Goal: Task Accomplishment & Management: Manage account settings

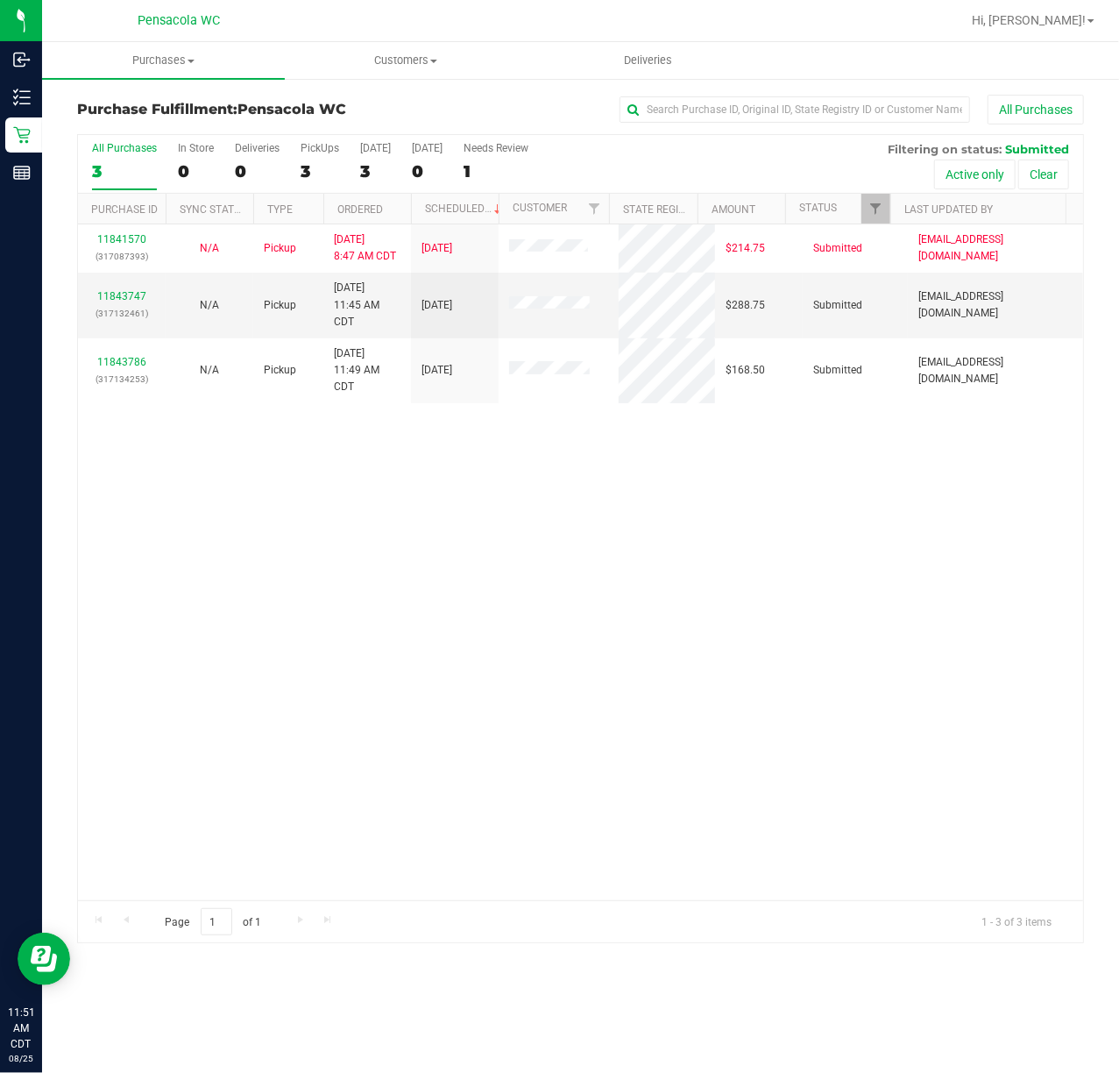
click at [278, 600] on div "11841570 (317087393) N/A Pickup 8/25/2025 8:47 AM CDT 8/25/2025 $214.75 Submitt…" at bounding box center [580, 562] width 1005 height 676
click at [117, 302] on link "11843747" at bounding box center [121, 296] width 49 height 12
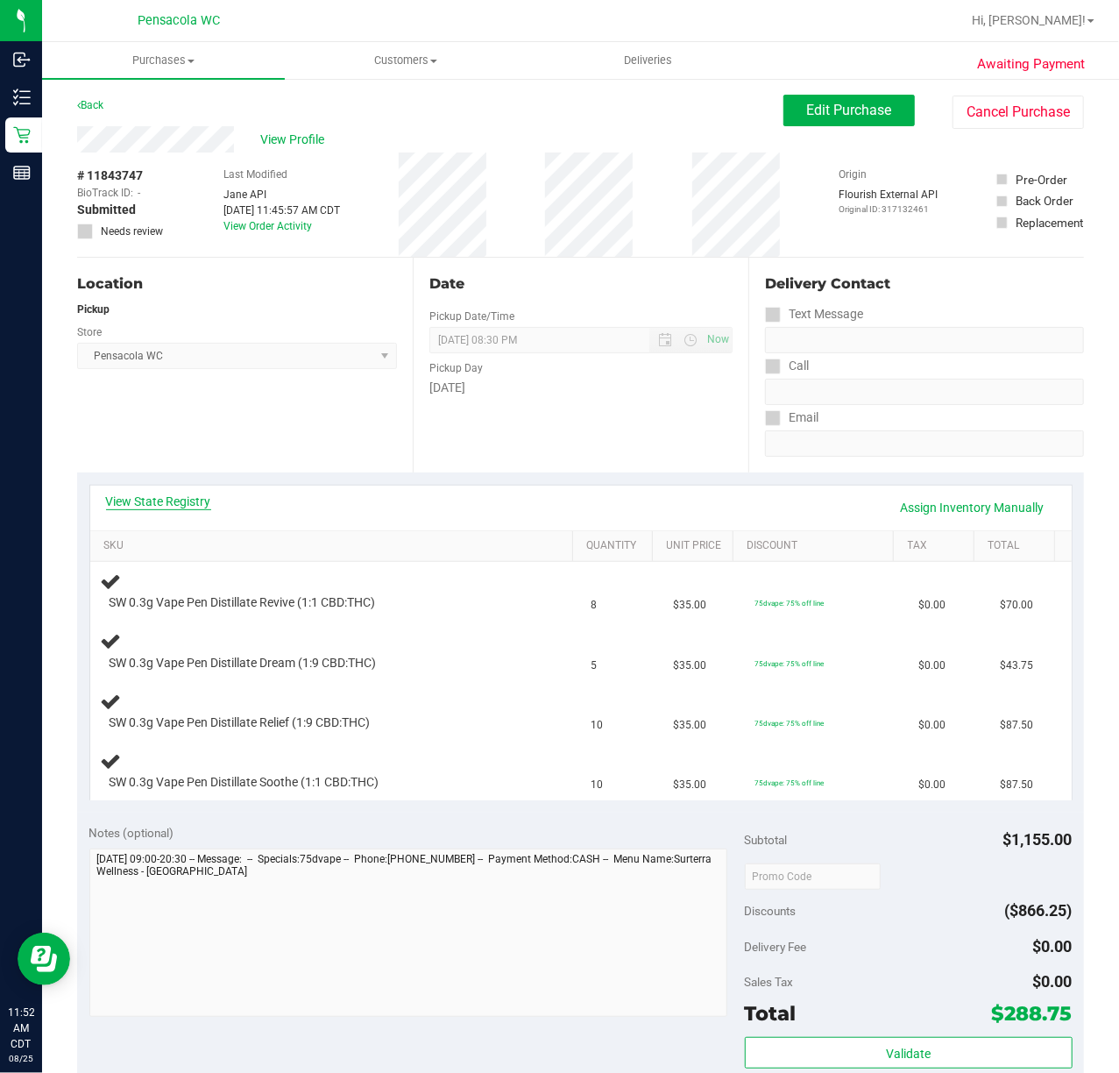
click at [163, 498] on link "View State Registry" at bounding box center [158, 502] width 105 height 18
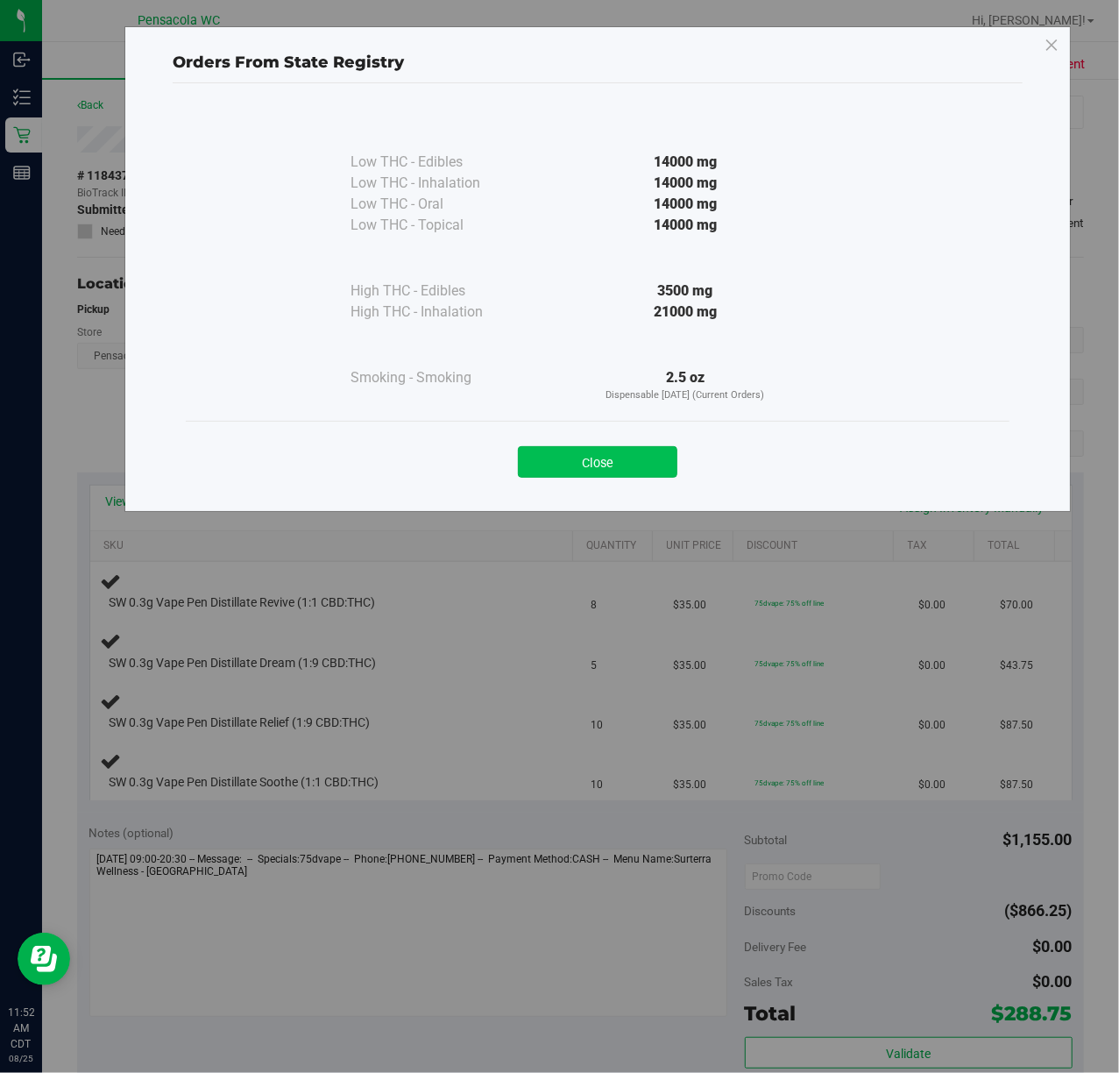
click at [594, 465] on button "Close" at bounding box center [598, 462] width 160 height 32
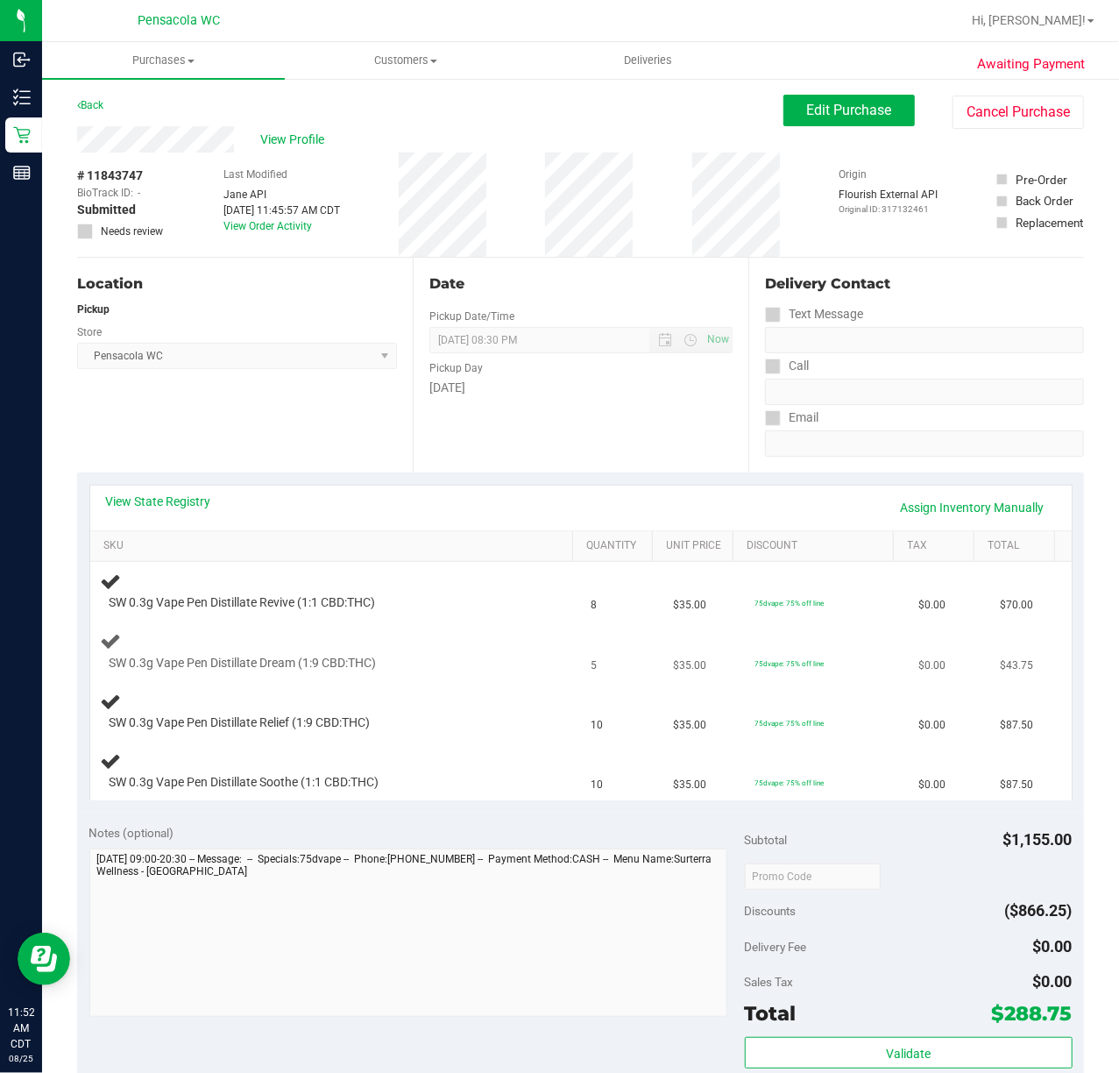
click at [498, 660] on div "SW 0.3g Vape Pen Distillate Dream (1:9 CBD:THC)" at bounding box center [316, 664] width 431 height 18
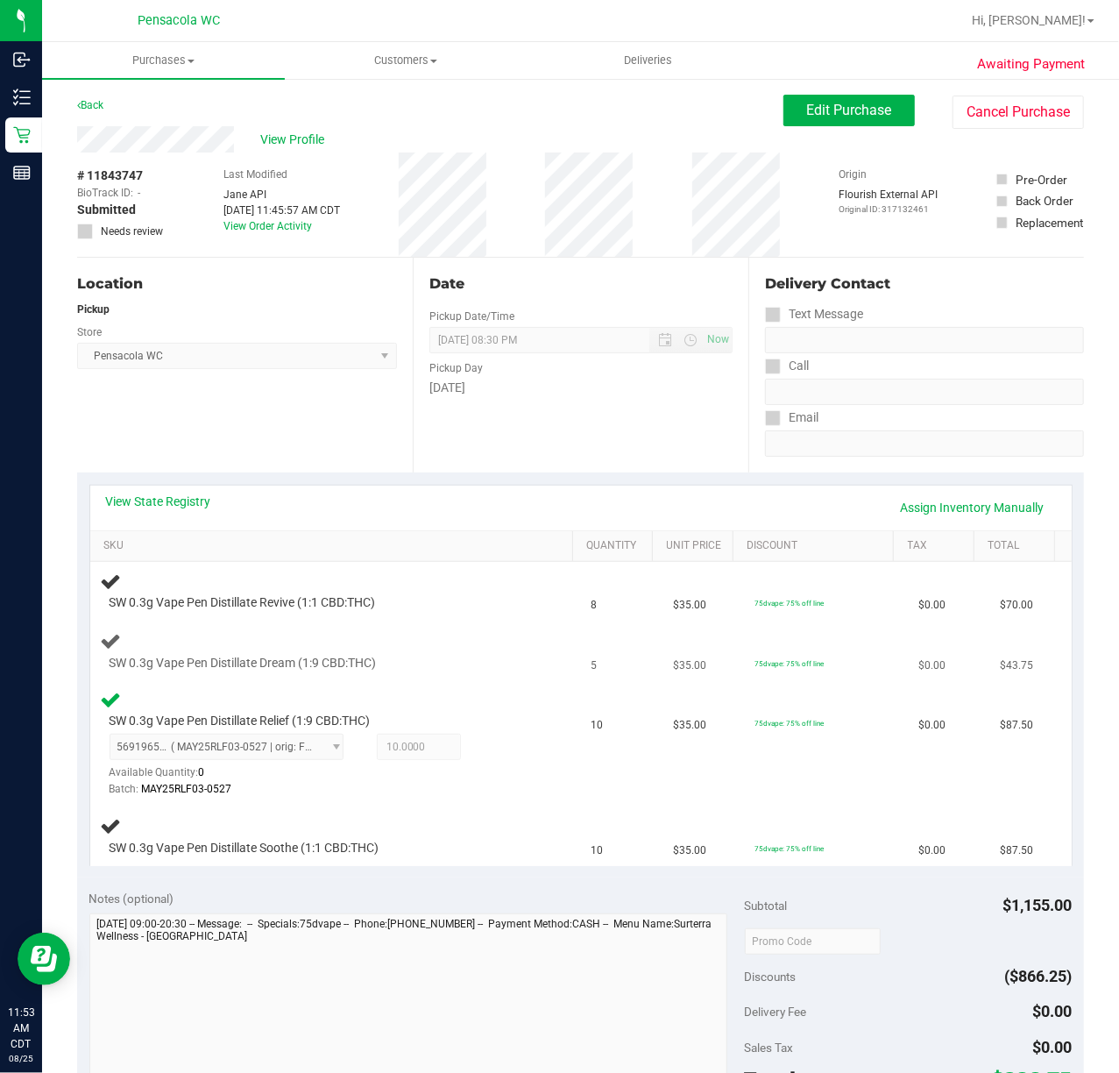
click at [466, 666] on div "SW 0.3g Vape Pen Distillate Dream (1:9 CBD:THC)" at bounding box center [316, 664] width 431 height 18
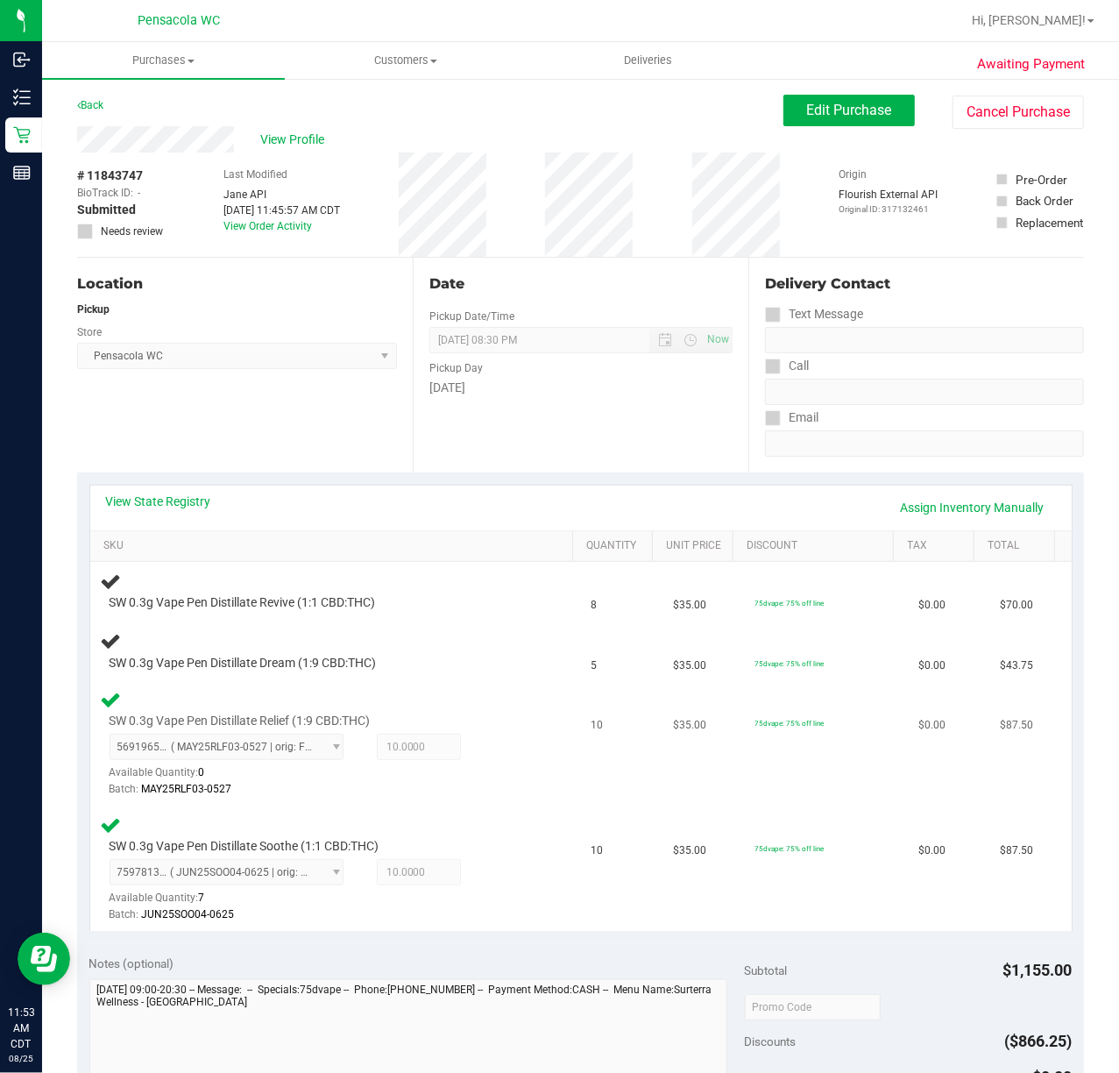
click at [489, 772] on div "5691965660662140 ( MAY25RLF03-0527 | orig: FLSRWGM-20250603-1342 ) 569196566066…" at bounding box center [321, 766] width 422 height 64
click at [467, 799] on div at bounding box center [321, 798] width 422 height 1
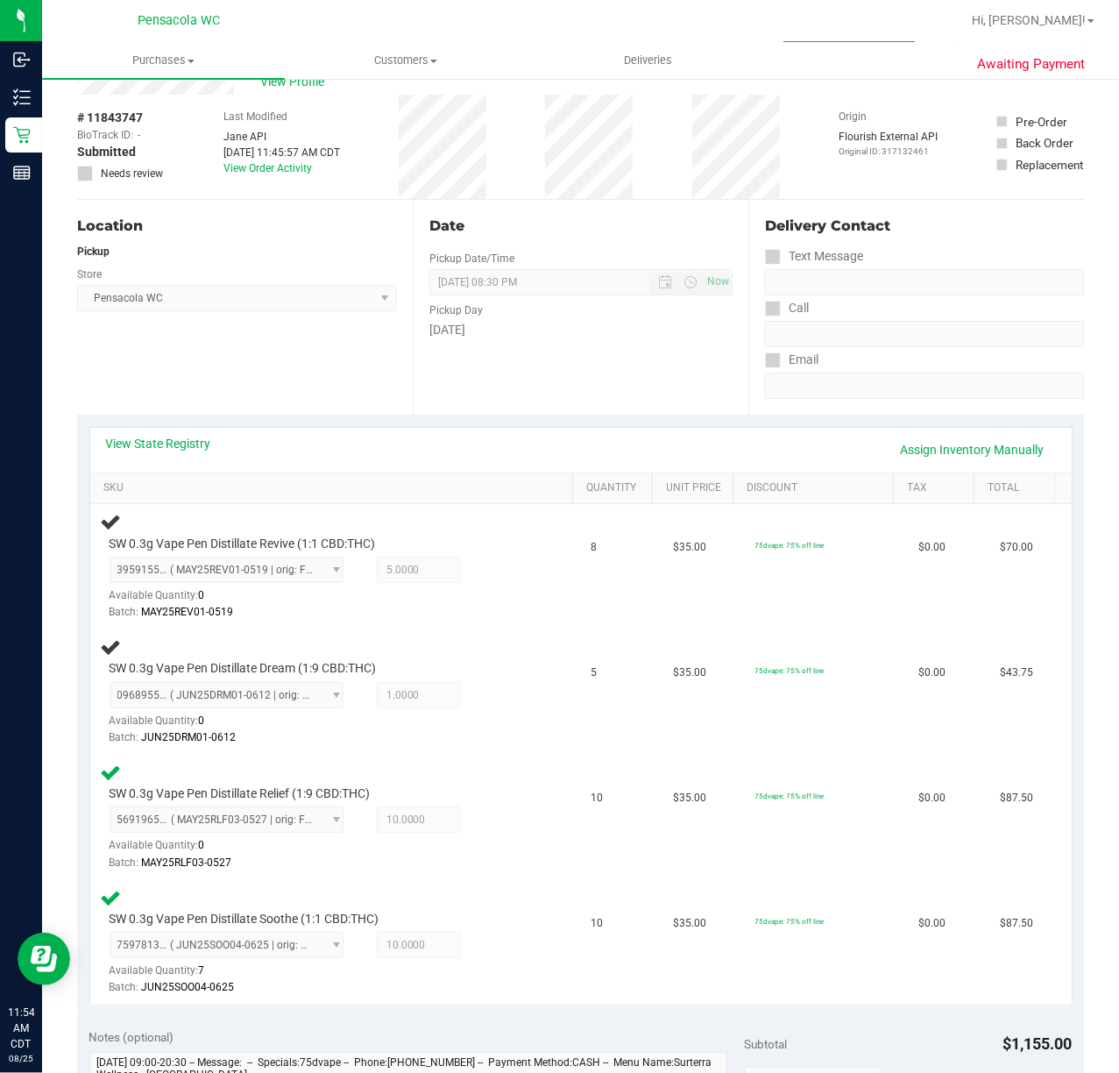
scroll to position [56, 0]
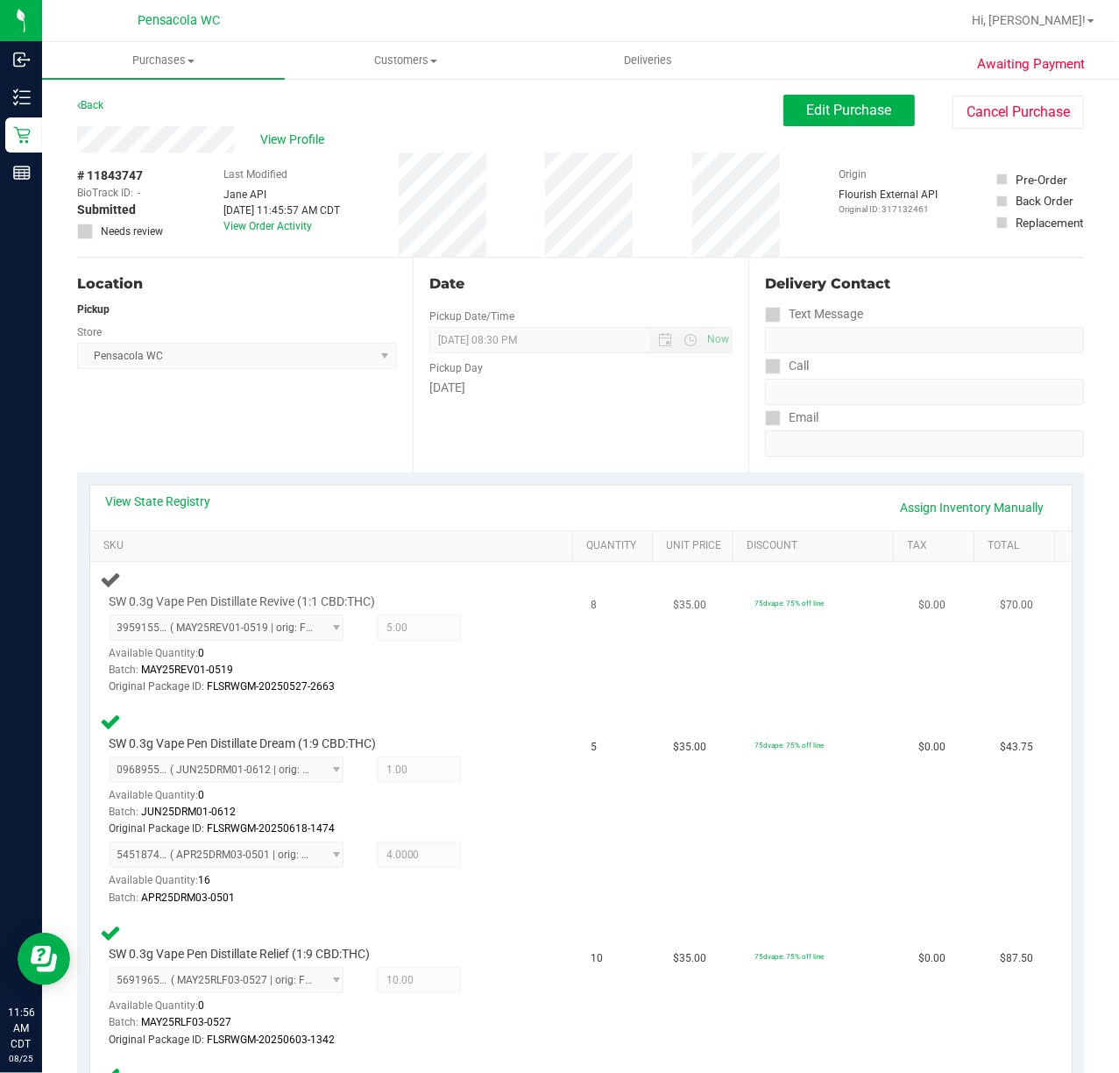
click at [472, 621] on div "3959155142711448 ( MAY25REV01-0519 | orig: FLSRWGM-20250527-2663 ) 395915514271…" at bounding box center [321, 655] width 422 height 82
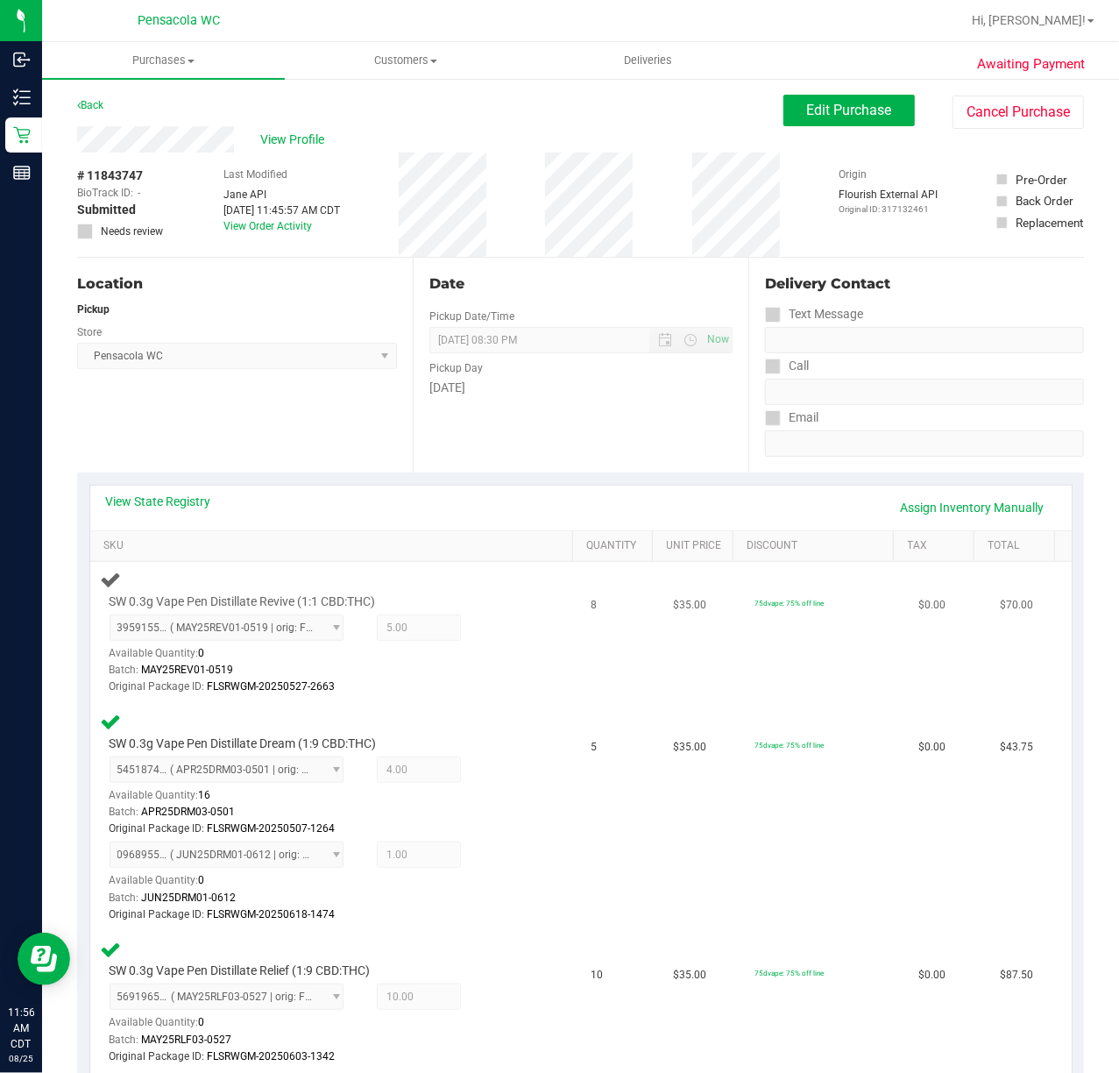
click at [480, 626] on div "3959155142711448 ( MAY25REV01-0519 | orig: FLSRWGM-20250527-2663 ) 395915514271…" at bounding box center [321, 655] width 422 height 82
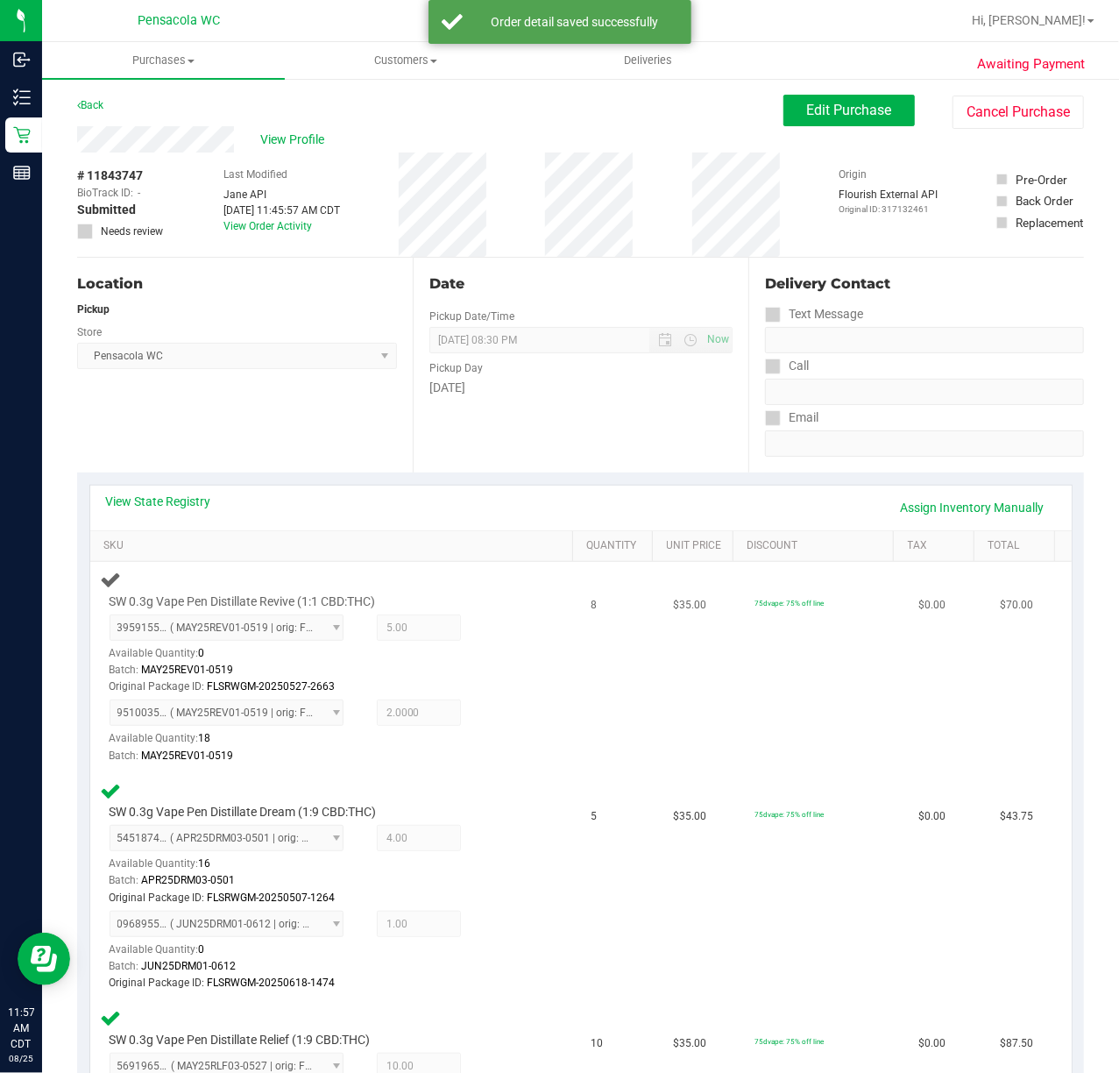
click at [663, 722] on td "$35.00" at bounding box center [704, 667] width 82 height 210
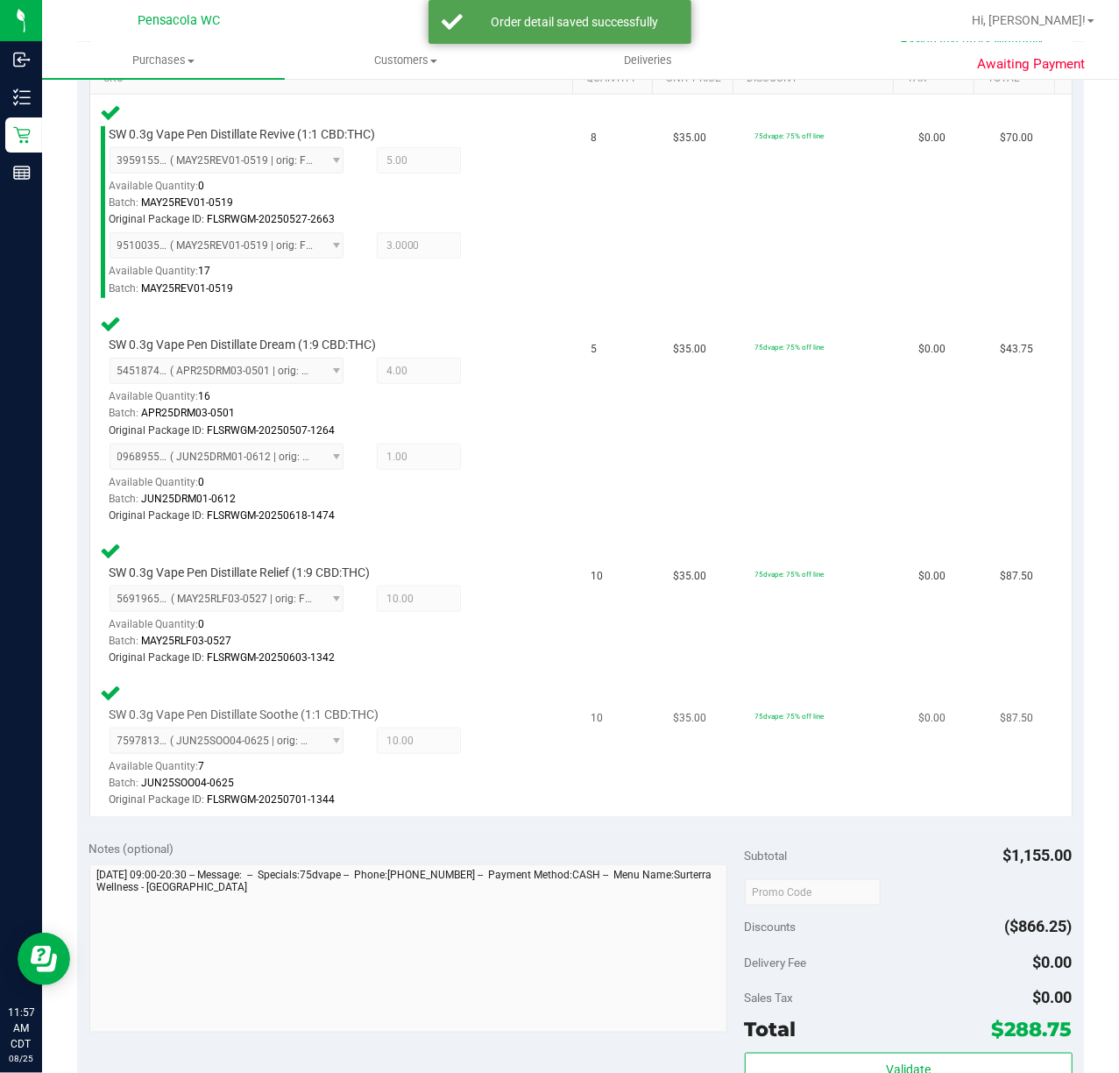
scroll to position [997, 0]
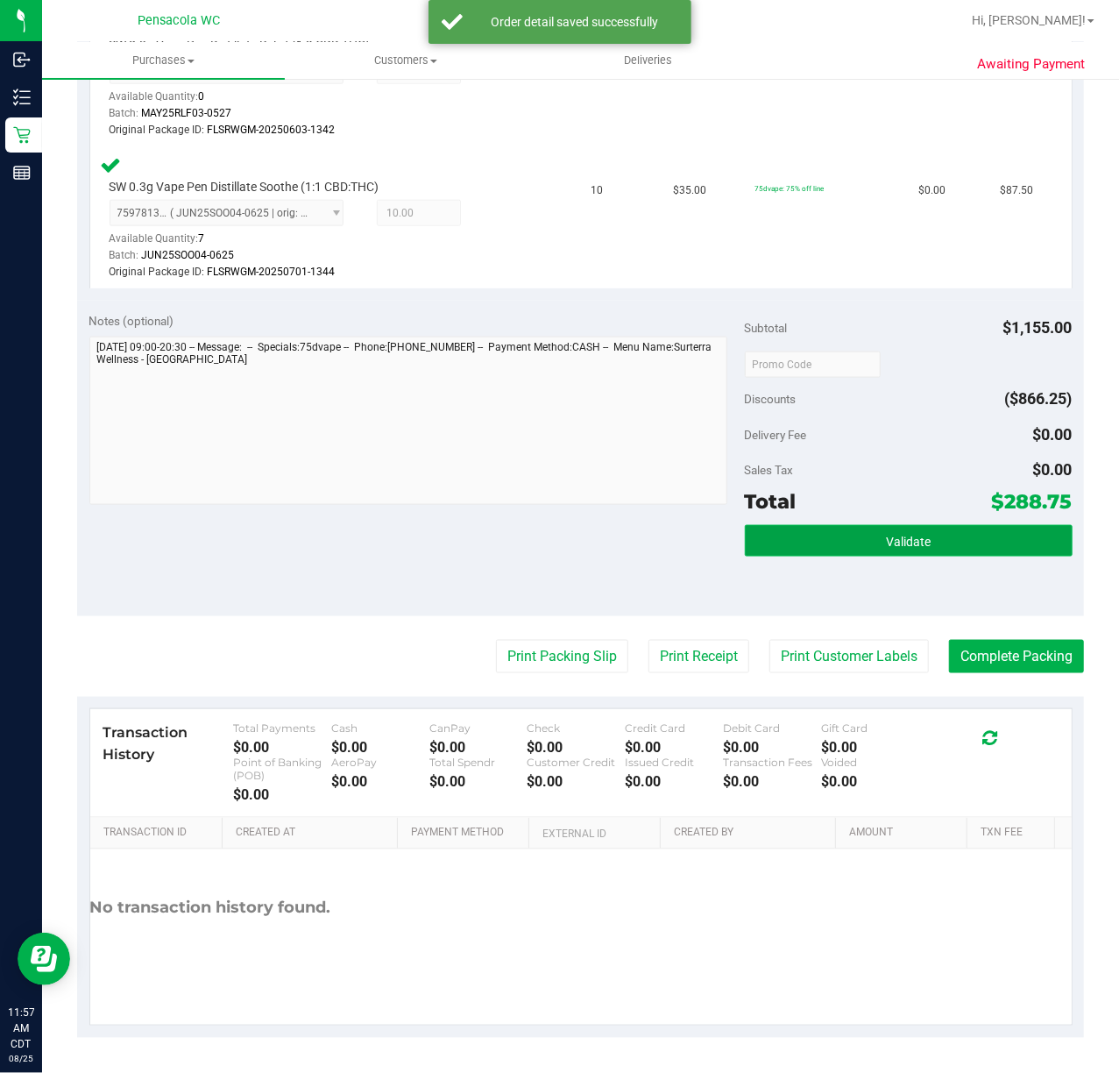
click at [855, 540] on button "Validate" at bounding box center [909, 541] width 328 height 32
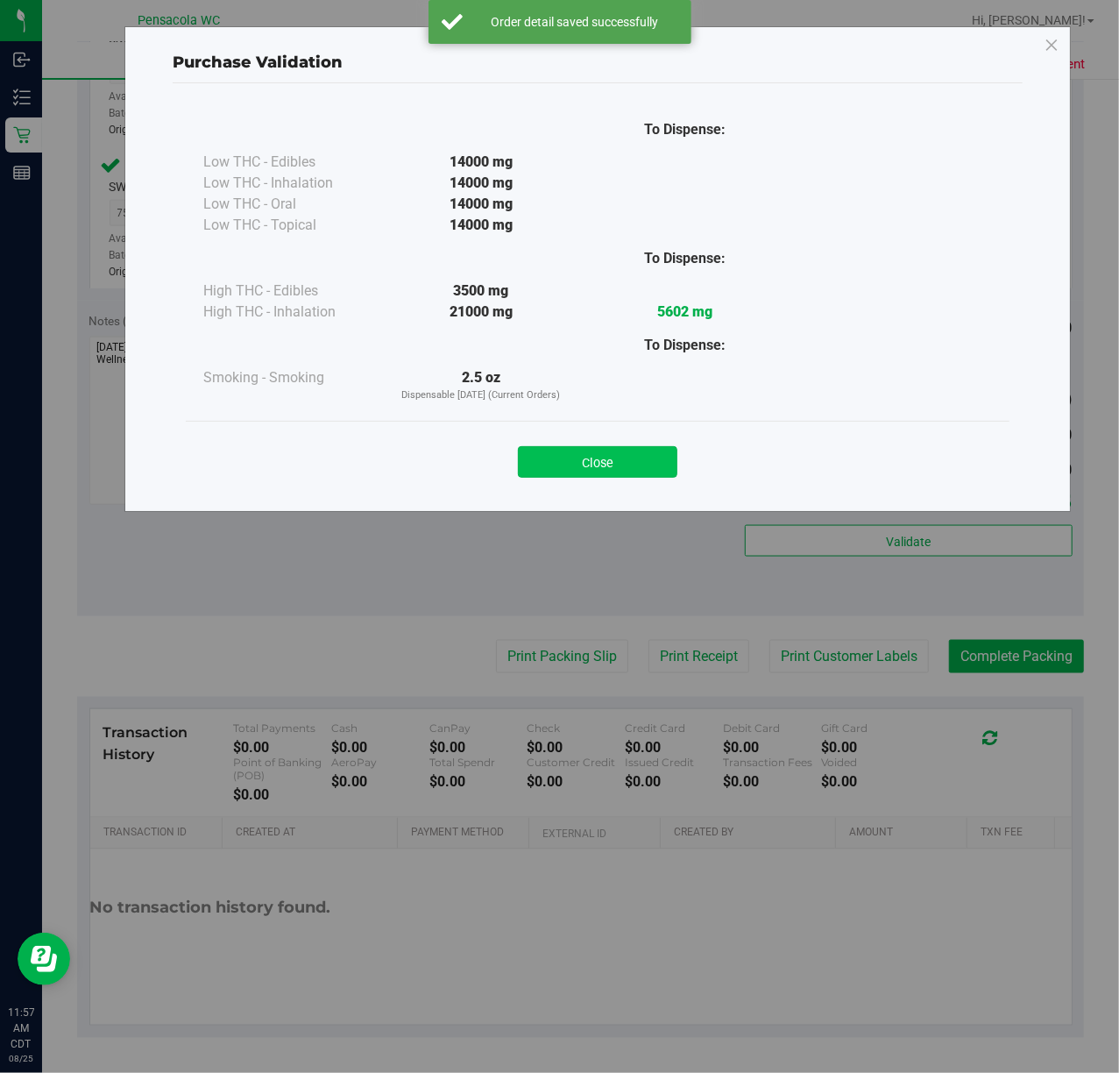
click at [621, 470] on button "Close" at bounding box center [598, 462] width 160 height 32
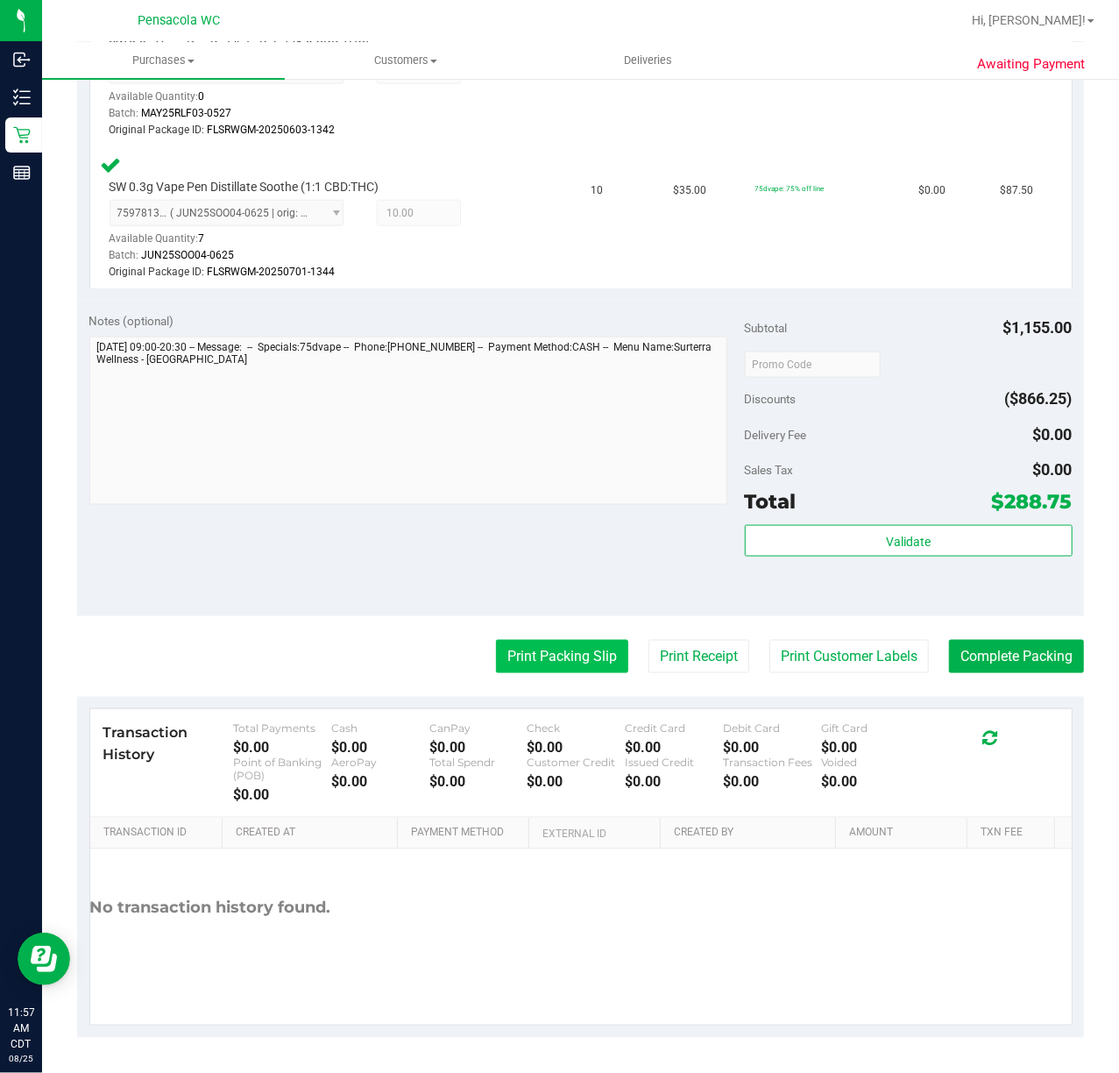
click at [587, 646] on button "Print Packing Slip" at bounding box center [562, 656] width 132 height 33
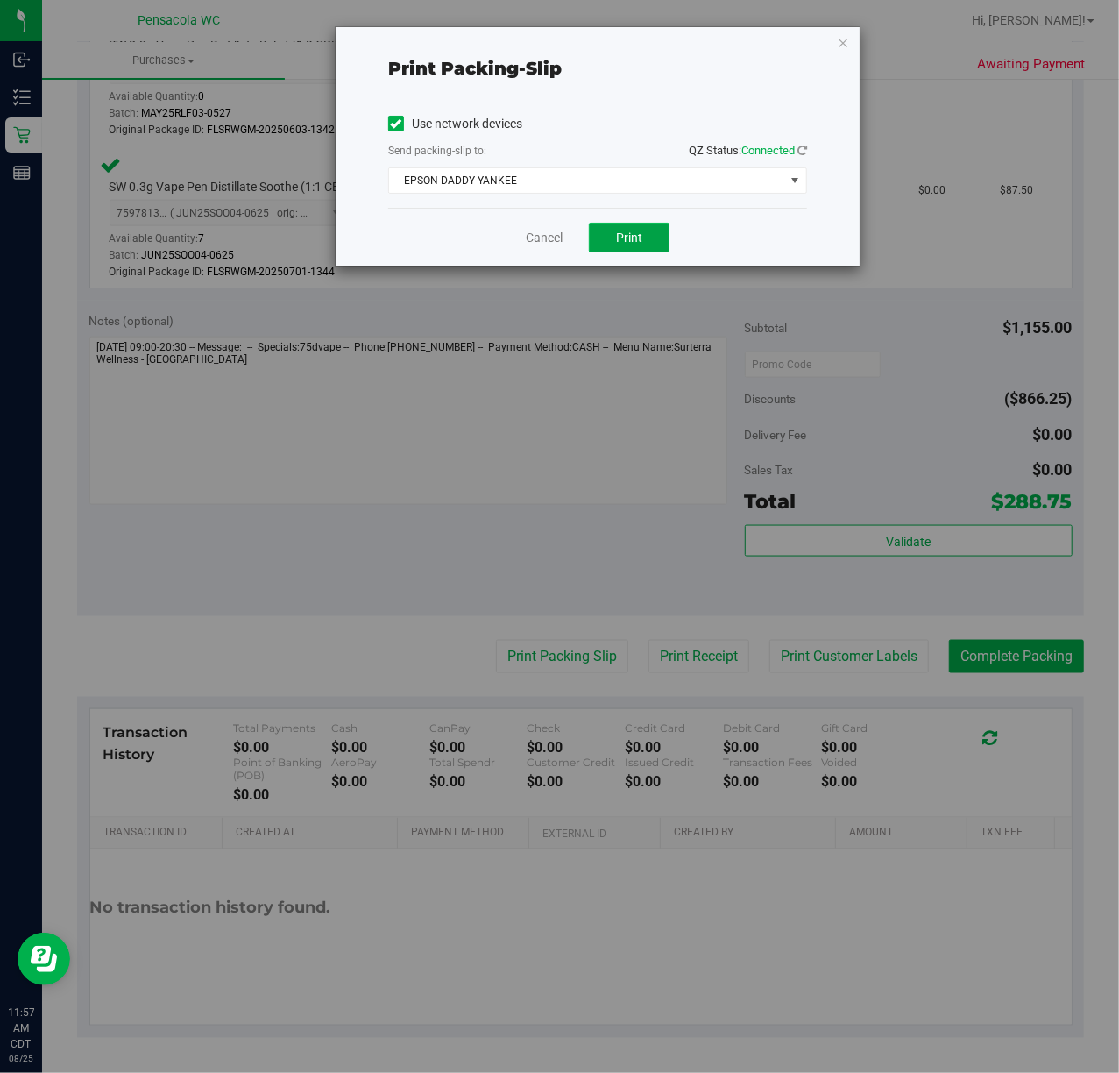
click at [621, 236] on span "Print" at bounding box center [629, 238] width 26 height 14
click at [549, 238] on link "Cancel" at bounding box center [544, 238] width 37 height 18
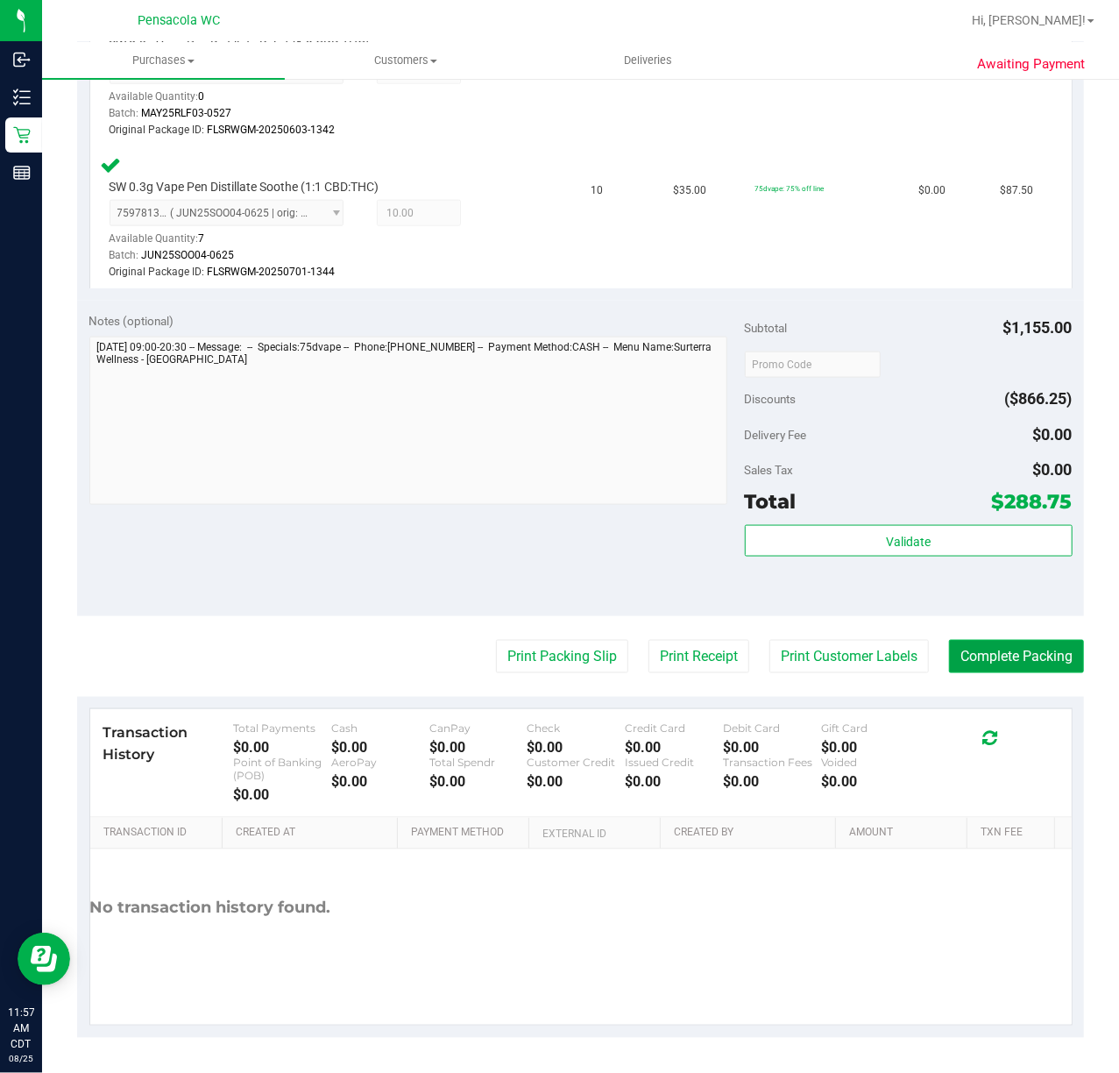
click at [1050, 667] on button "Complete Packing" at bounding box center [1016, 656] width 135 height 33
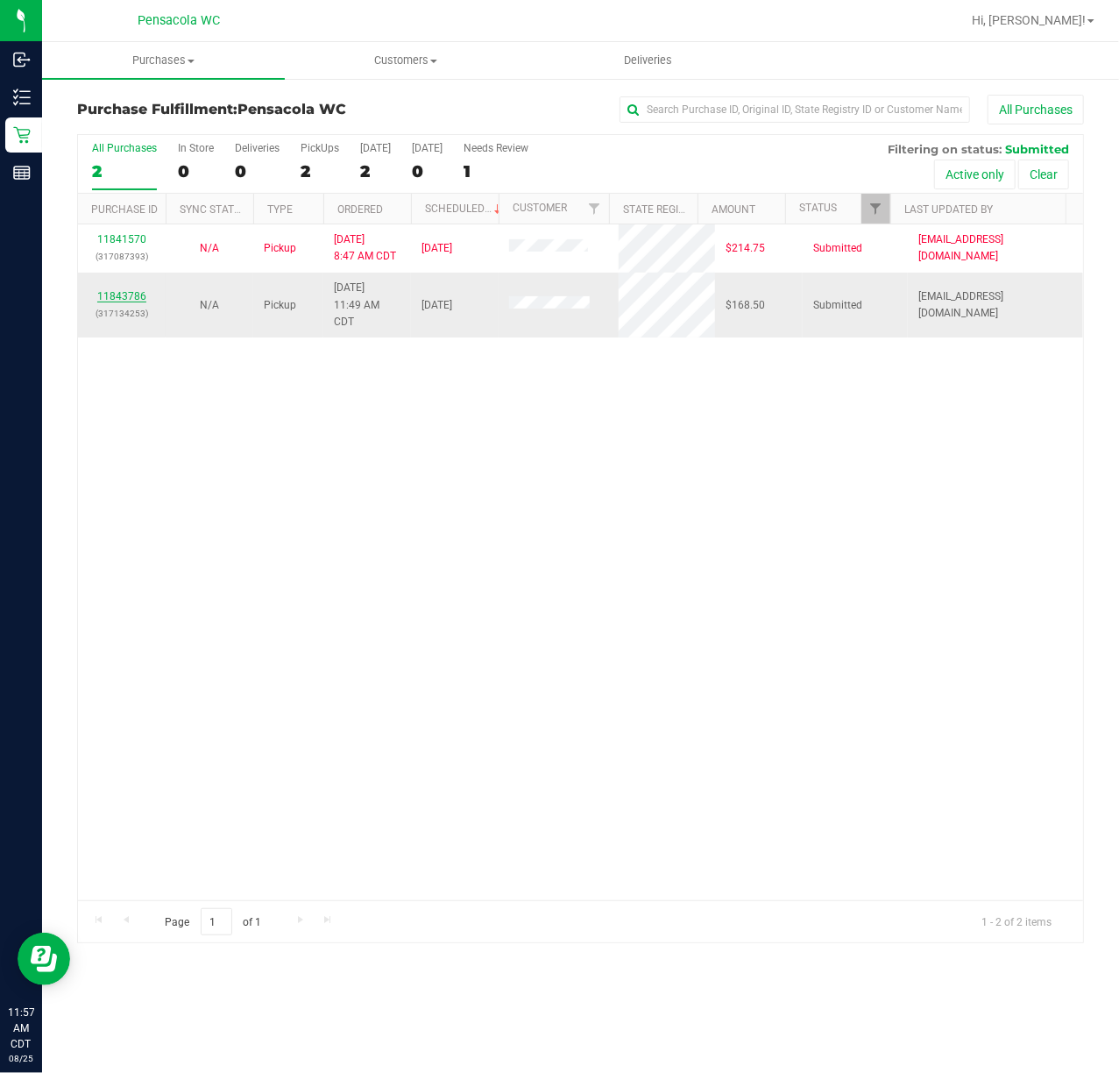
click at [127, 302] on link "11843786" at bounding box center [121, 296] width 49 height 12
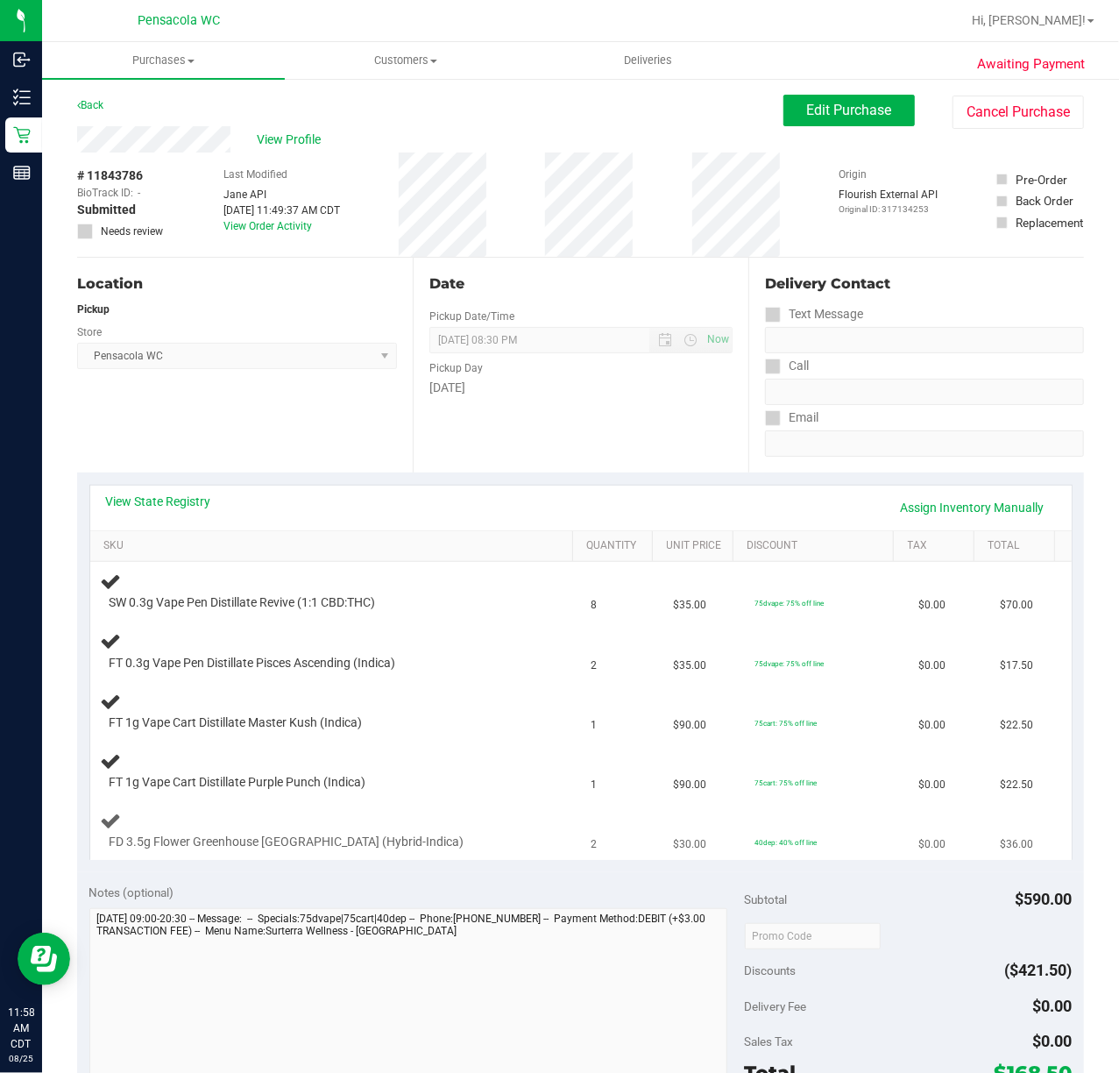
click at [530, 840] on div "FD 3.5g Flower Greenhouse [GEOGRAPHIC_DATA] (Hybrid-Indica)" at bounding box center [336, 830] width 470 height 41
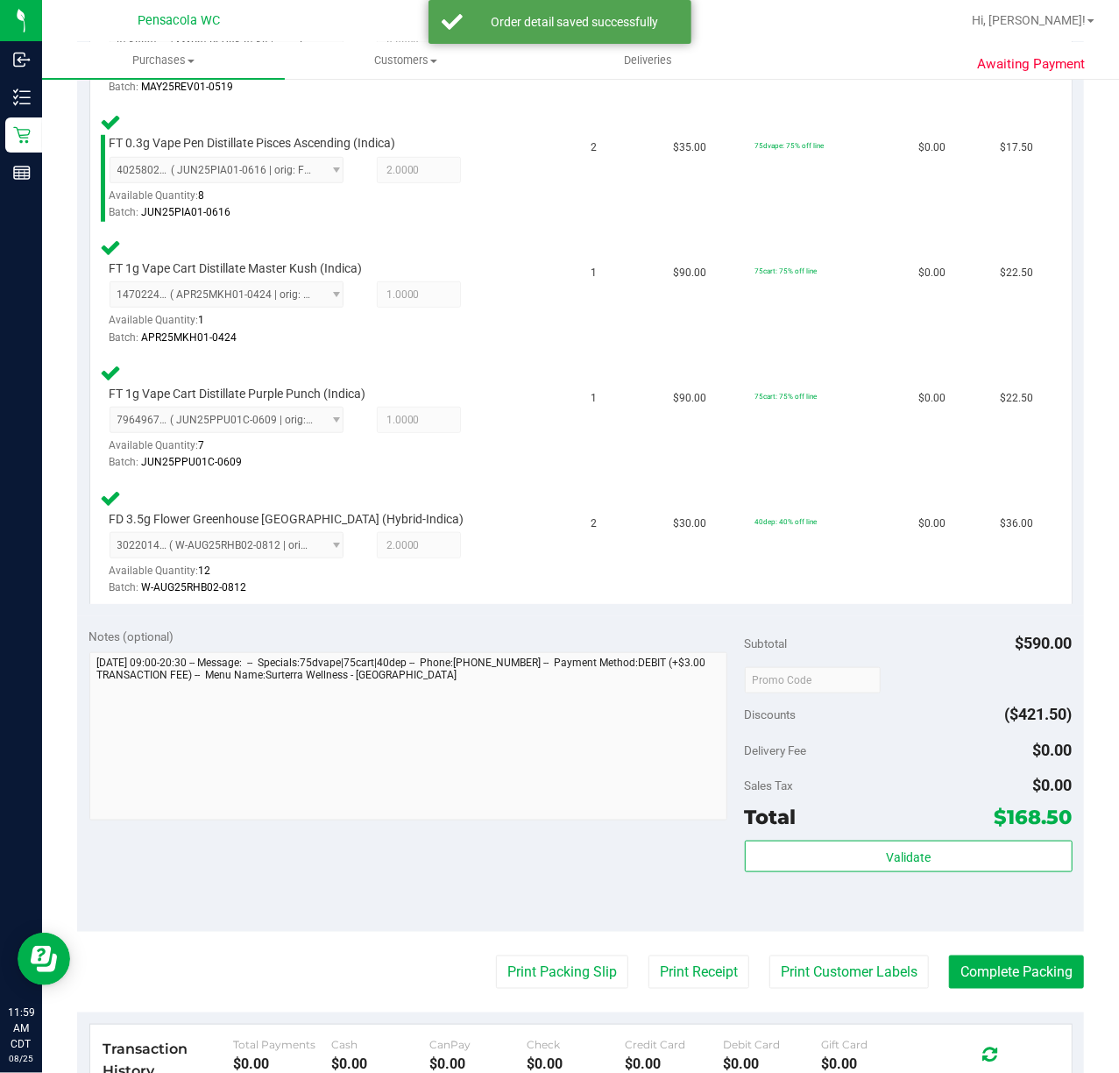
scroll to position [579, 0]
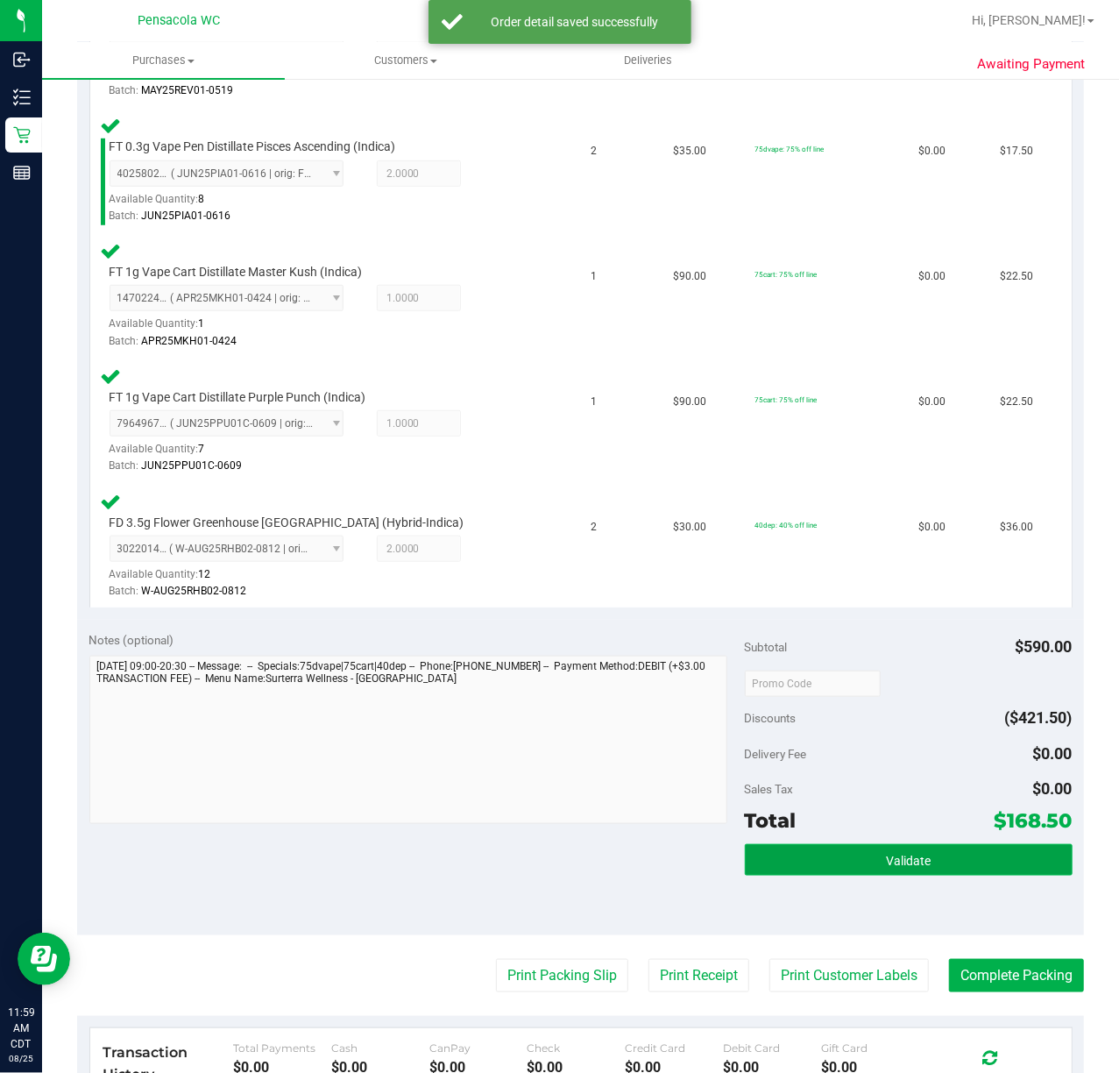
click at [839, 847] on button "Validate" at bounding box center [909, 860] width 328 height 32
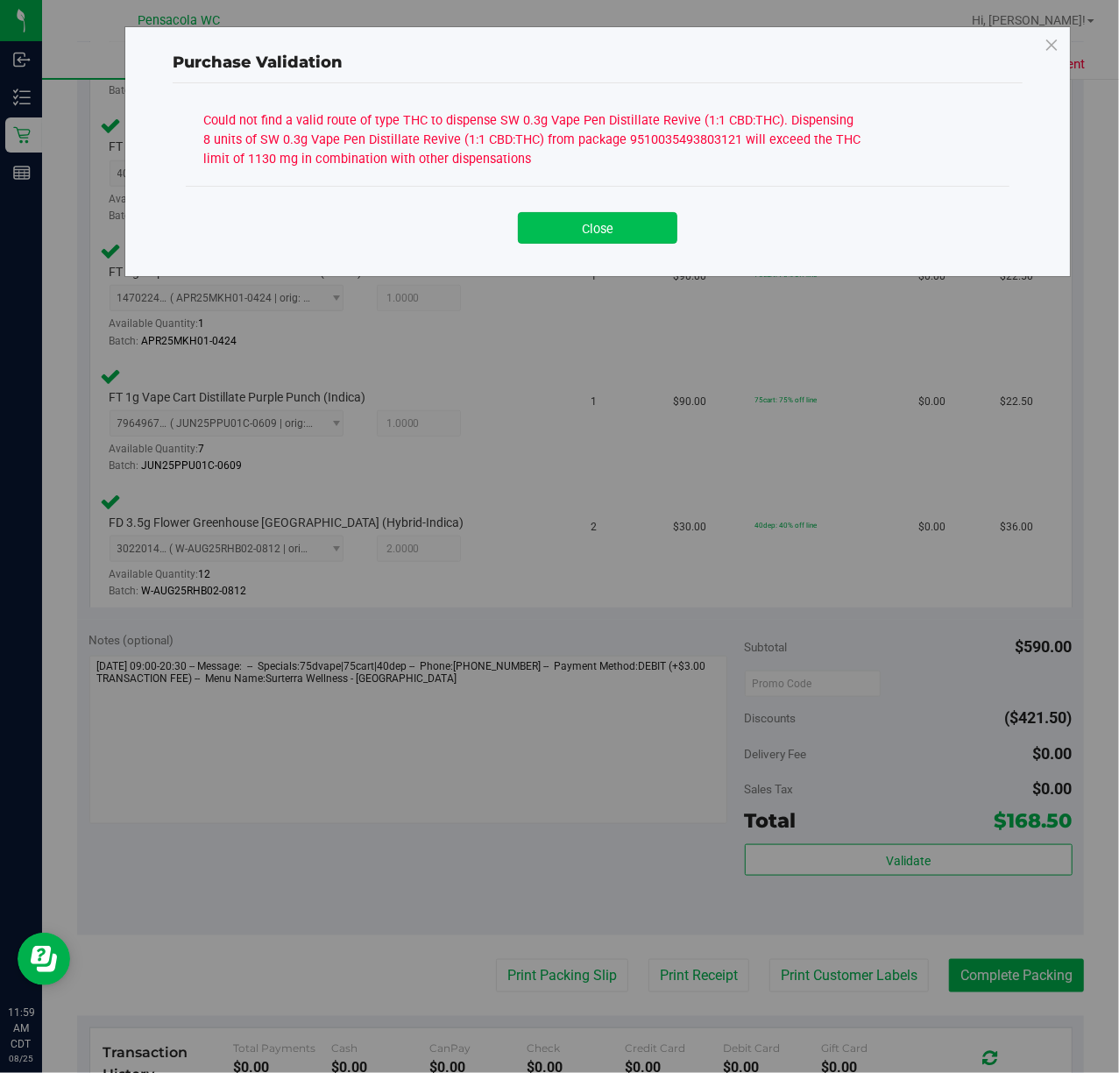
click at [615, 215] on button "Close" at bounding box center [598, 228] width 160 height 32
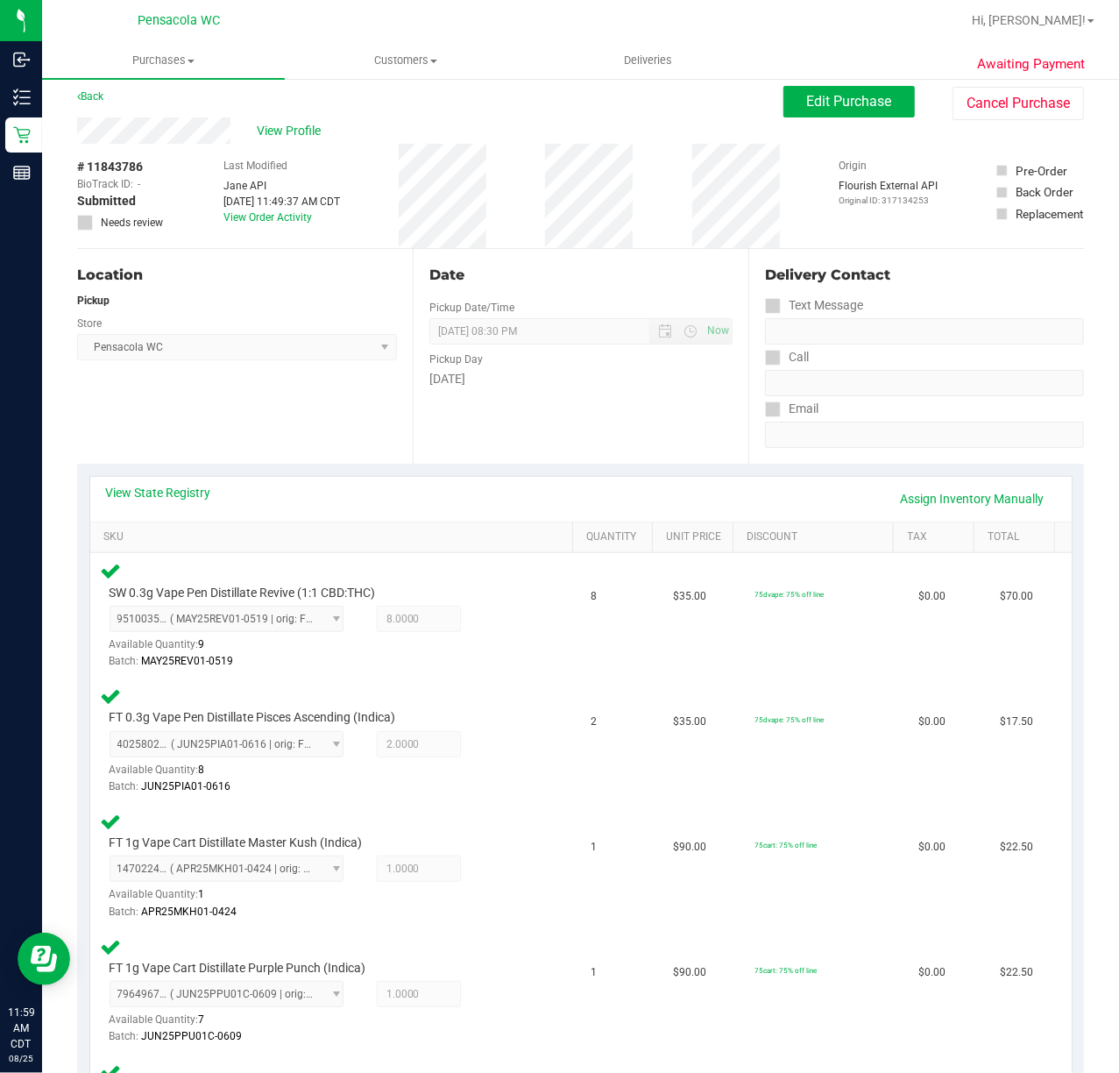
scroll to position [11, 0]
click at [184, 485] on link "View State Registry" at bounding box center [158, 491] width 105 height 18
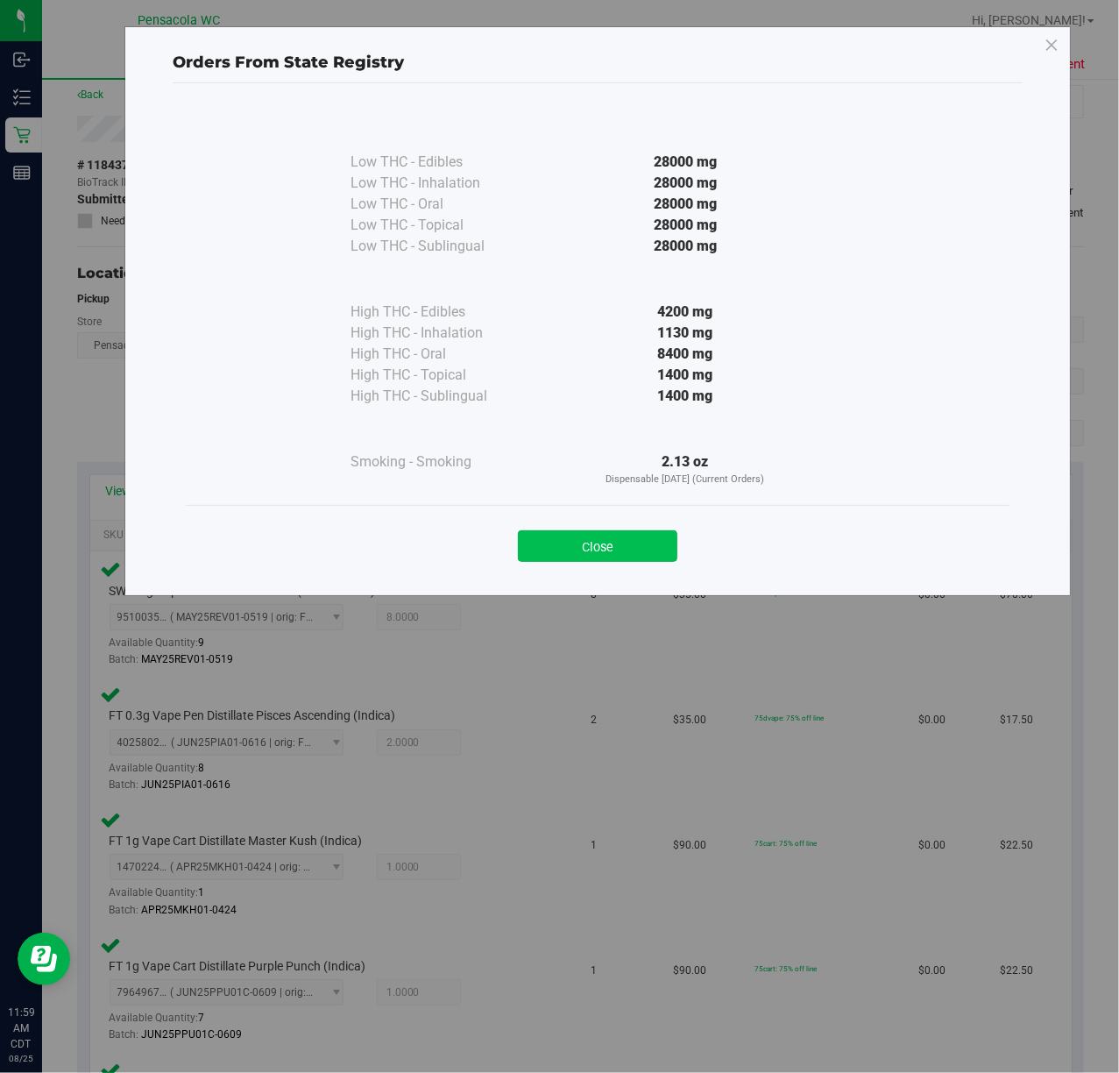
click at [612, 556] on button "Close" at bounding box center [598, 546] width 160 height 32
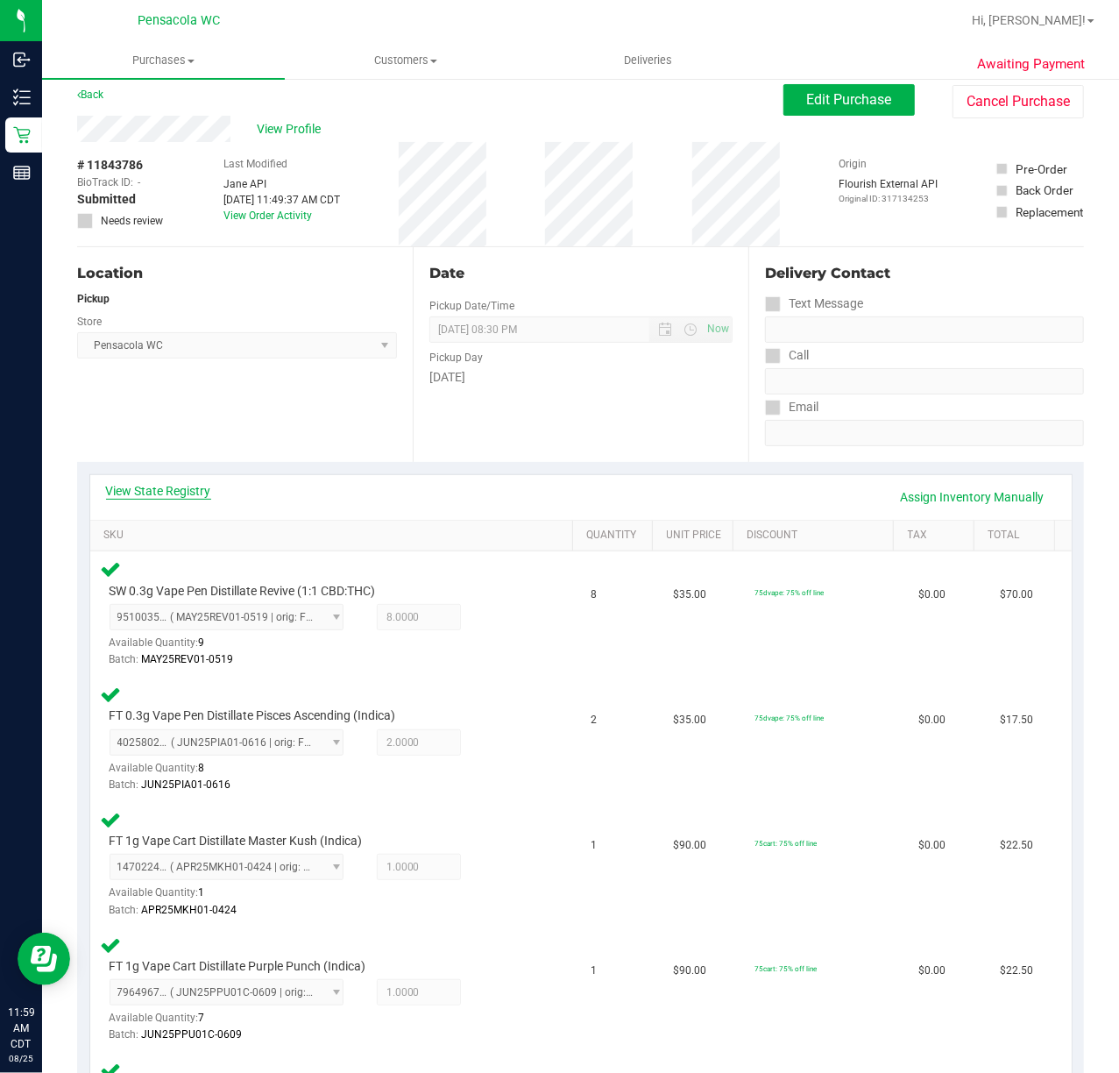
click at [170, 487] on link "View State Registry" at bounding box center [158, 491] width 105 height 18
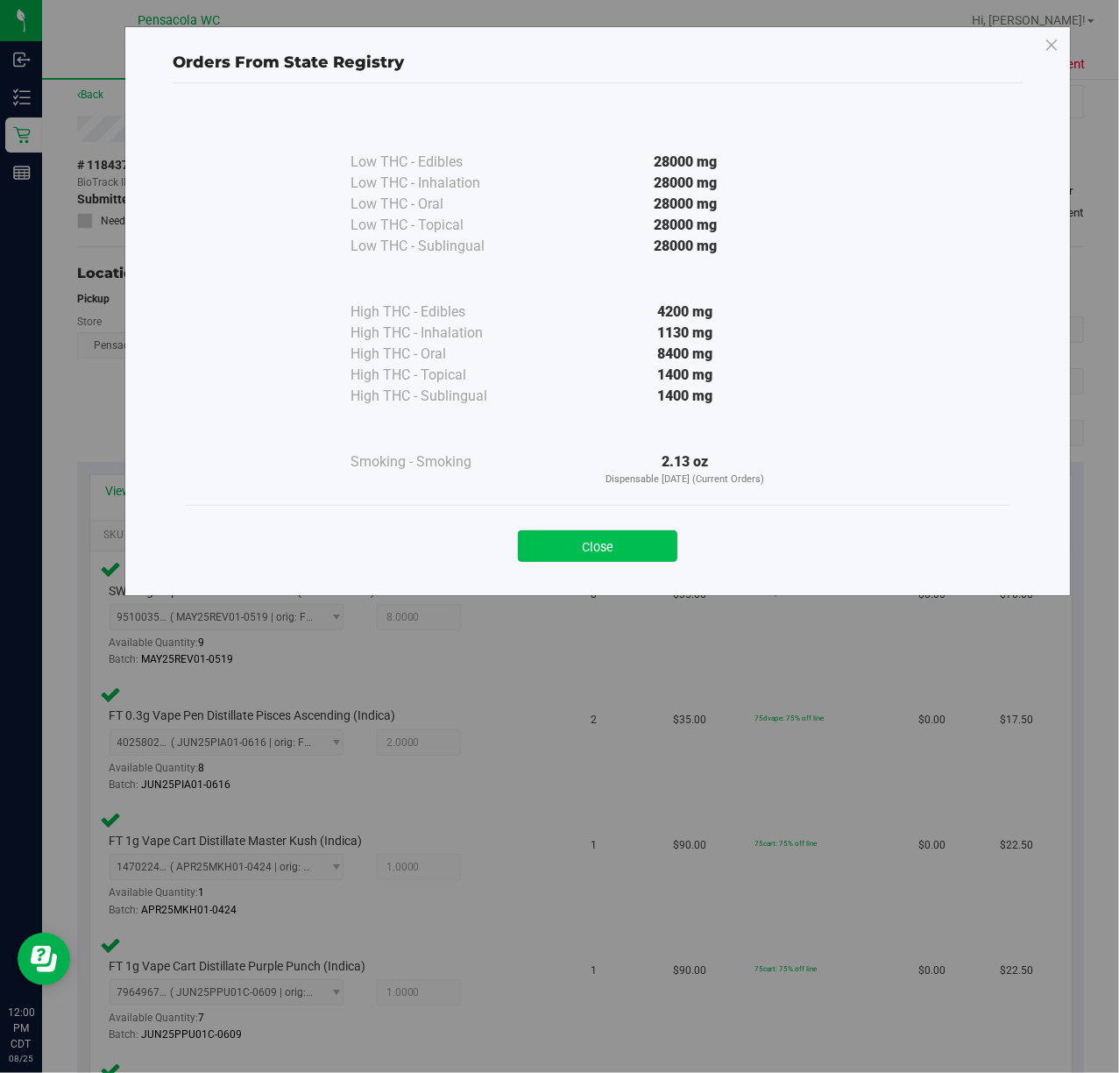
click at [629, 555] on button "Close" at bounding box center [598, 546] width 160 height 32
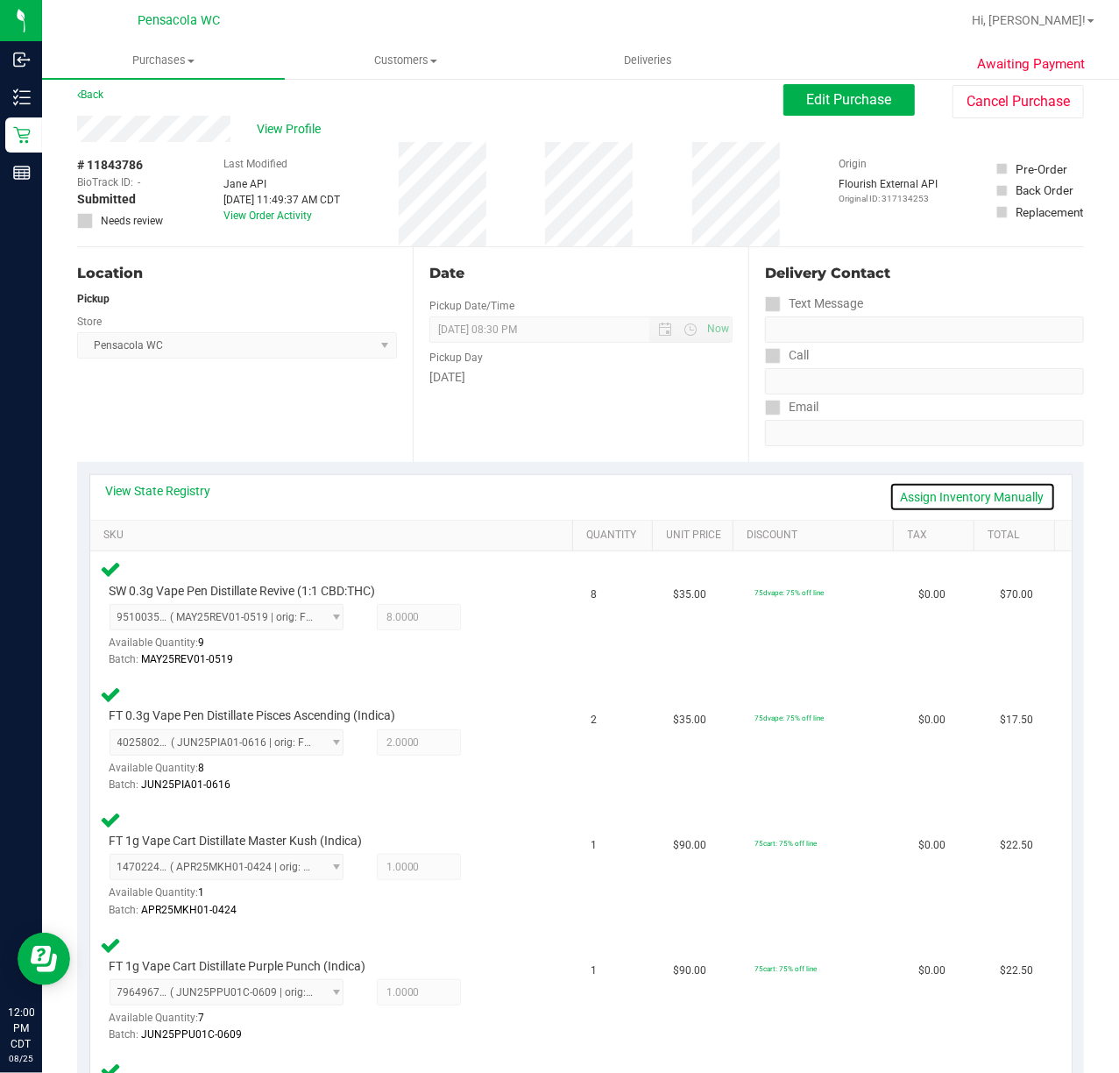
click at [947, 495] on link "Assign Inventory Manually" at bounding box center [973, 497] width 167 height 30
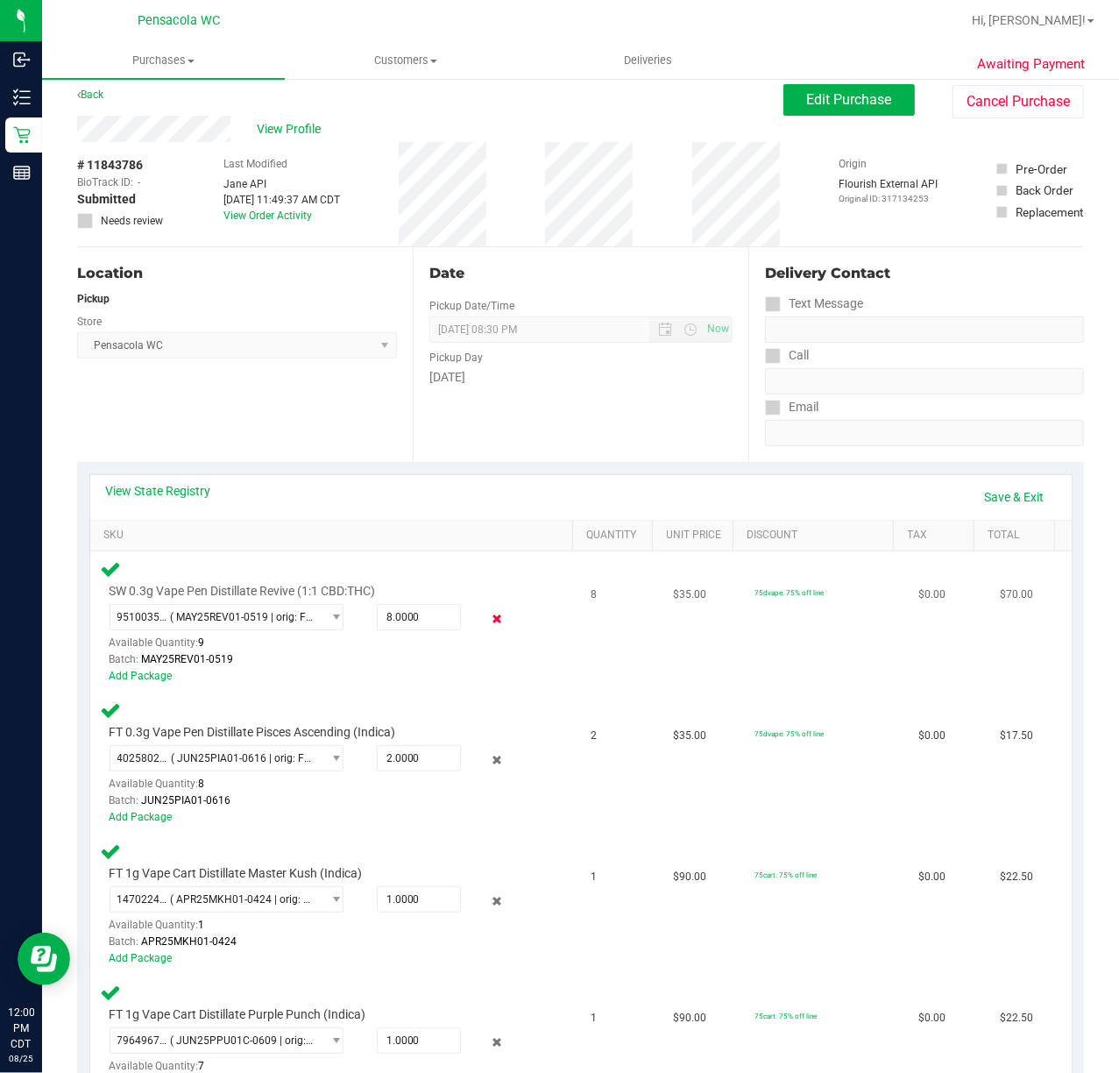
click at [487, 619] on icon at bounding box center [496, 619] width 18 height 20
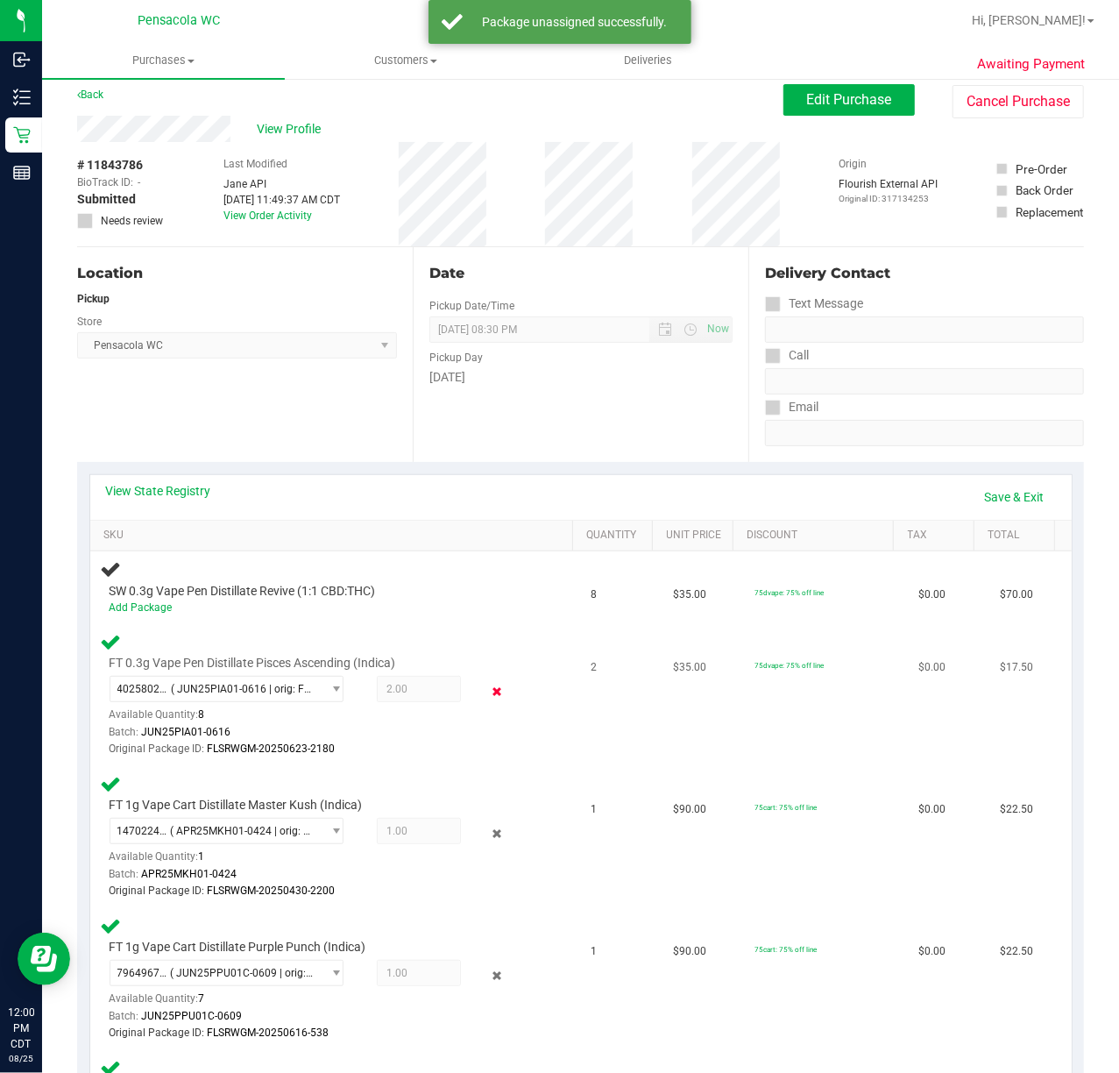
click at [487, 685] on icon at bounding box center [496, 691] width 18 height 20
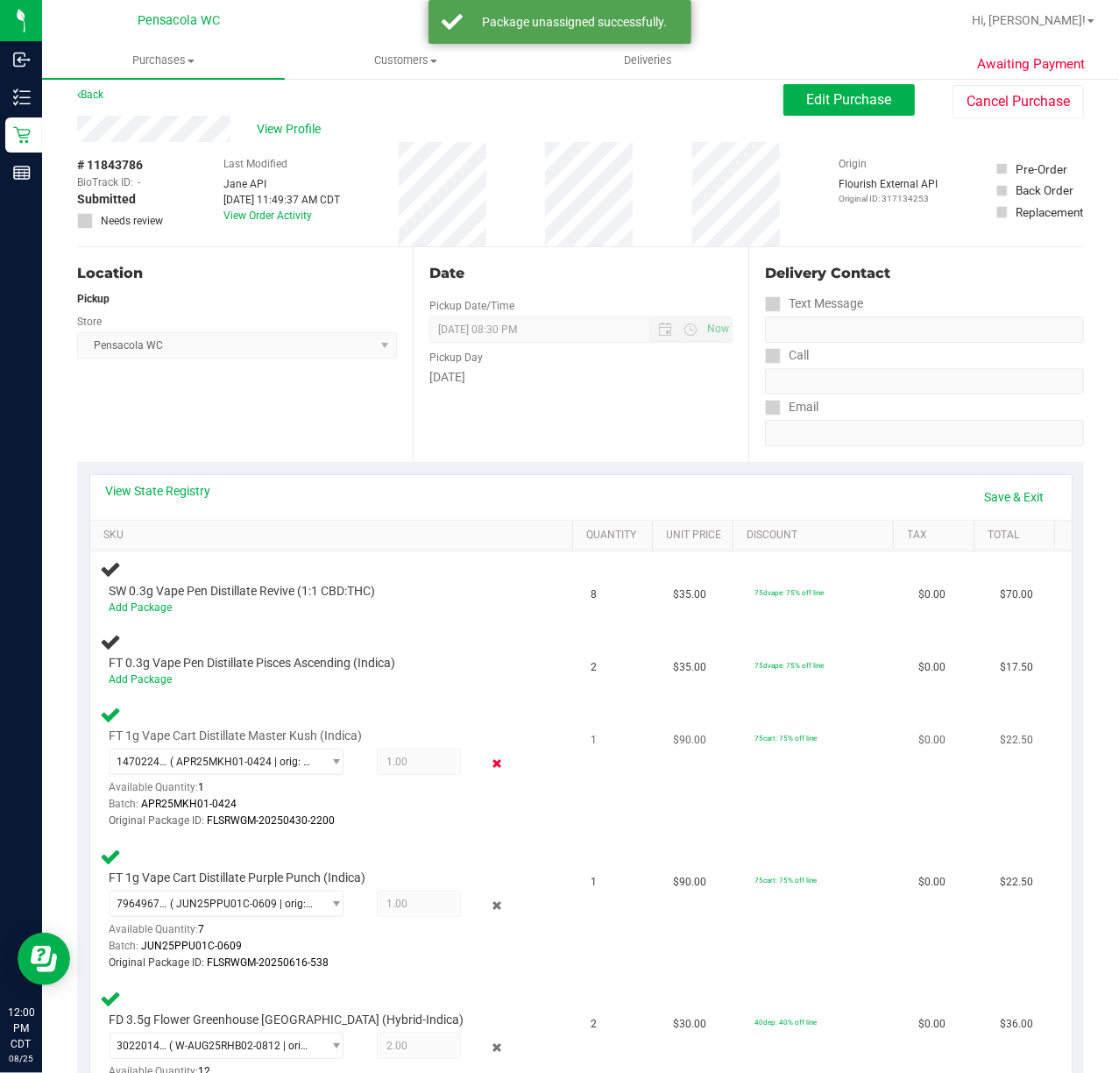
click at [489, 769] on icon at bounding box center [496, 764] width 18 height 20
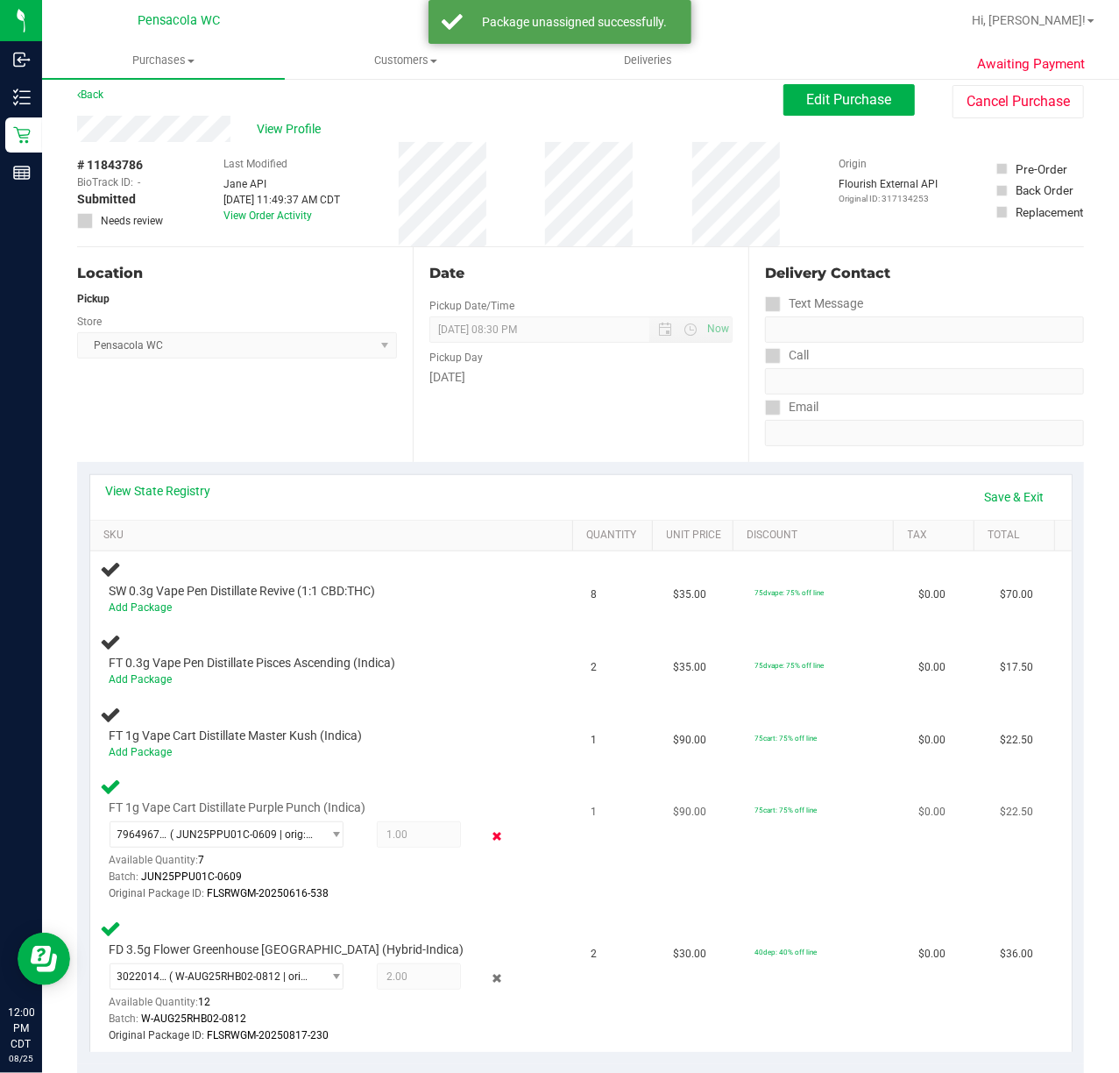
click at [487, 840] on icon at bounding box center [496, 837] width 18 height 20
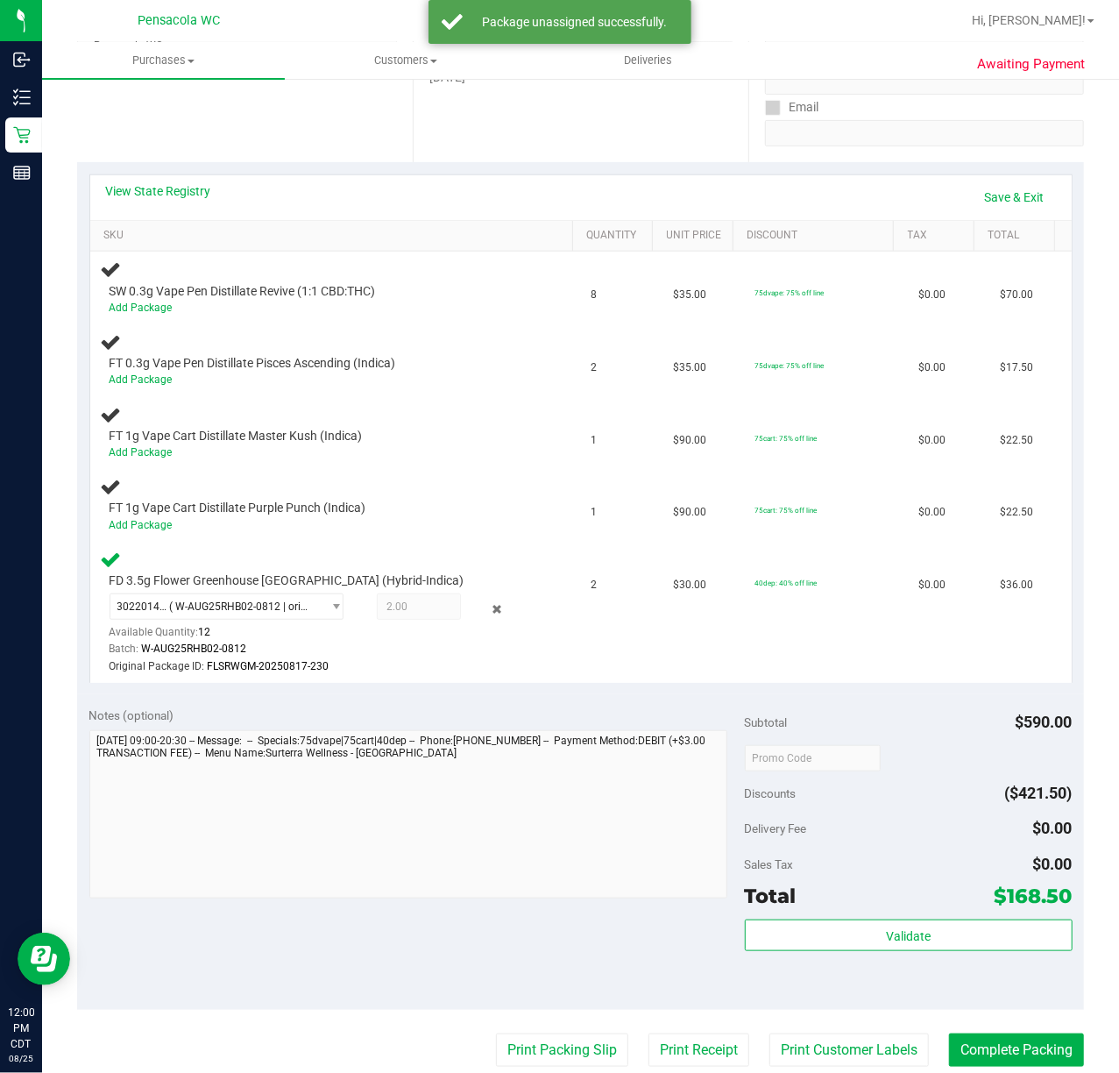
scroll to position [352, 0]
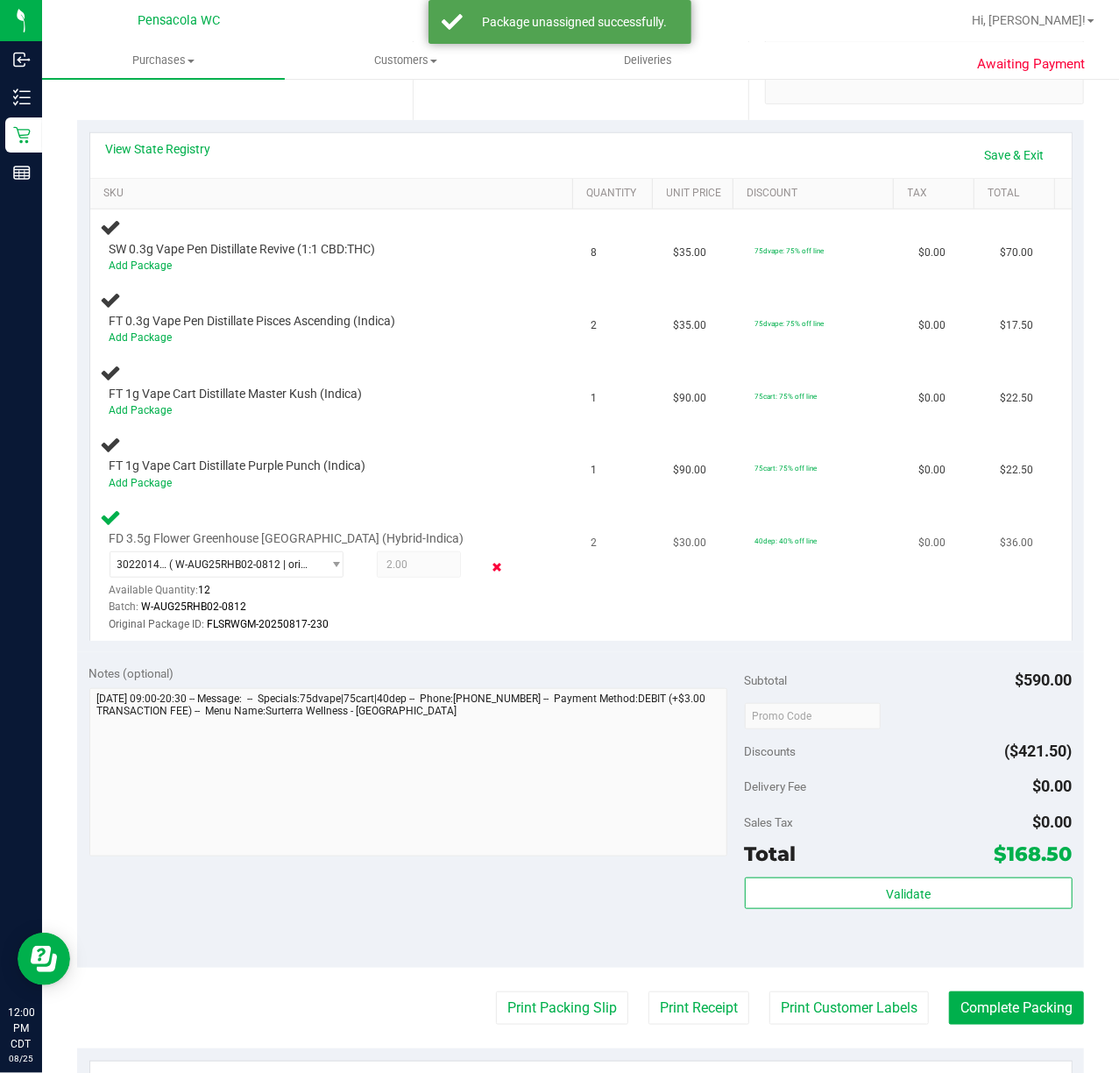
click at [487, 561] on icon at bounding box center [496, 567] width 18 height 20
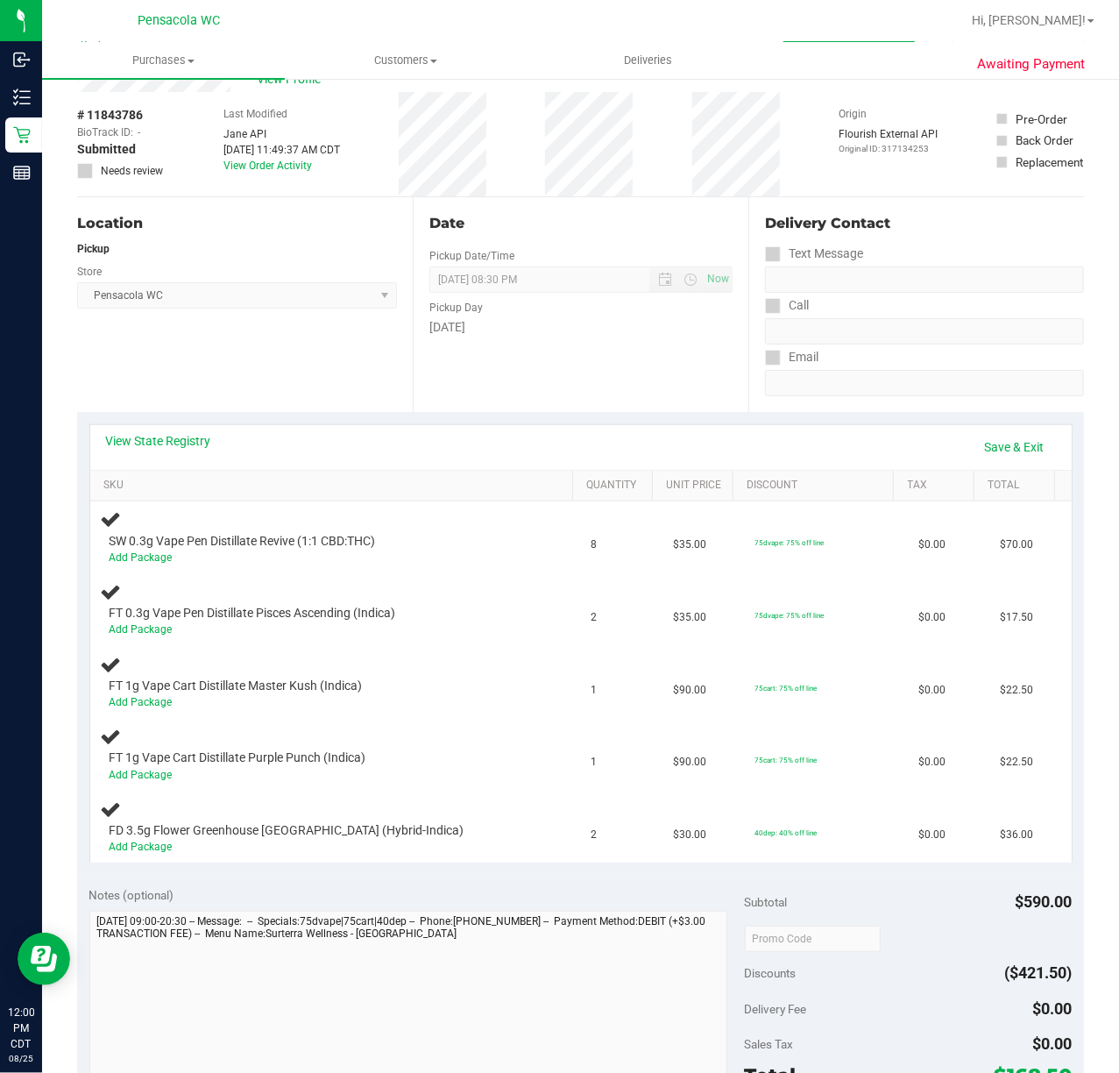
scroll to position [71, 0]
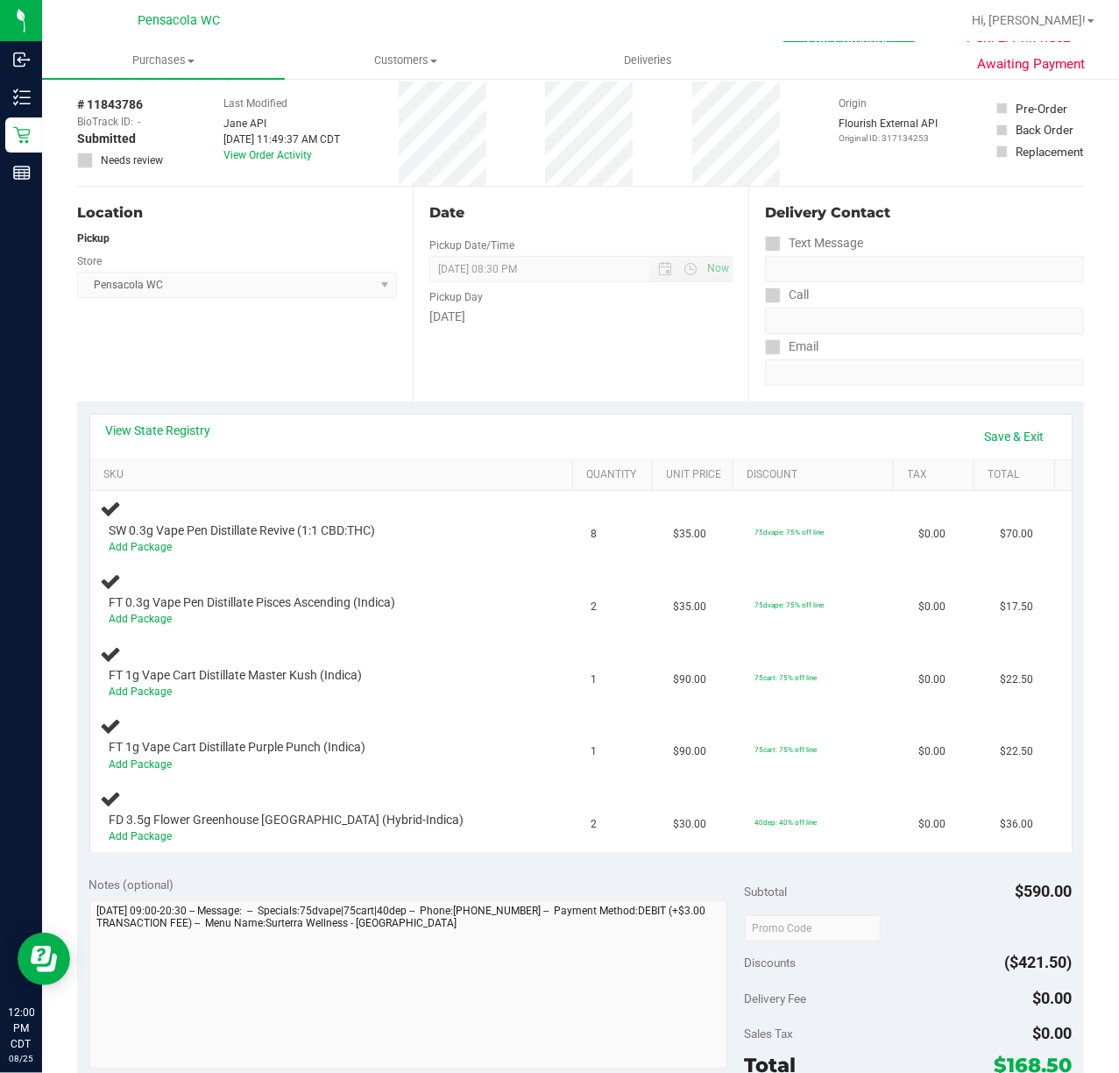
click at [1018, 422] on link "Save & Exit" at bounding box center [1015, 437] width 82 height 30
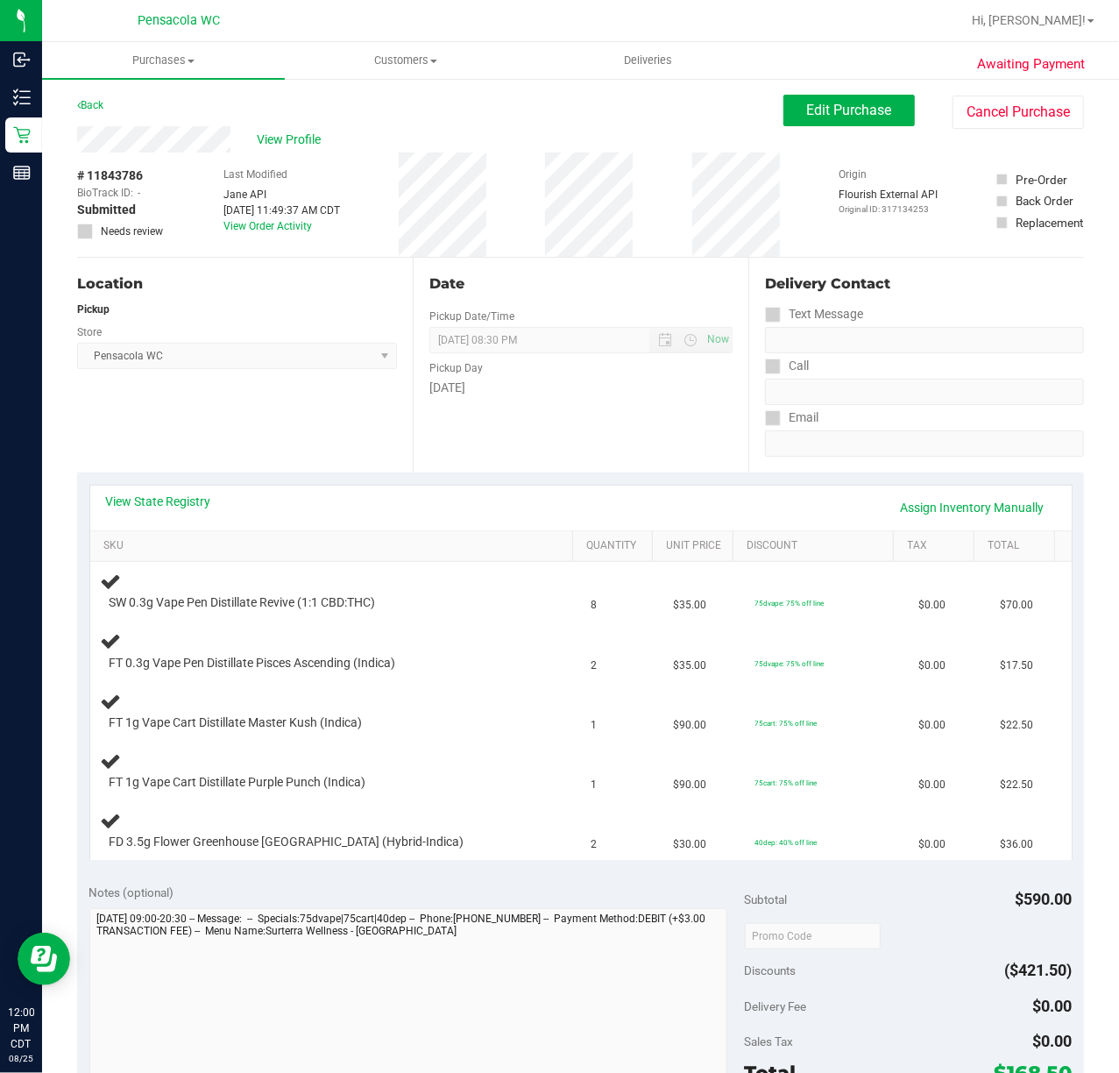
scroll to position [1, 0]
click at [807, 103] on span "Edit Purchase" at bounding box center [849, 109] width 85 height 17
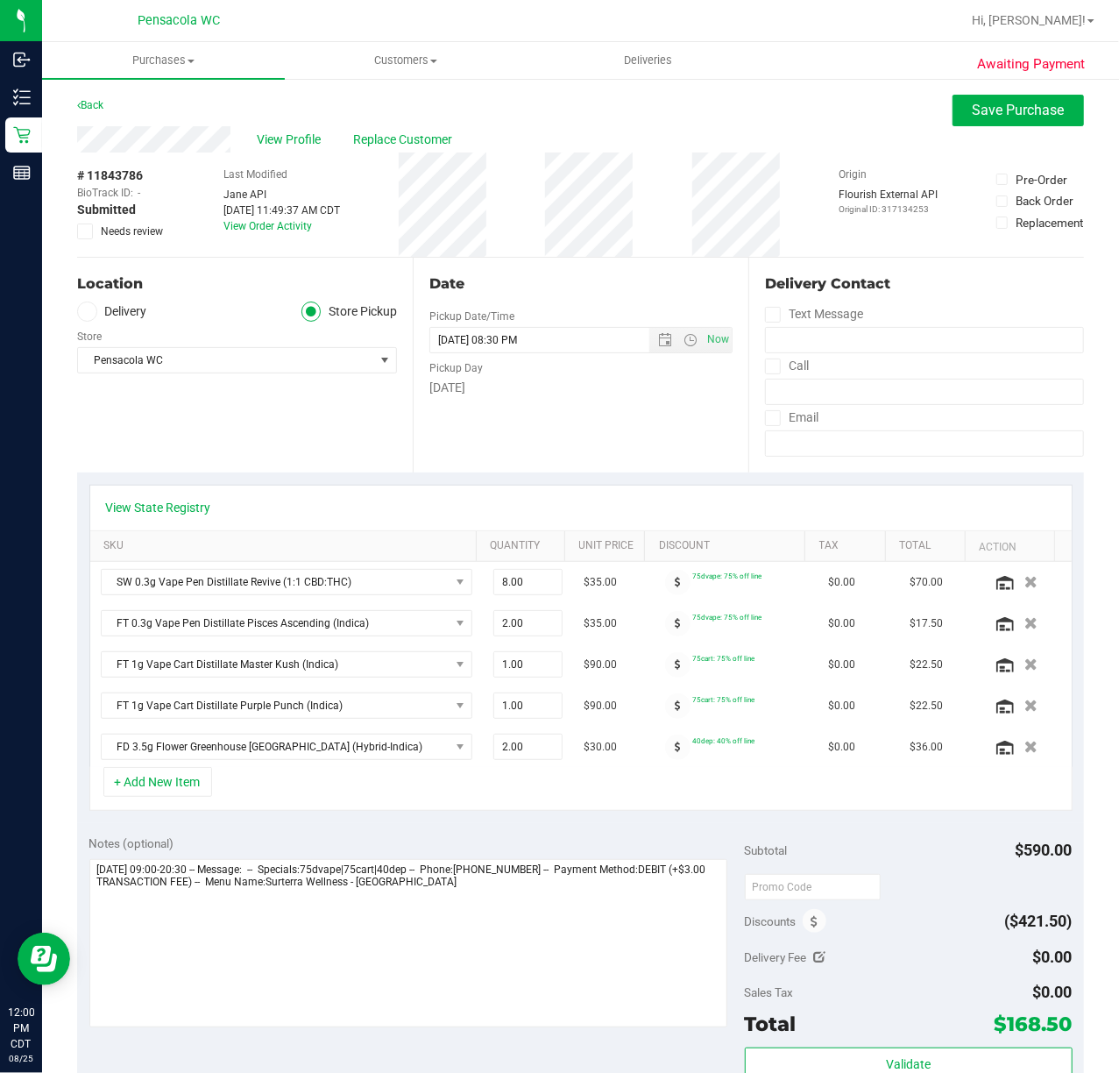
click at [85, 231] on icon at bounding box center [85, 231] width 11 height 0
click at [0, 0] on input "Needs review" at bounding box center [0, 0] width 0 height 0
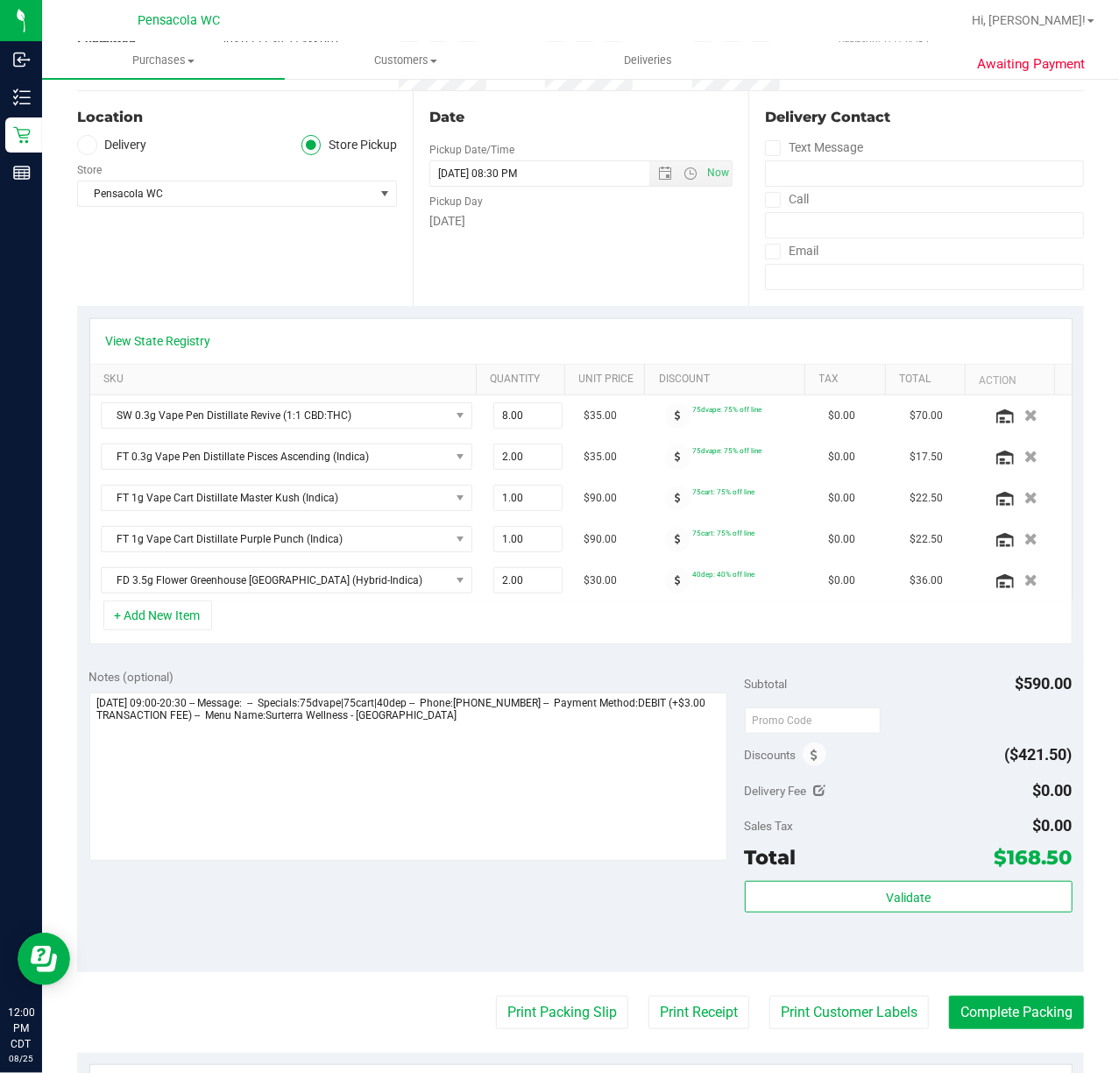
scroll to position [260, 0]
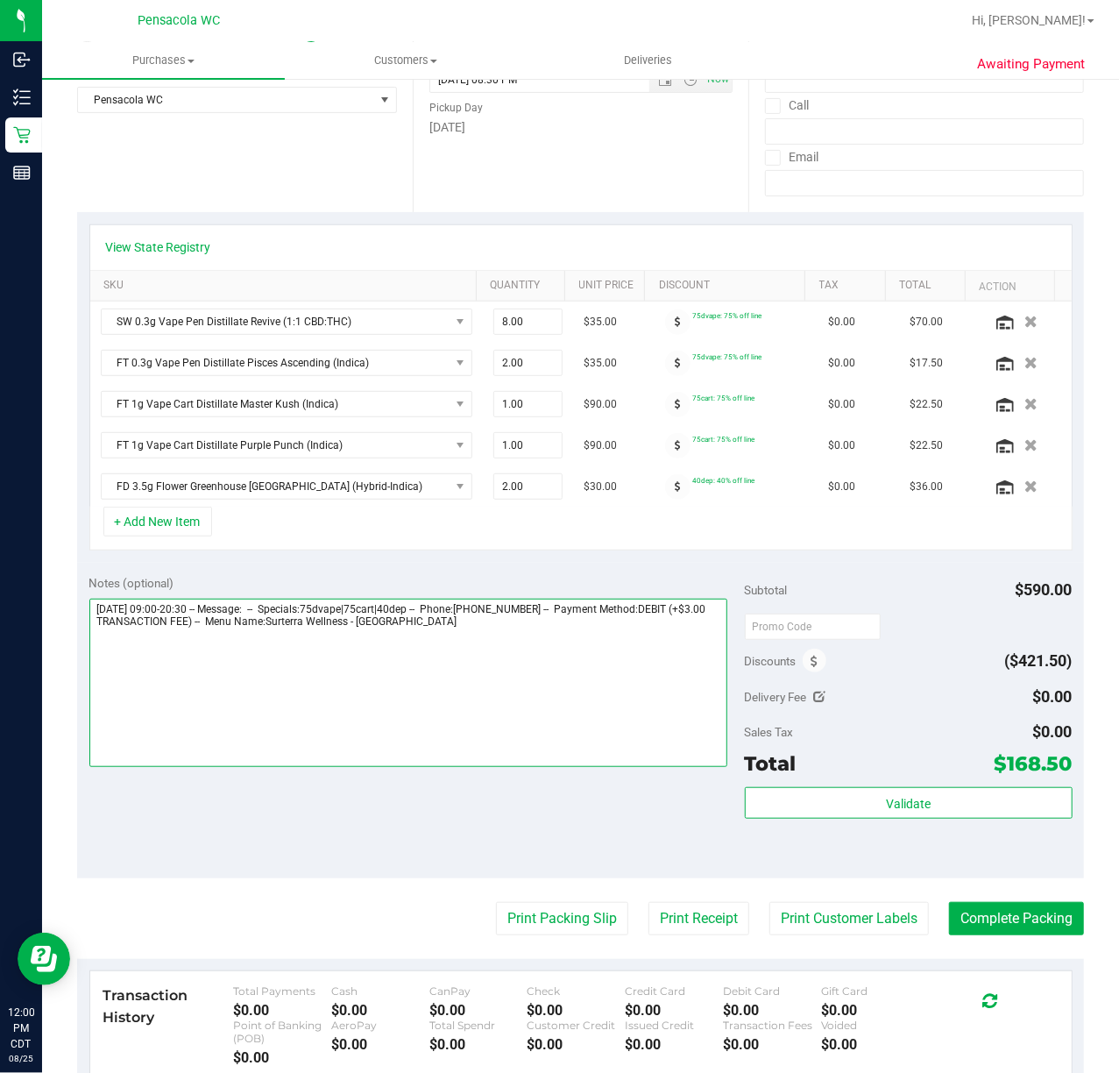
click at [500, 699] on textarea at bounding box center [408, 683] width 638 height 168
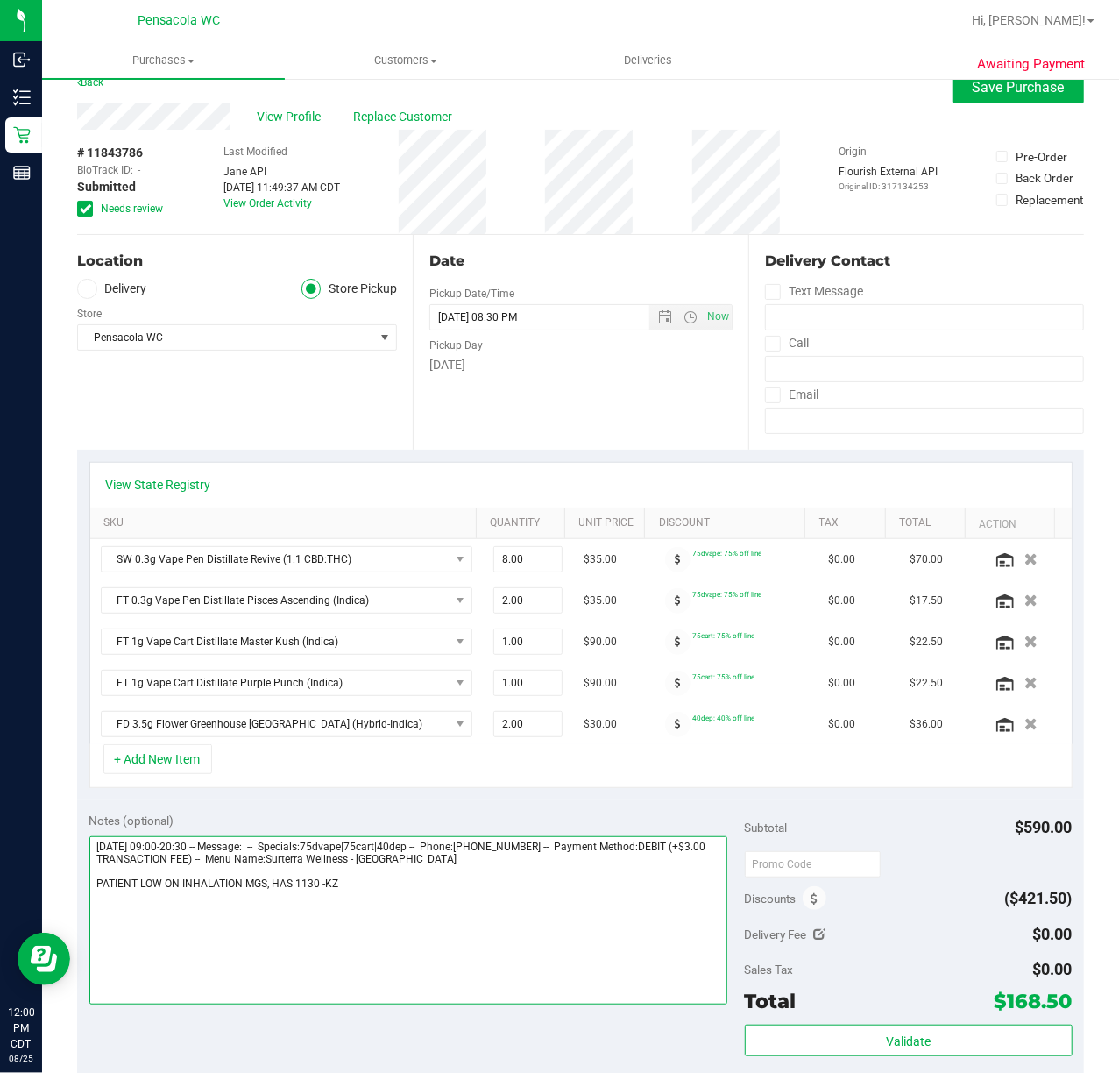
scroll to position [4, 0]
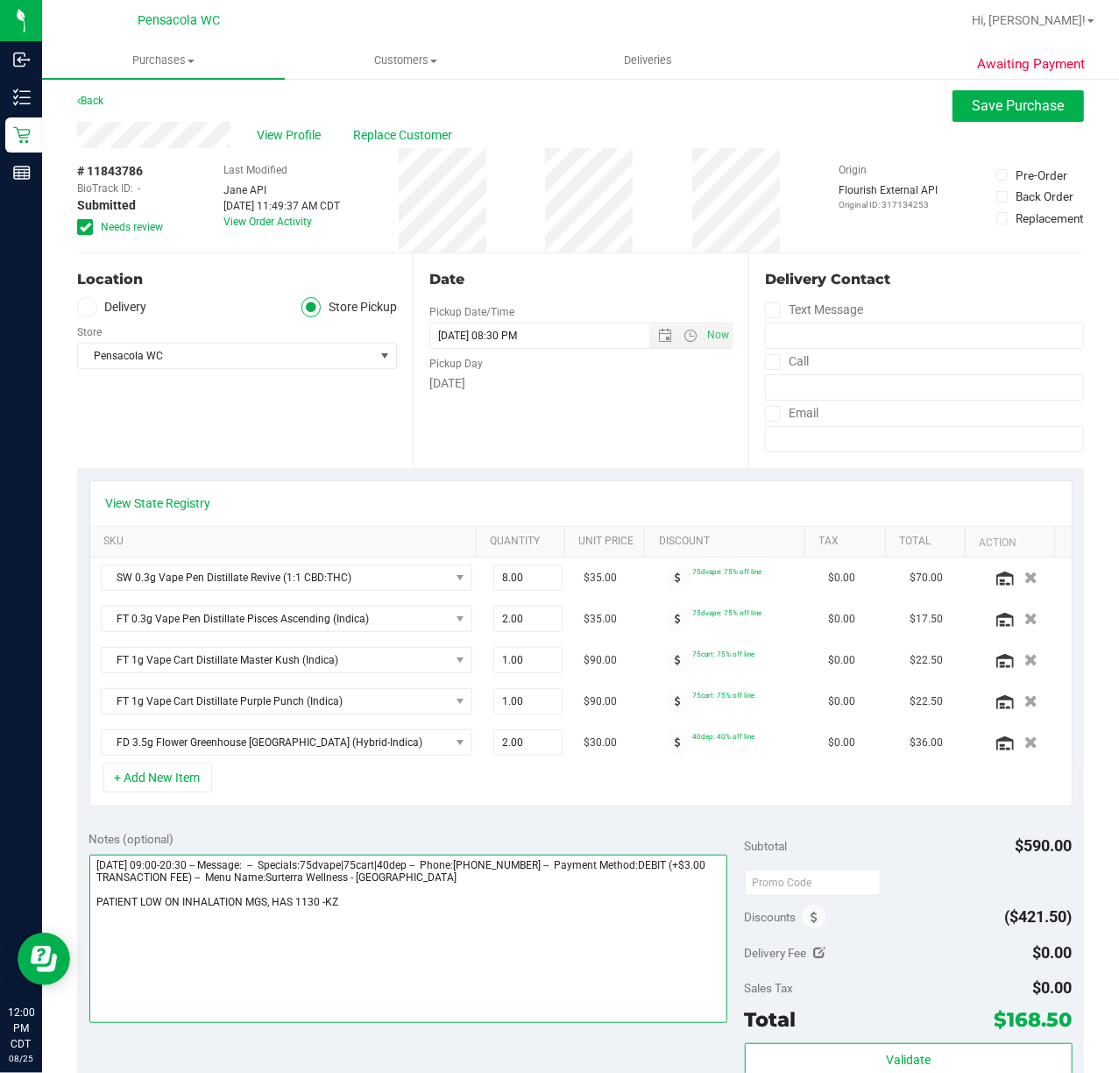
type textarea "[DATE] 09:00-20:30 -- Message: -- Specials:75dvape|75cart|40dep -- Phone:[PHONE…"
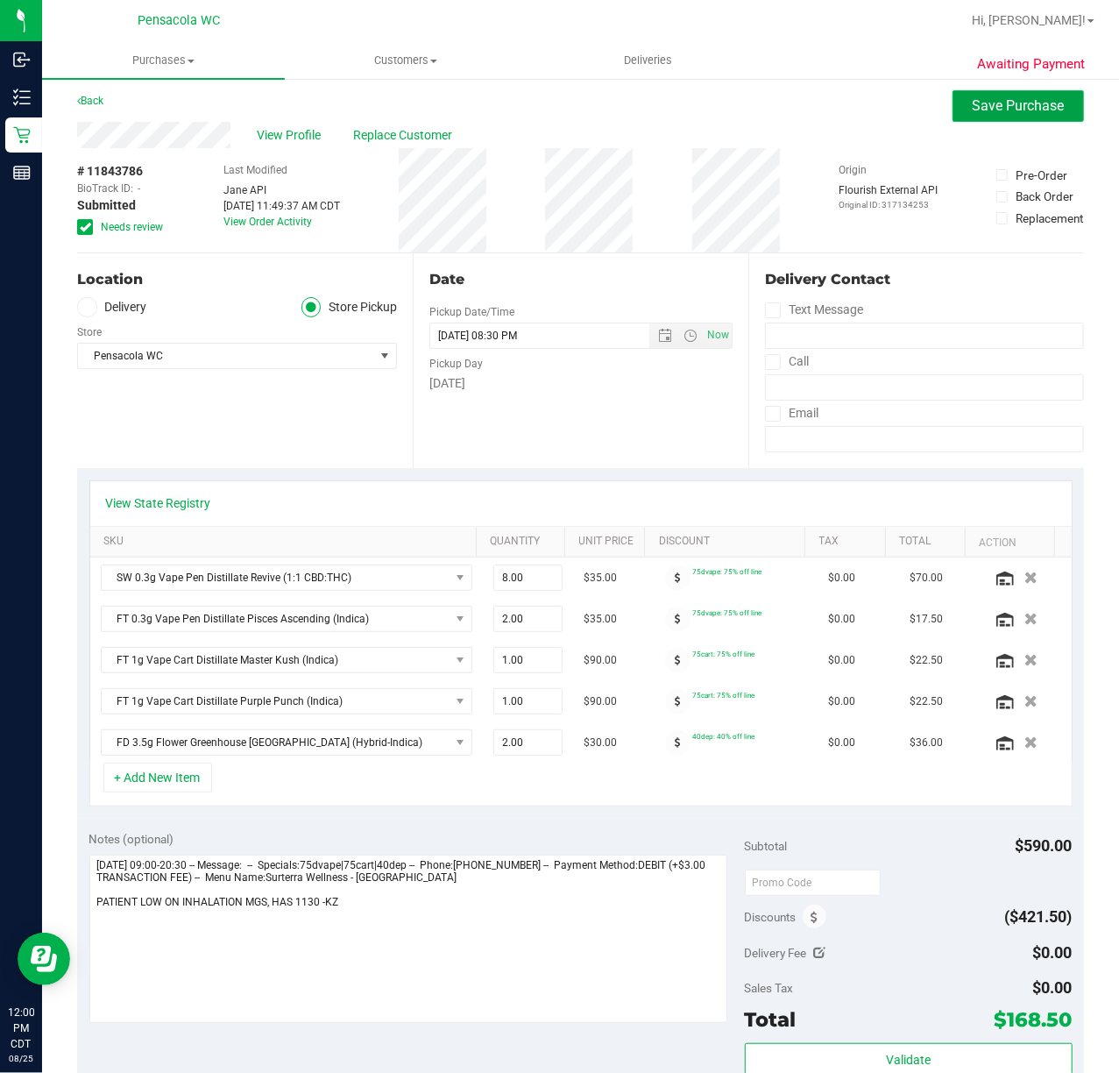
click at [973, 112] on span "Save Purchase" at bounding box center [1019, 105] width 92 height 17
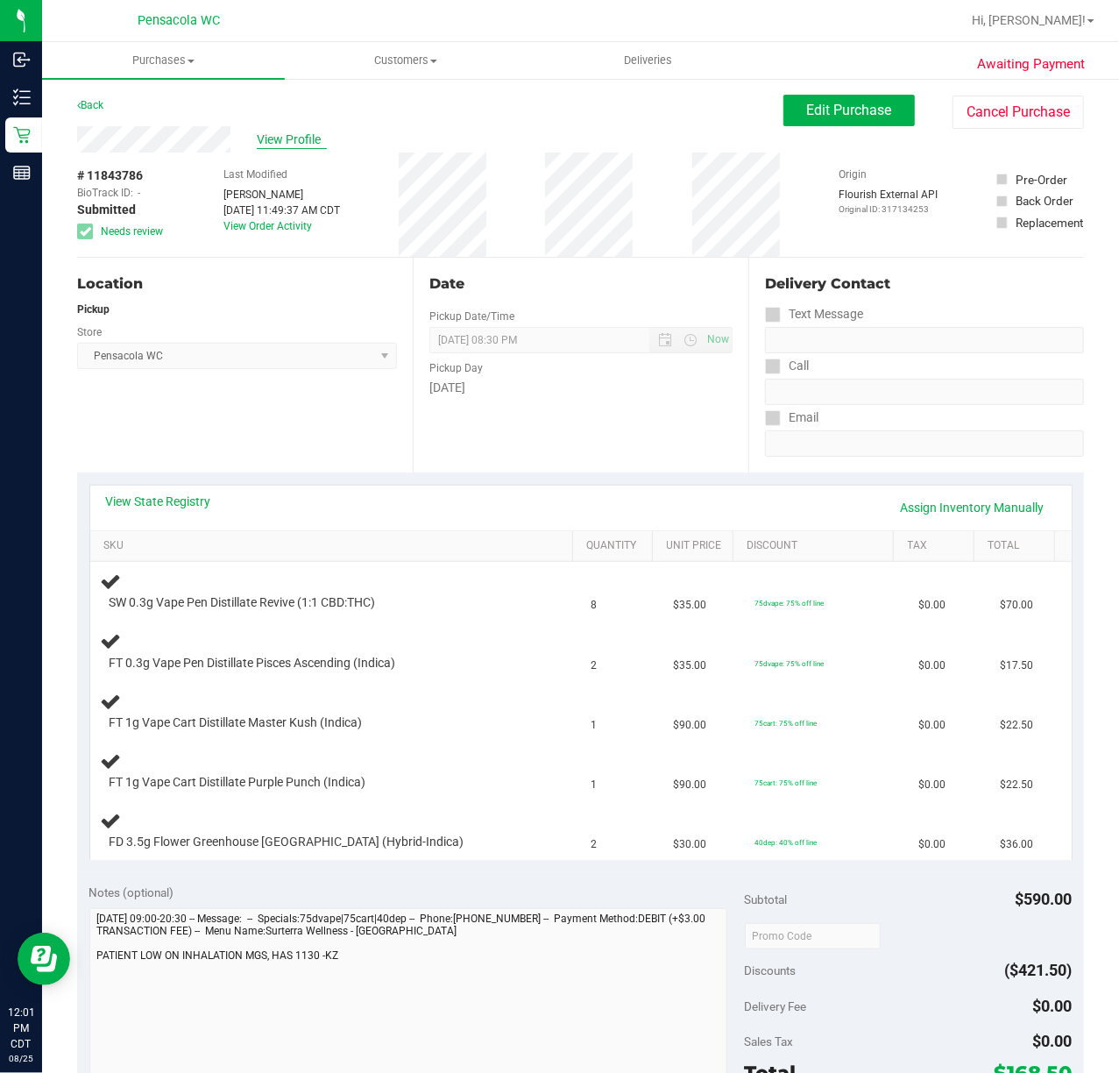
click at [286, 145] on span "View Profile" at bounding box center [292, 140] width 70 height 18
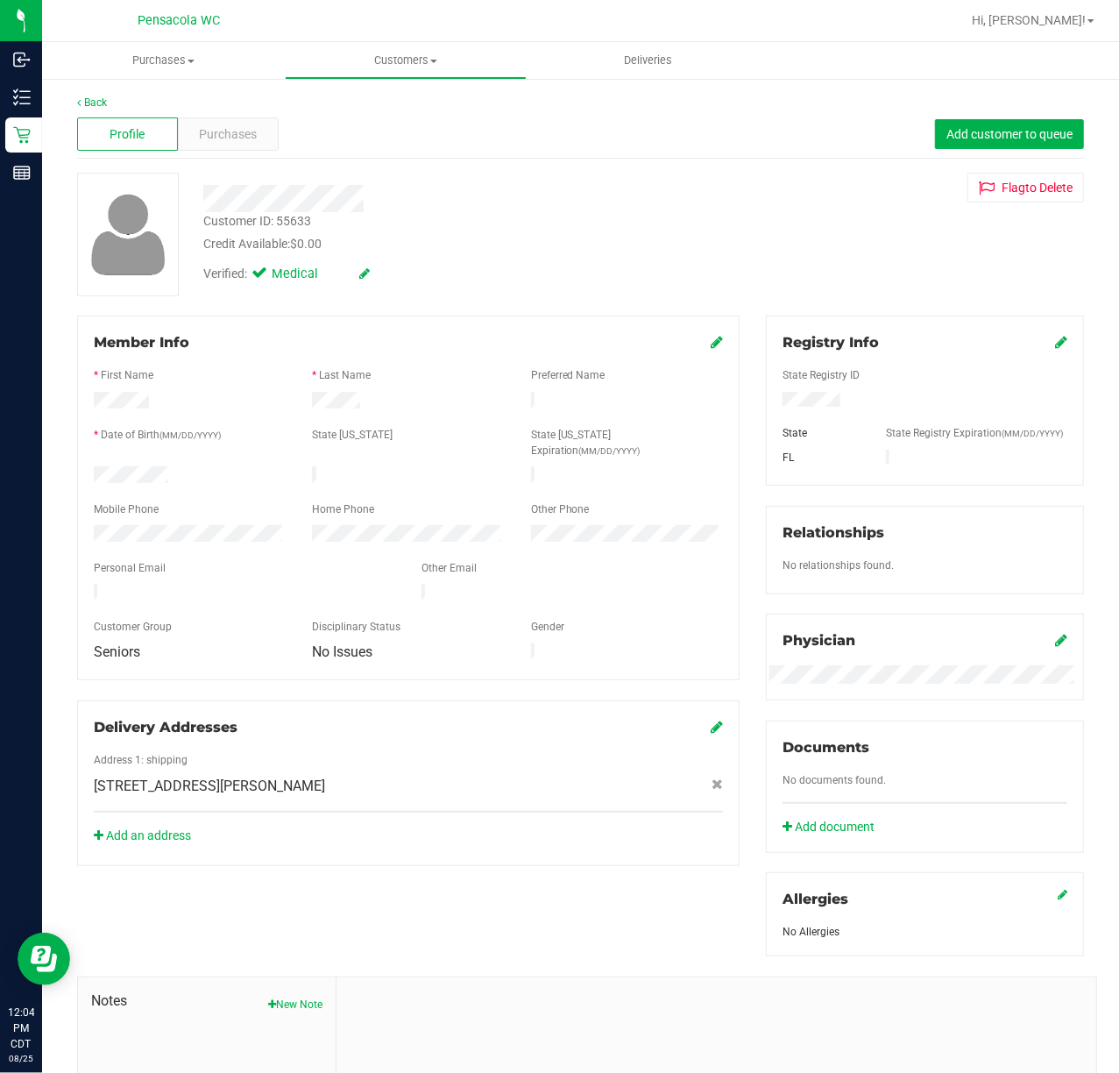
click at [25, 91] on line at bounding box center [25, 91] width 10 height 0
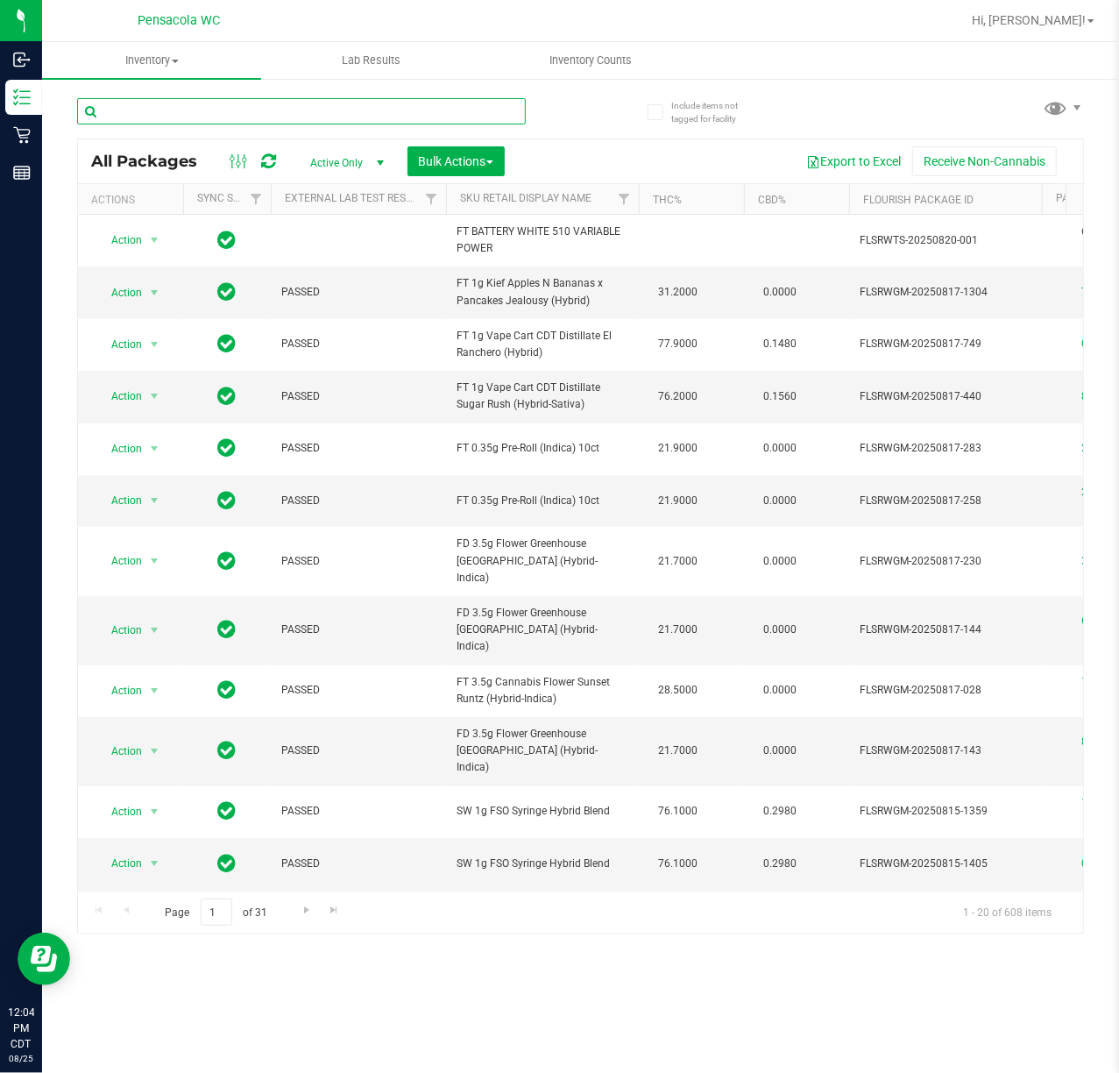
click at [334, 110] on input "text" at bounding box center [301, 111] width 449 height 26
type input "revive"
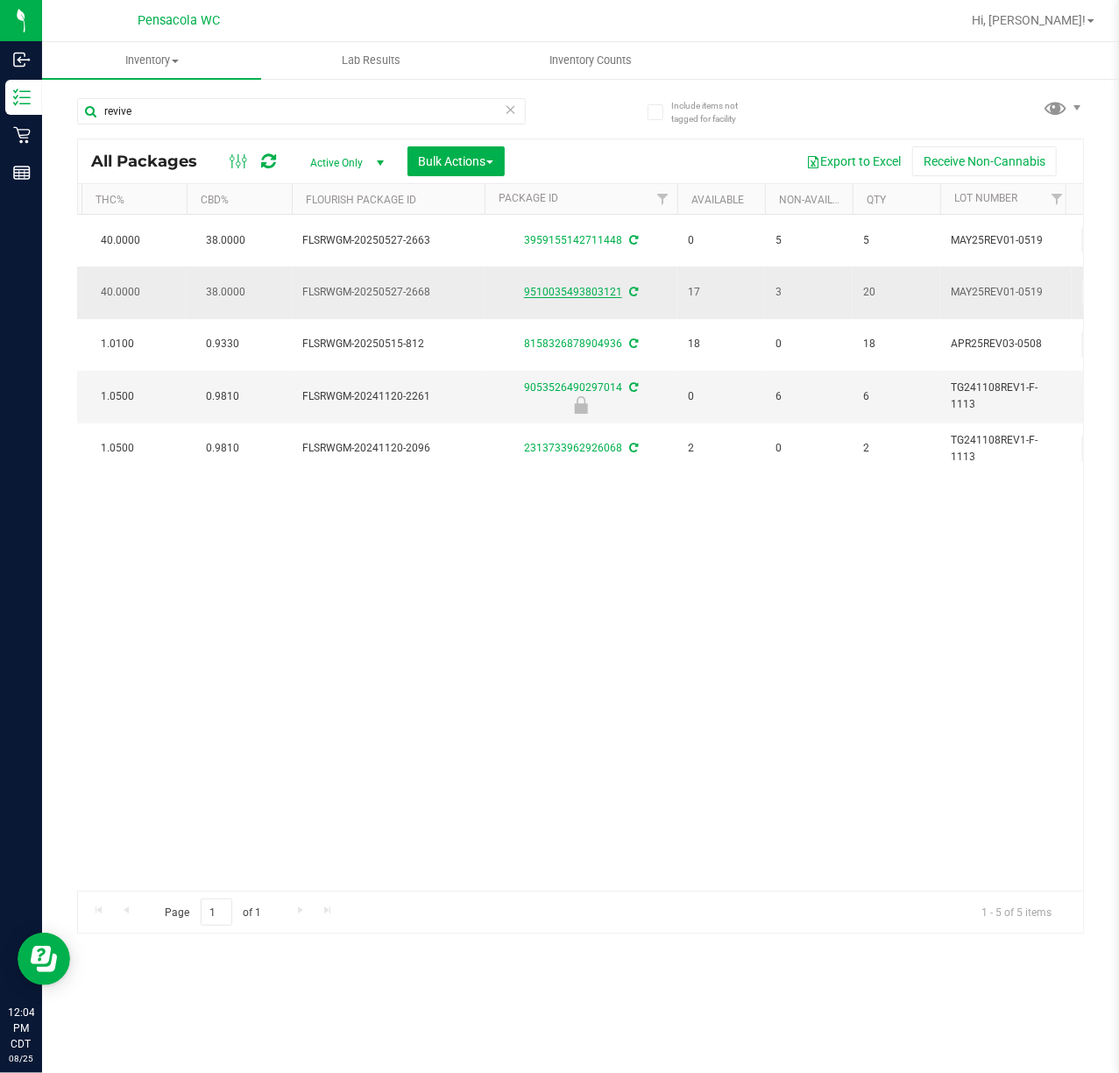
click at [556, 295] on link "9510035493803121" at bounding box center [573, 292] width 98 height 12
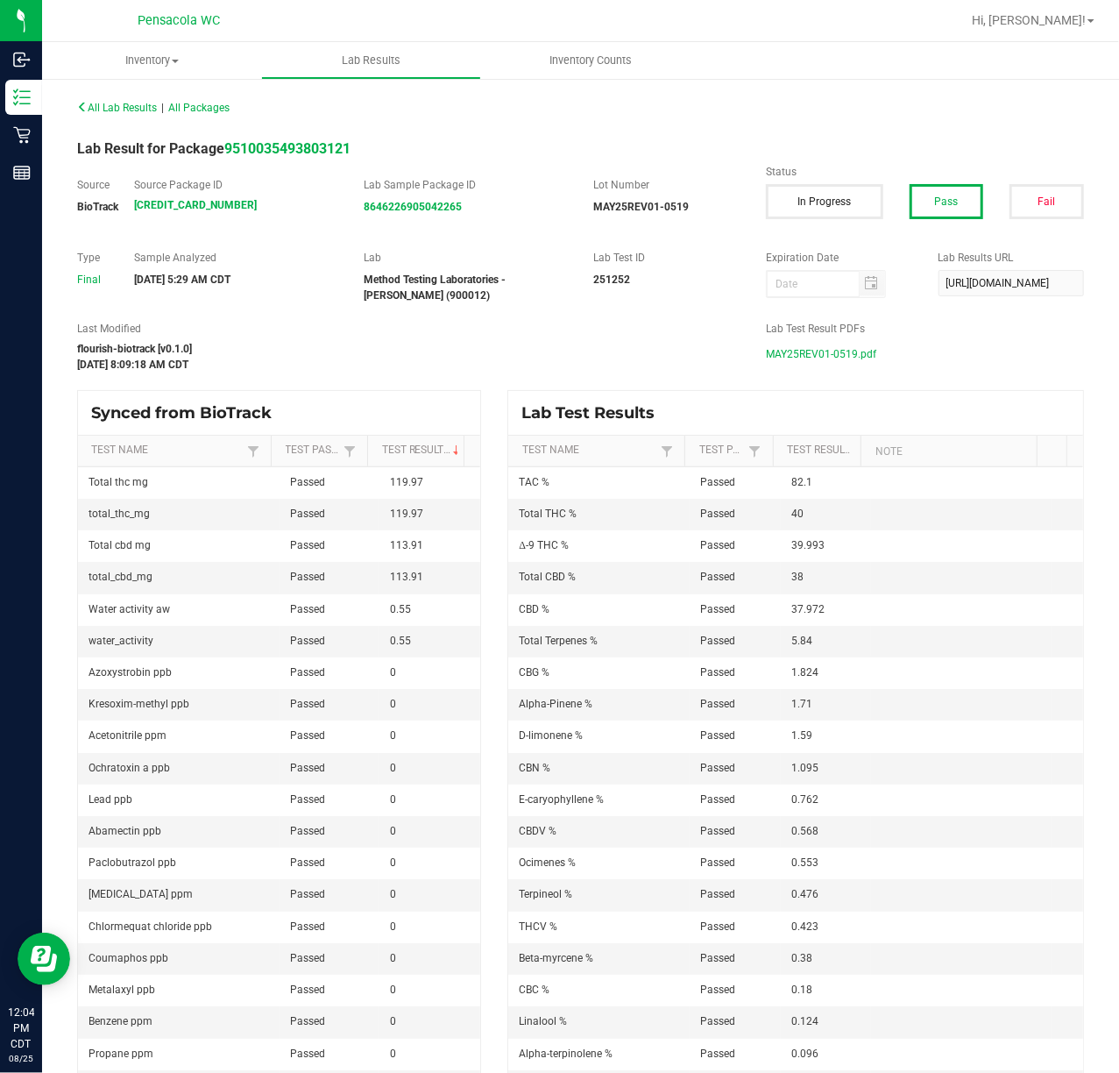
click at [794, 354] on span "MAY25REV01-0519.pdf" at bounding box center [821, 354] width 110 height 26
click at [16, 137] on icon at bounding box center [22, 135] width 18 height 18
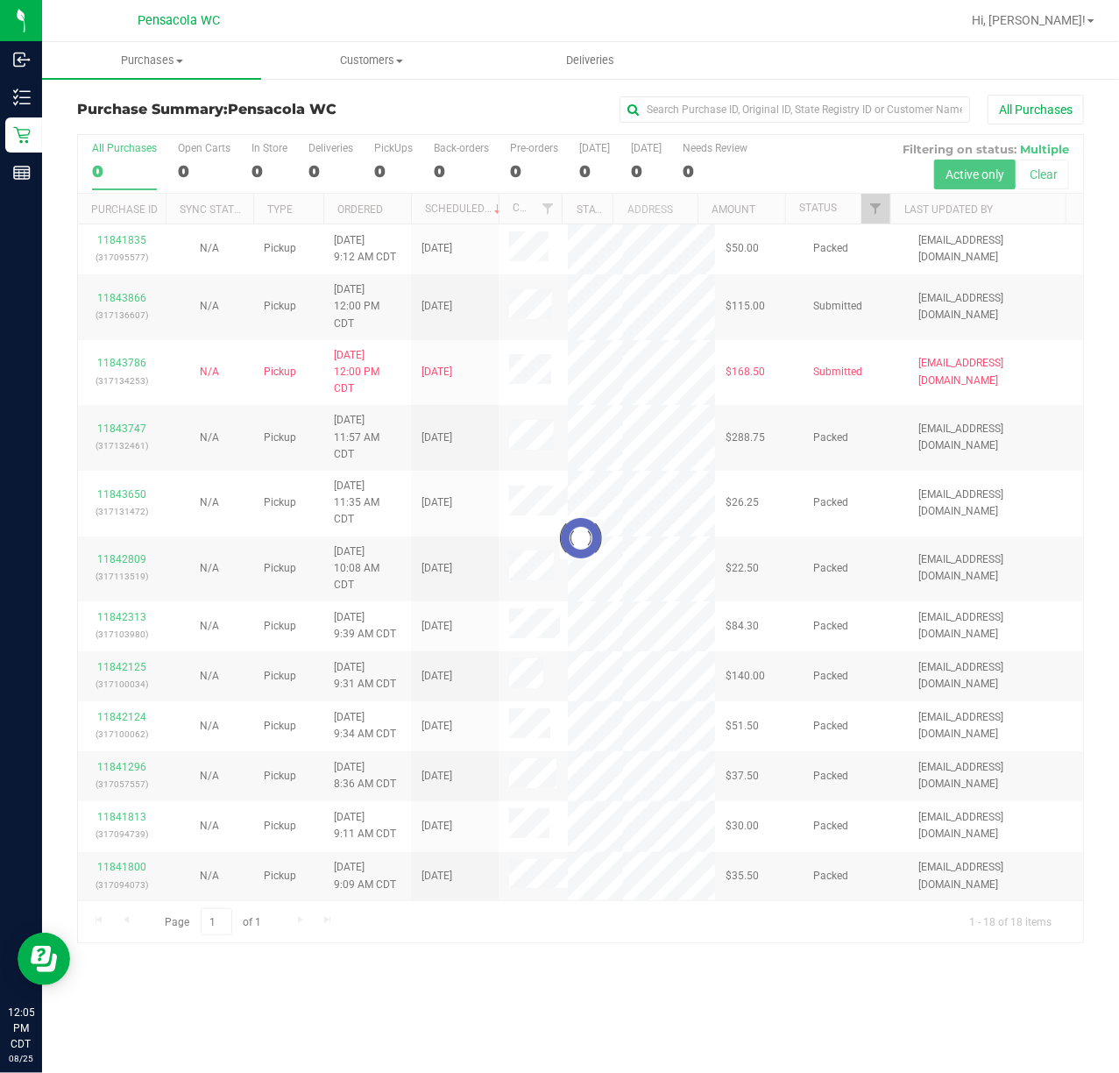
click at [875, 218] on div at bounding box center [580, 538] width 1005 height 807
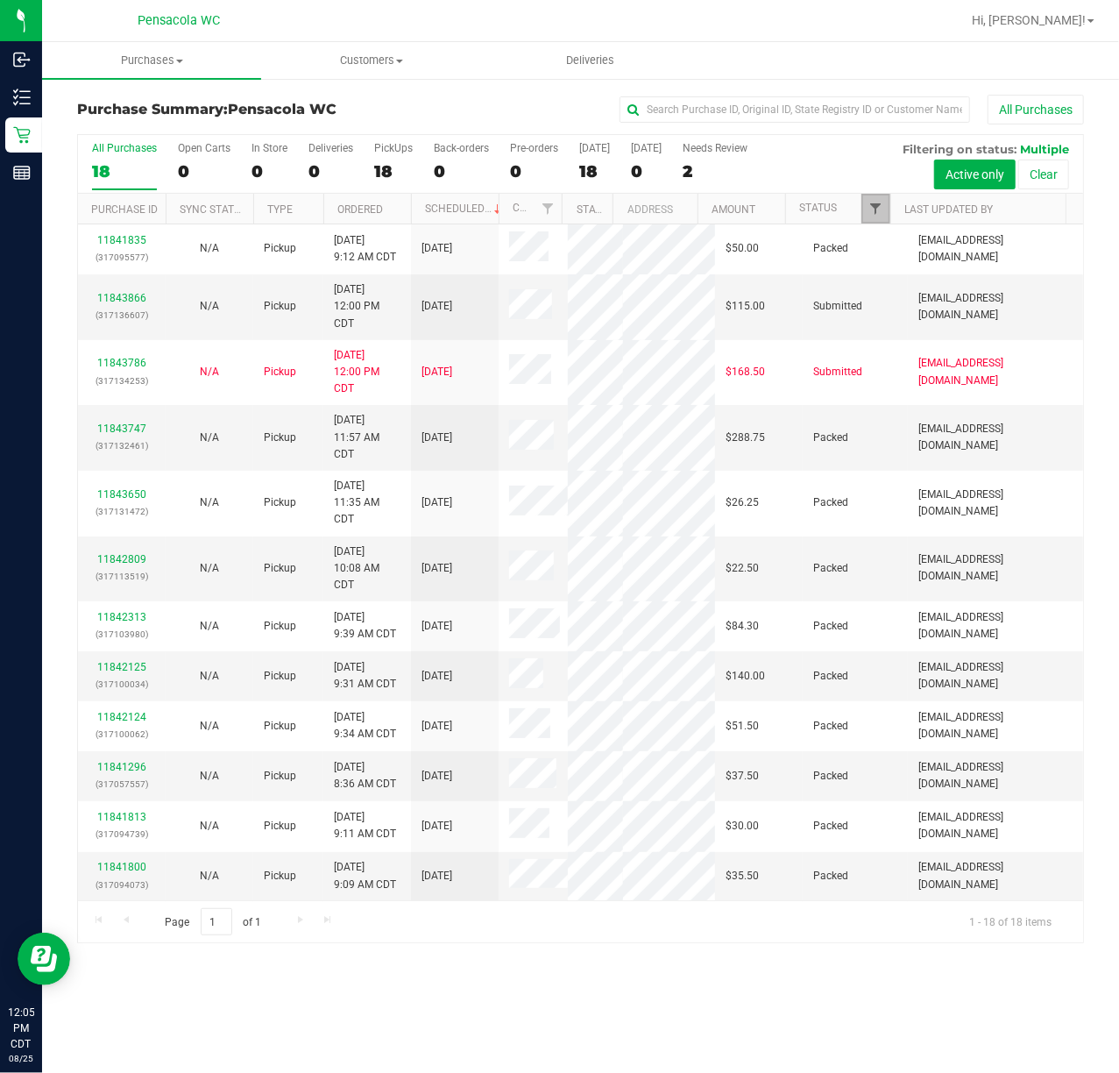
click at [875, 209] on span "Filter" at bounding box center [876, 209] width 14 height 14
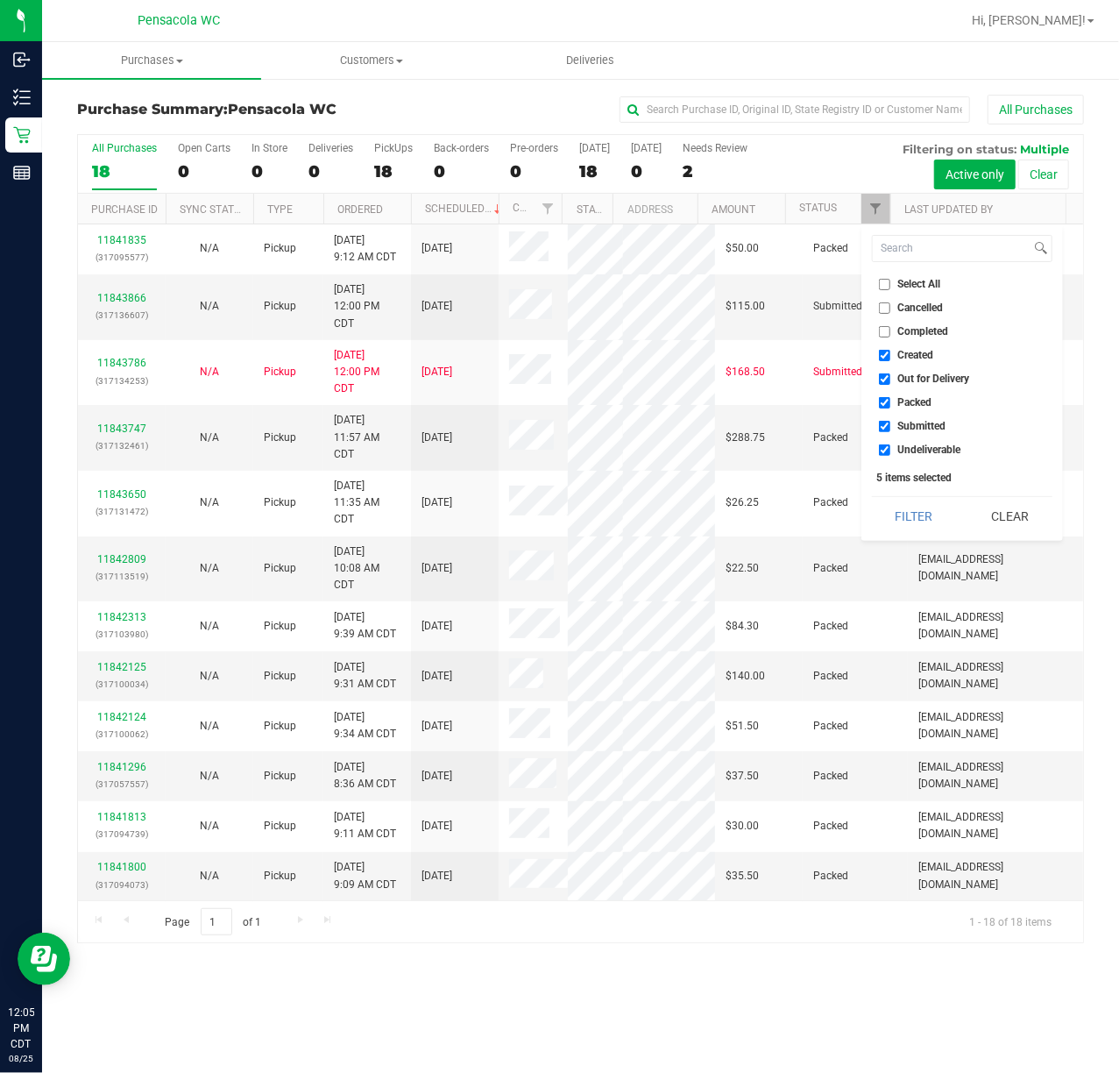
click at [920, 286] on span "Select All" at bounding box center [919, 284] width 43 height 11
click at [891, 286] on input "Select All" at bounding box center [884, 284] width 11 height 11
checkbox input "true"
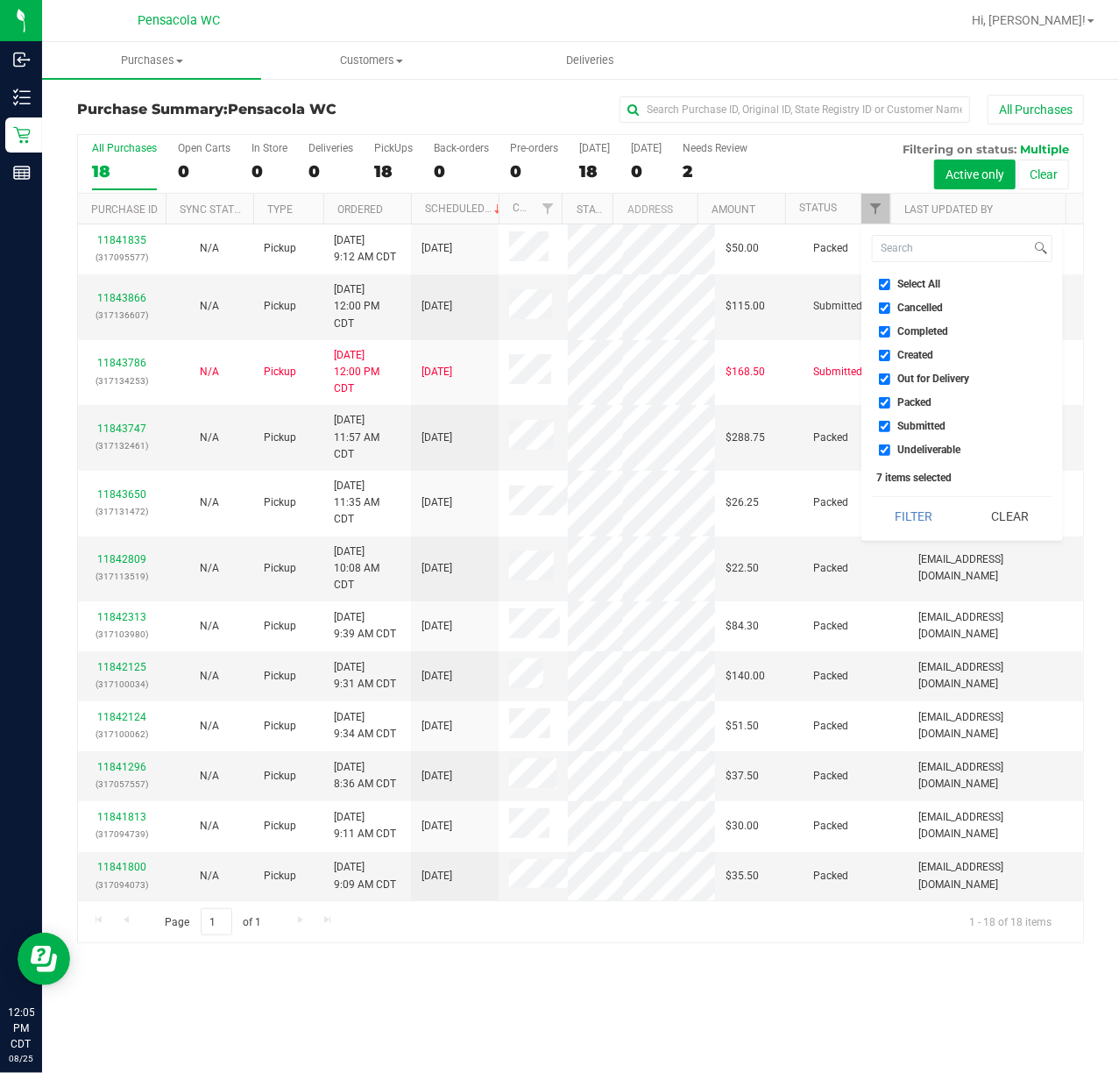
click at [889, 284] on input "Select All" at bounding box center [884, 284] width 11 height 11
checkbox input "false"
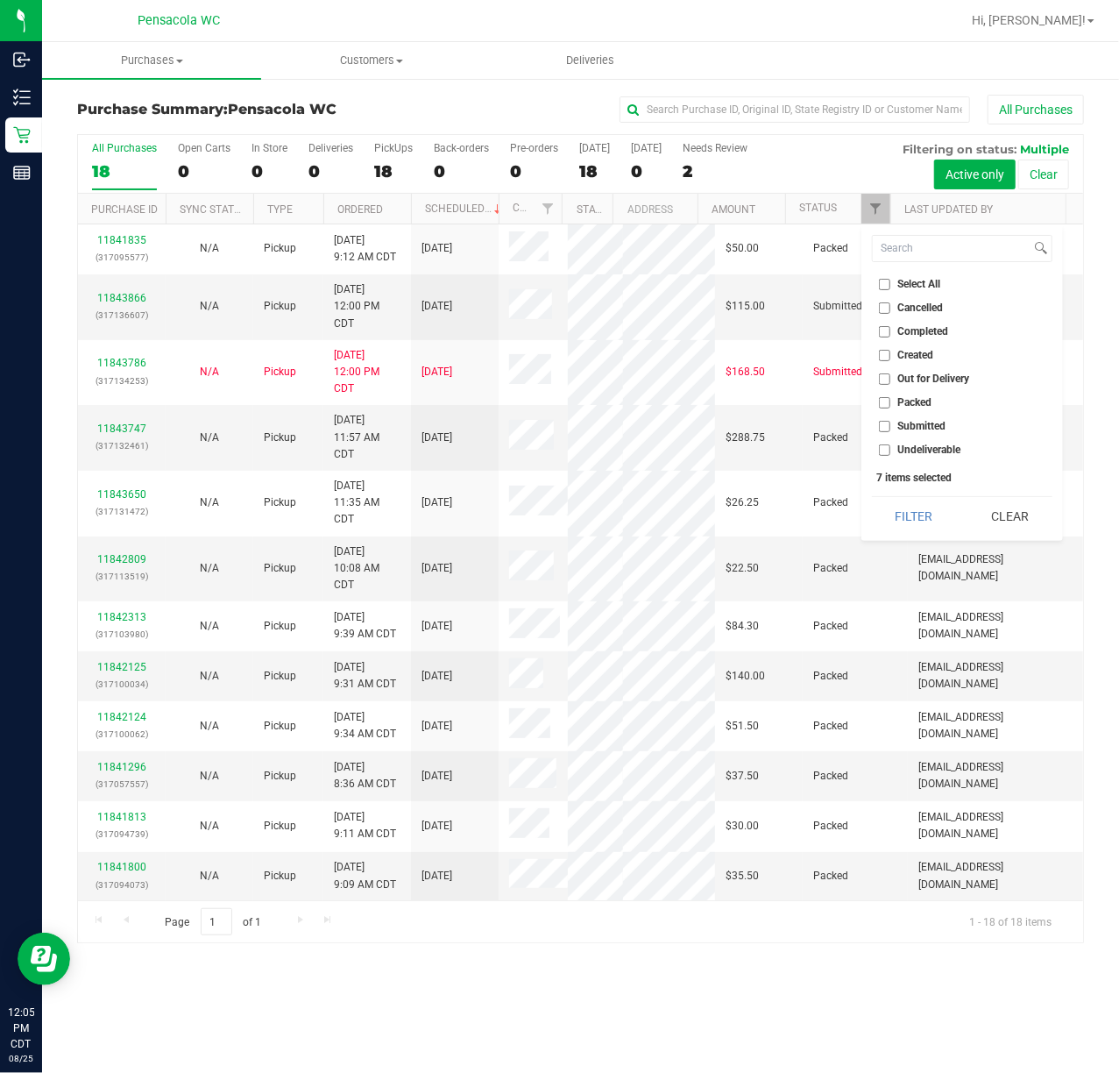
checkbox input "false"
click at [927, 428] on span "Submitted" at bounding box center [922, 426] width 48 height 11
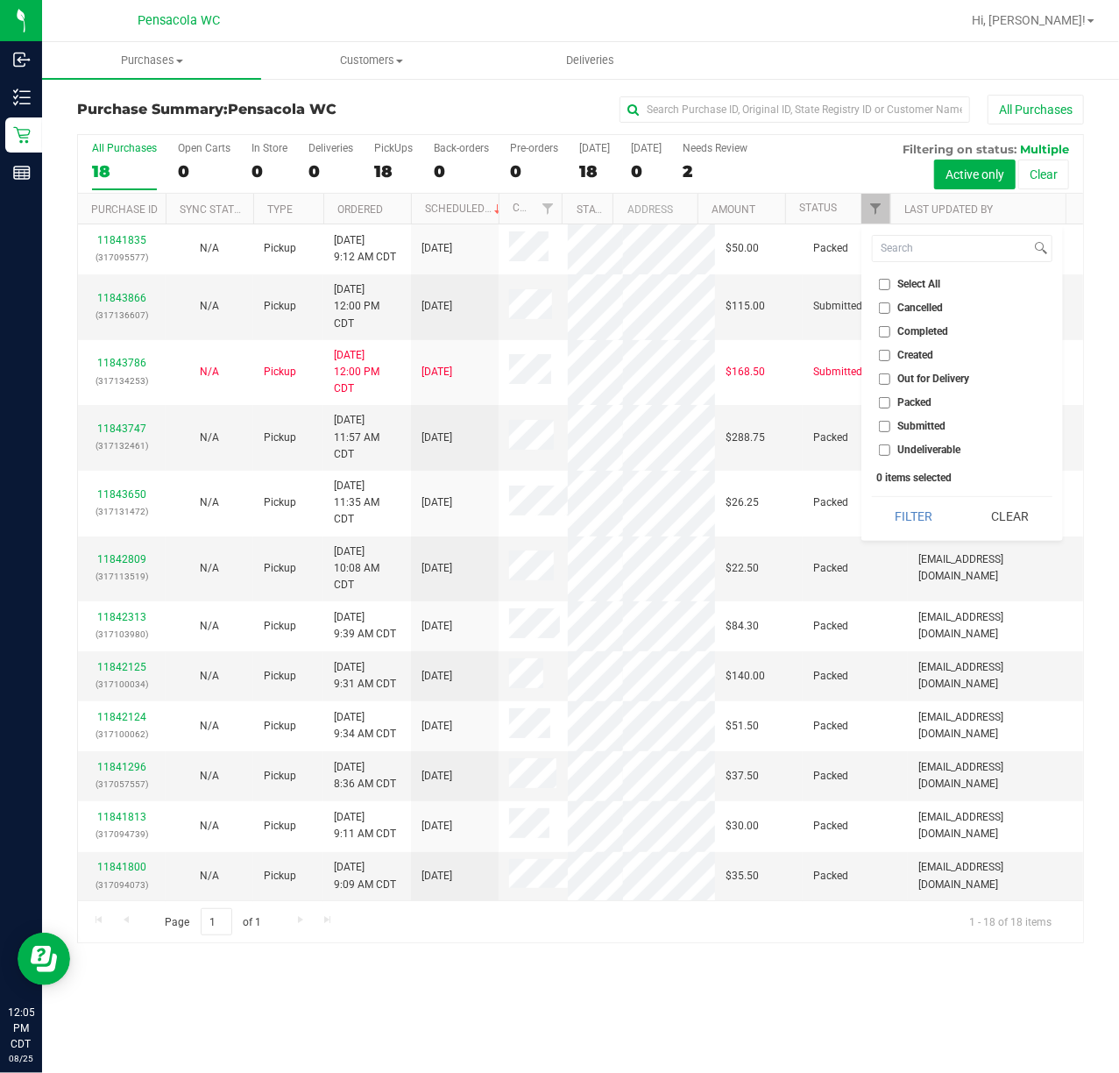
click at [891, 428] on input "Submitted" at bounding box center [884, 426] width 11 height 11
checkbox input "true"
click at [933, 526] on button "Filter" at bounding box center [914, 516] width 84 height 39
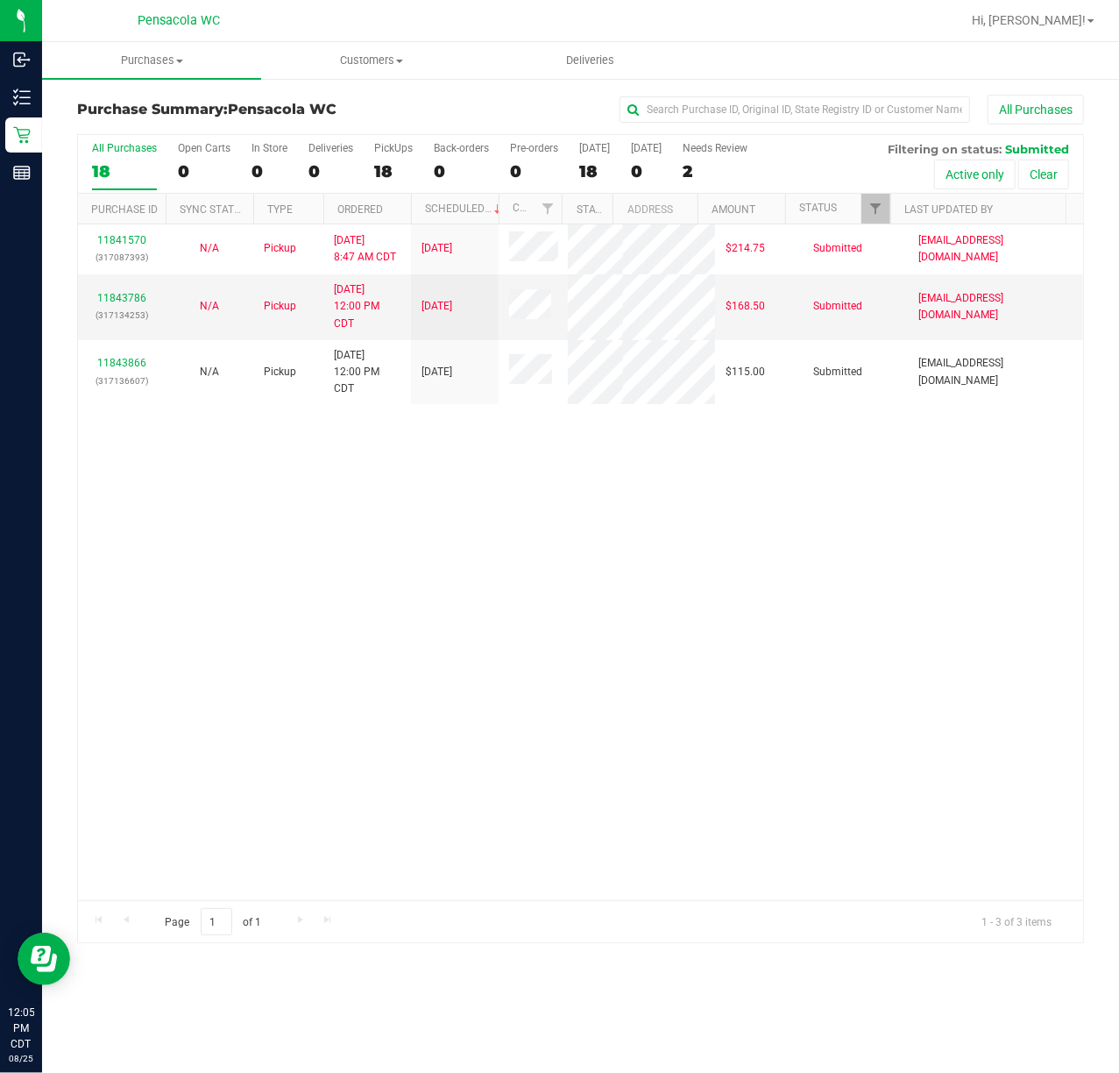
click at [126, 369] on link "11843866" at bounding box center [121, 363] width 49 height 12
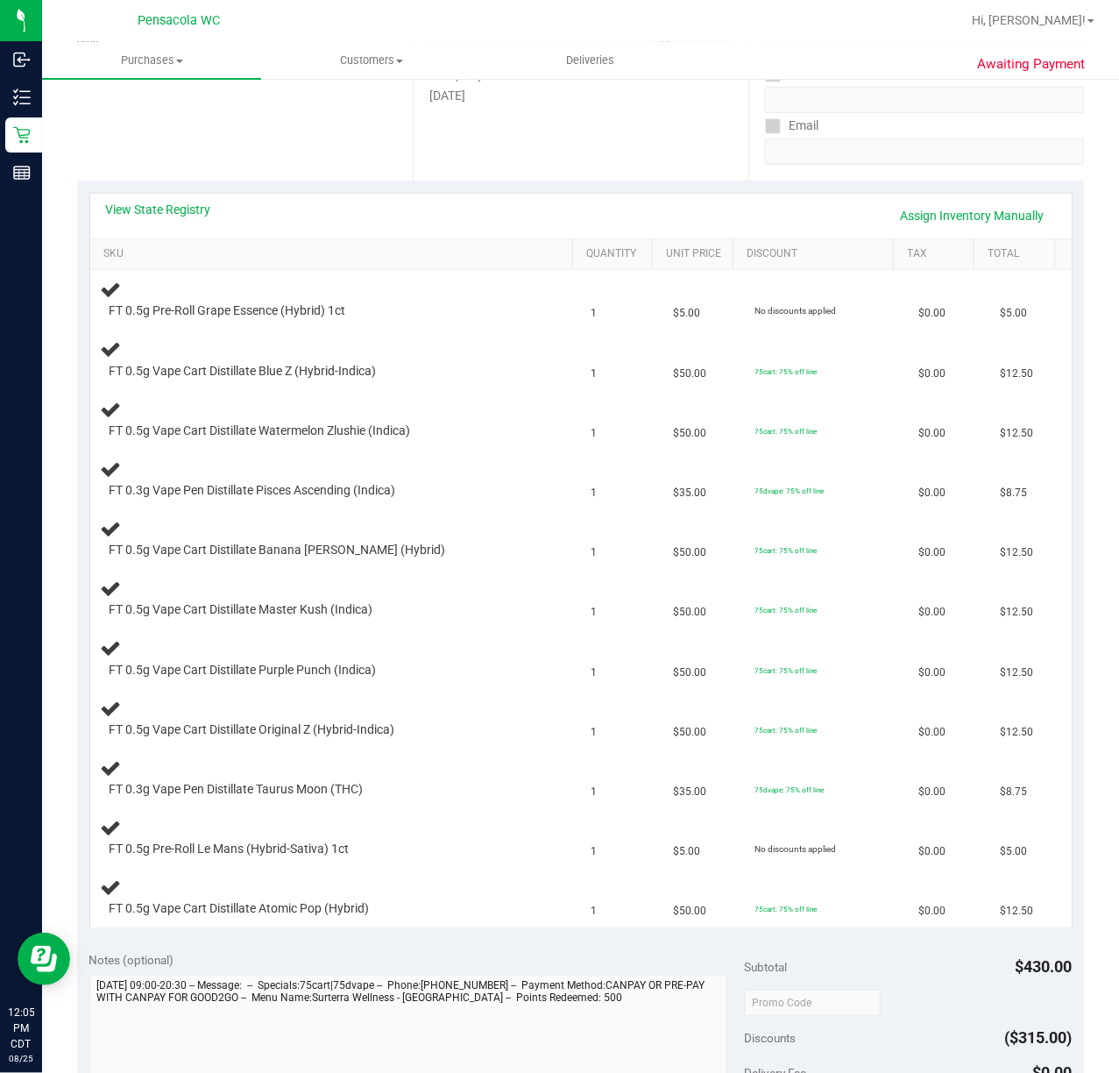
scroll to position [359, 0]
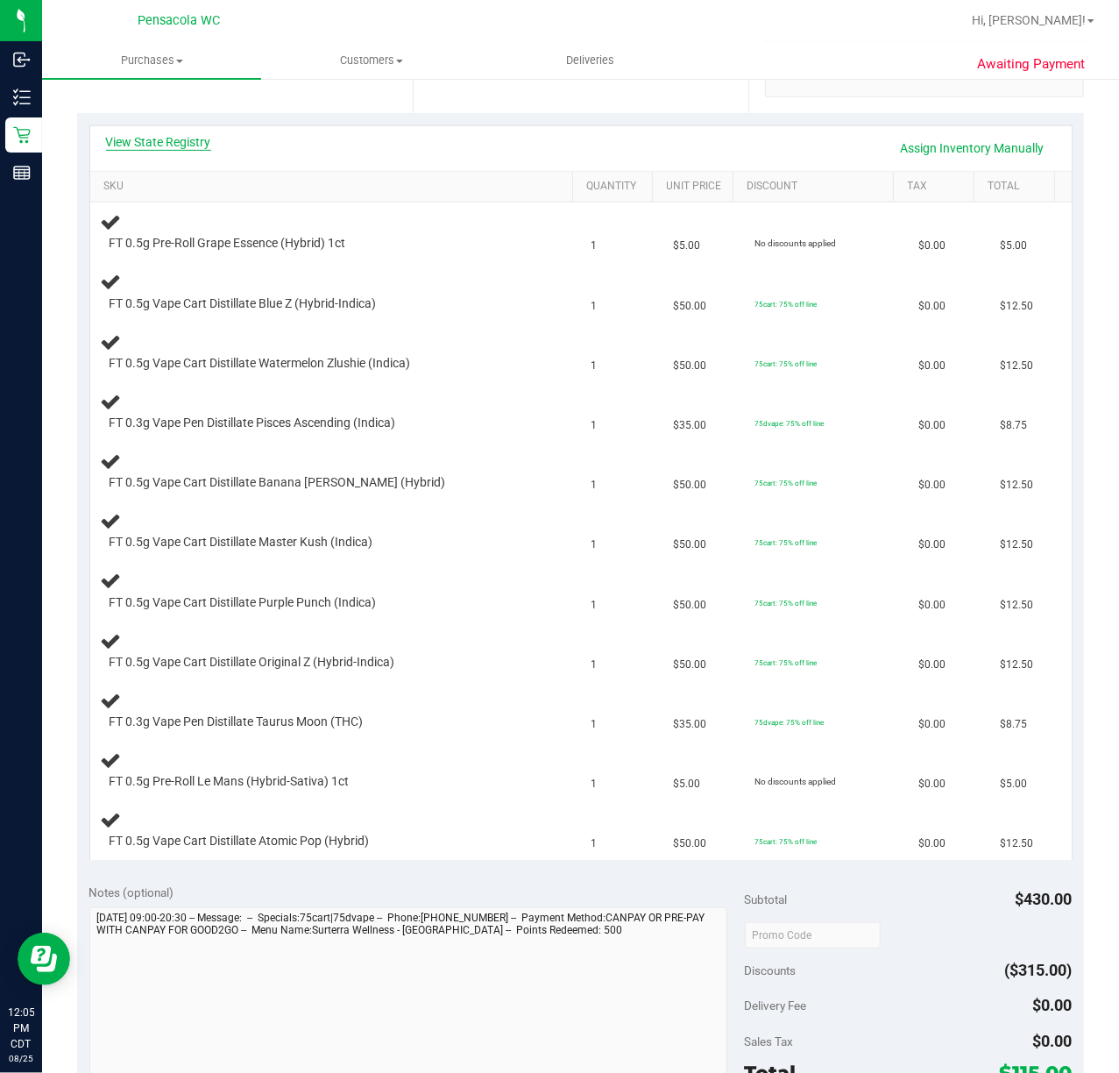
click at [168, 148] on link "View State Registry" at bounding box center [158, 142] width 105 height 18
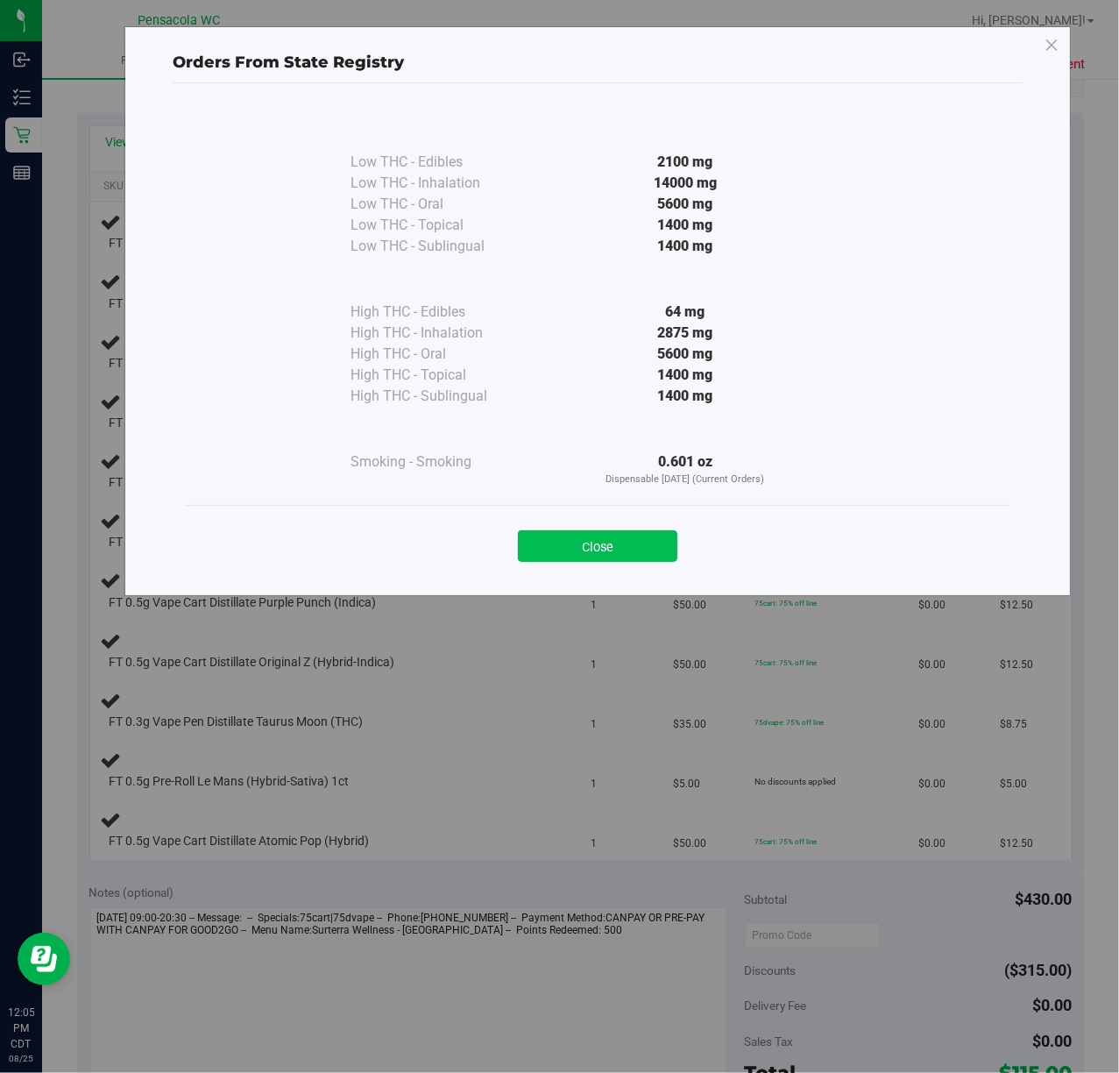
click at [611, 554] on button "Close" at bounding box center [598, 546] width 160 height 32
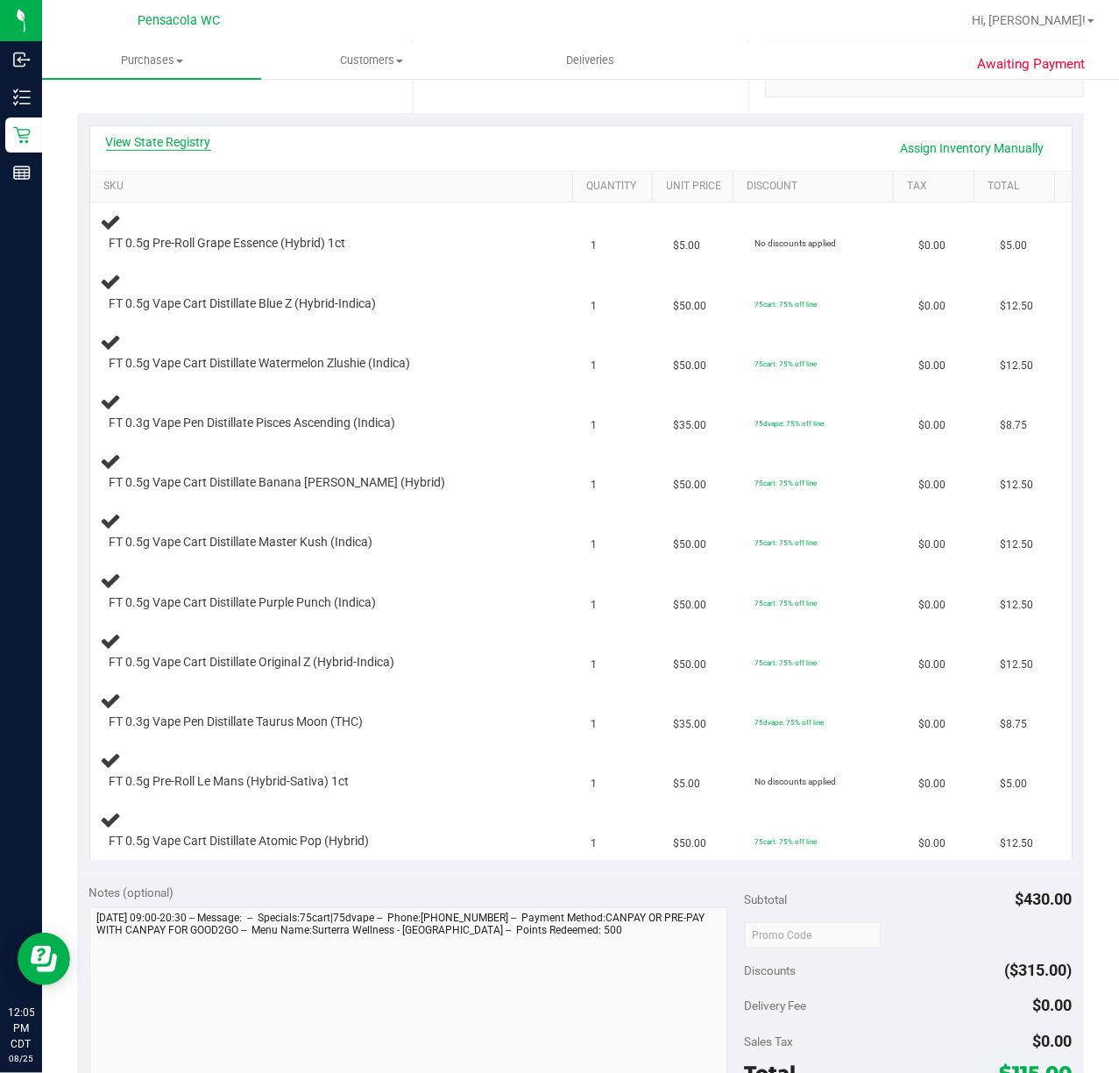
click at [208, 141] on link "View State Registry" at bounding box center [158, 142] width 105 height 18
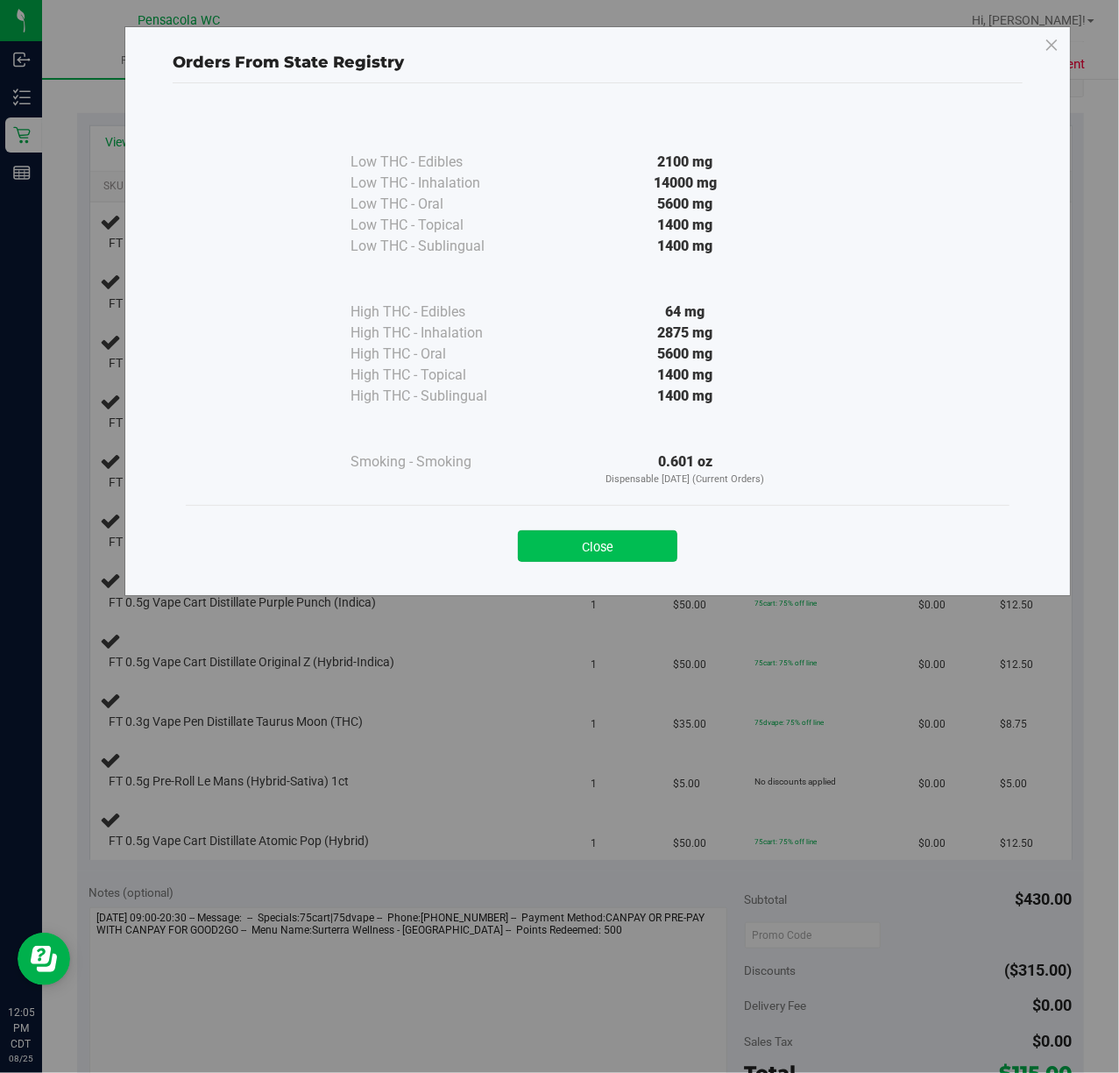
click at [586, 552] on button "Close" at bounding box center [598, 546] width 160 height 32
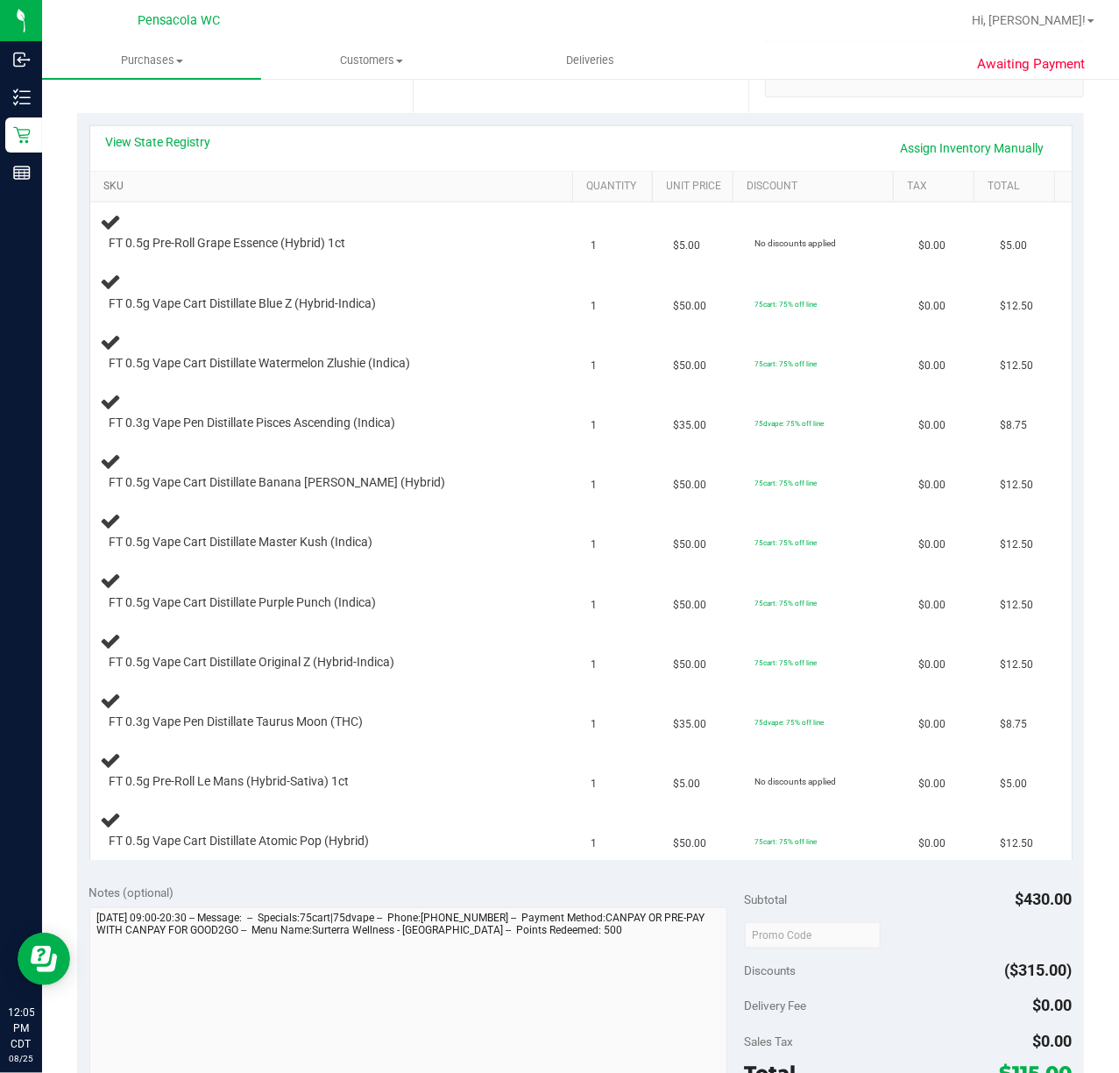
click at [153, 191] on link "SKU" at bounding box center [334, 187] width 462 height 14
click at [240, 604] on span "FT 0.5g Vape Cart Distillate Original Z (Hybrid-Indica)" at bounding box center [253, 602] width 286 height 17
click at [236, 671] on div at bounding box center [321, 671] width 422 height 1
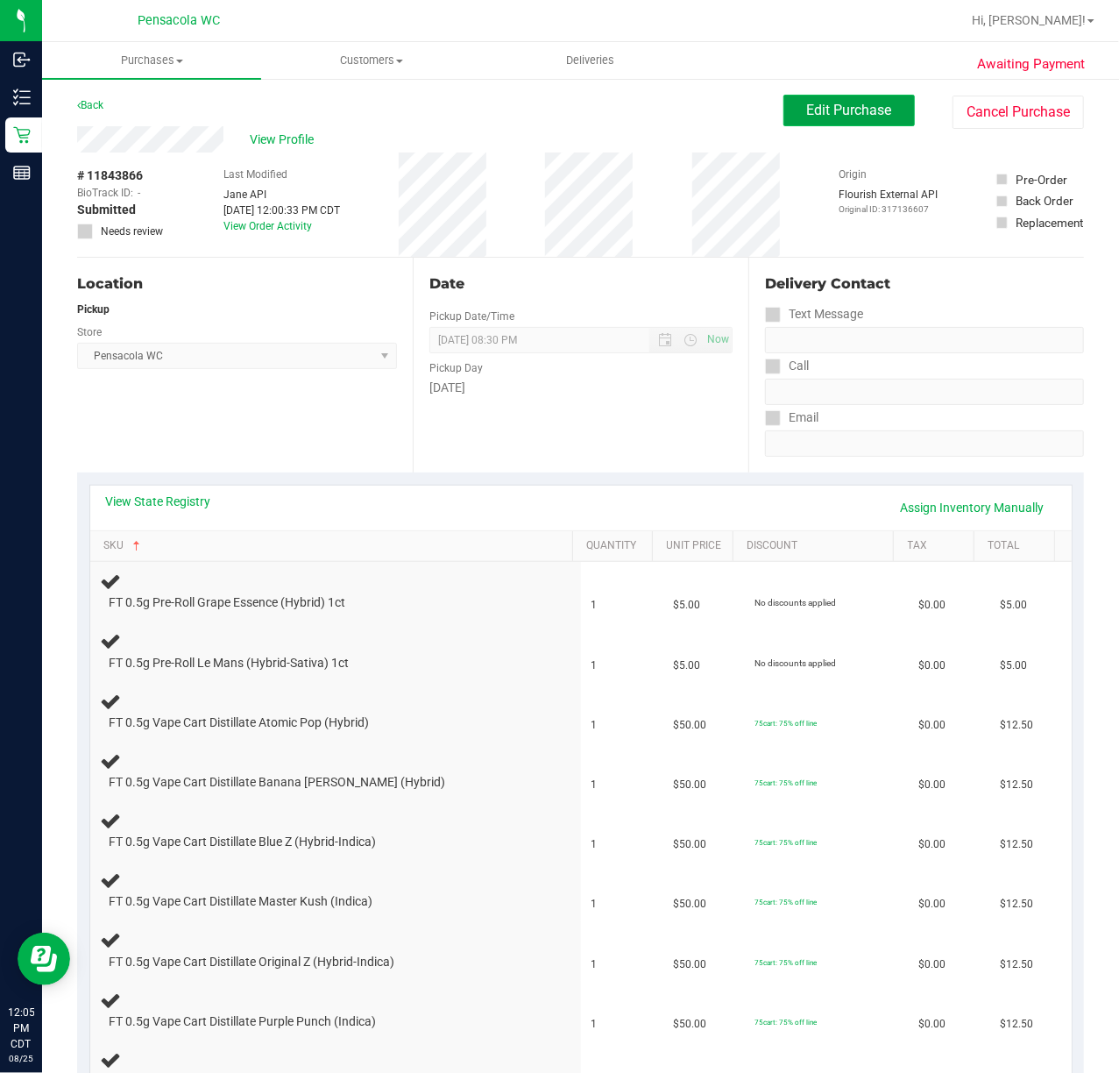
click at [840, 116] on span "Edit Purchase" at bounding box center [849, 110] width 85 height 17
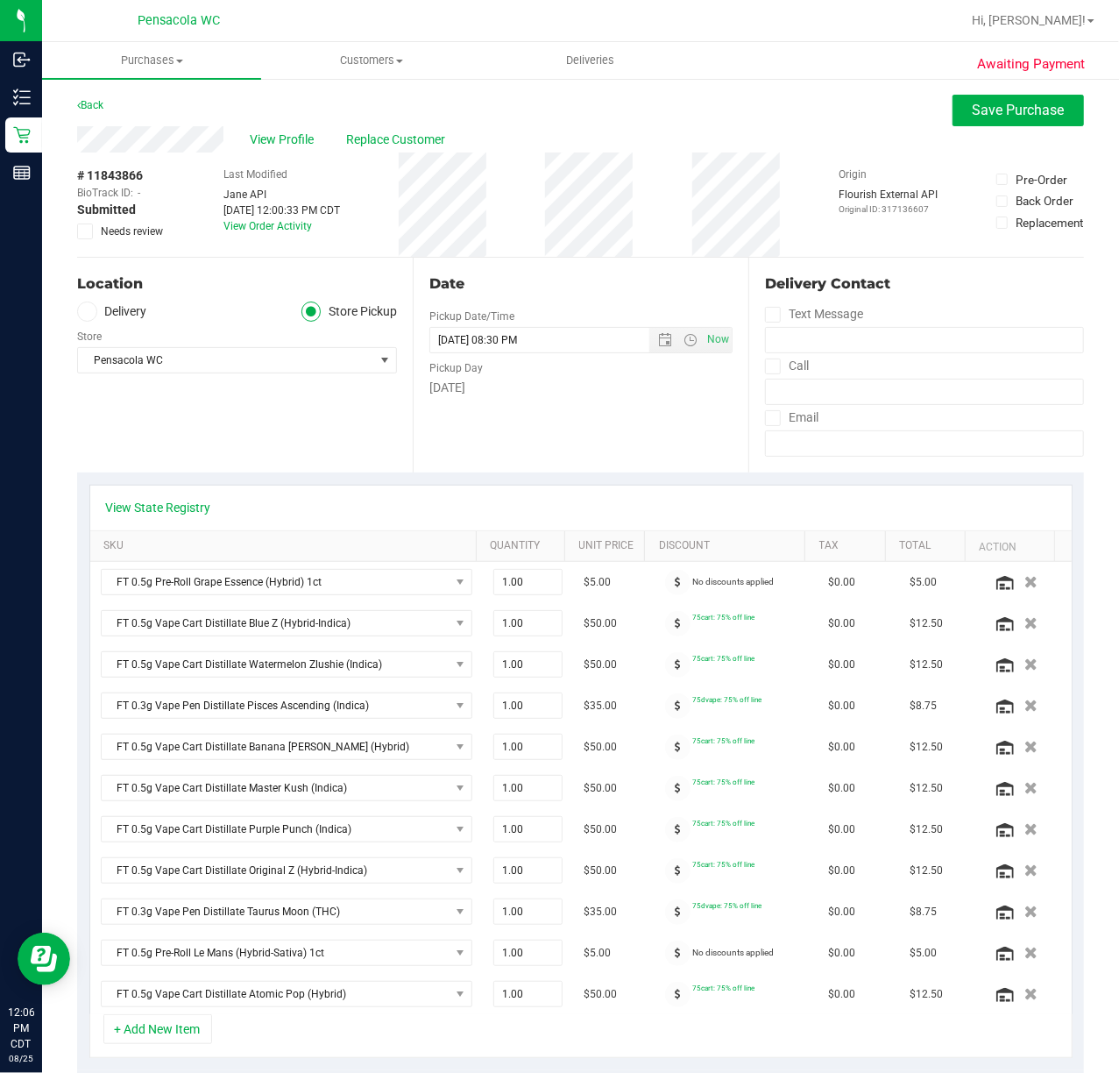
click at [89, 231] on icon at bounding box center [85, 231] width 11 height 0
click at [0, 0] on input "Needs review" at bounding box center [0, 0] width 0 height 0
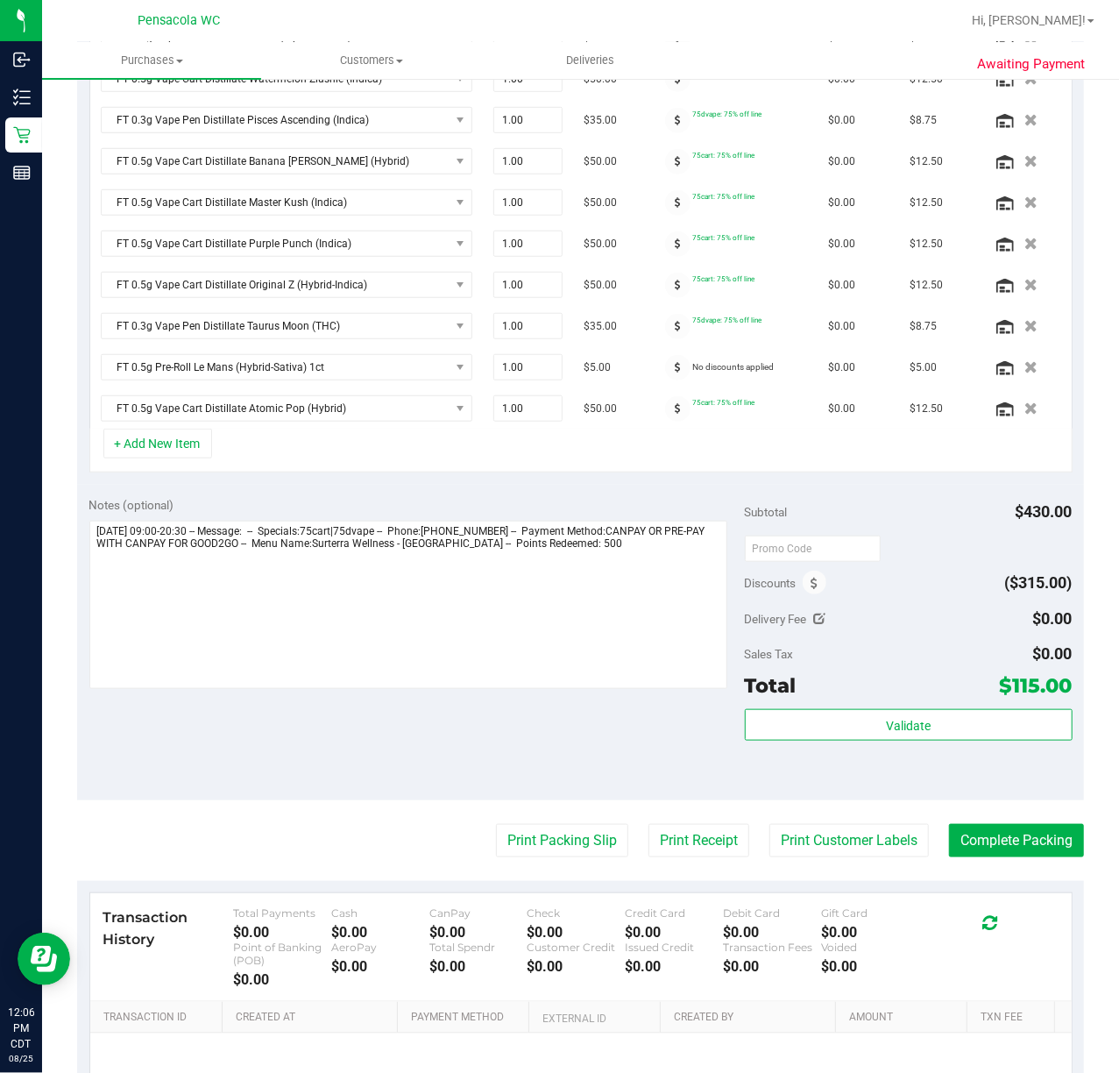
scroll to position [782, 0]
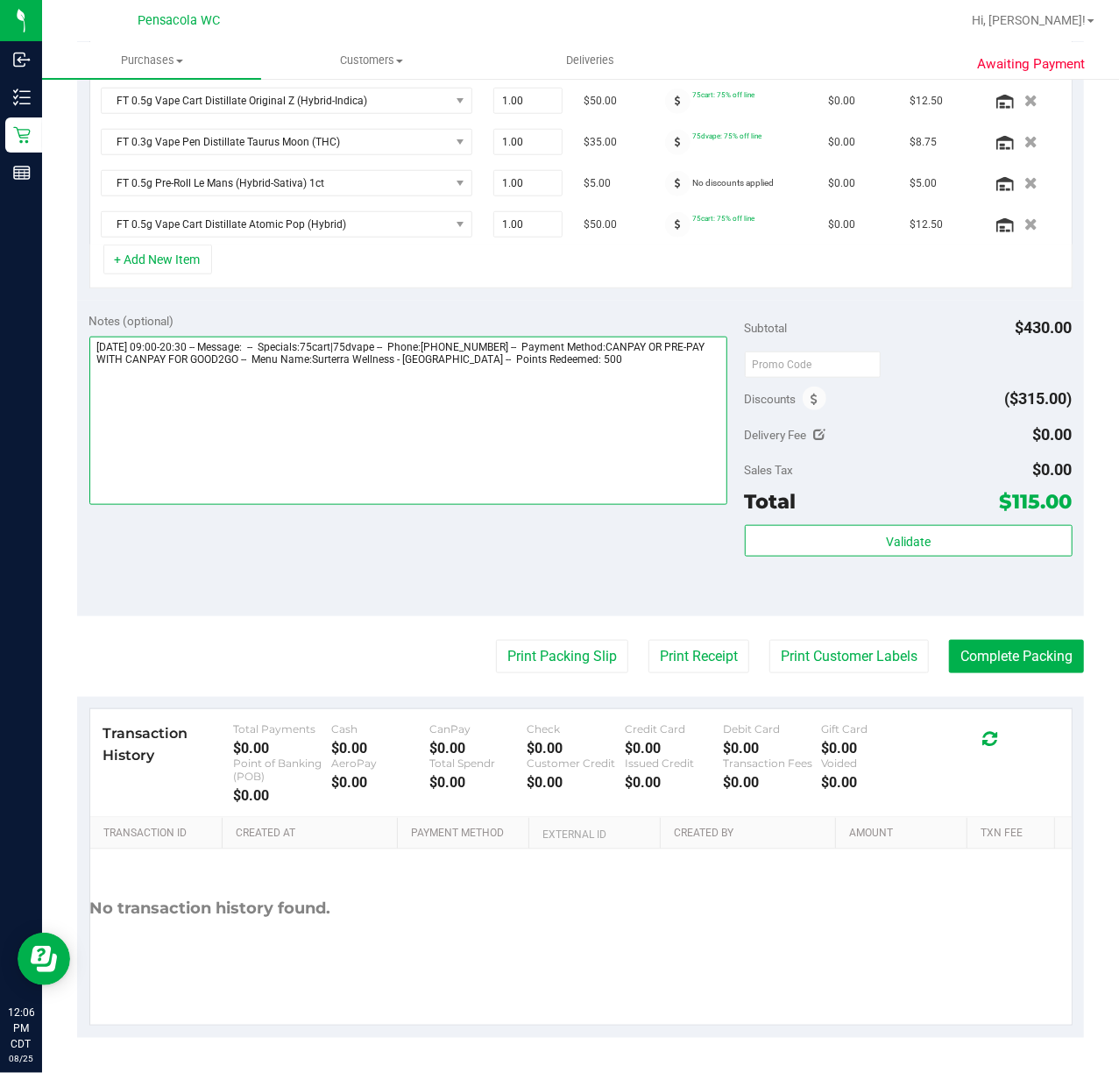
click at [608, 446] on textarea at bounding box center [408, 421] width 638 height 168
click at [657, 404] on textarea at bounding box center [408, 421] width 638 height 168
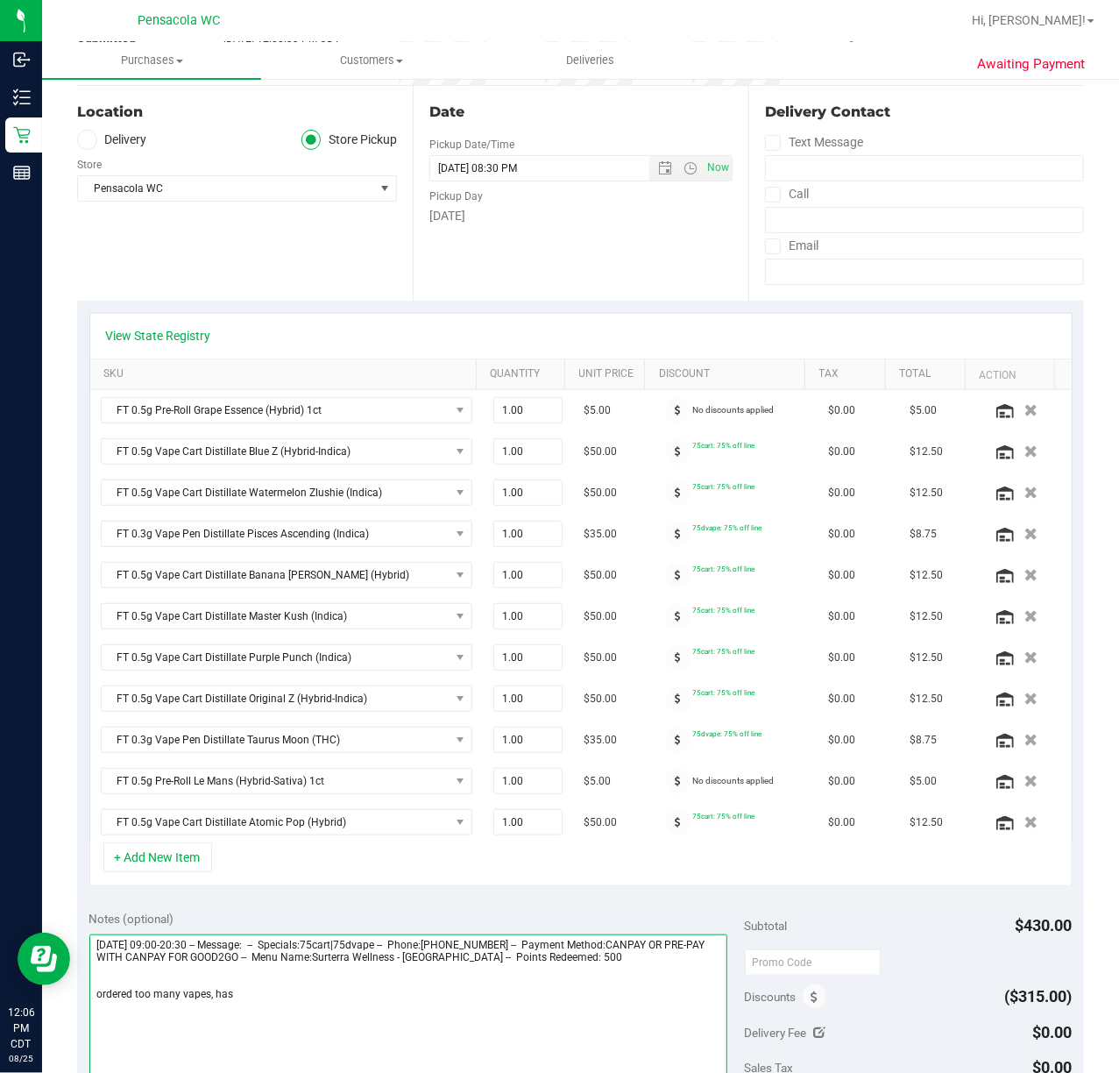
scroll to position [170, 0]
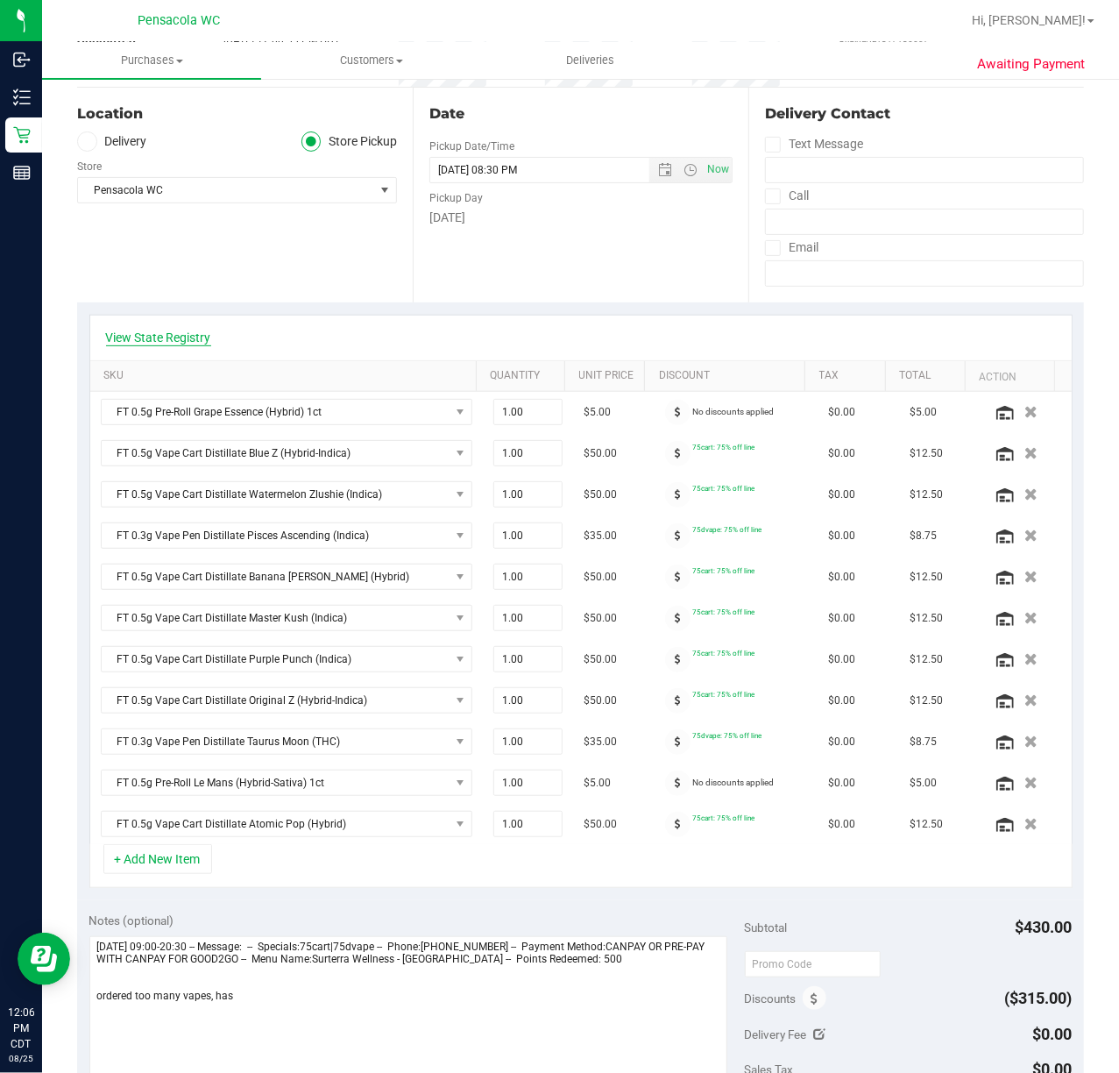
click at [189, 340] on link "View State Registry" at bounding box center [158, 338] width 105 height 18
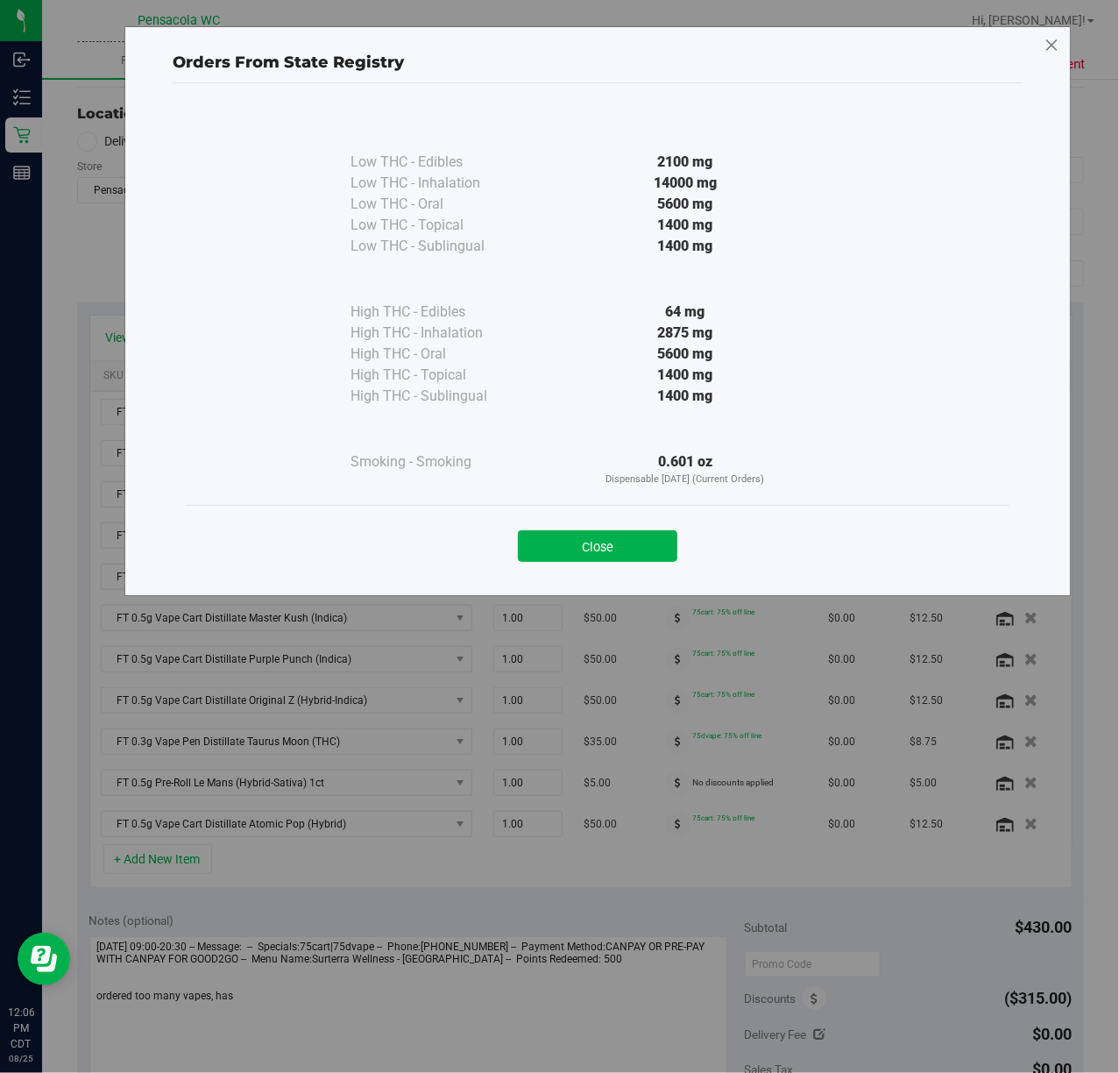
click at [1059, 44] on icon at bounding box center [1052, 46] width 16 height 28
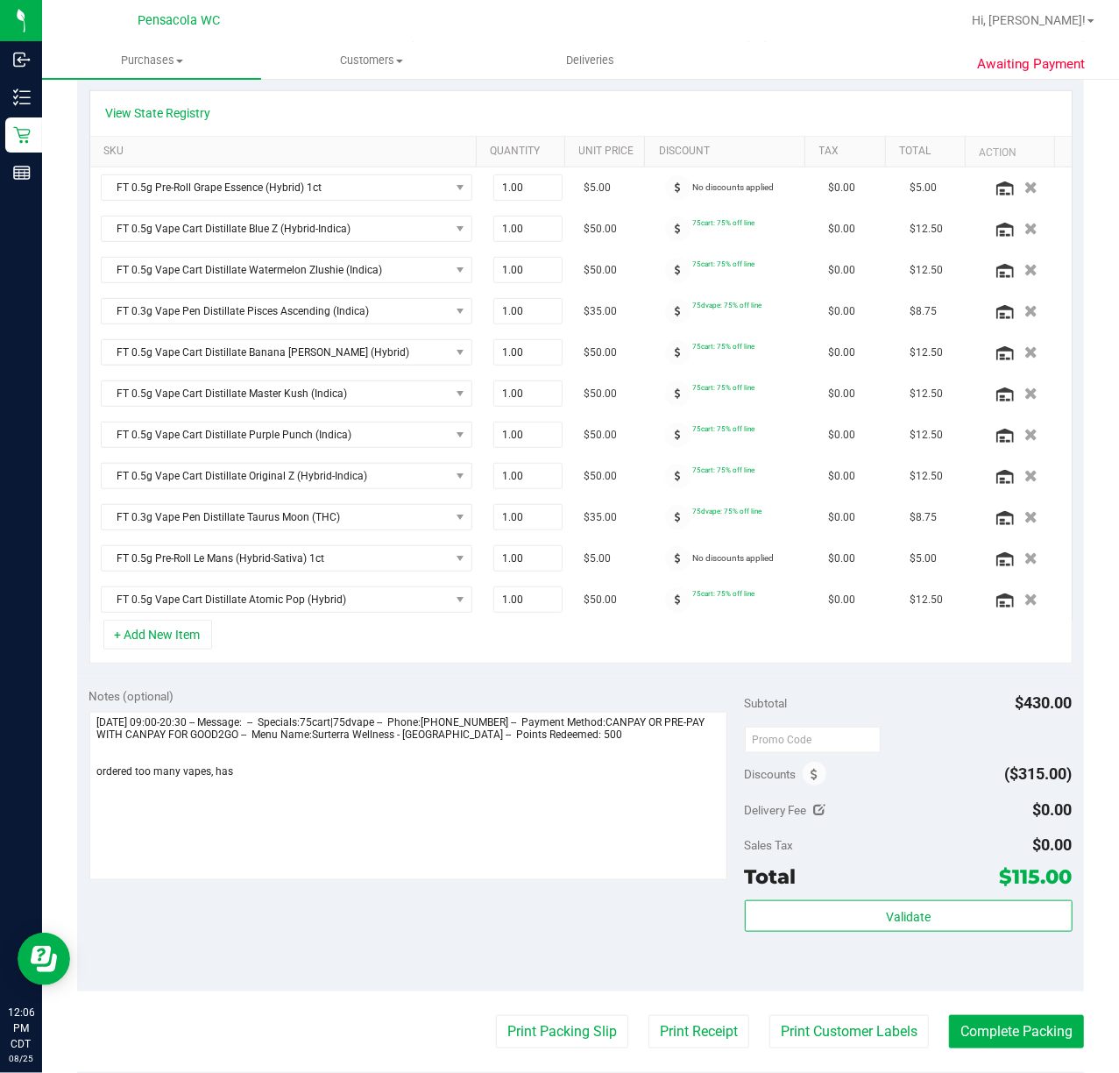
scroll to position [433, 0]
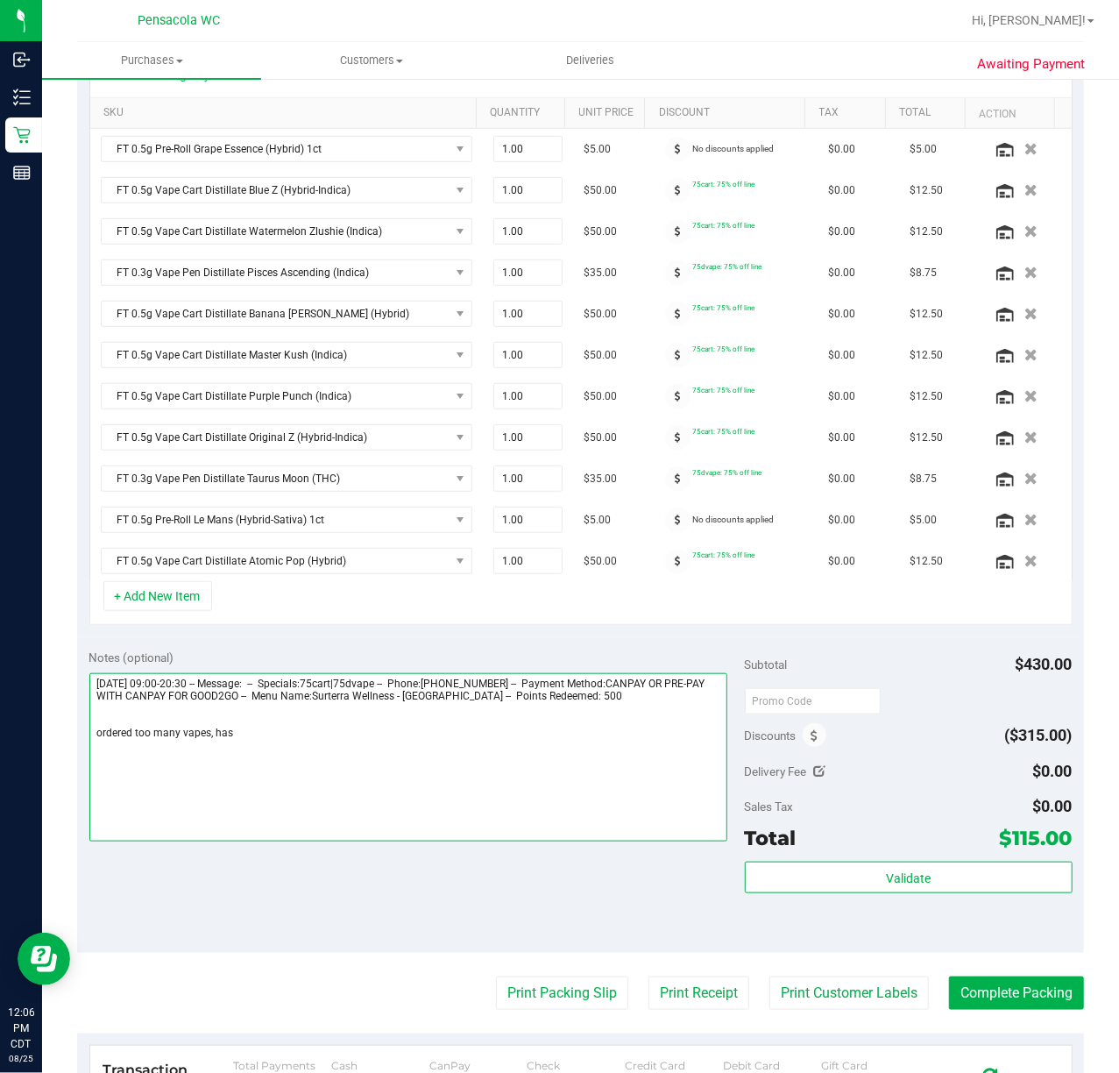
click at [313, 751] on textarea at bounding box center [408, 757] width 638 height 168
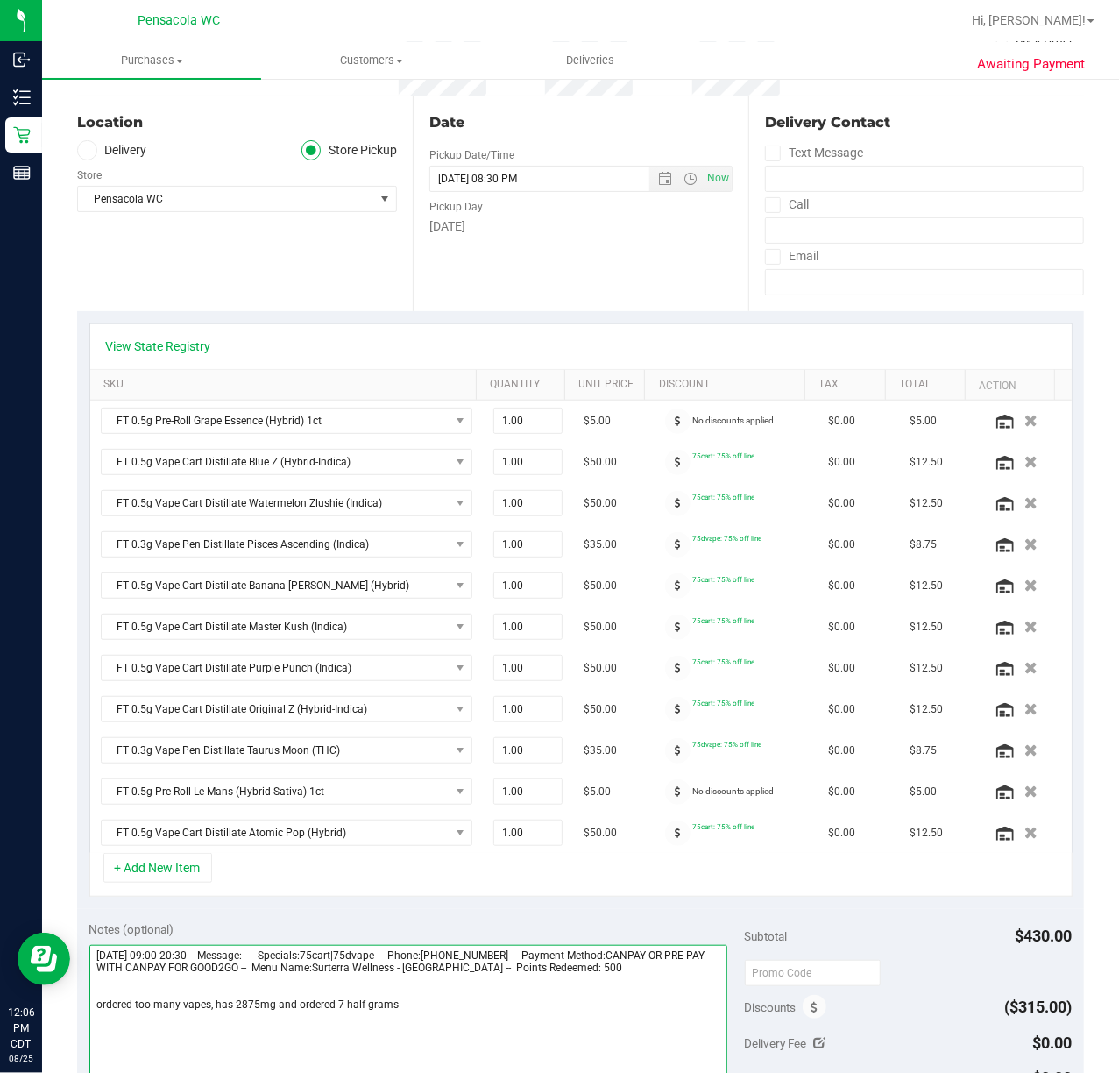
scroll to position [0, 0]
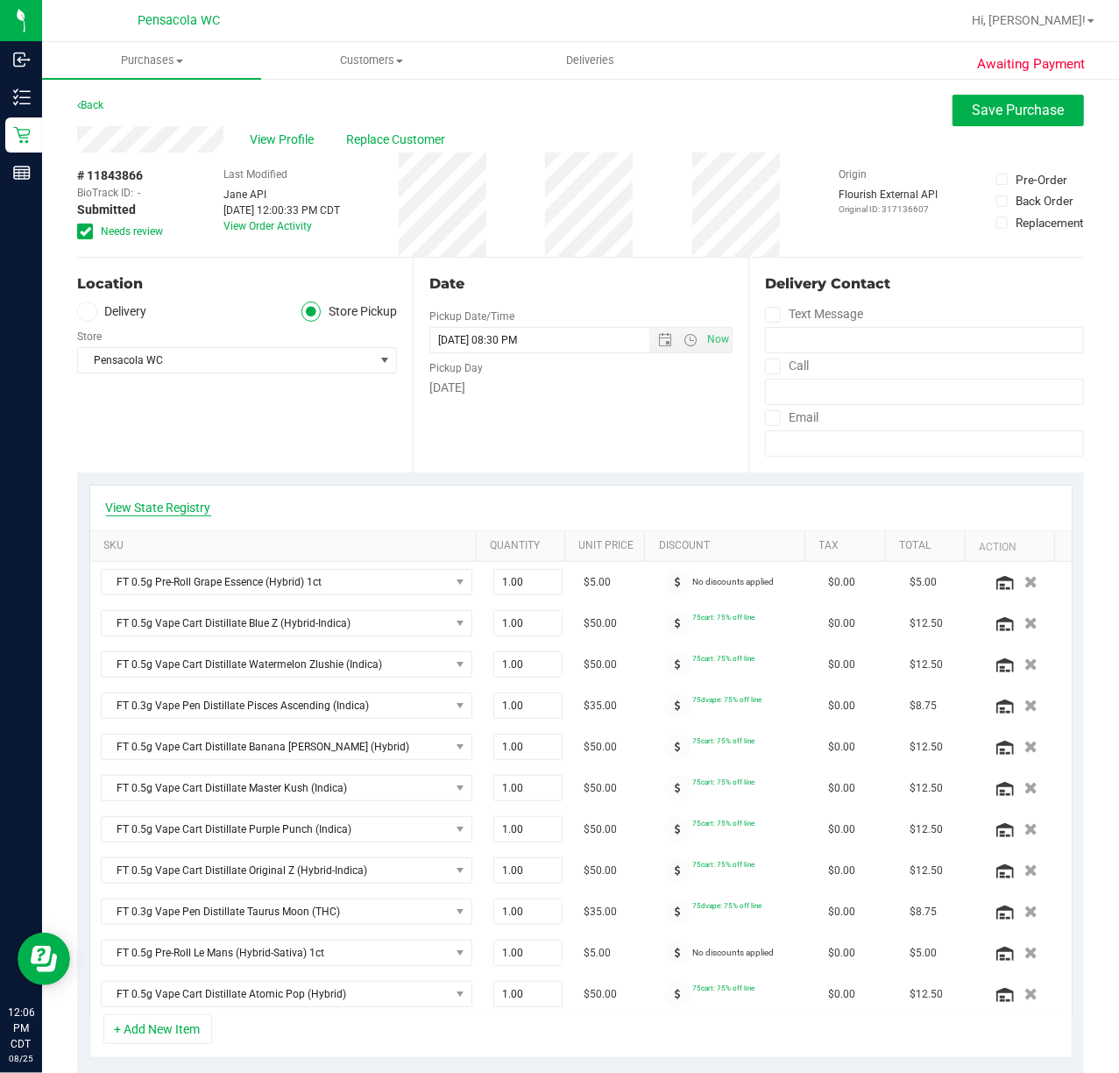
type textarea "[DATE] 09:00-20:30 -- Message: -- Specials:75cart|75dvape -- Phone:[PHONE_NUMBE…"
click at [163, 506] on link "View State Registry" at bounding box center [158, 508] width 105 height 18
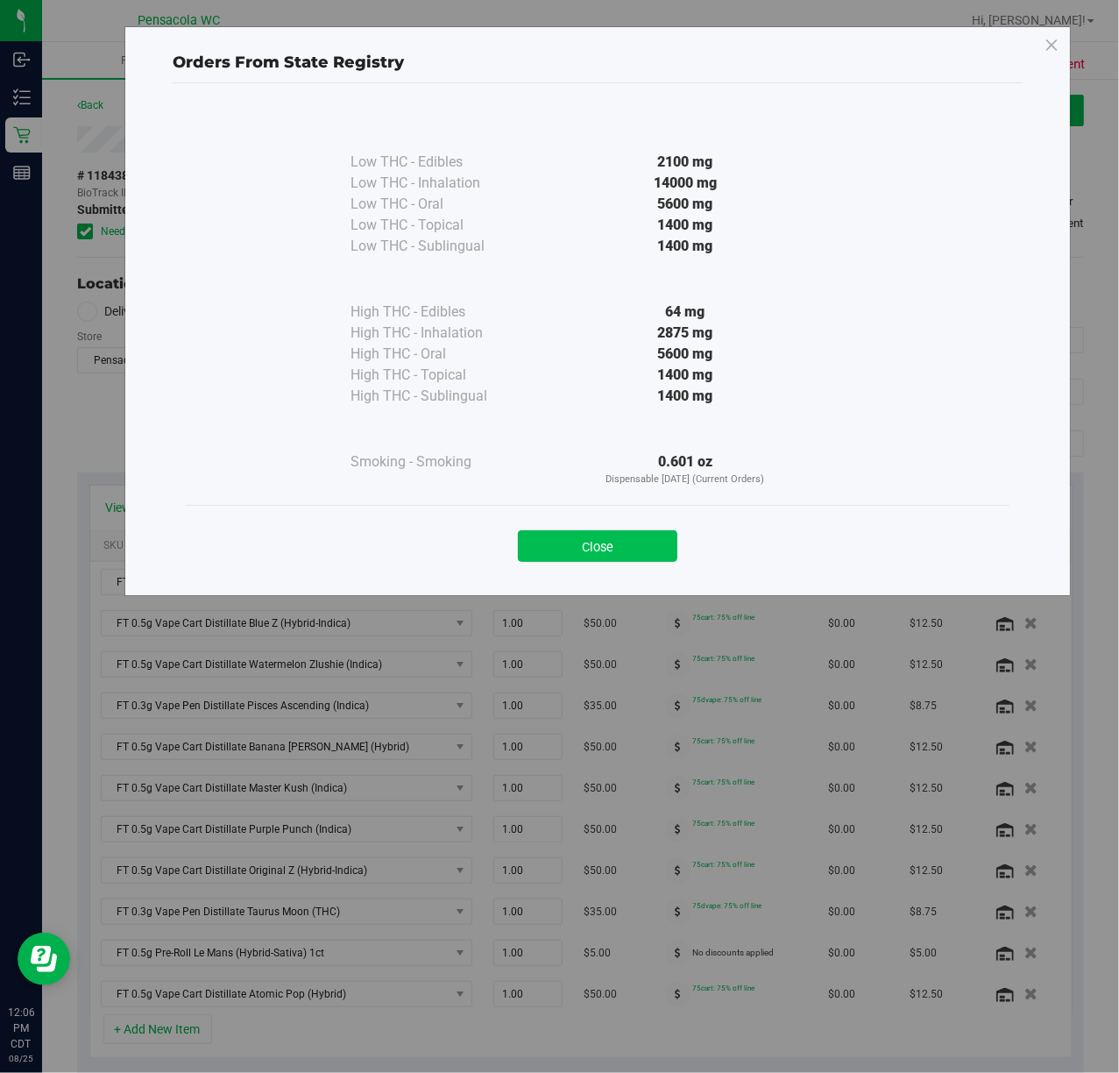
click at [625, 545] on button "Close" at bounding box center [598, 546] width 160 height 32
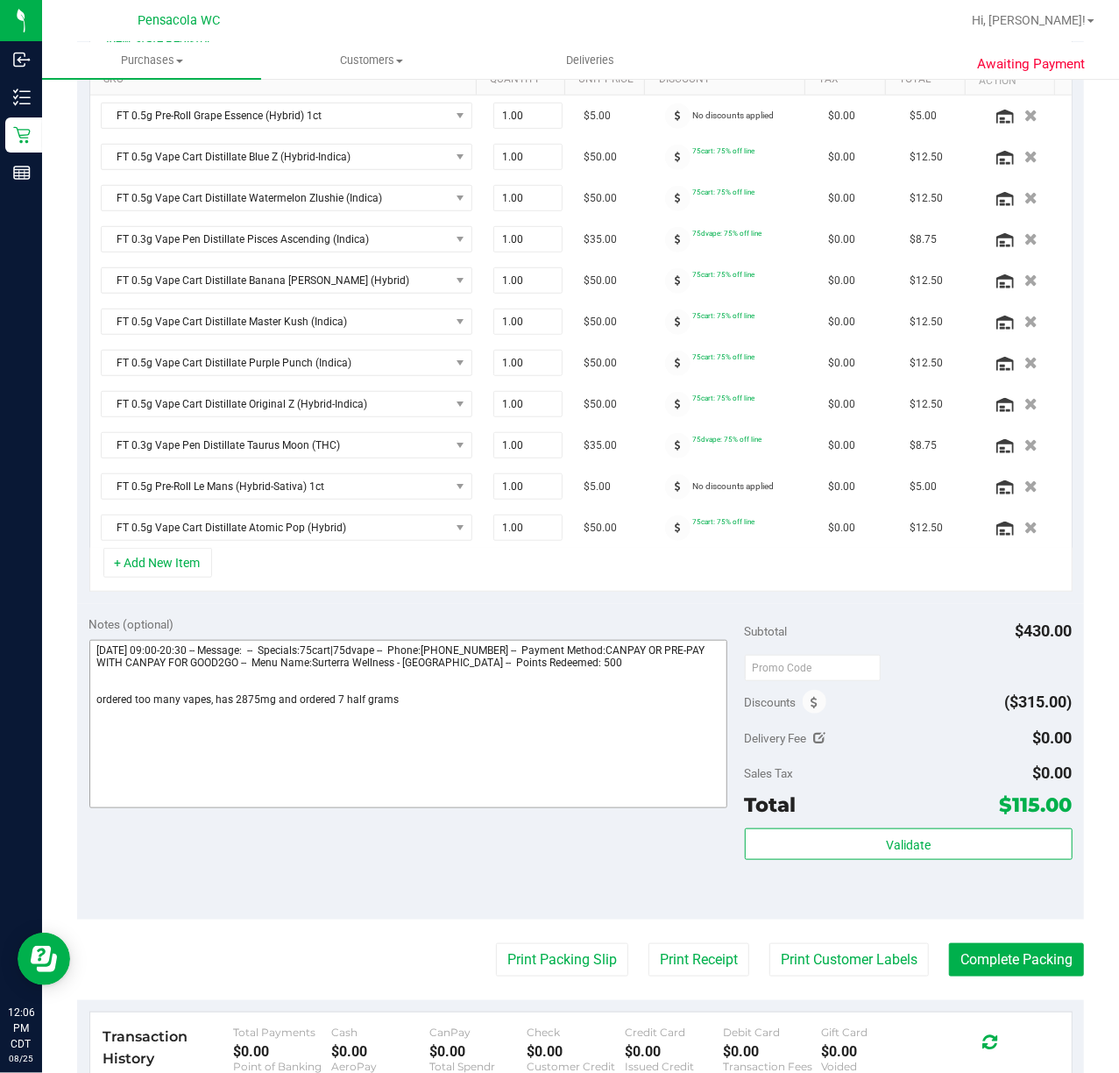
scroll to position [467, 0]
drag, startPoint x: 408, startPoint y: 730, endPoint x: 78, endPoint y: 709, distance: 330.2
click at [78, 709] on div "Notes (optional) Subtotal $430.00 Discounts ($315.00) Delivery Fee $0.00 Sales …" at bounding box center [580, 761] width 1007 height 316
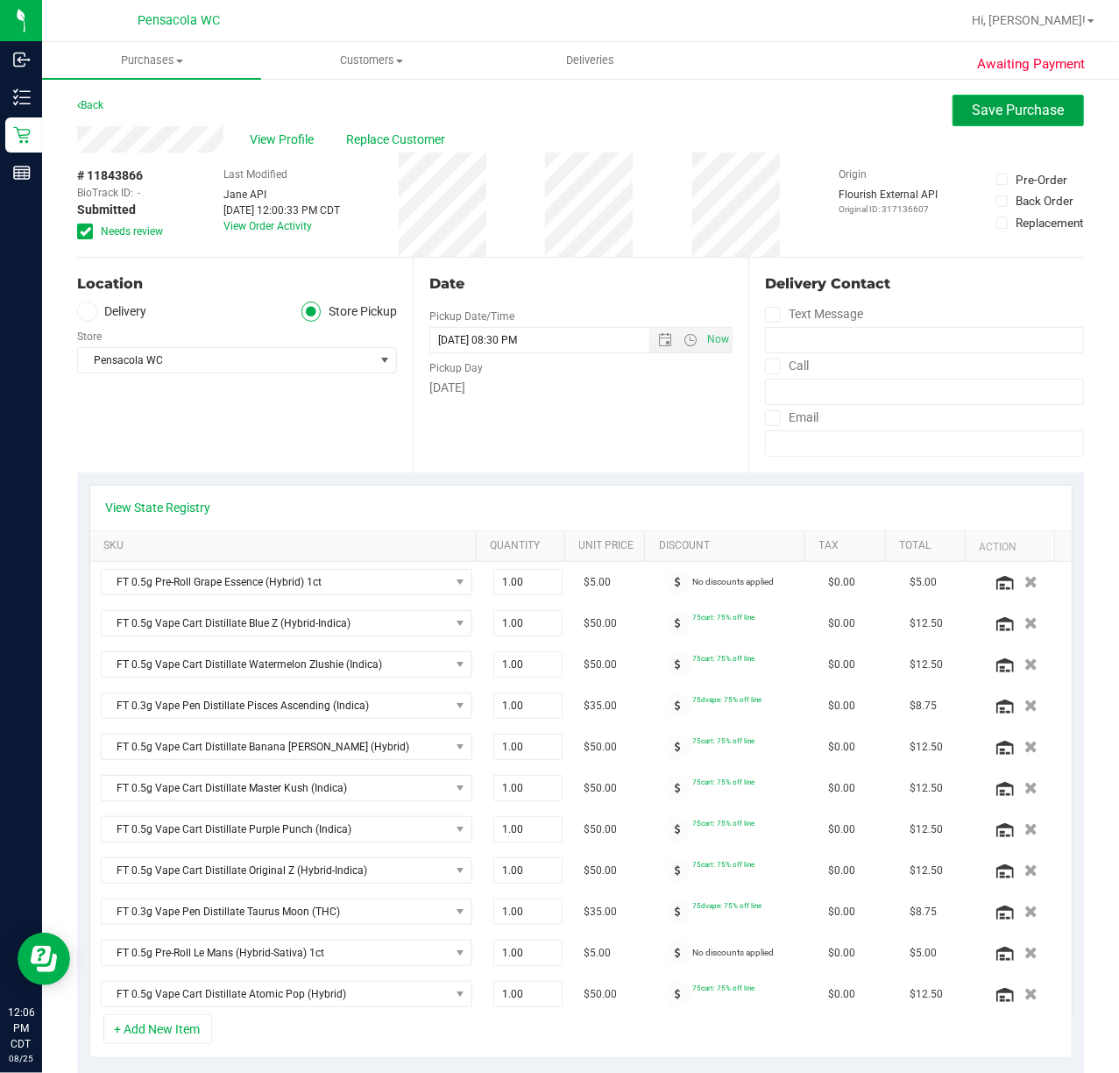
click at [973, 107] on span "Save Purchase" at bounding box center [1019, 110] width 92 height 17
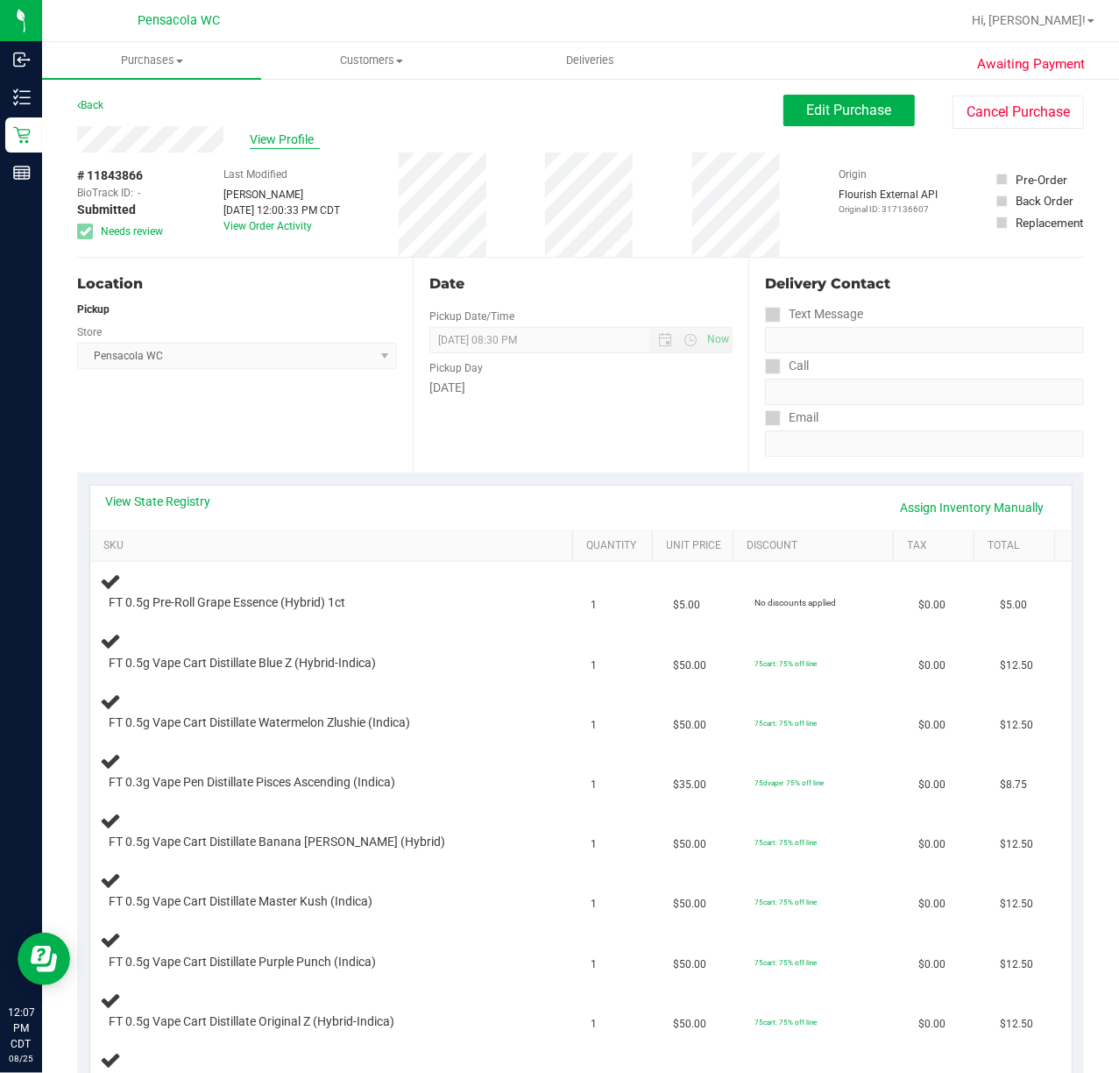
click at [277, 131] on span "View Profile" at bounding box center [285, 140] width 70 height 18
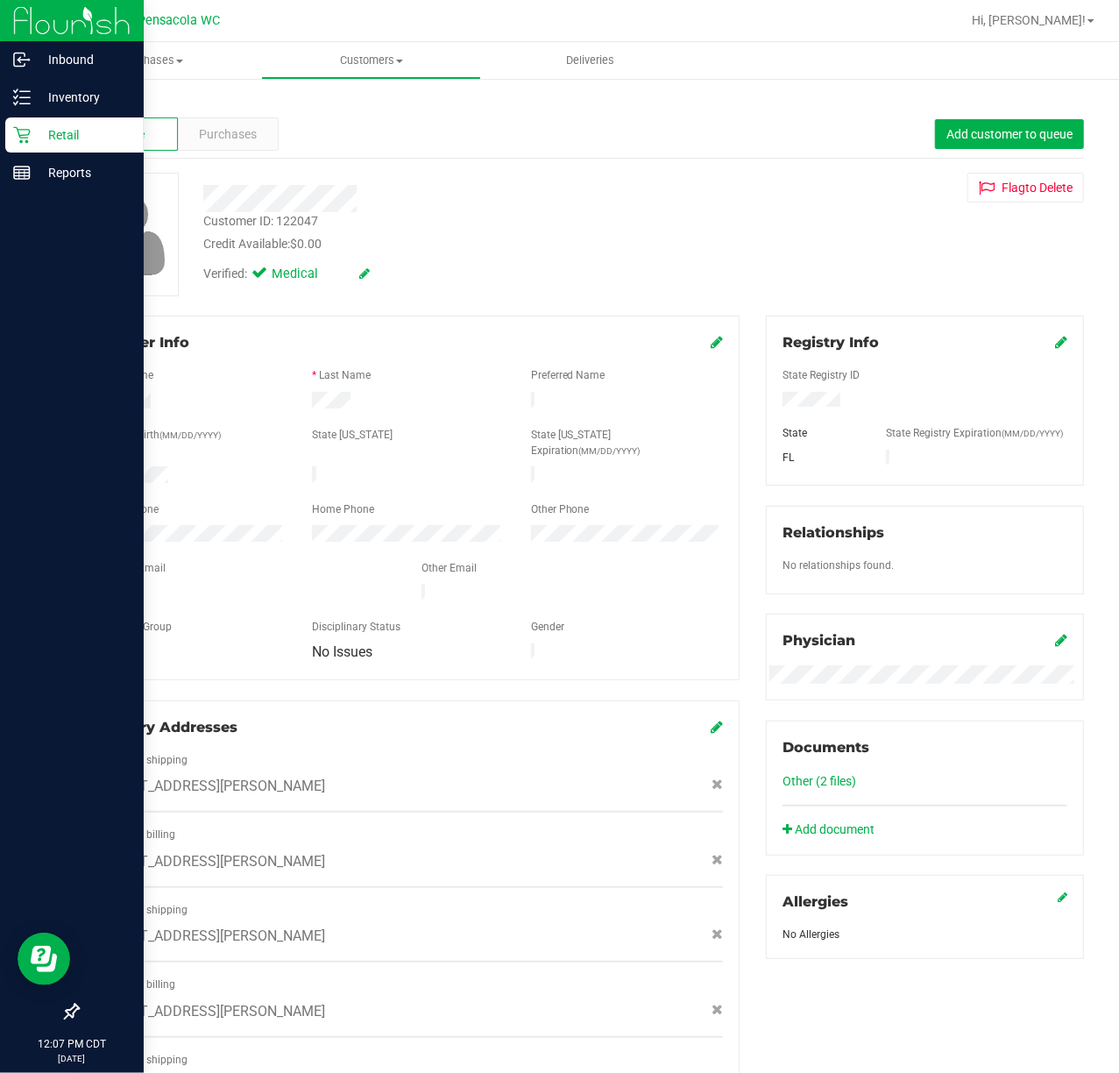
click at [25, 133] on icon at bounding box center [22, 135] width 18 height 18
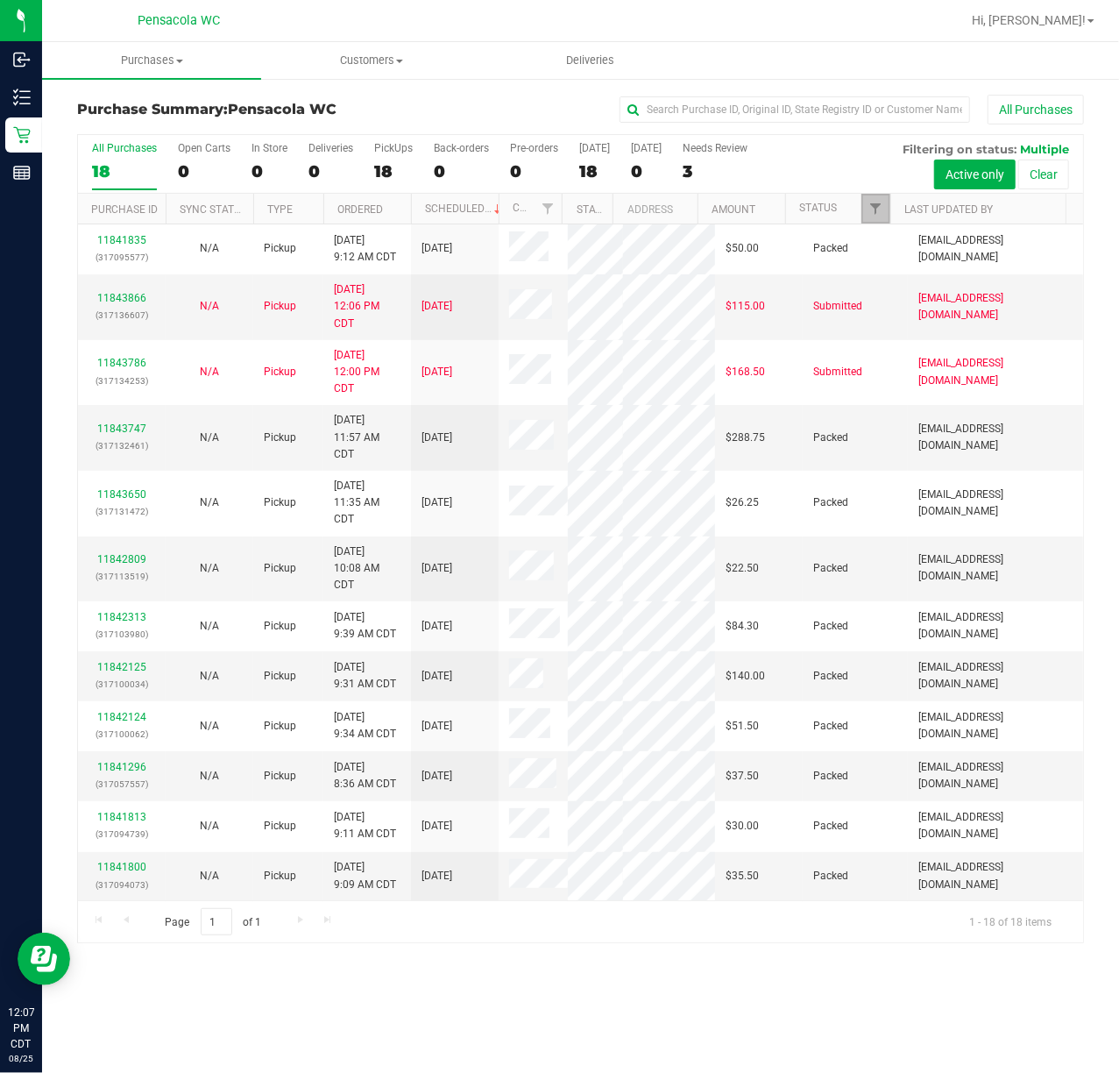
click at [884, 210] on link "Filter" at bounding box center [876, 209] width 29 height 30
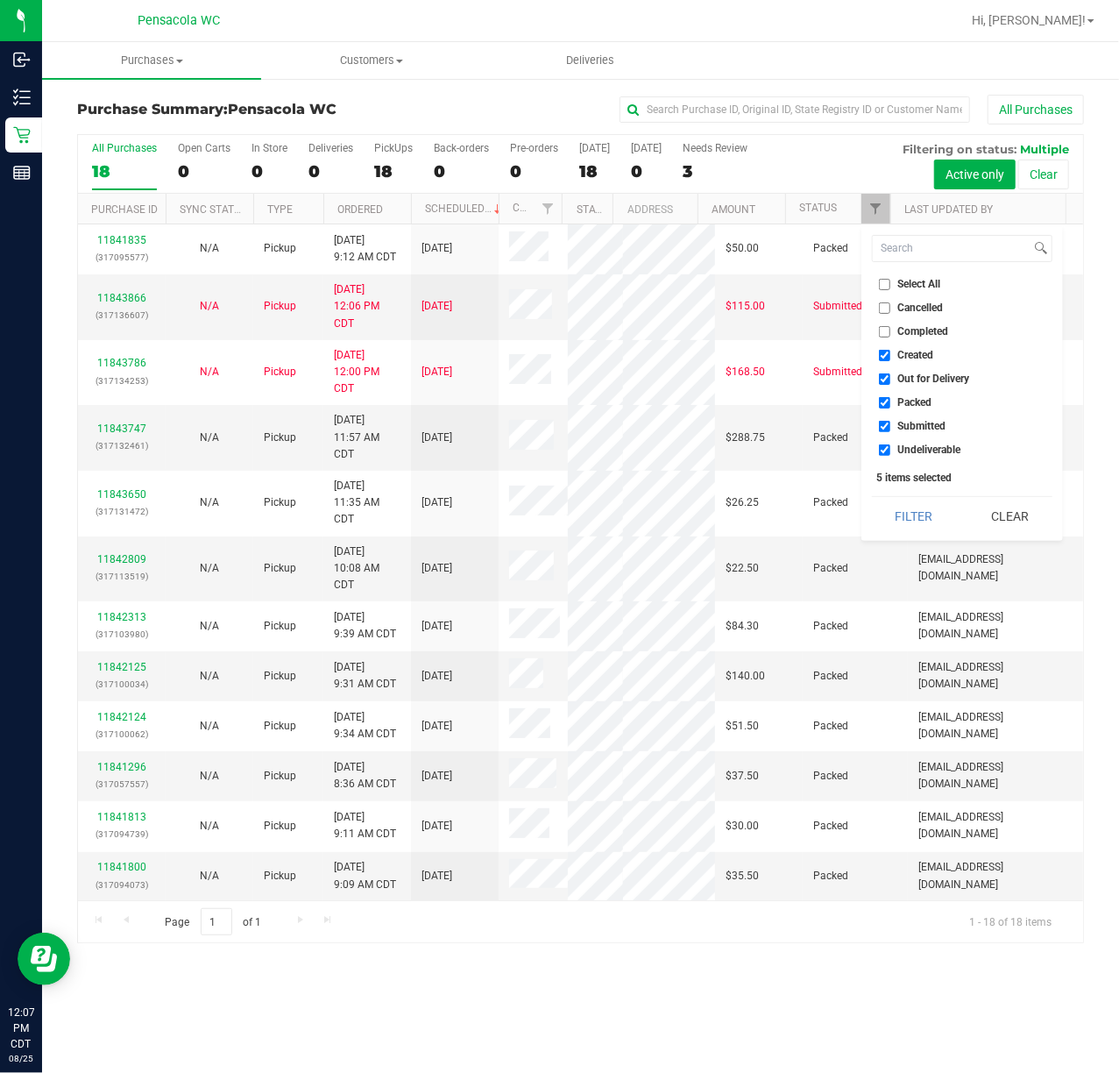
click at [884, 280] on input "Select All" at bounding box center [884, 284] width 11 height 11
checkbox input "true"
click at [884, 280] on input "Select All" at bounding box center [884, 284] width 11 height 11
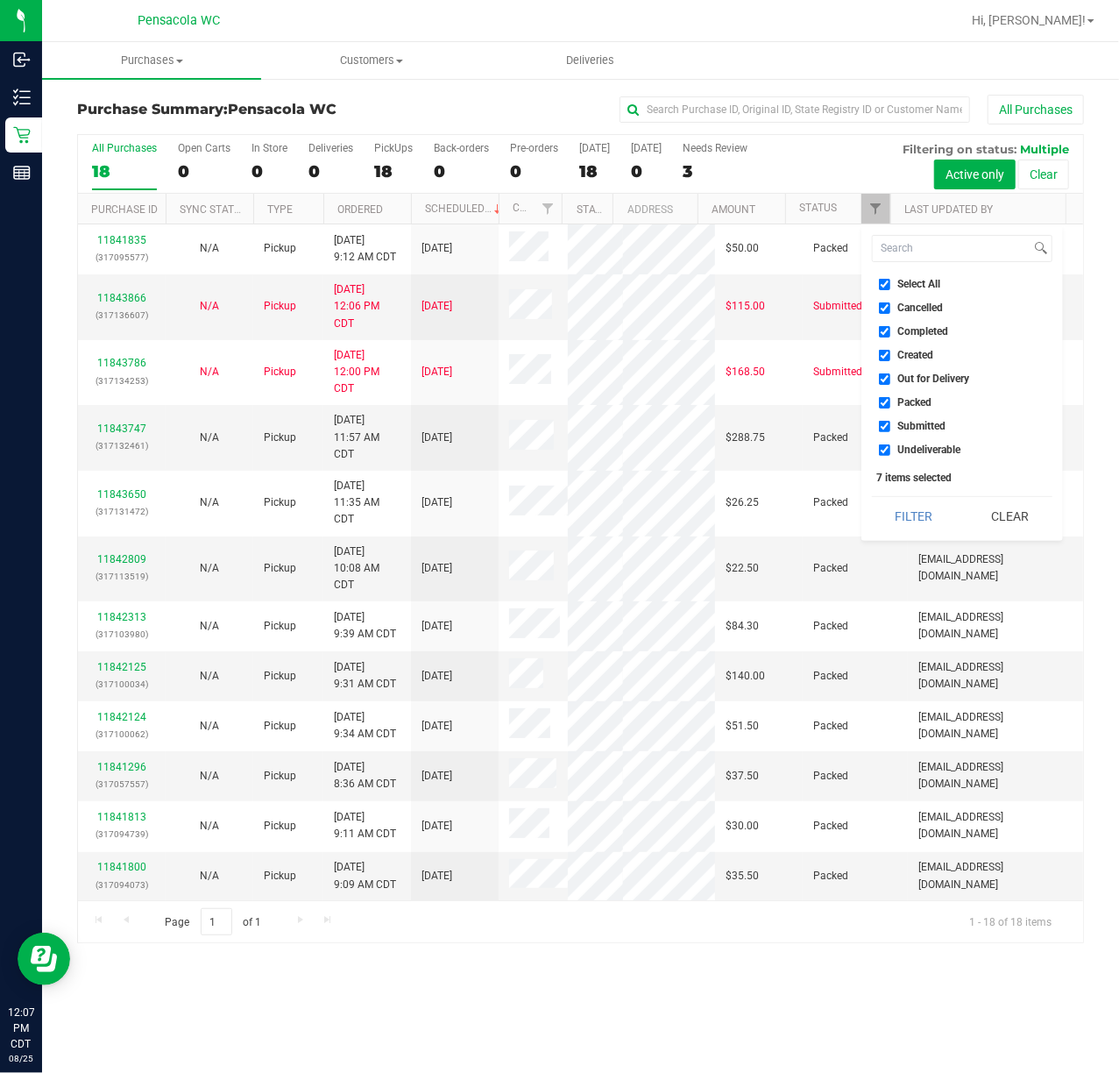
checkbox input "false"
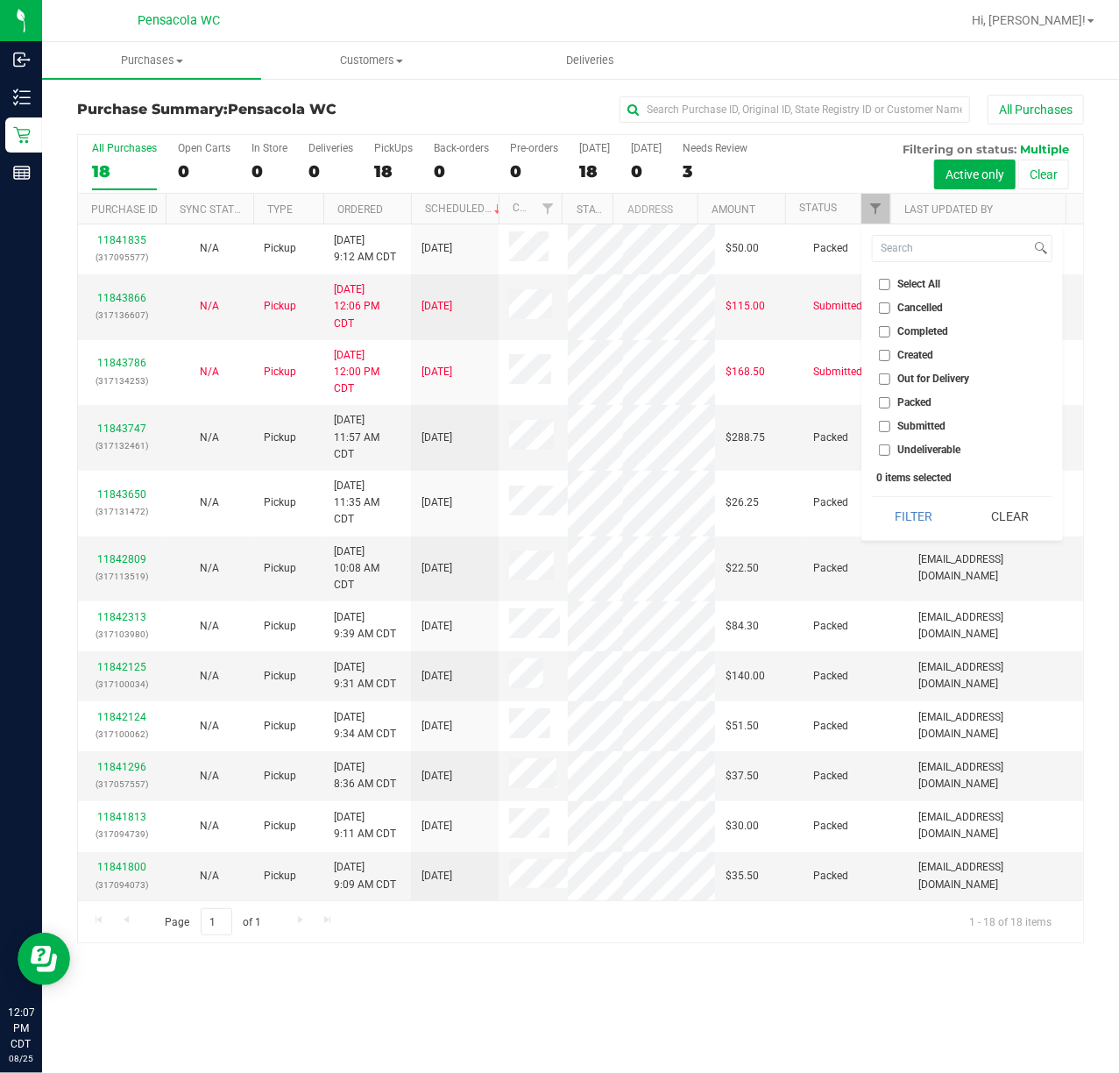
checkbox input "false"
click at [908, 421] on span "Submitted" at bounding box center [922, 426] width 48 height 11
click at [891, 421] on input "Submitted" at bounding box center [884, 426] width 11 height 11
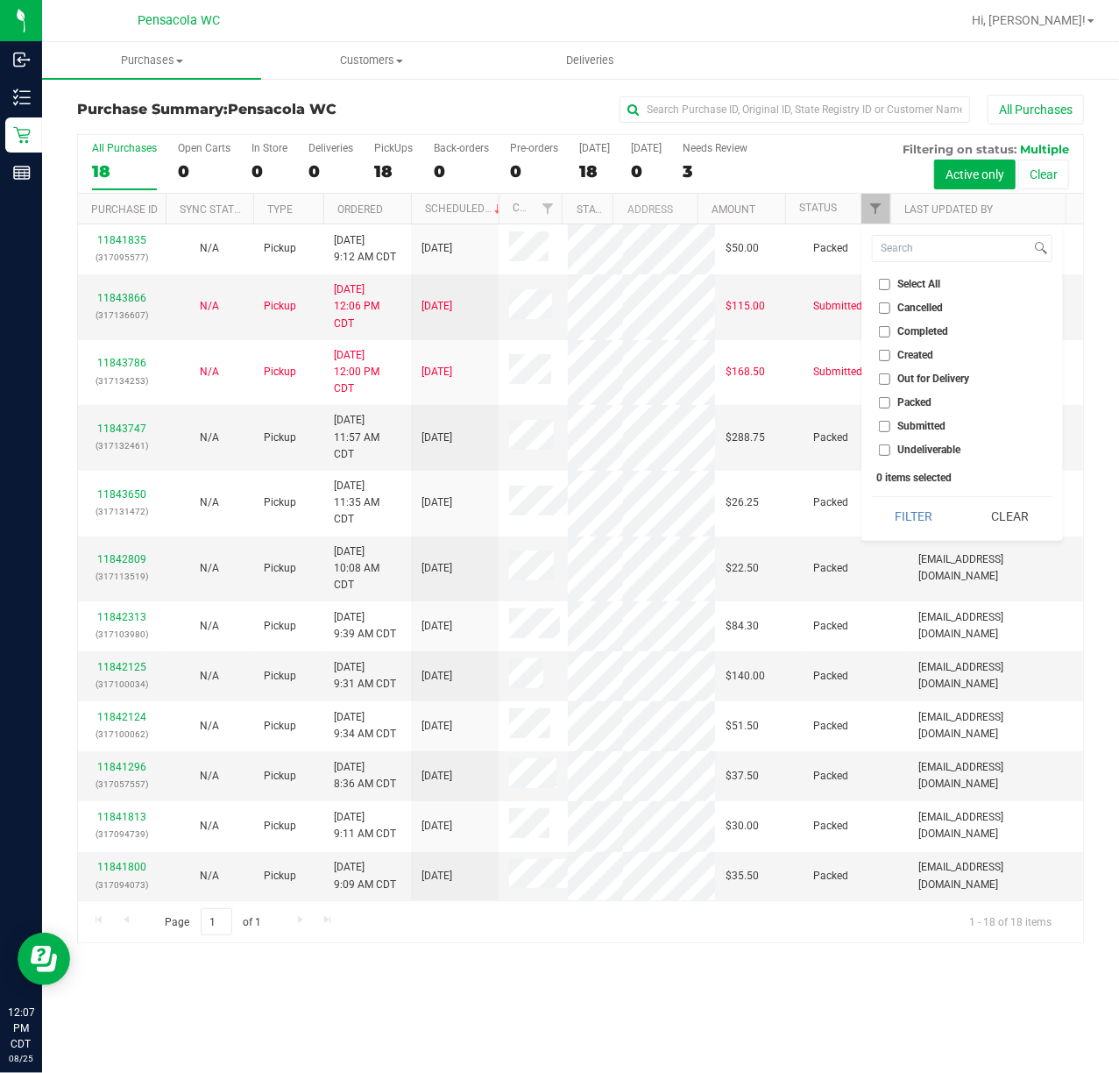
checkbox input "true"
click at [927, 512] on button "Filter" at bounding box center [914, 516] width 84 height 39
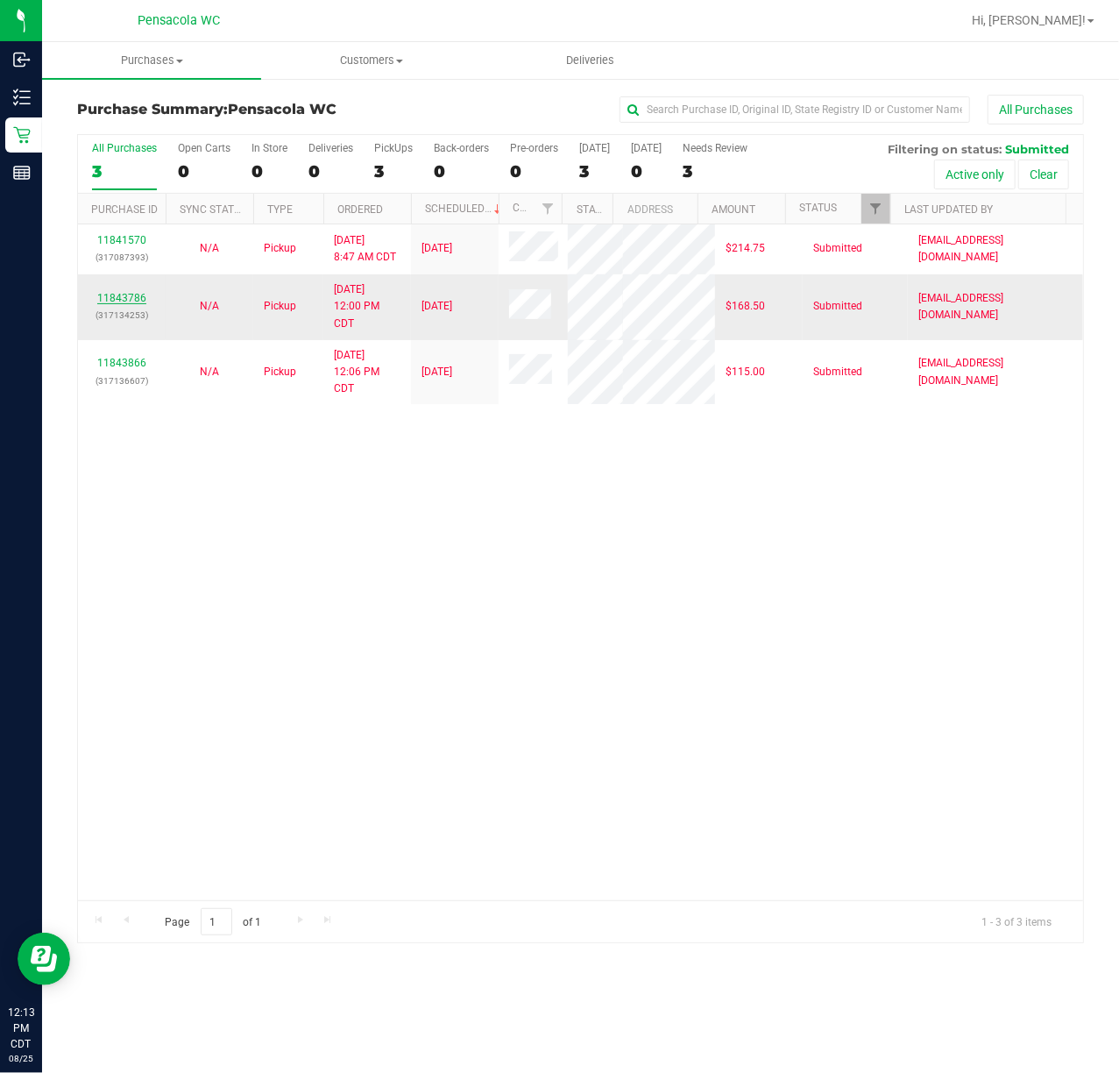
click at [117, 304] on link "11843786" at bounding box center [121, 298] width 49 height 12
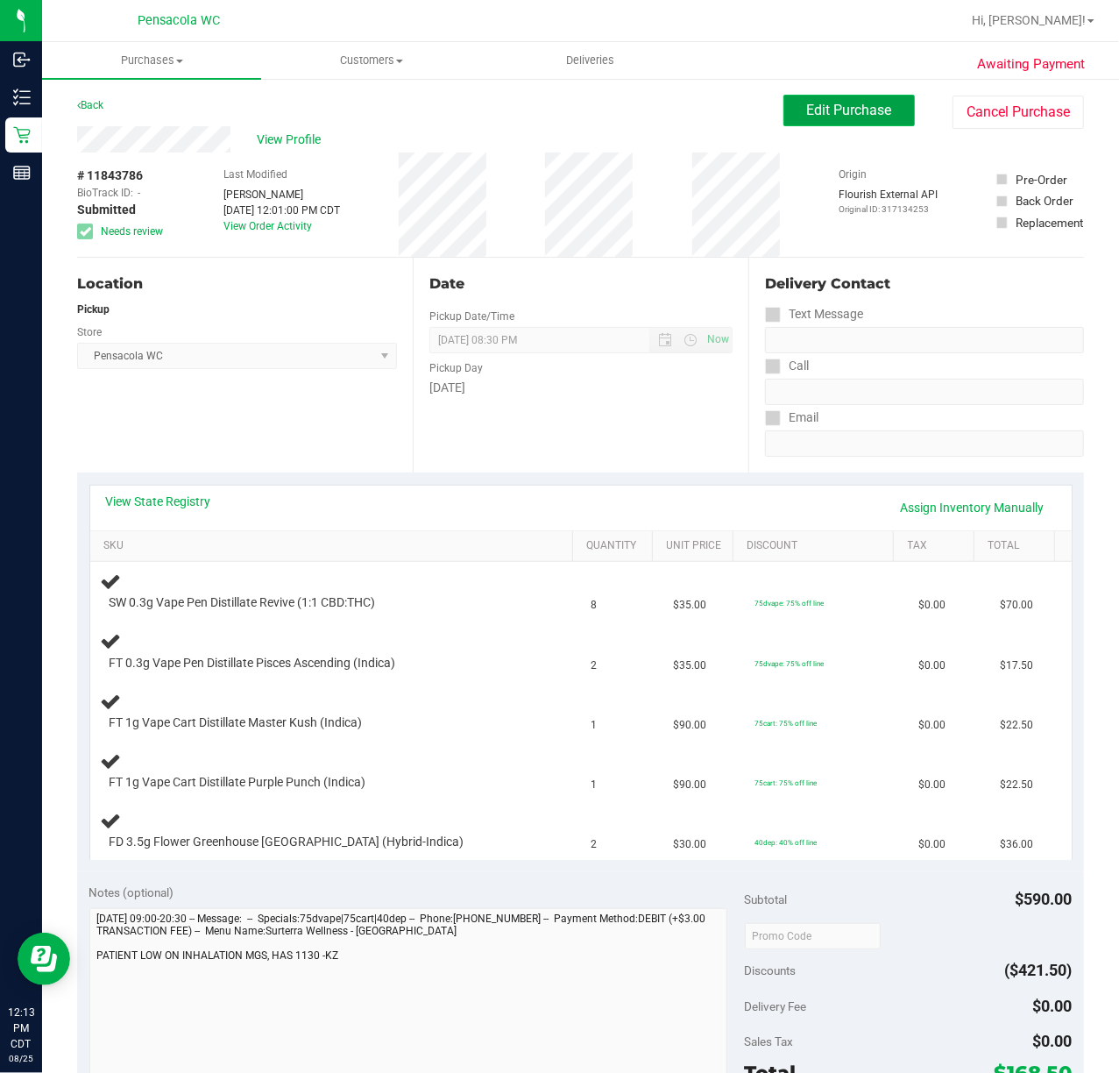
click at [856, 110] on span "Edit Purchase" at bounding box center [849, 110] width 85 height 17
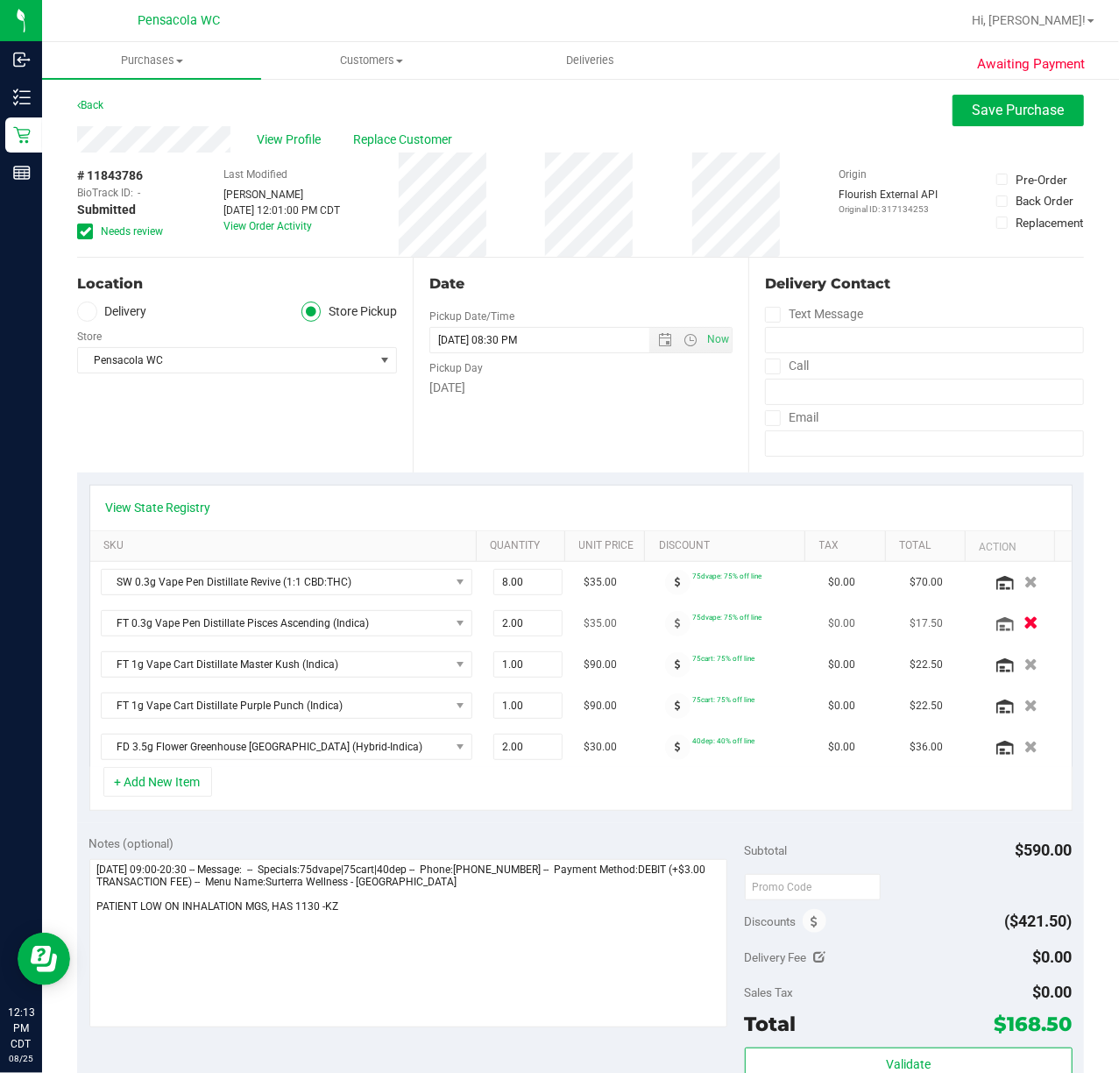
click at [1024, 625] on icon "button" at bounding box center [1031, 623] width 15 height 13
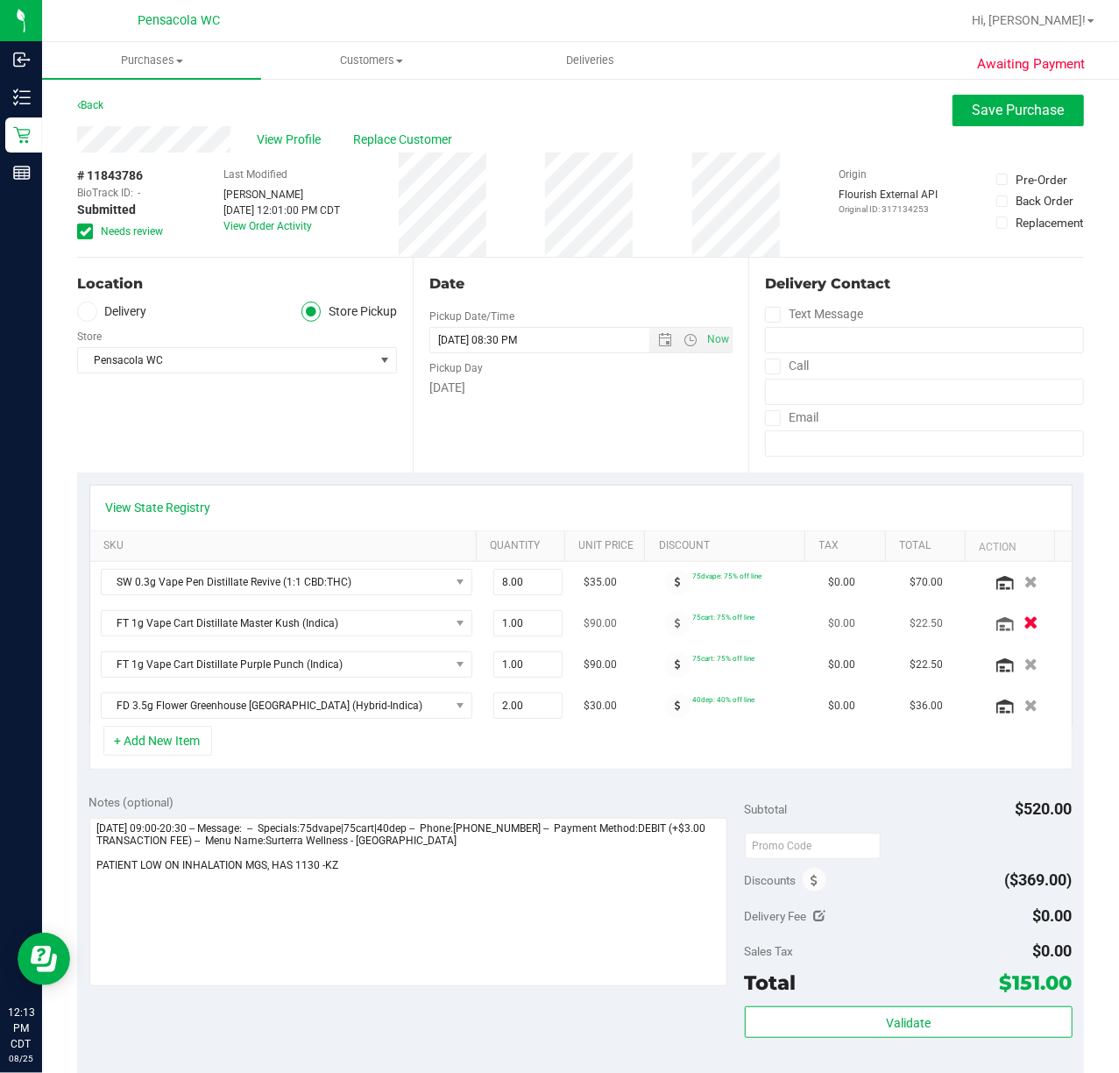
click at [1024, 625] on icon "button" at bounding box center [1031, 623] width 15 height 13
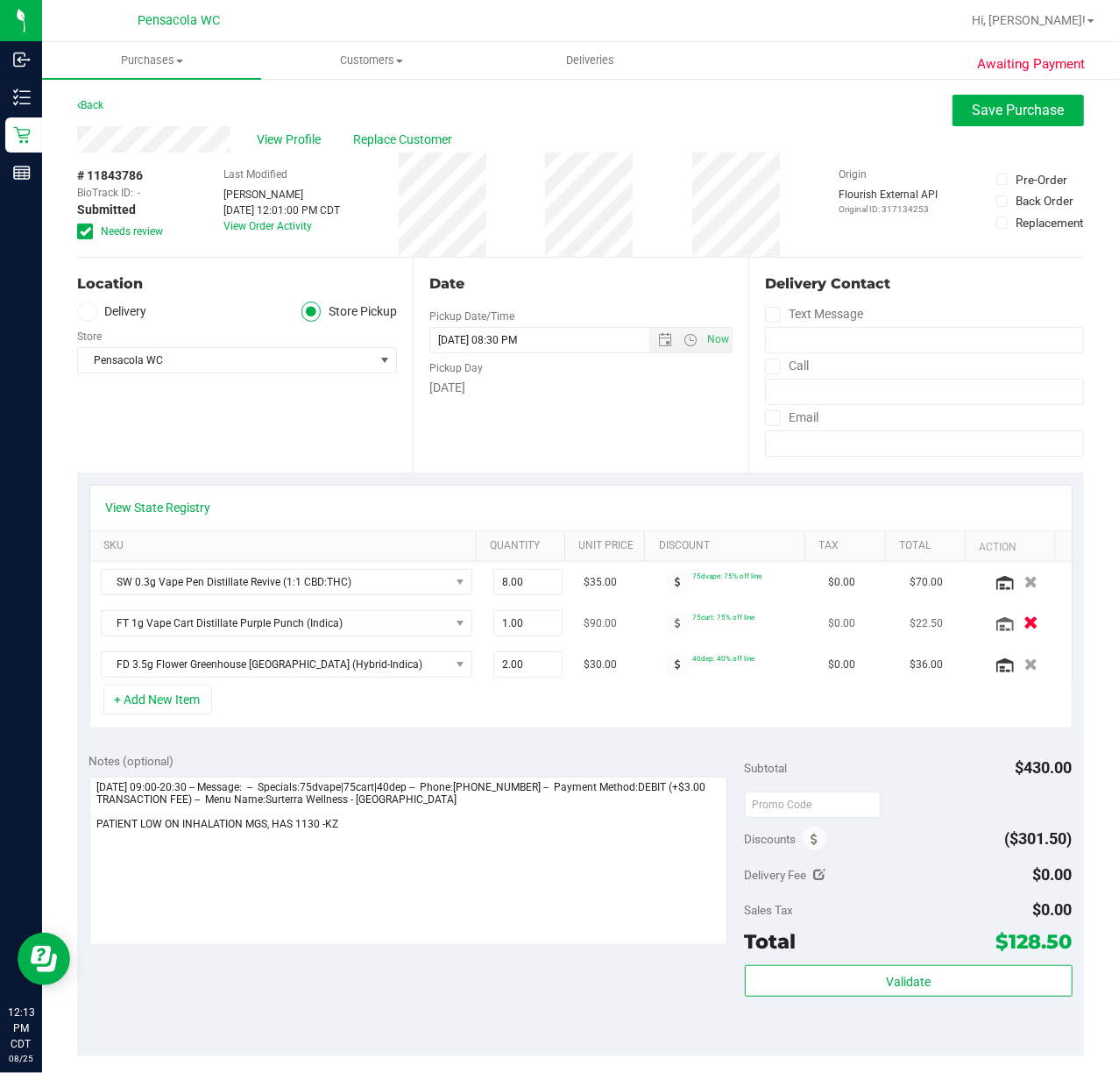
click at [1024, 628] on icon "button" at bounding box center [1031, 623] width 15 height 13
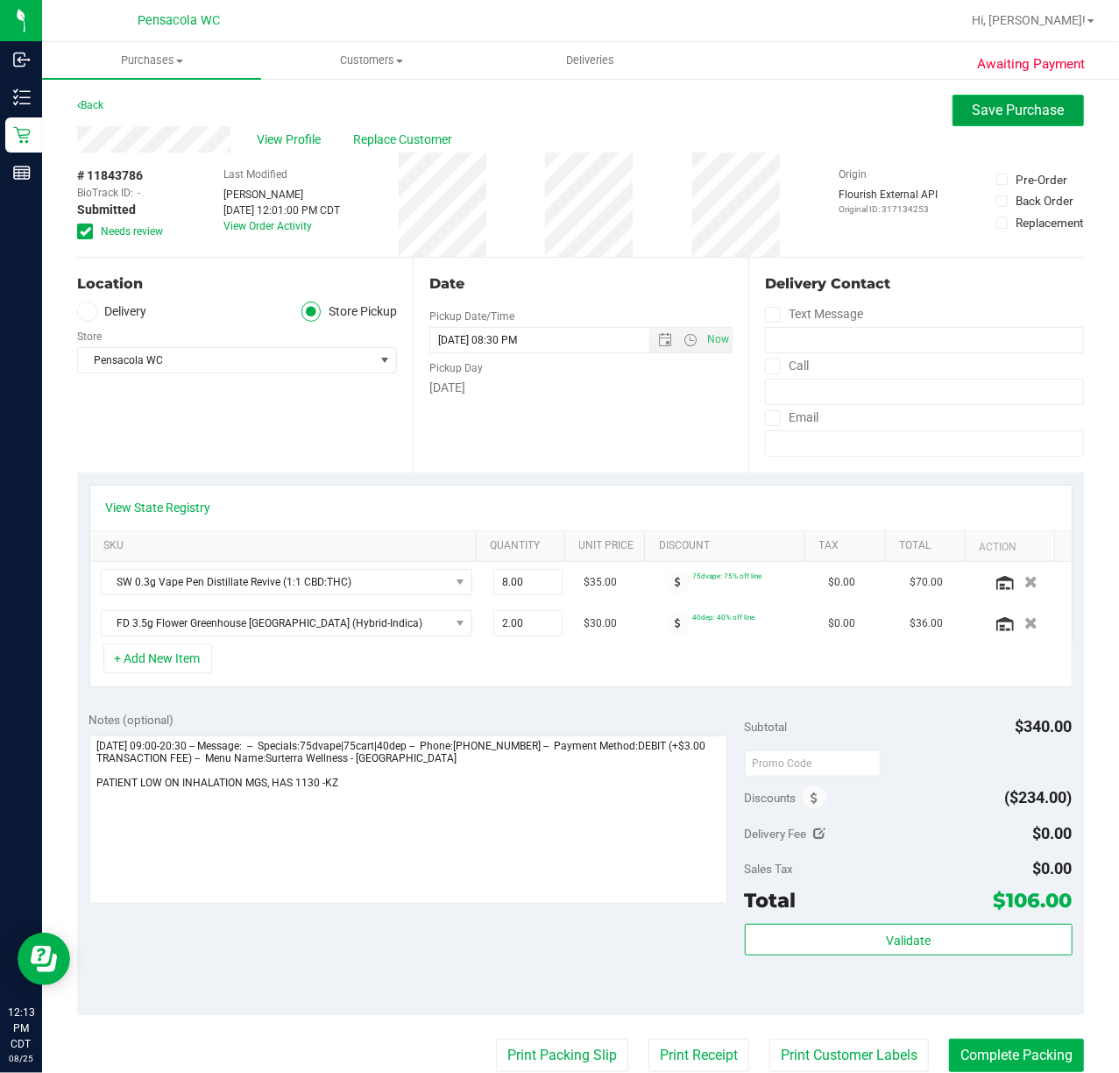
click at [997, 105] on span "Save Purchase" at bounding box center [1019, 110] width 92 height 17
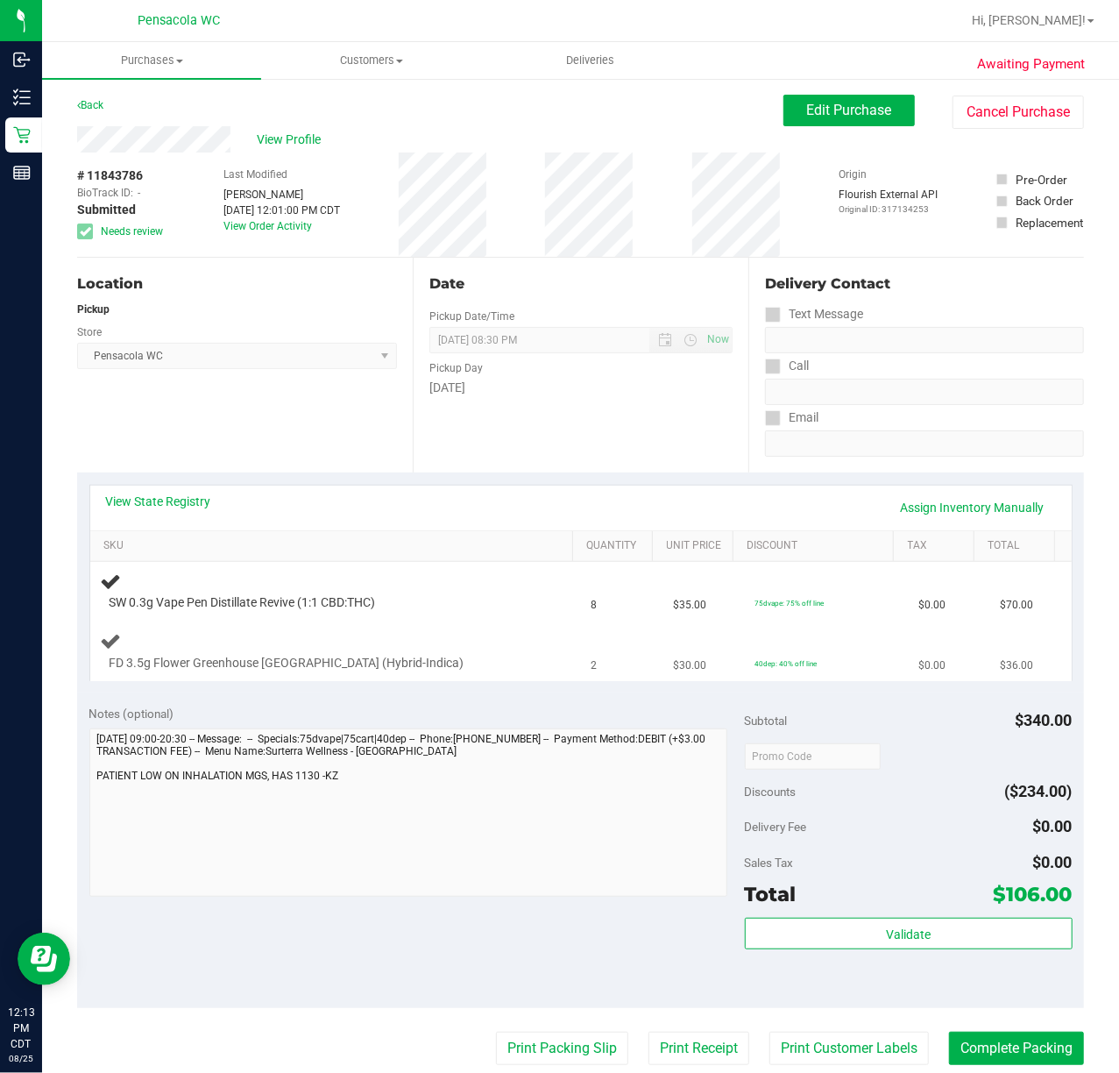
click at [439, 663] on div "FD 3.5g Flower Greenhouse [GEOGRAPHIC_DATA] (Hybrid-Indica)" at bounding box center [316, 664] width 431 height 18
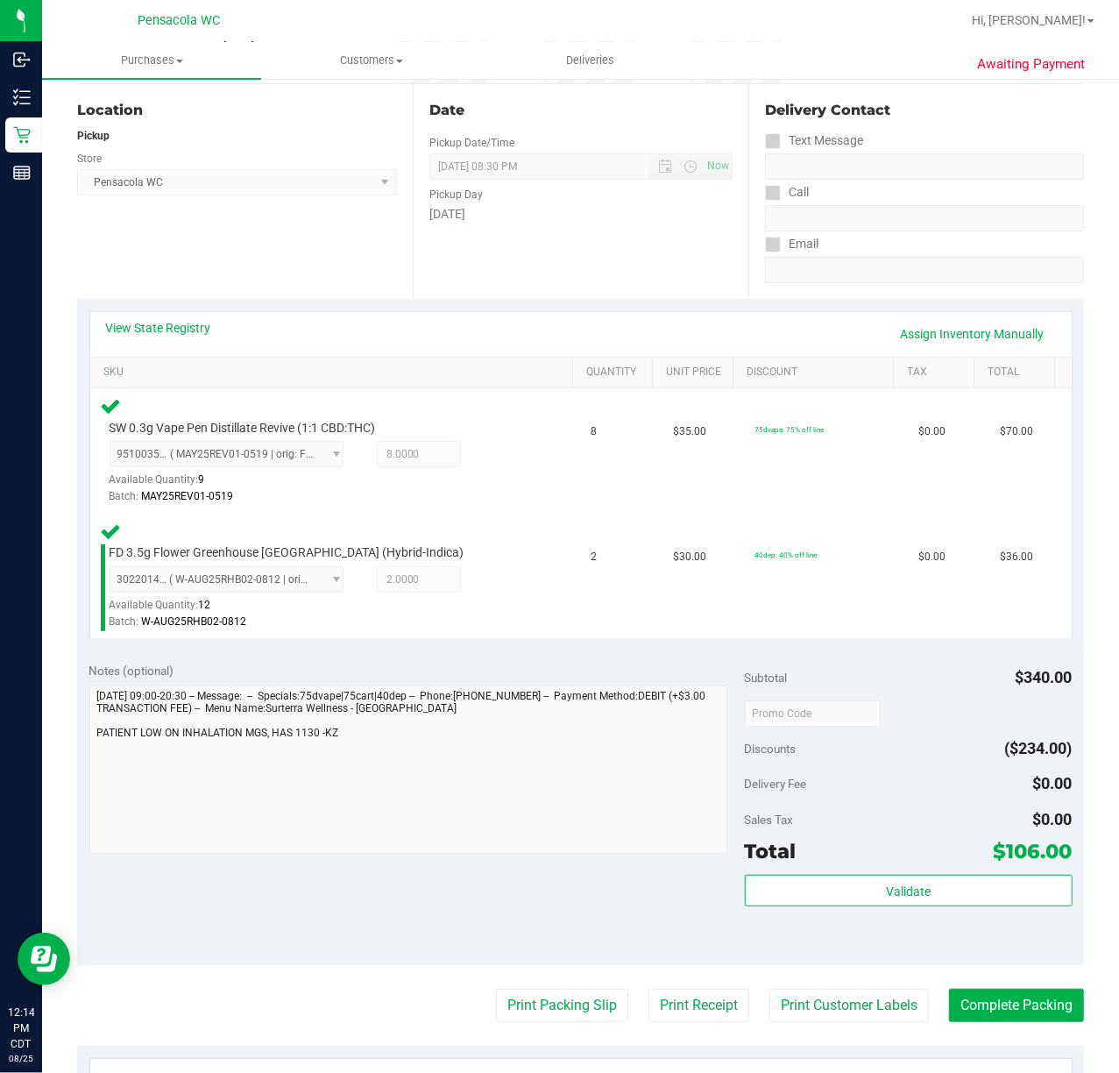
scroll to position [253, 0]
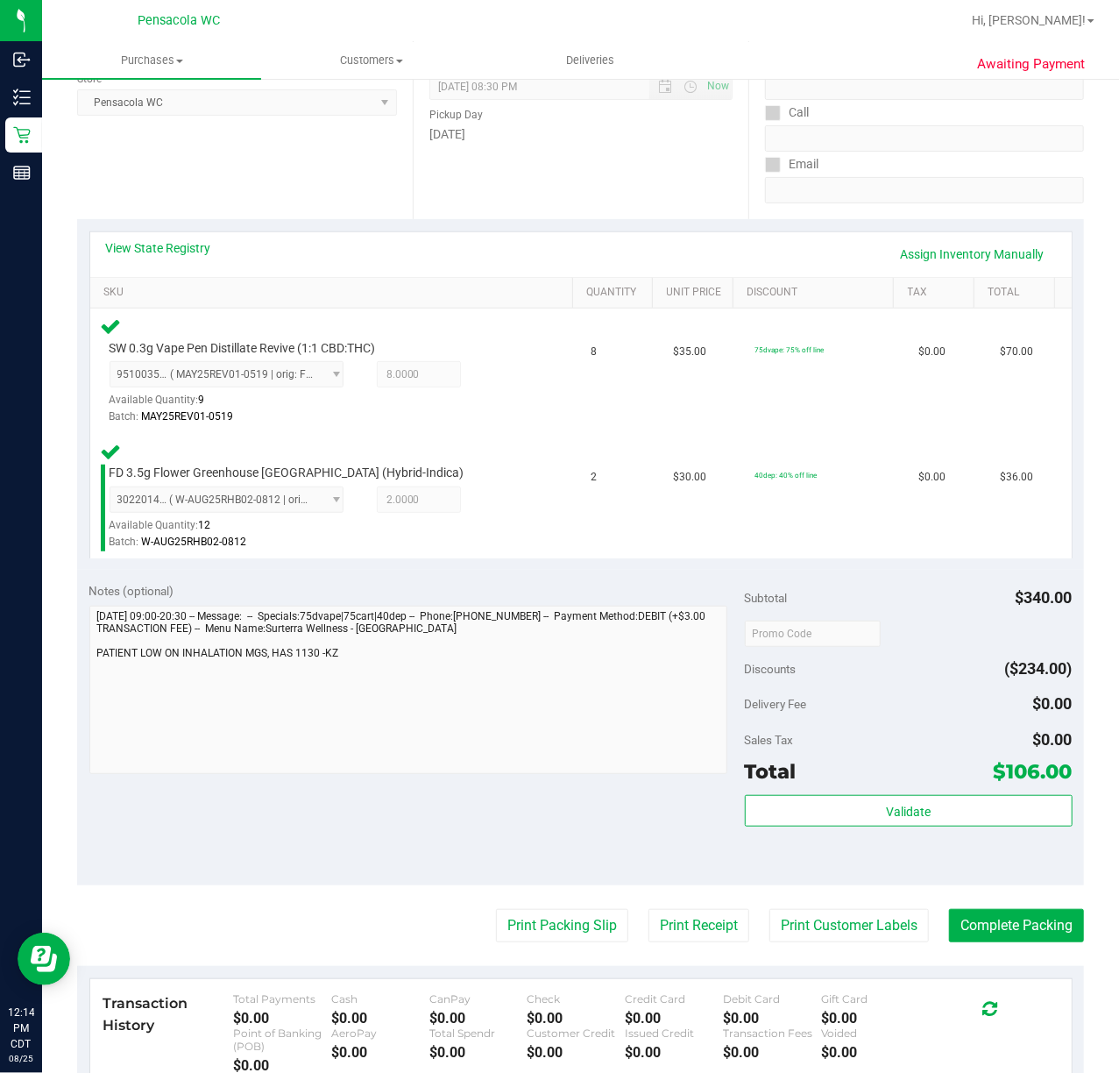
click at [862, 772] on div "Total $106.00" at bounding box center [909, 772] width 328 height 32
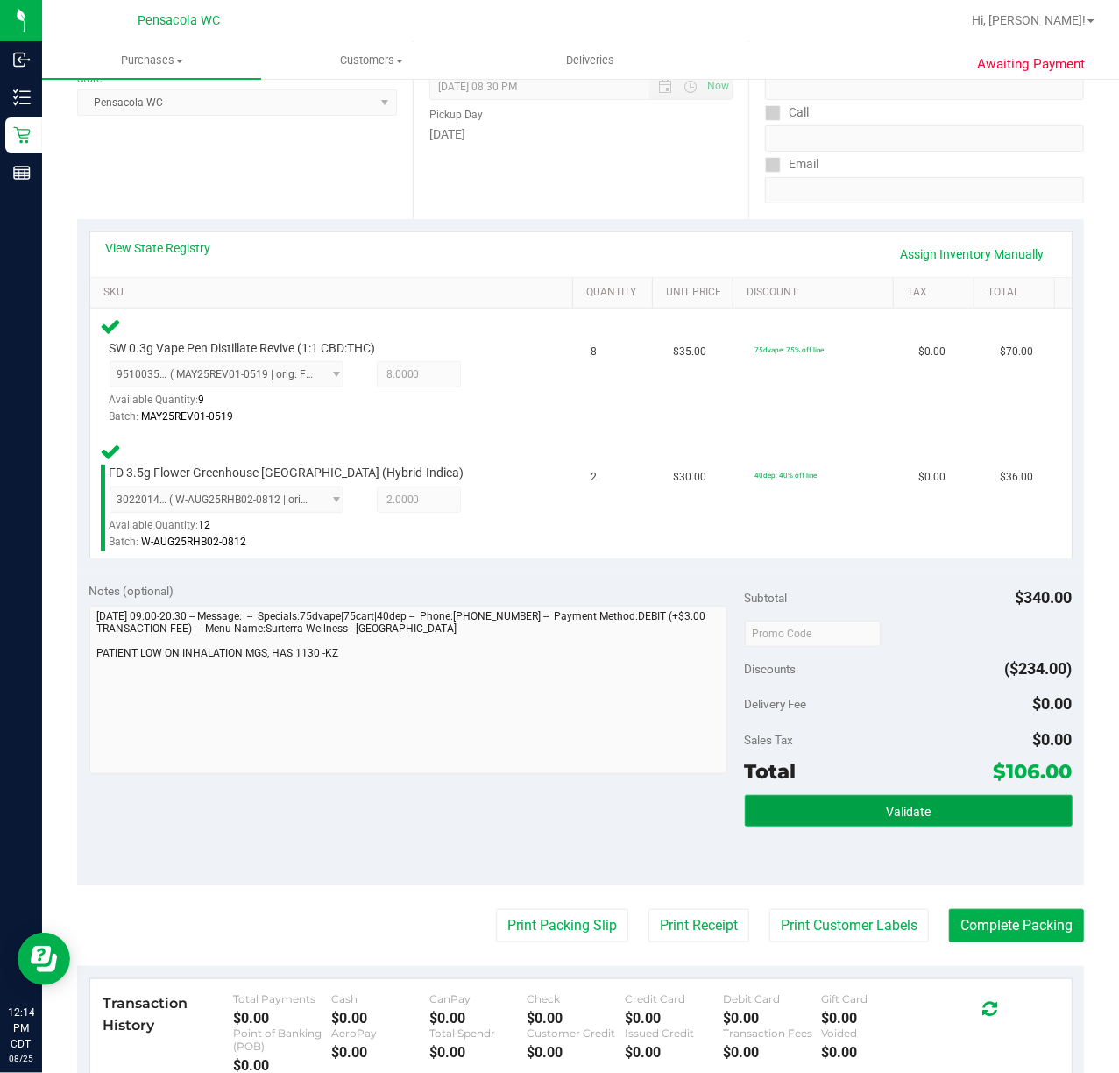
click at [866, 821] on button "Validate" at bounding box center [909, 811] width 328 height 32
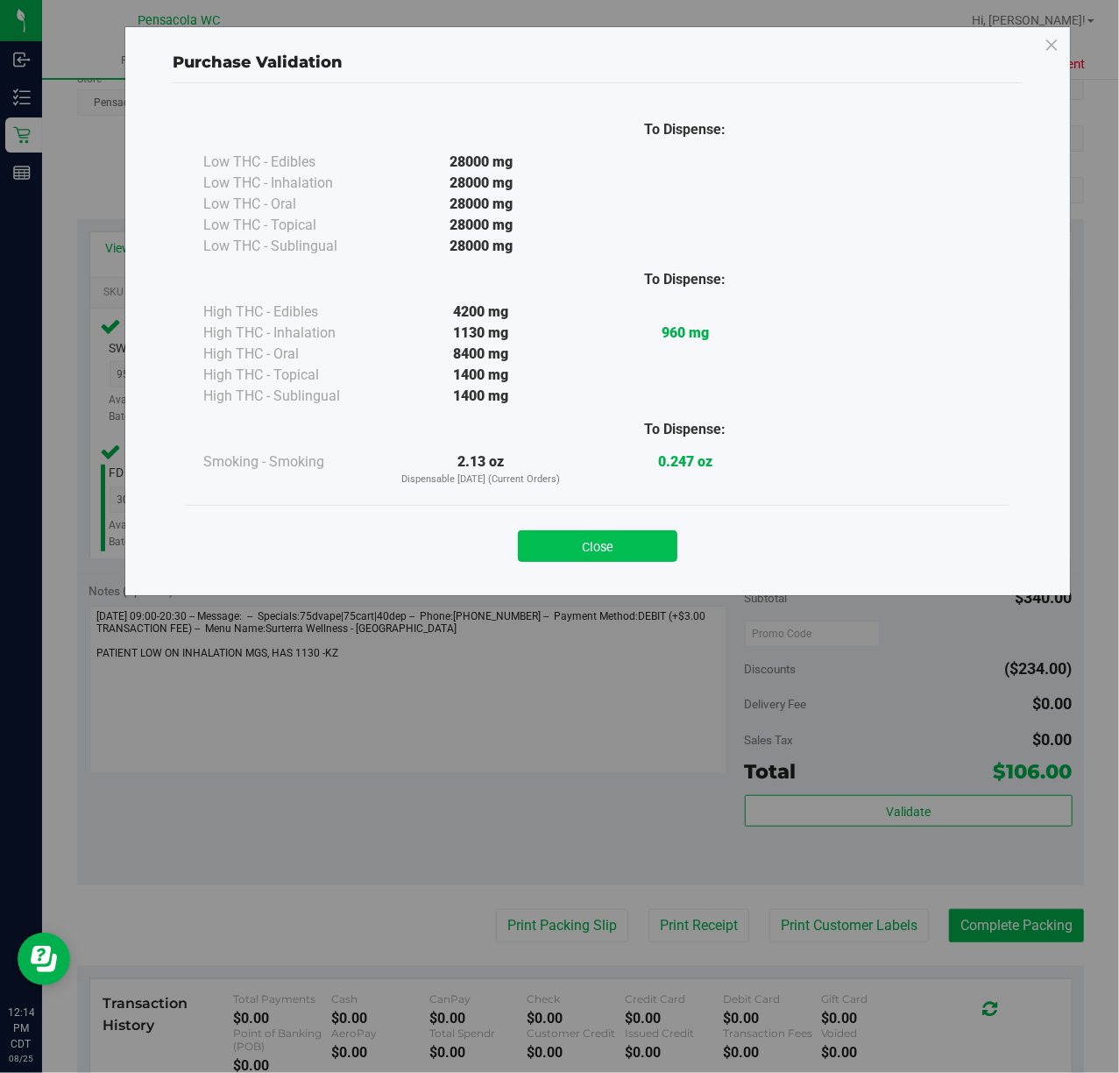
click at [615, 552] on button "Close" at bounding box center [598, 546] width 160 height 32
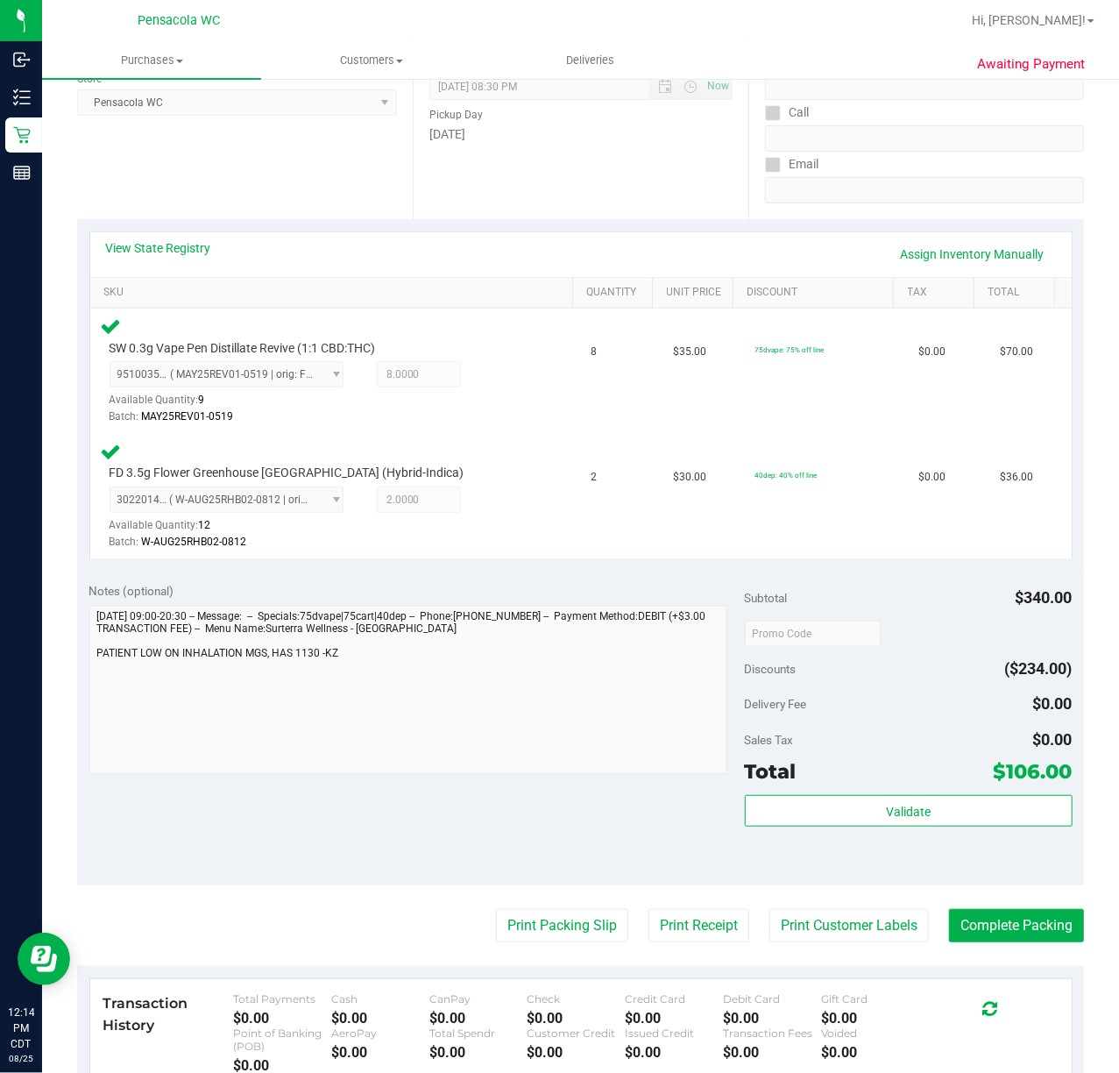
click at [543, 986] on div "Transaction History Total Payments $0.00 Cash $0.00 CanPay $0.00 Check $0.00 Cr…" at bounding box center [581, 1033] width 982 height 109
click at [576, 927] on button "Print Packing Slip" at bounding box center [562, 925] width 132 height 33
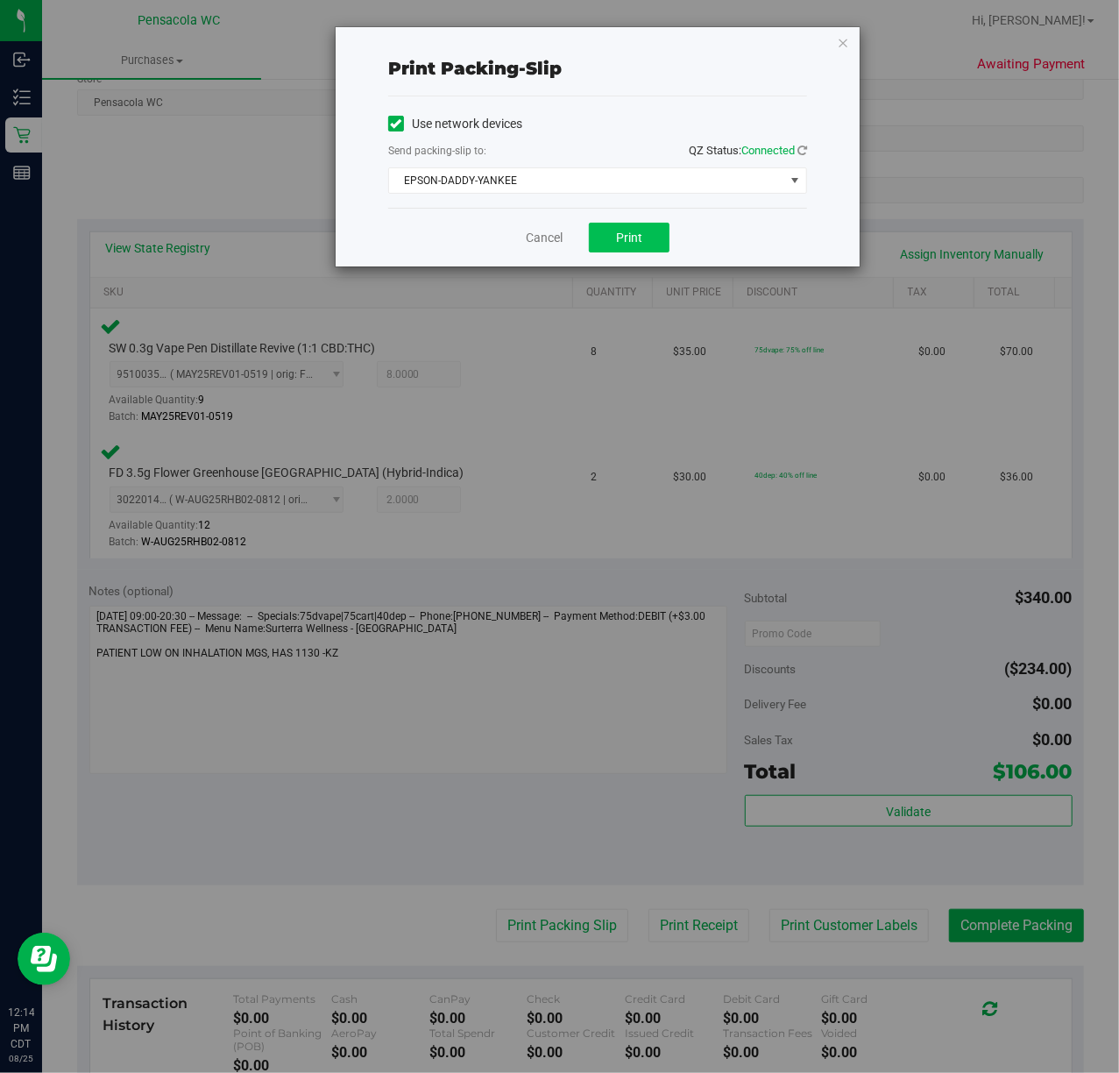
click at [624, 238] on span "Print" at bounding box center [629, 238] width 26 height 14
click at [548, 239] on link "Cancel" at bounding box center [544, 238] width 37 height 18
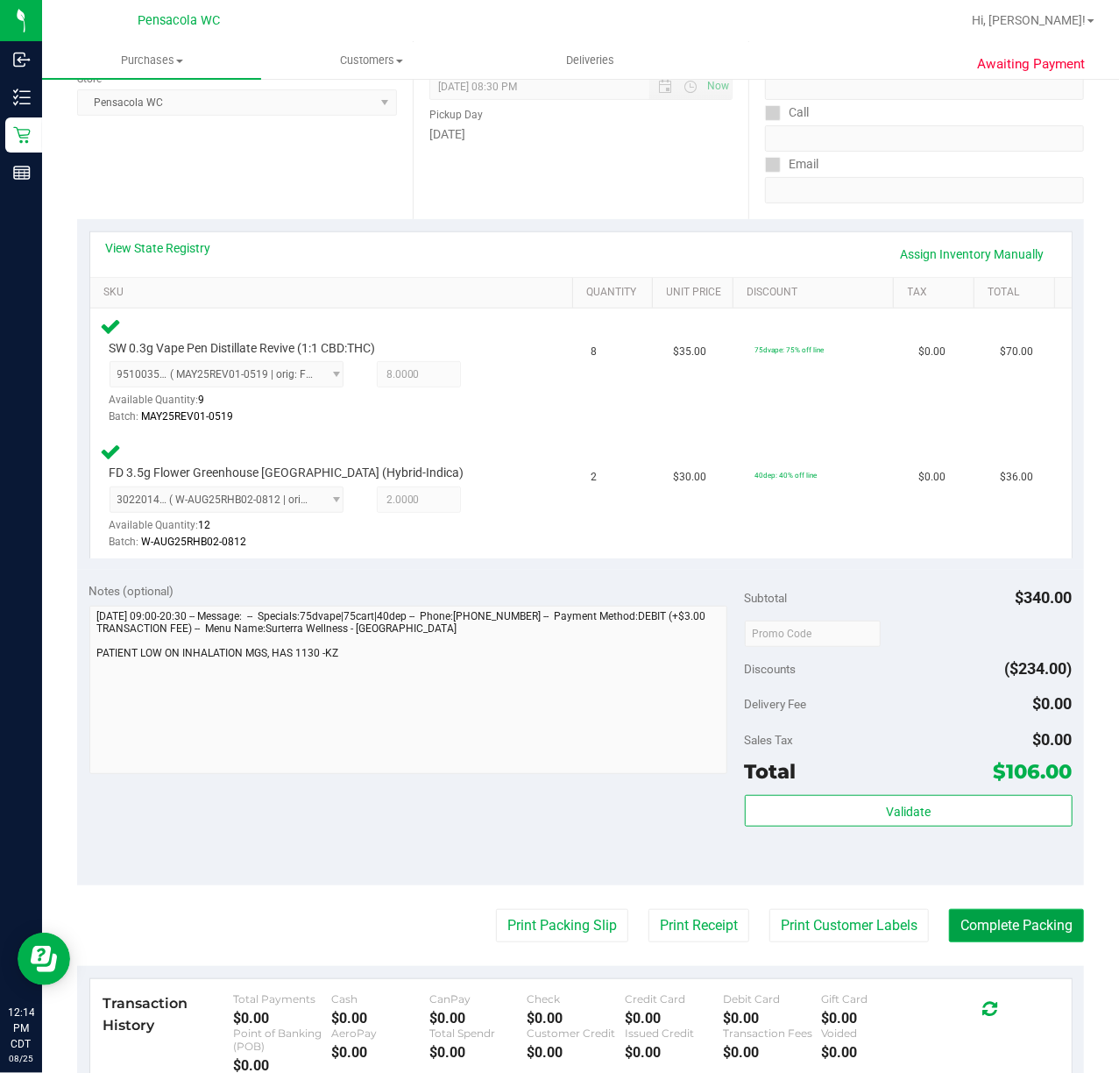
click at [1011, 933] on button "Complete Packing" at bounding box center [1016, 925] width 135 height 33
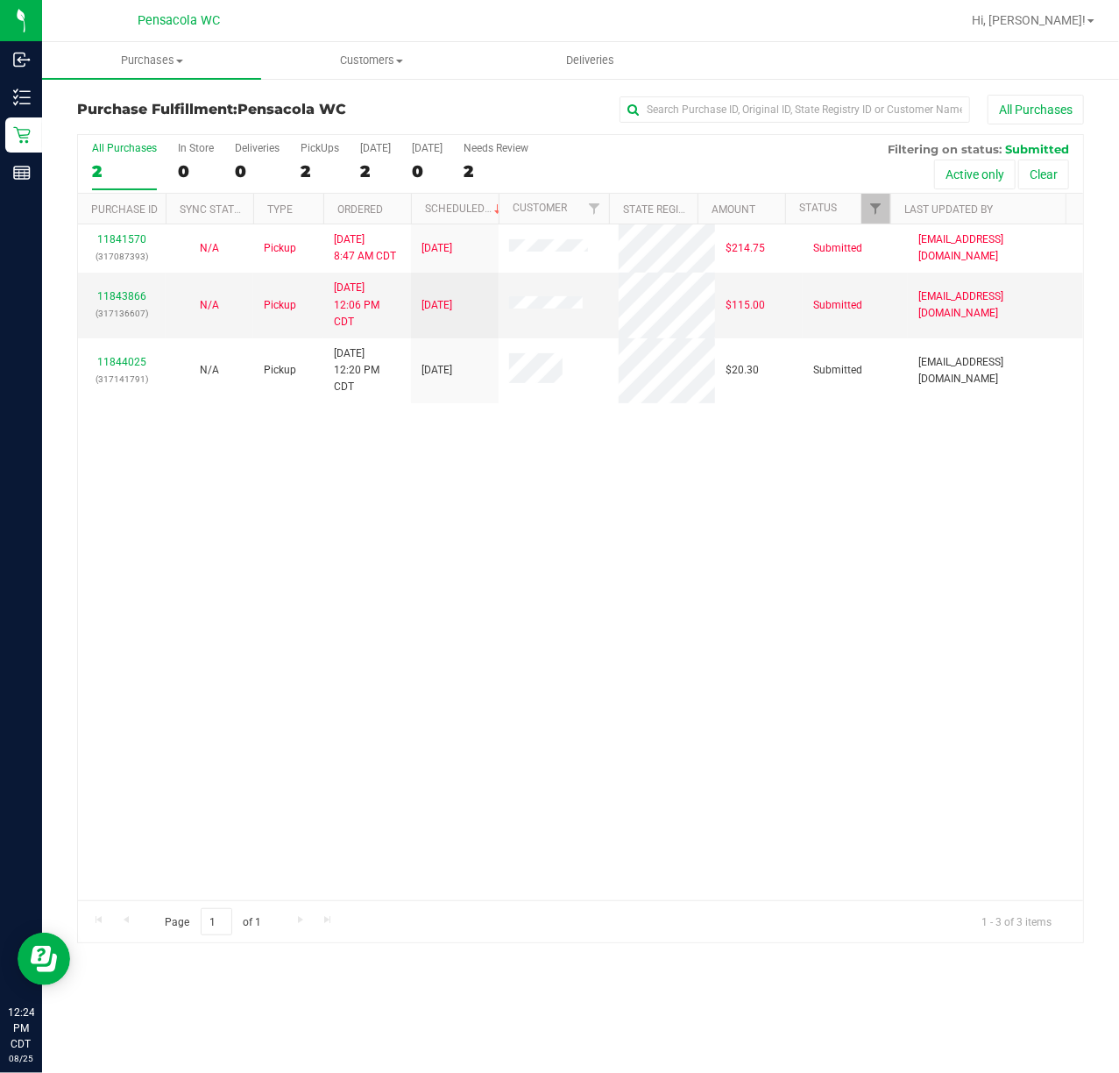
click at [267, 568] on div "11841570 (317087393) N/A Pickup [DATE] 8:47 AM CDT 8/25/2025 $214.75 Submitted …" at bounding box center [580, 562] width 1005 height 676
click at [450, 678] on div "11841570 (317087393) N/A Pickup [DATE] 8:47 AM CDT 8/25/2025 $214.75 Submitted …" at bounding box center [580, 562] width 1005 height 676
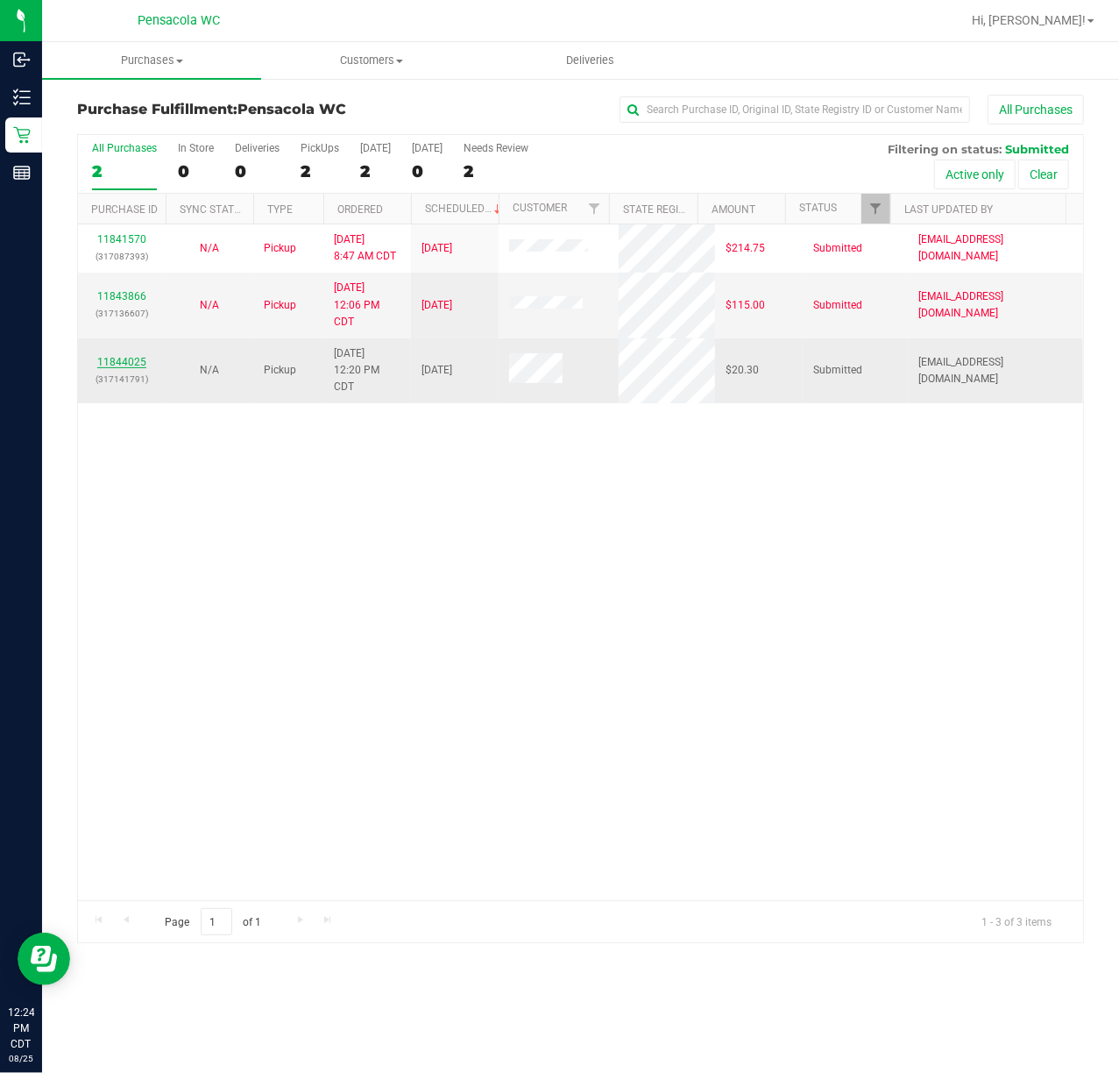
click at [112, 366] on link "11844025" at bounding box center [121, 362] width 49 height 12
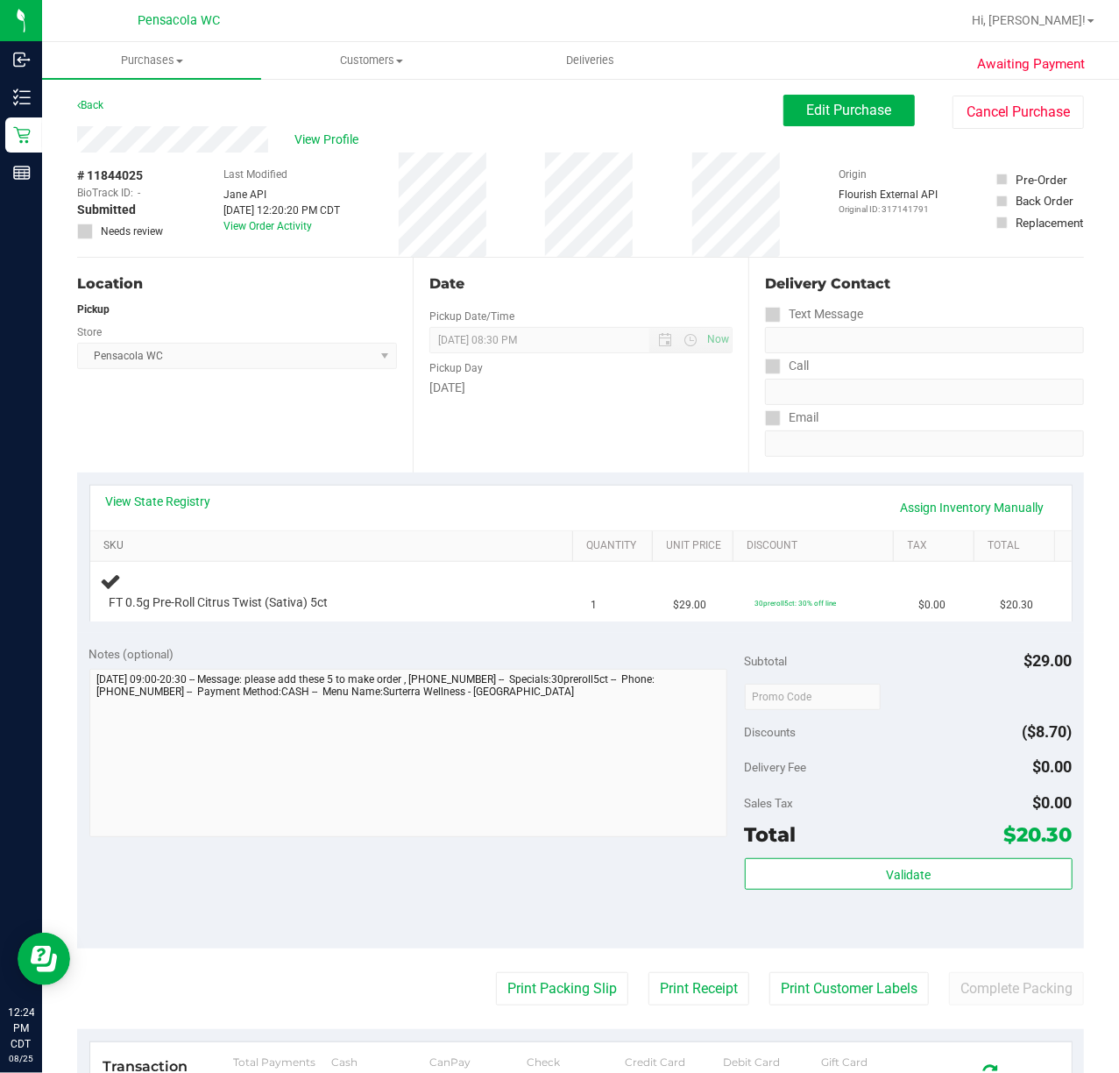
click at [140, 541] on link "SKU" at bounding box center [334, 546] width 462 height 14
click at [191, 500] on link "View State Registry" at bounding box center [158, 502] width 105 height 18
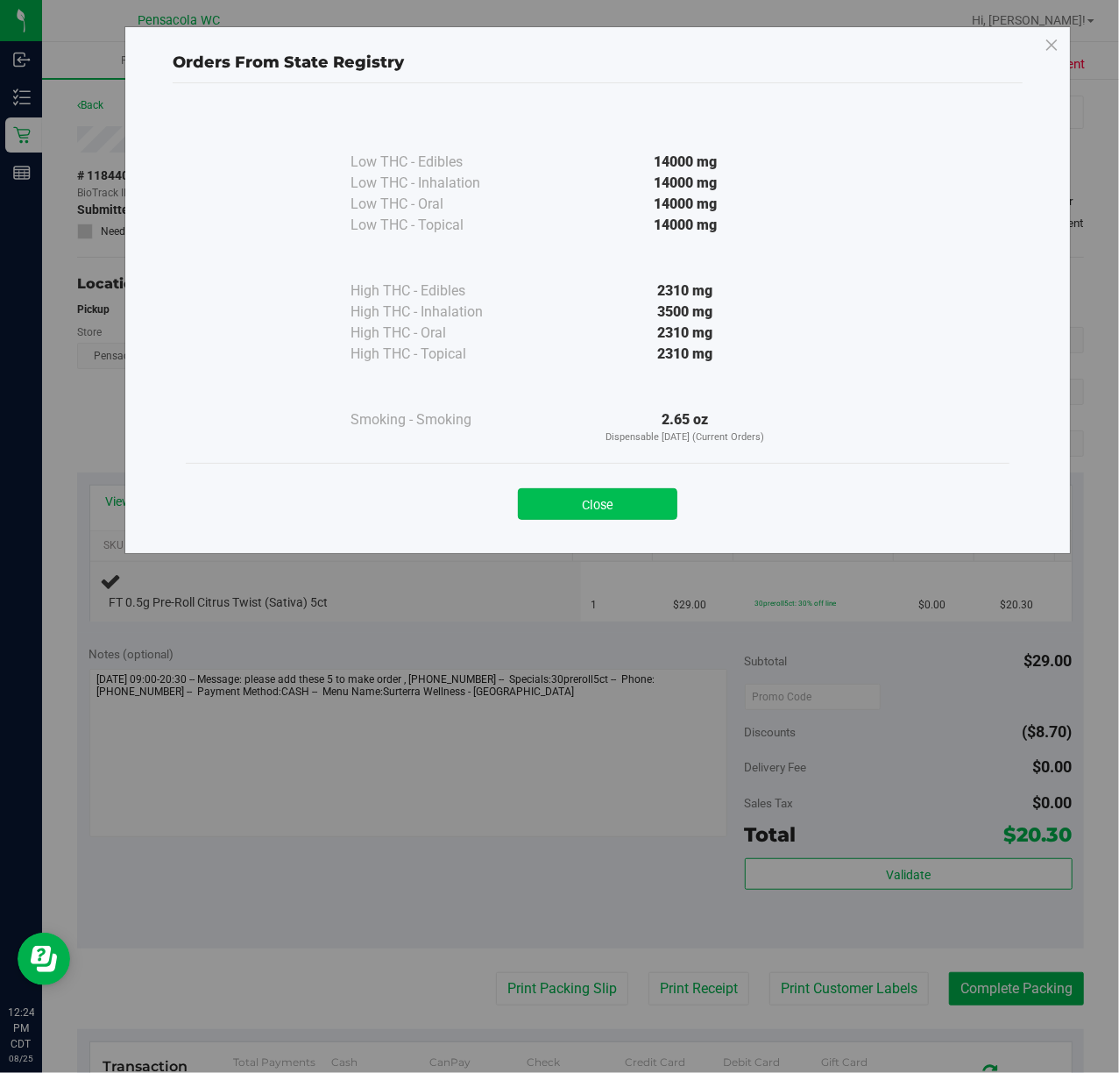
click at [610, 499] on button "Close" at bounding box center [598, 504] width 160 height 32
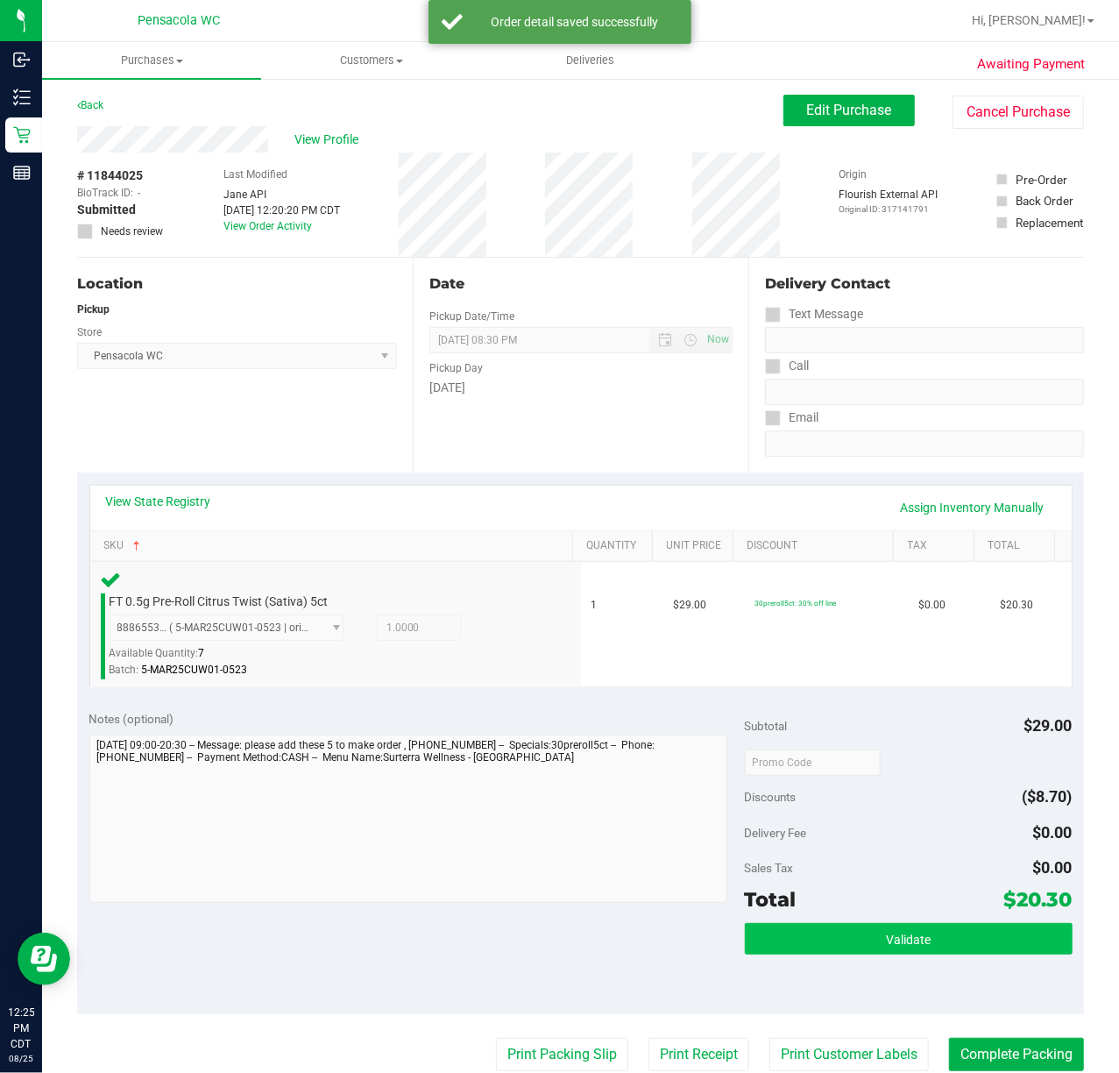
click at [940, 933] on button "Validate" at bounding box center [909, 939] width 328 height 32
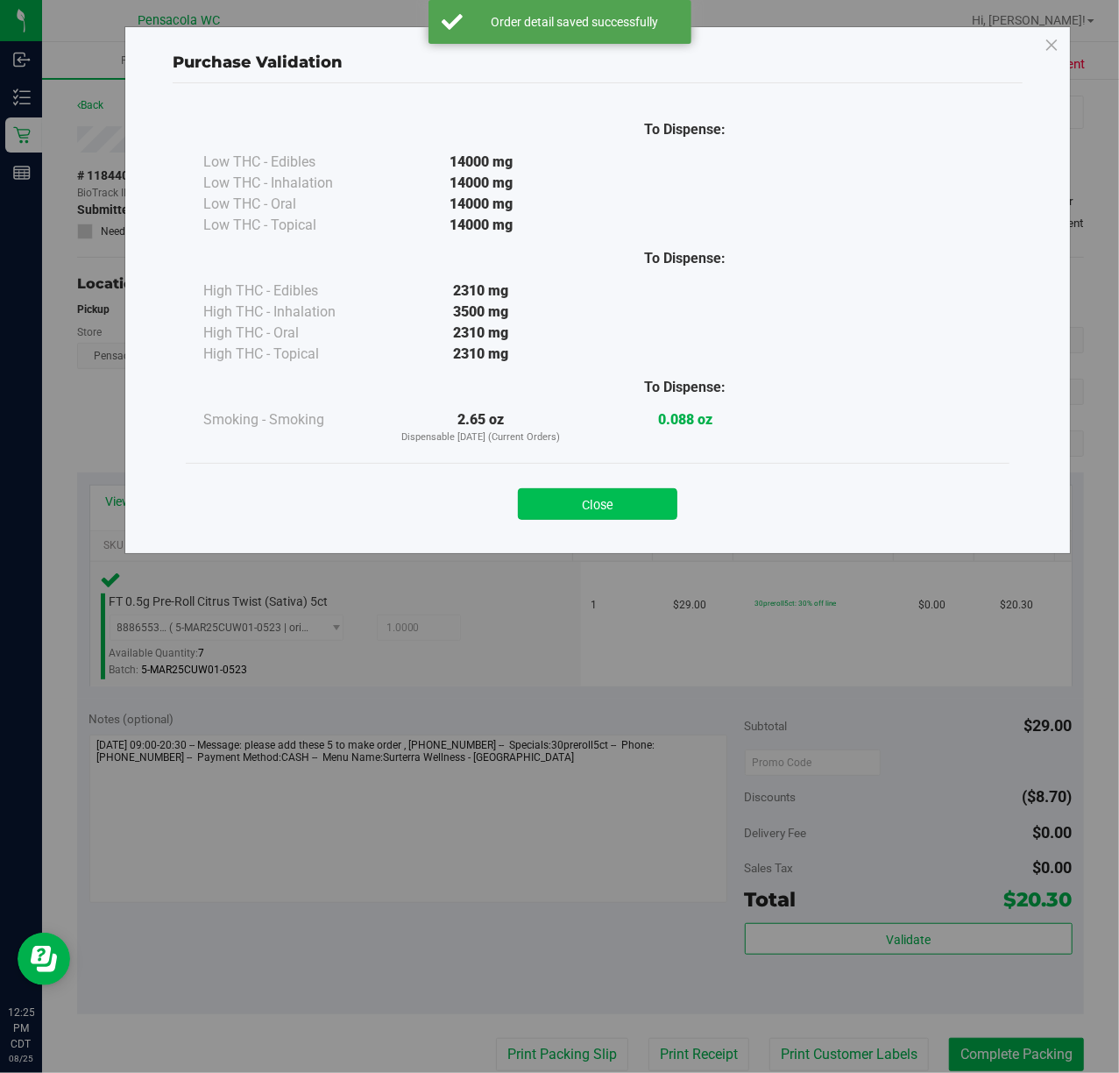
click at [639, 512] on button "Close" at bounding box center [598, 504] width 160 height 32
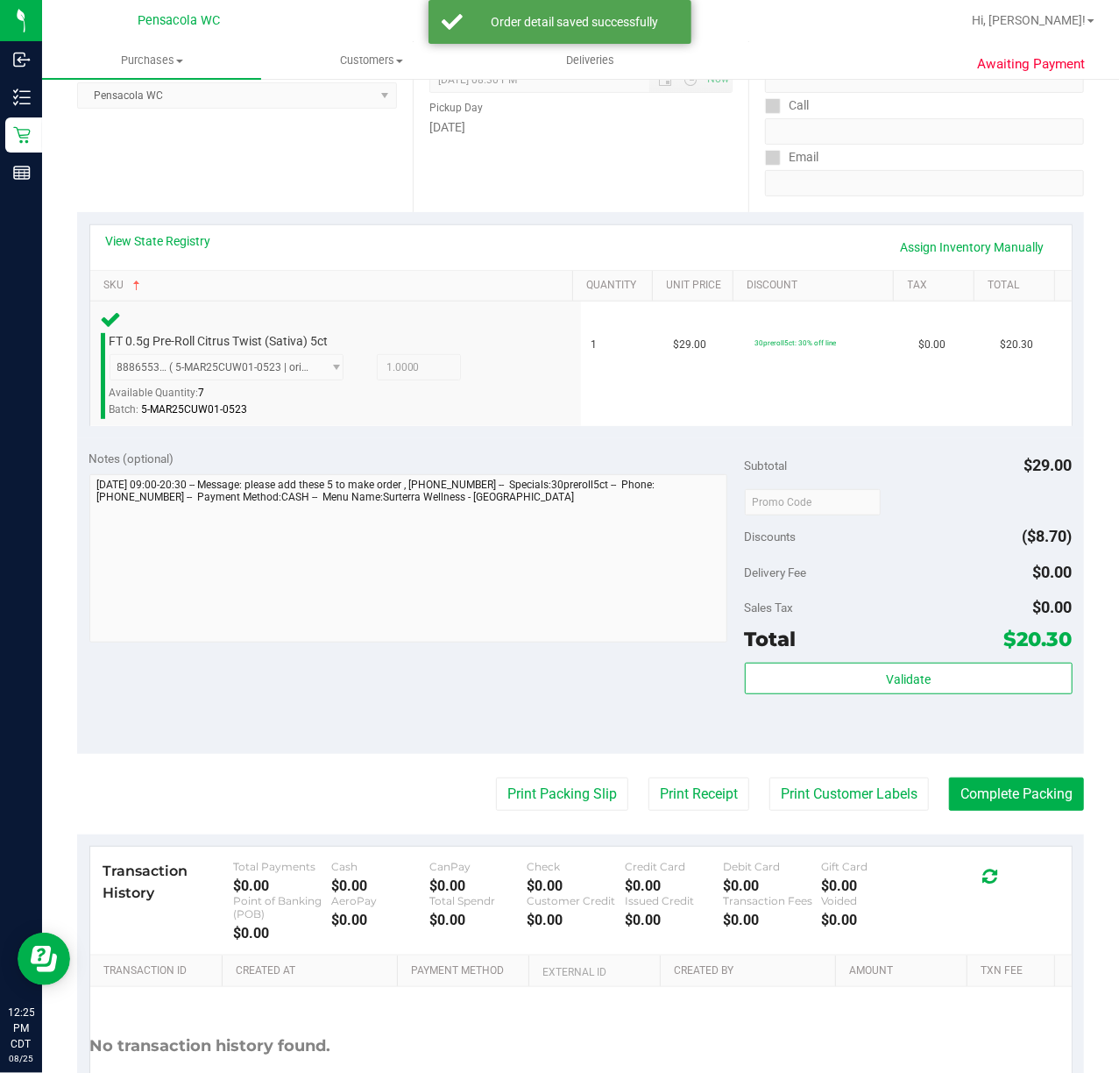
scroll to position [309, 0]
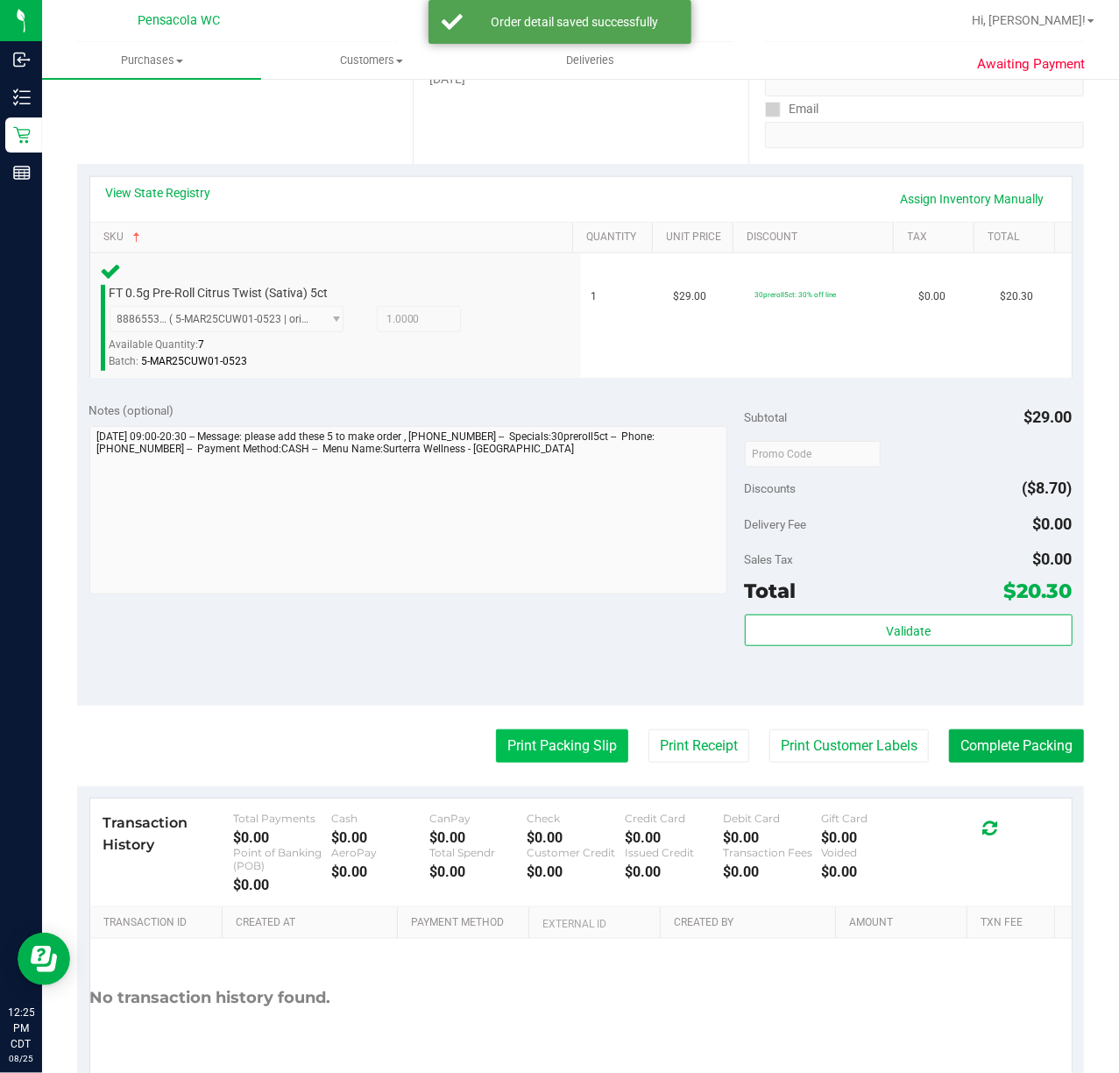
click at [571, 755] on button "Print Packing Slip" at bounding box center [562, 745] width 132 height 33
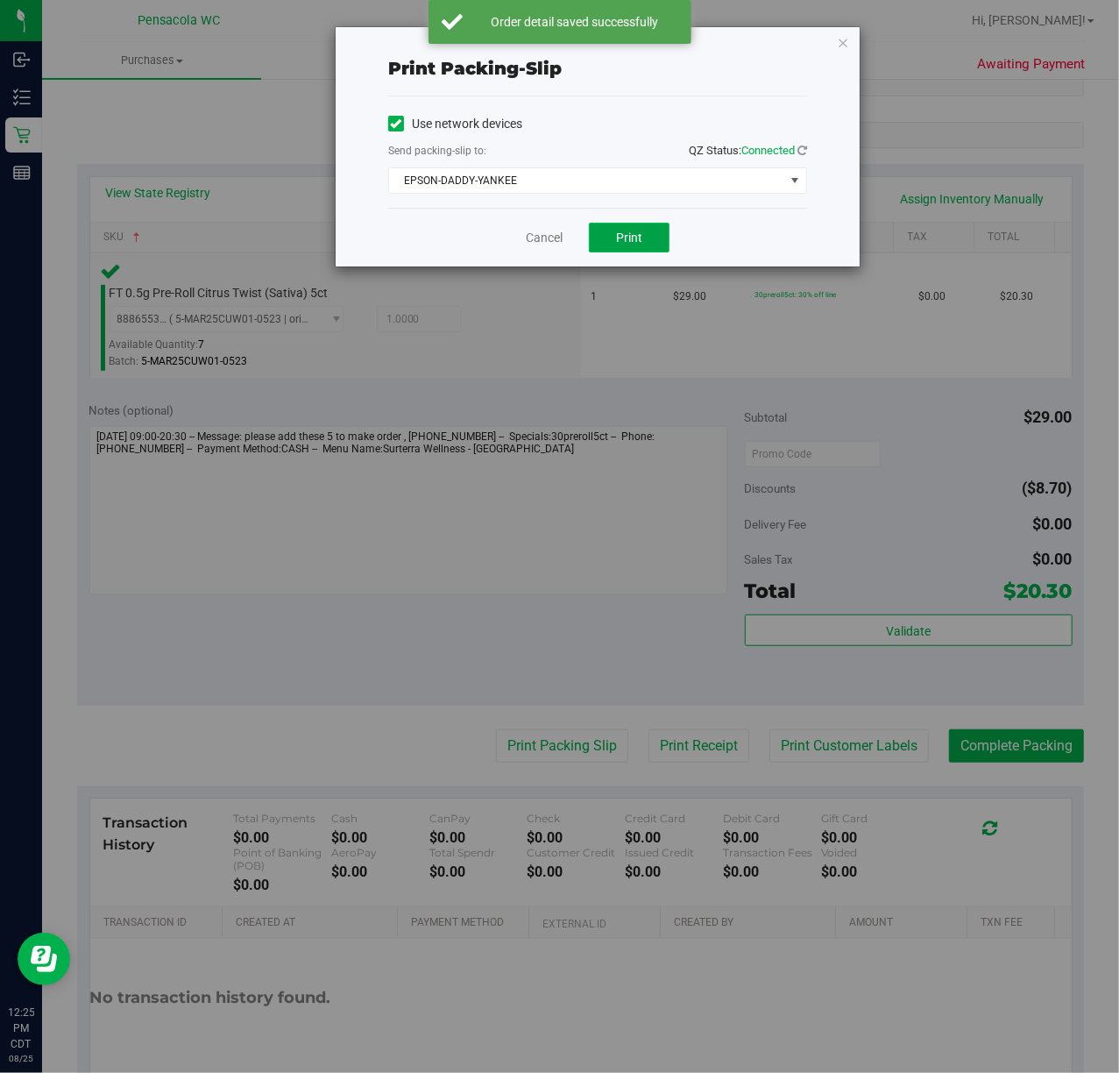
click at [633, 247] on button "Print" at bounding box center [629, 238] width 81 height 30
click at [544, 237] on link "Cancel" at bounding box center [544, 238] width 37 height 18
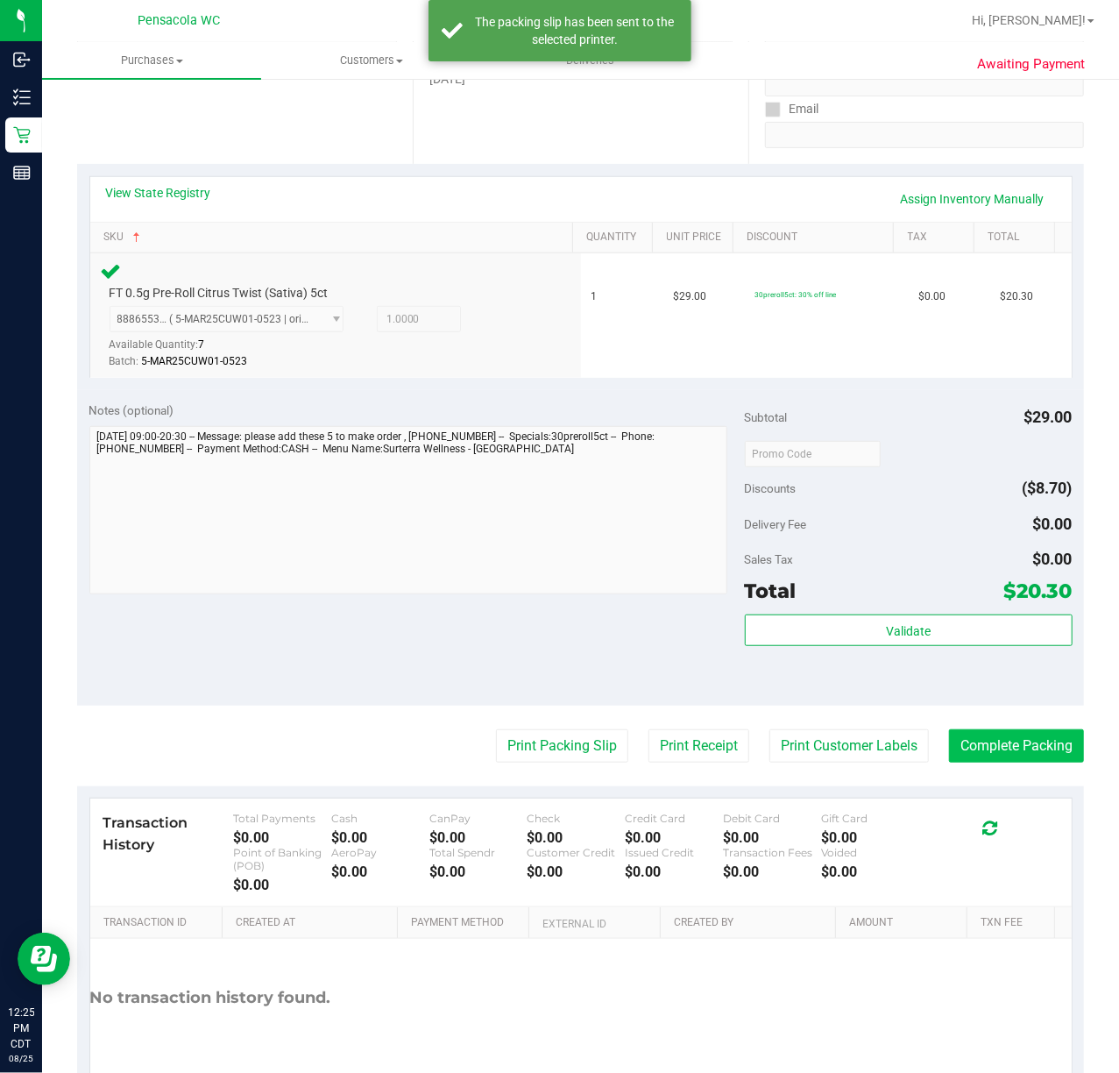
click at [980, 747] on button "Complete Packing" at bounding box center [1016, 745] width 135 height 33
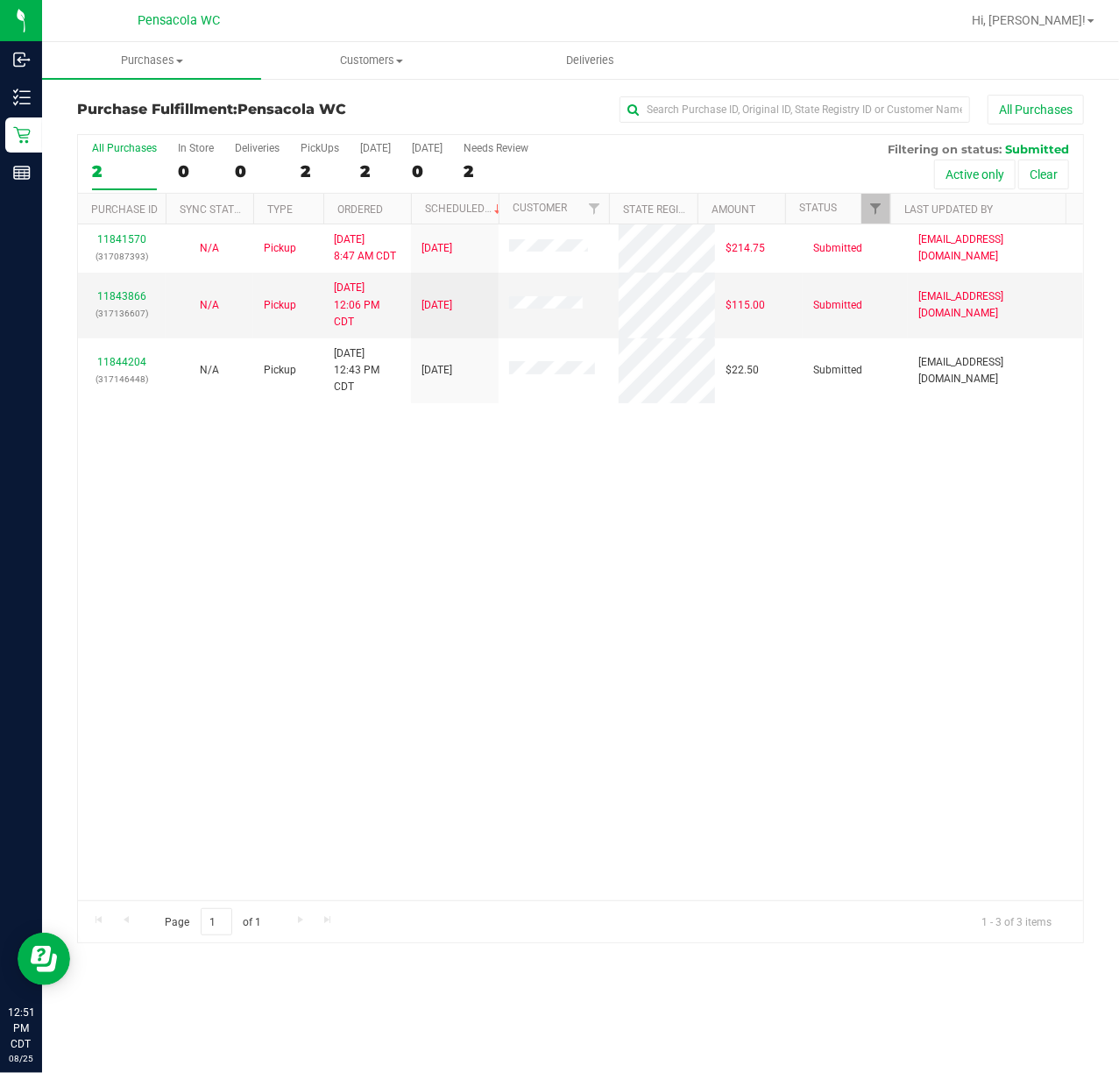
click at [334, 646] on div "11841570 (317087393) N/A Pickup [DATE] 8:47 AM CDT 8/25/2025 $214.75 Submitted …" at bounding box center [580, 562] width 1005 height 676
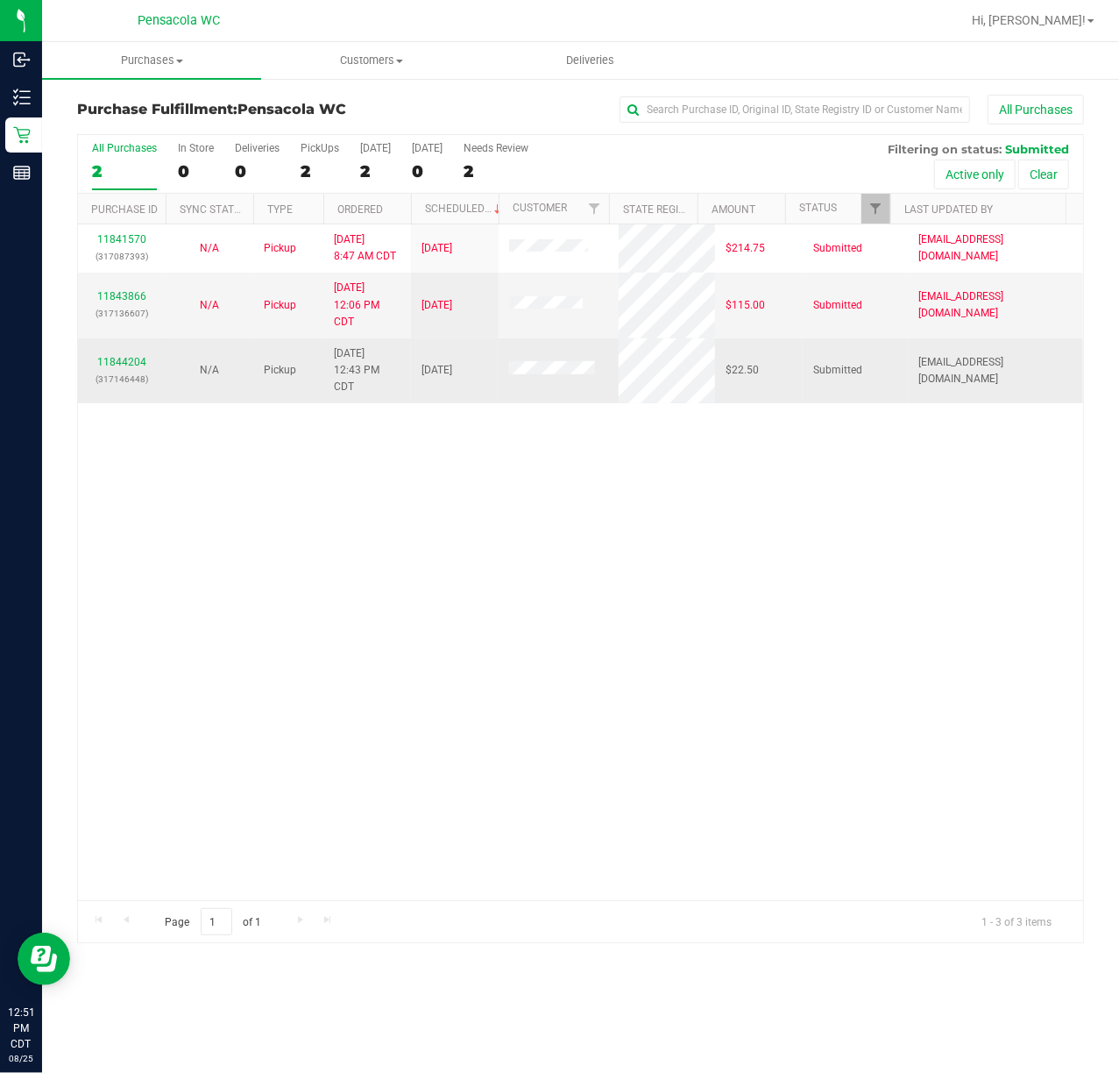
click at [117, 369] on div "11844204 (317146448)" at bounding box center [122, 370] width 67 height 33
click at [144, 365] on link "11844204" at bounding box center [121, 362] width 49 height 12
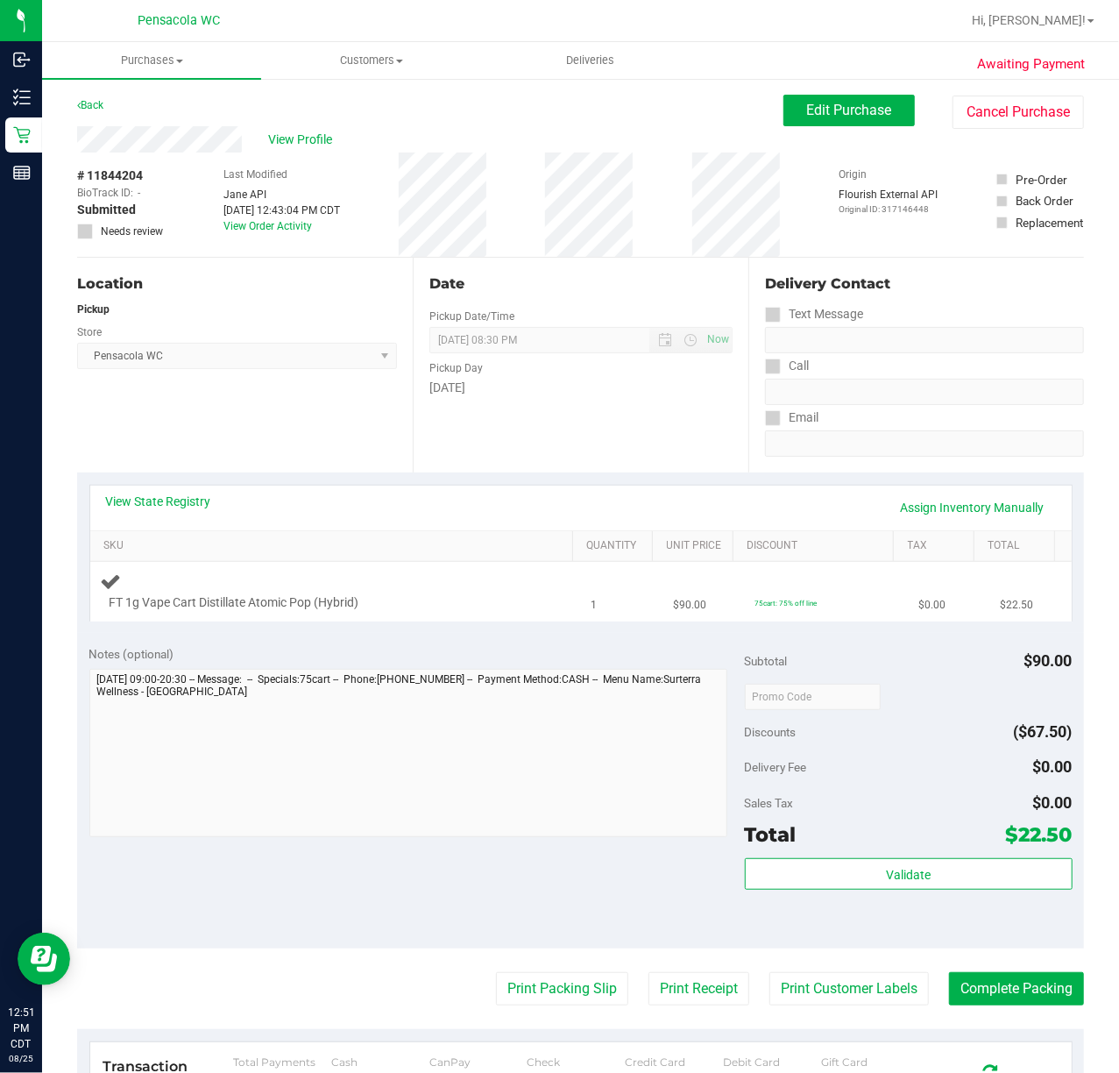
click at [472, 612] on div at bounding box center [321, 612] width 422 height 1
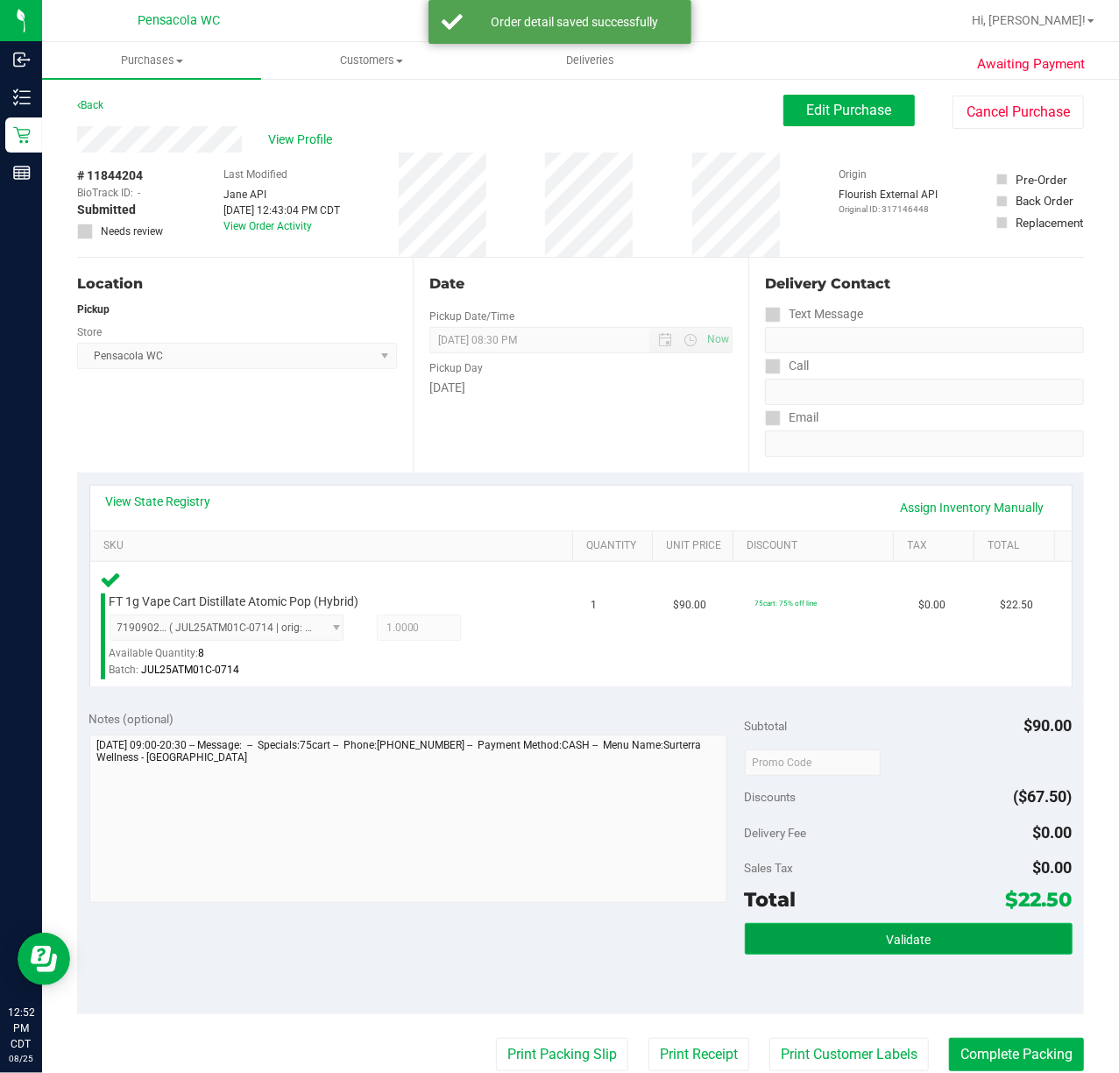
click at [927, 930] on button "Validate" at bounding box center [909, 939] width 328 height 32
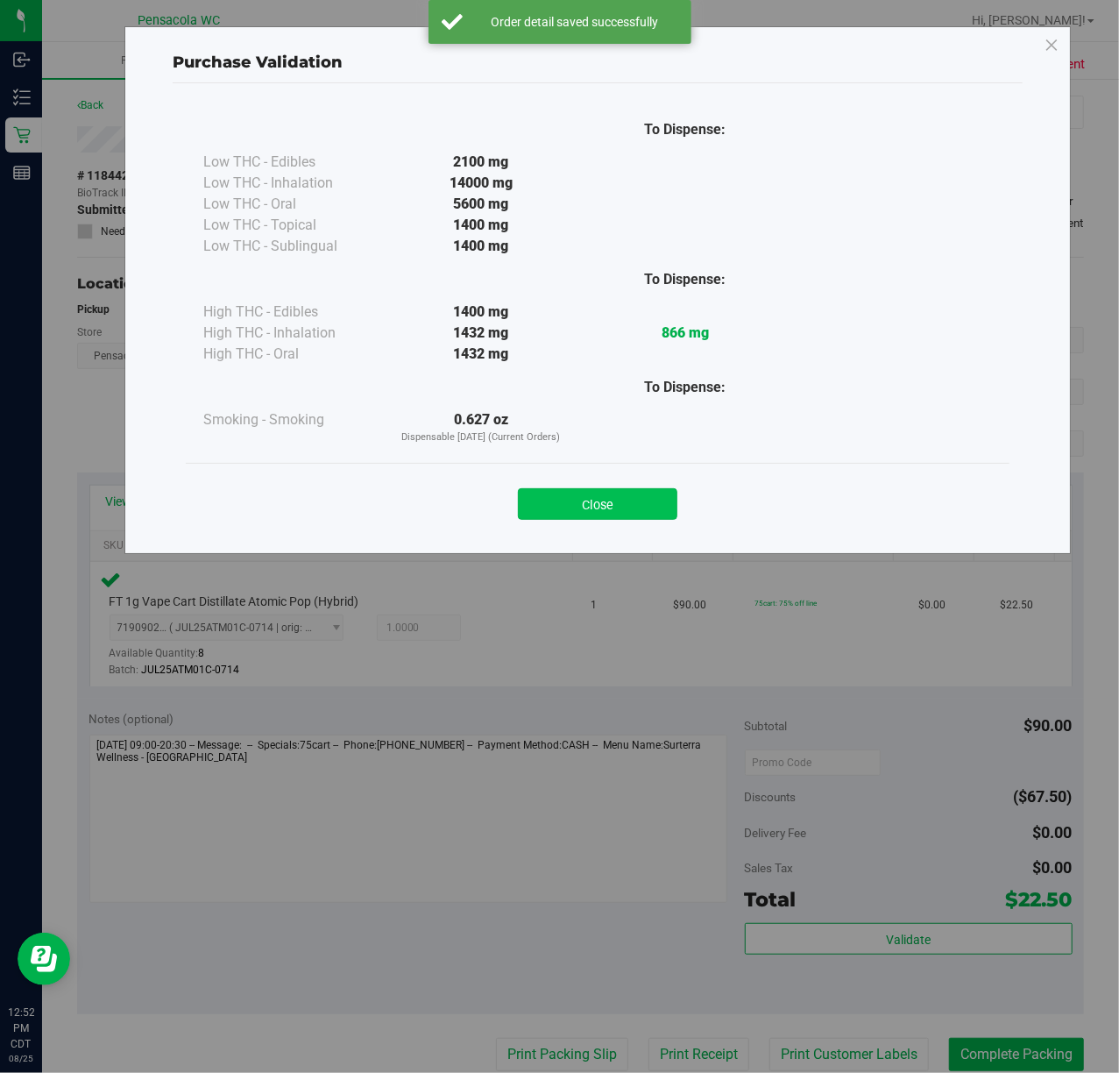
click at [635, 499] on button "Close" at bounding box center [598, 504] width 160 height 32
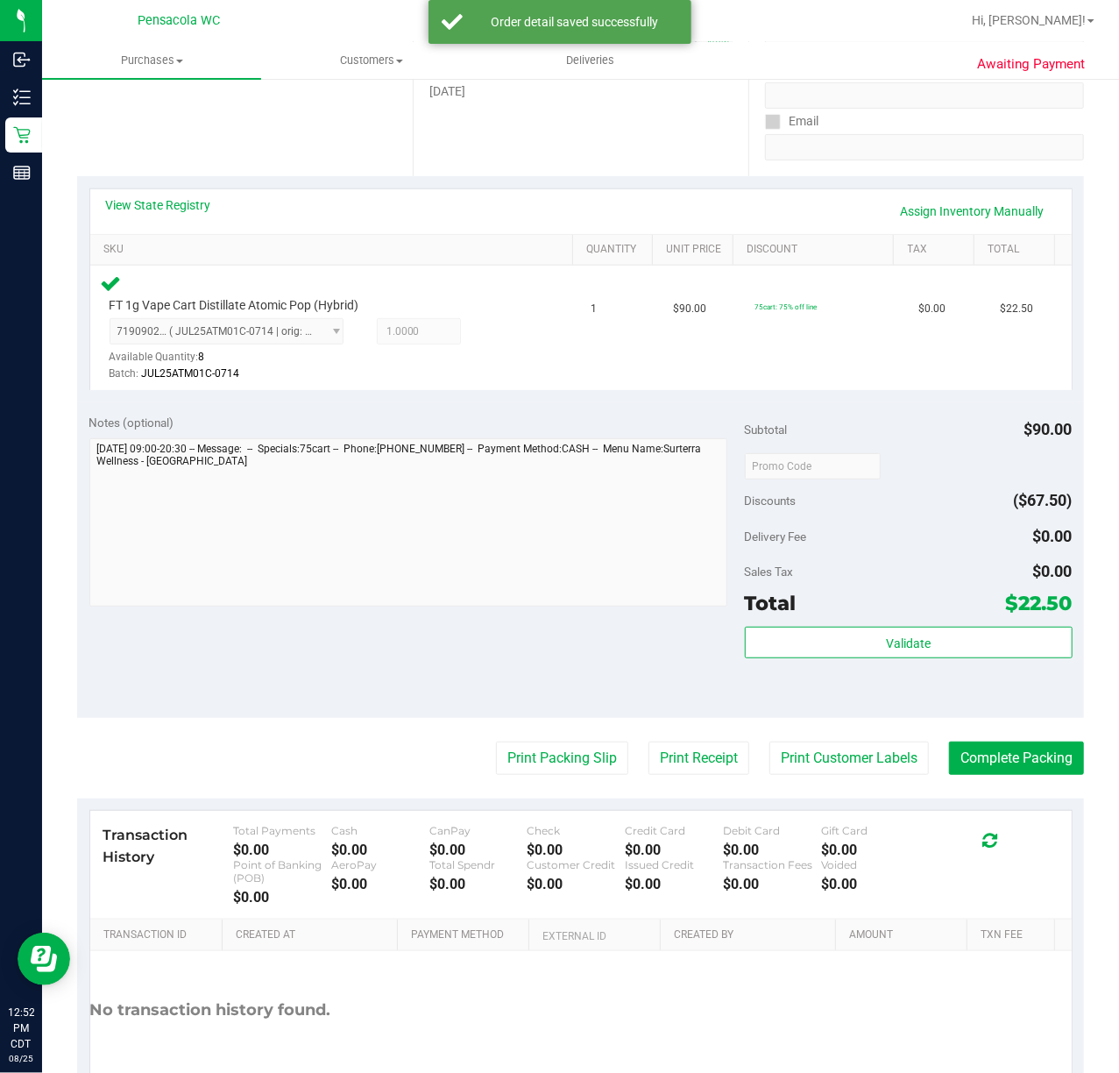
scroll to position [366, 0]
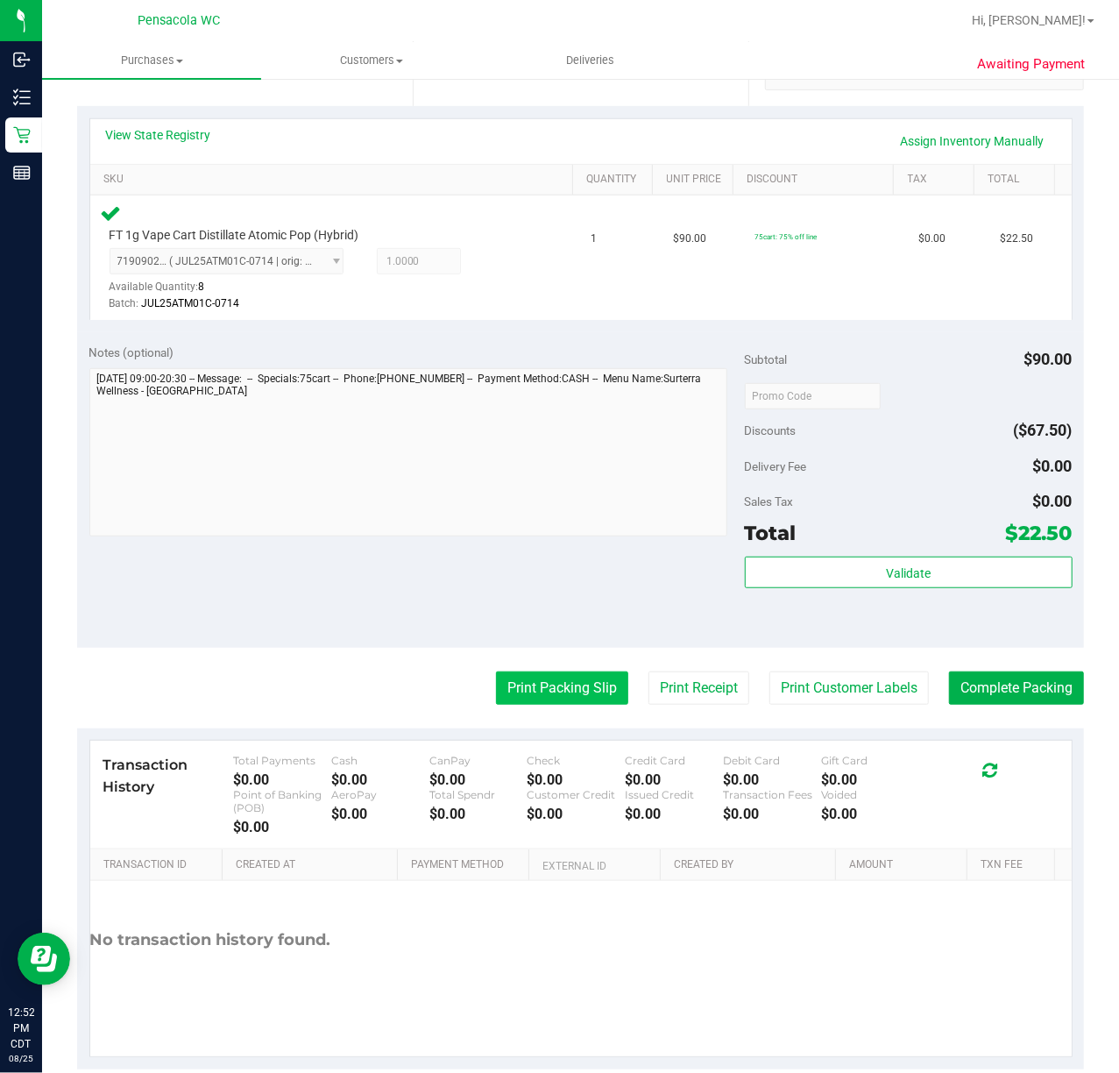
click at [496, 682] on button "Print Packing Slip" at bounding box center [562, 687] width 132 height 33
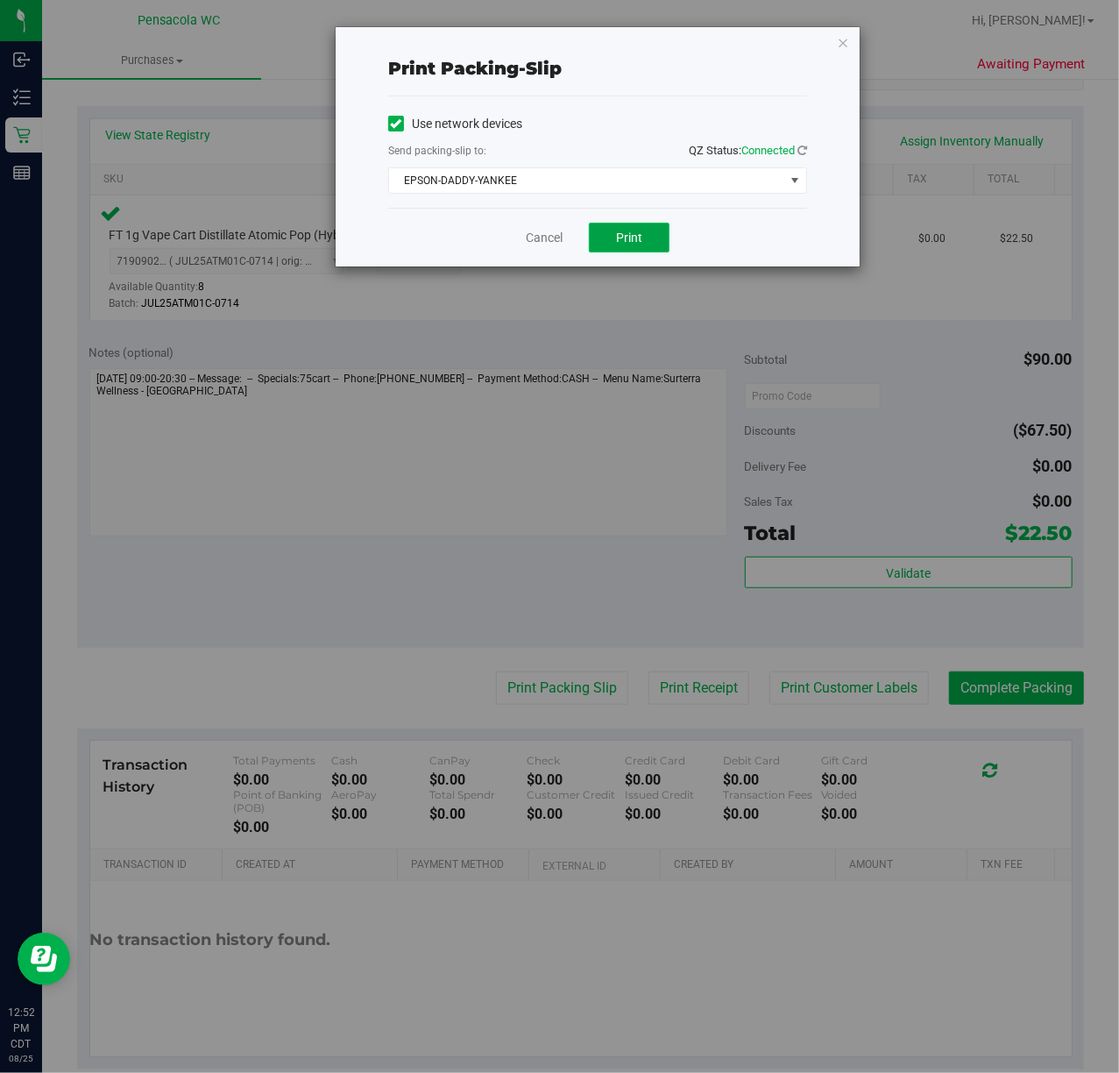
click at [632, 238] on span "Print" at bounding box center [629, 238] width 26 height 14
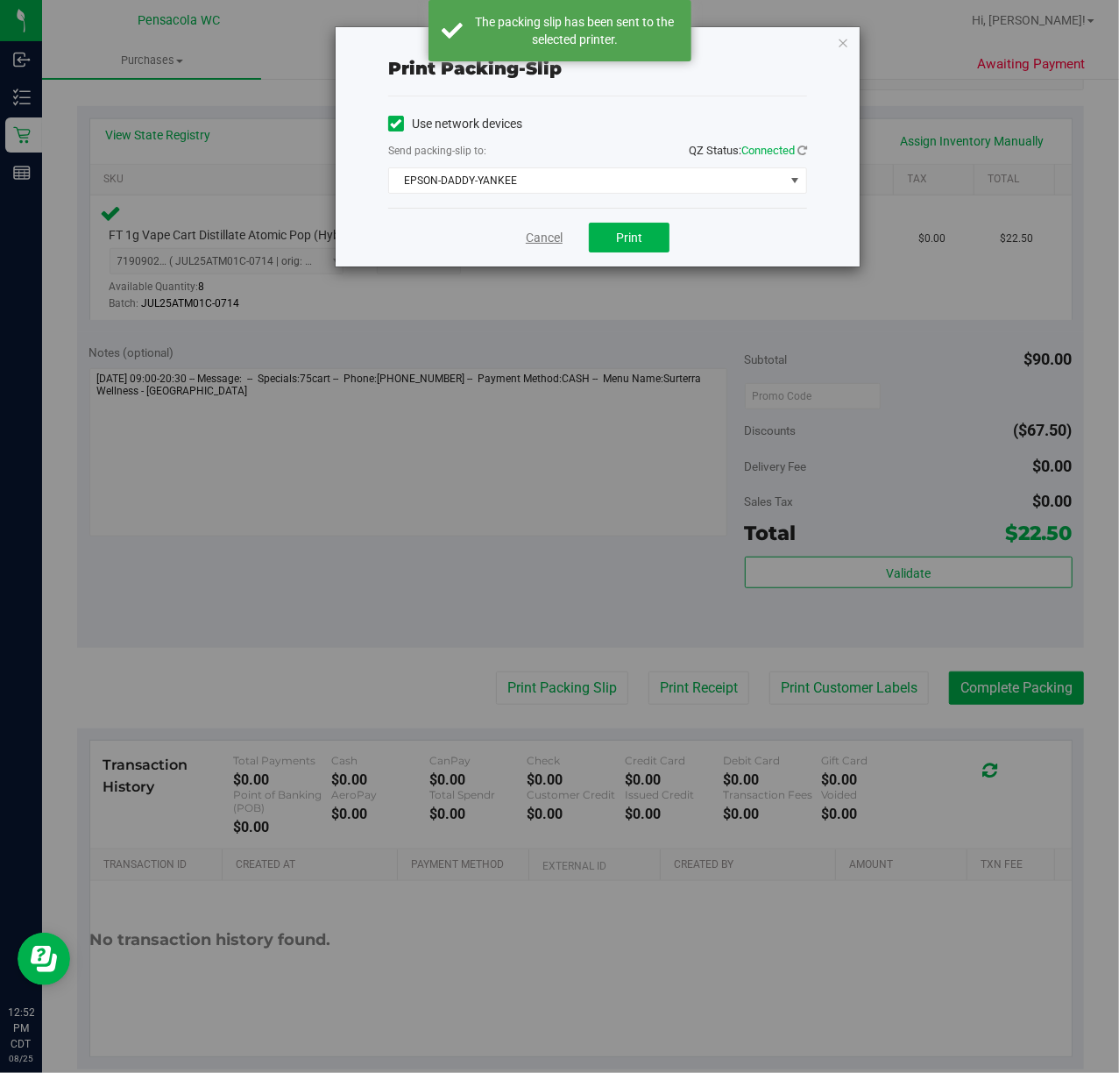
click at [550, 243] on link "Cancel" at bounding box center [544, 238] width 37 height 18
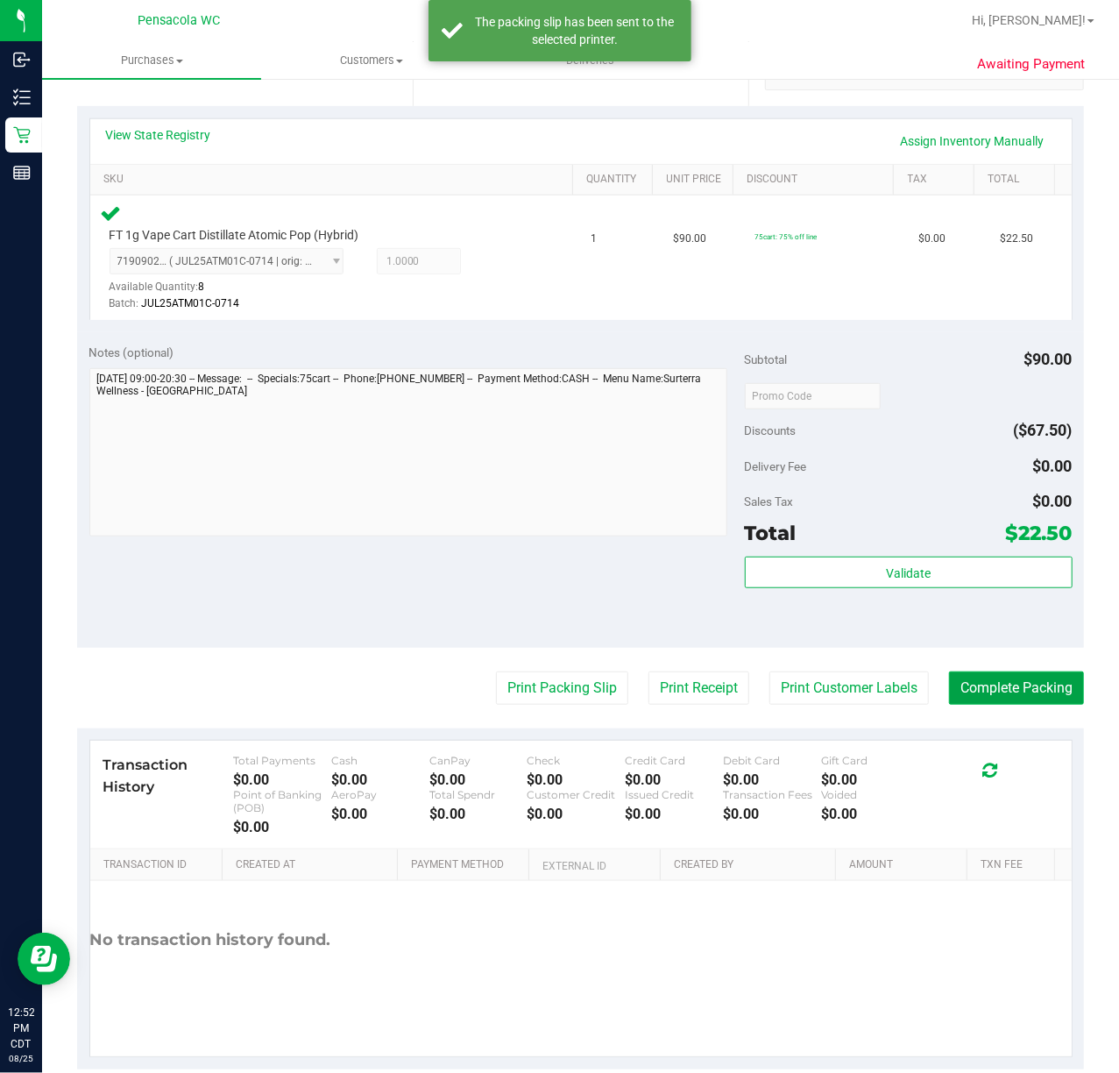
click at [1001, 682] on button "Complete Packing" at bounding box center [1016, 687] width 135 height 33
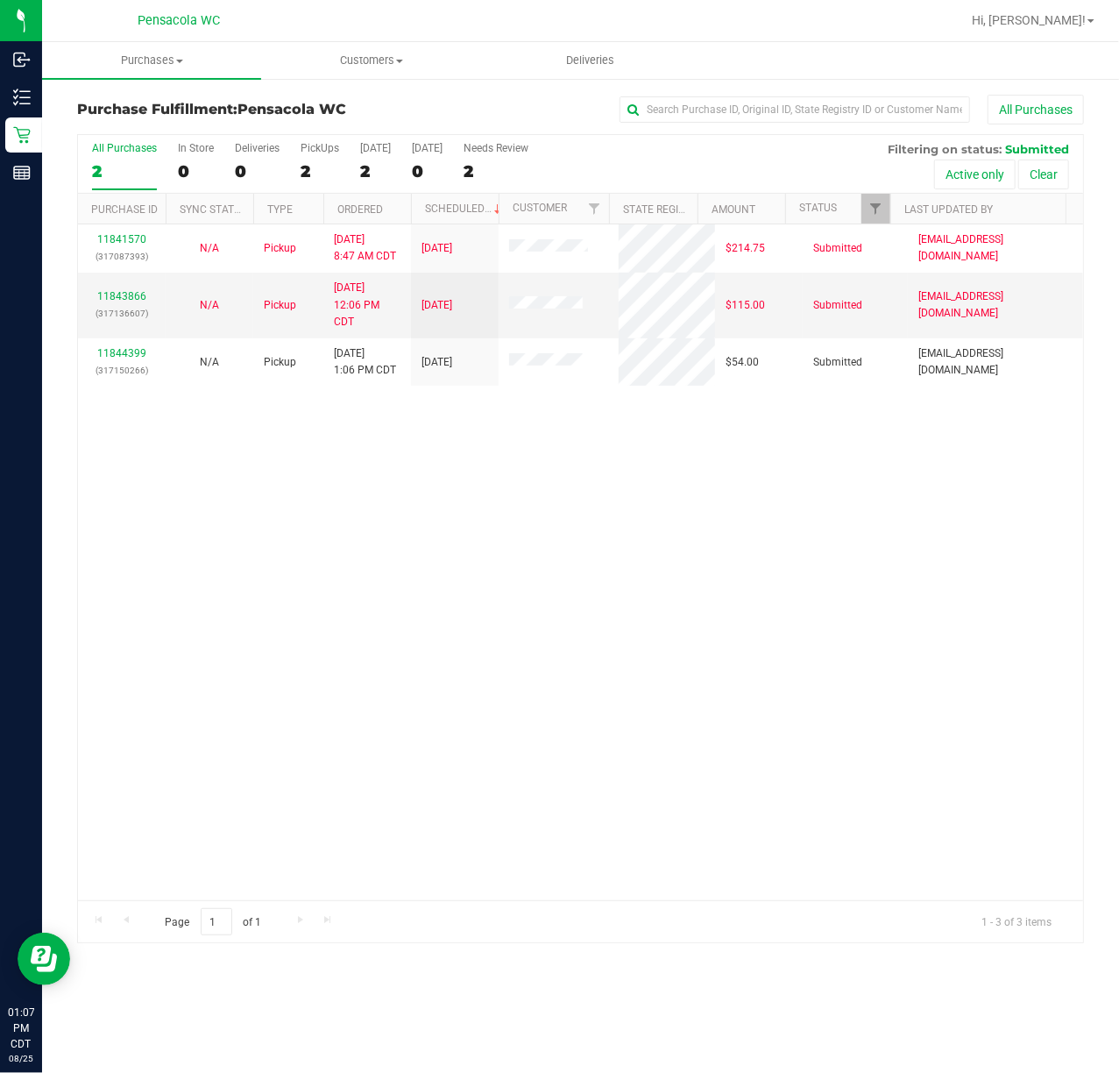
click at [436, 561] on div "11841570 (317087393) N/A Pickup [DATE] 8:47 AM CDT 8/25/2025 $214.75 Submitted …" at bounding box center [580, 562] width 1005 height 676
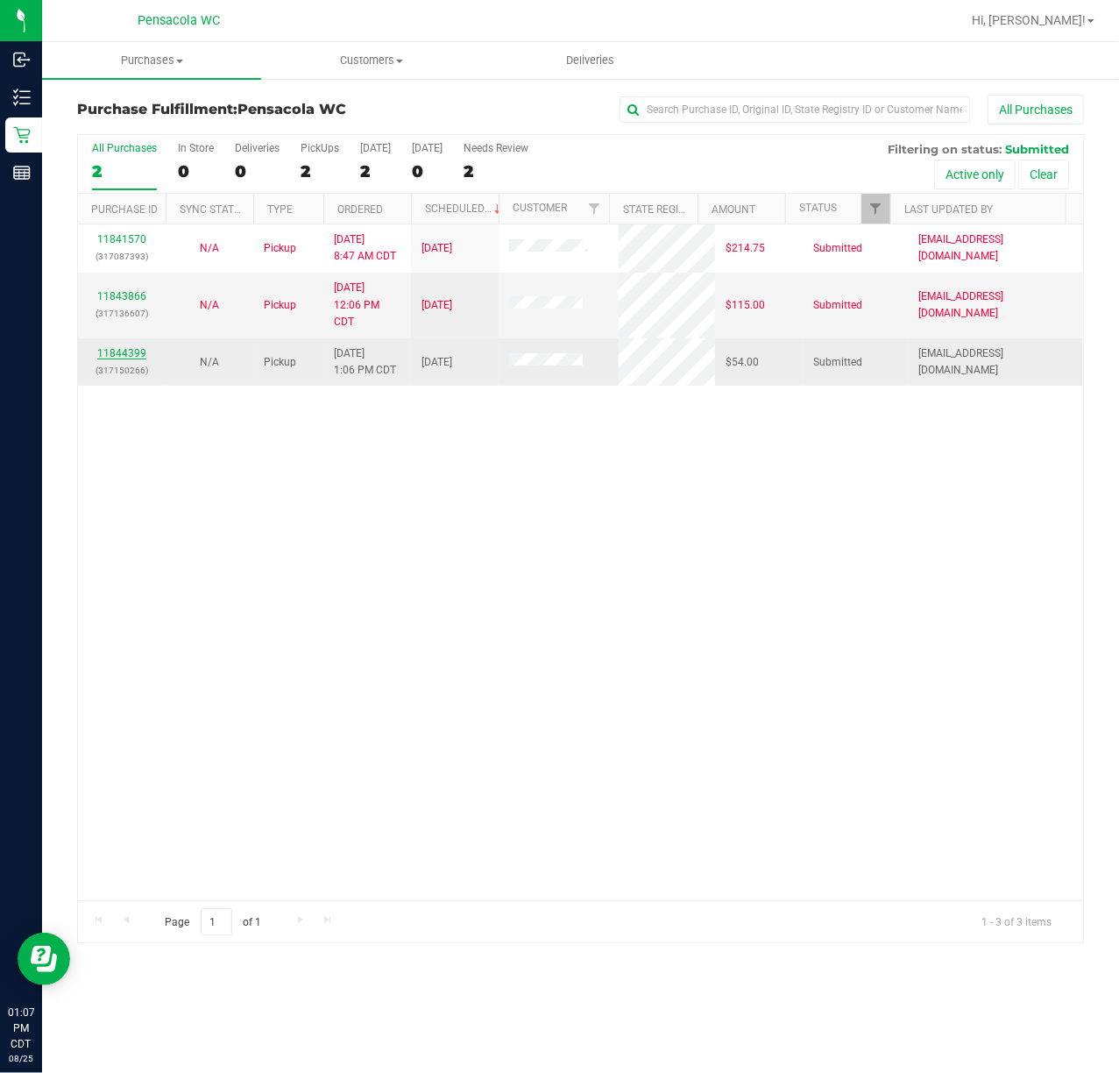
click at [123, 358] on link "11844399" at bounding box center [121, 353] width 49 height 12
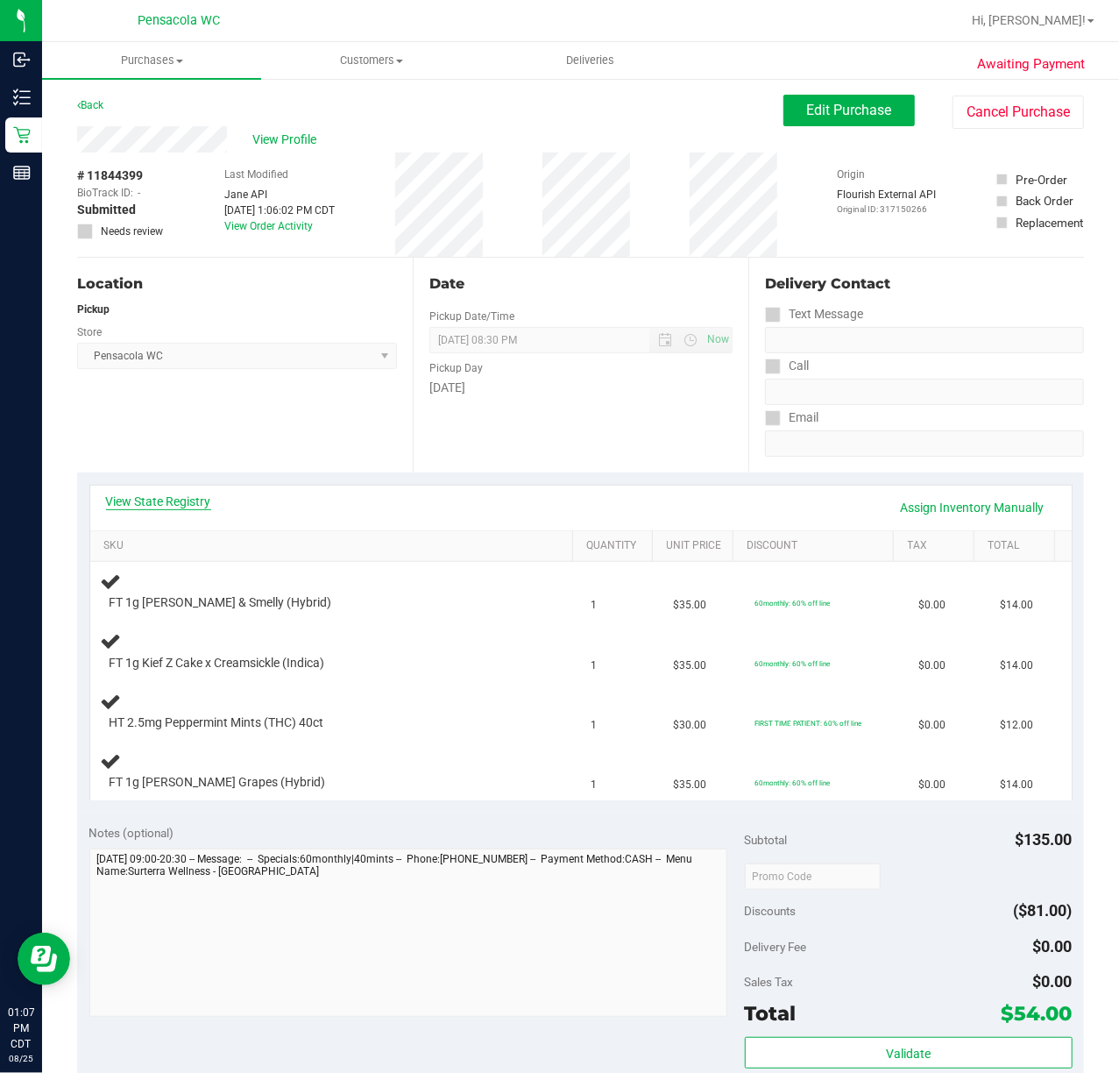
click at [196, 498] on link "View State Registry" at bounding box center [158, 502] width 105 height 18
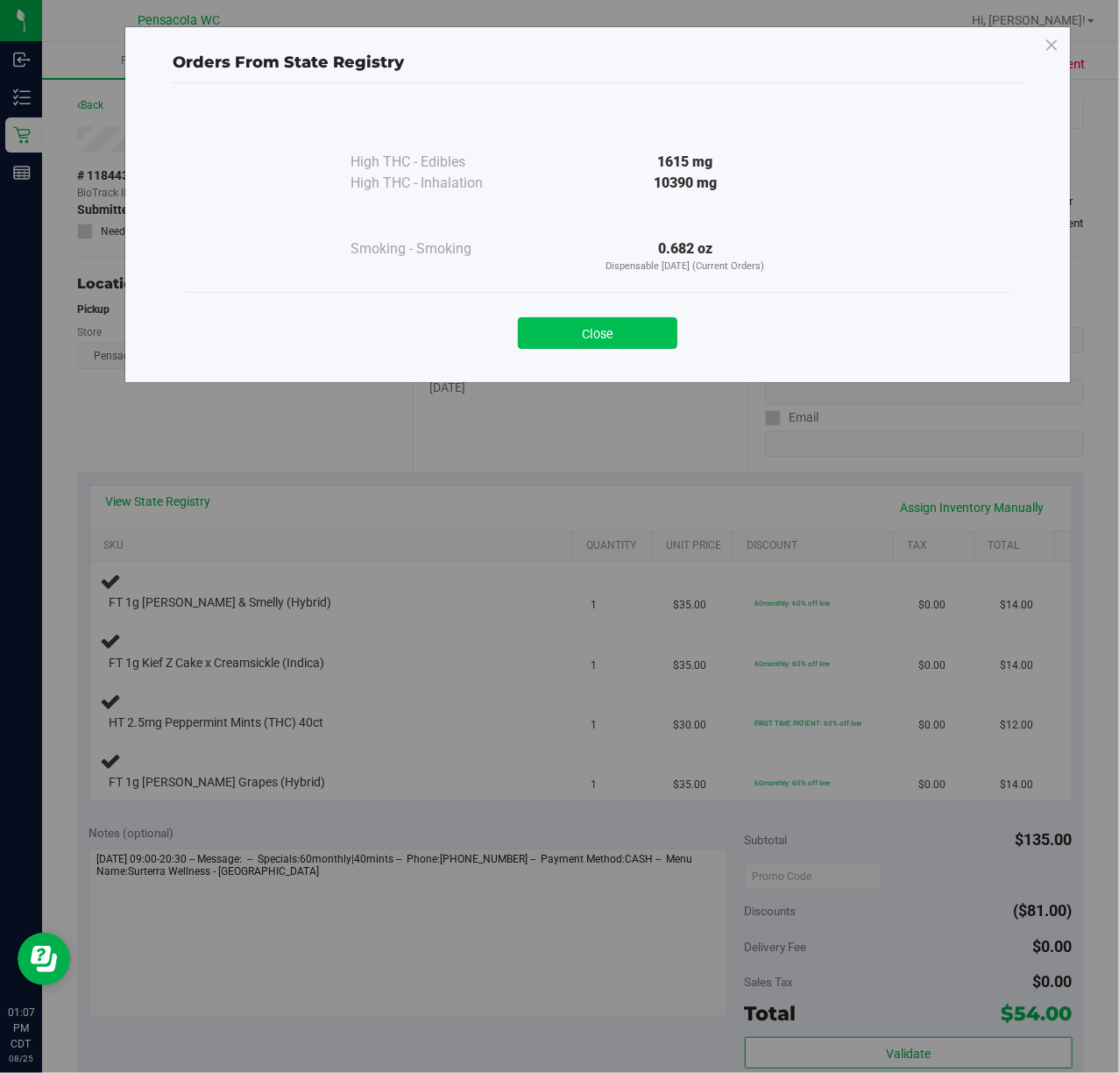
click at [580, 323] on button "Close" at bounding box center [598, 333] width 160 height 32
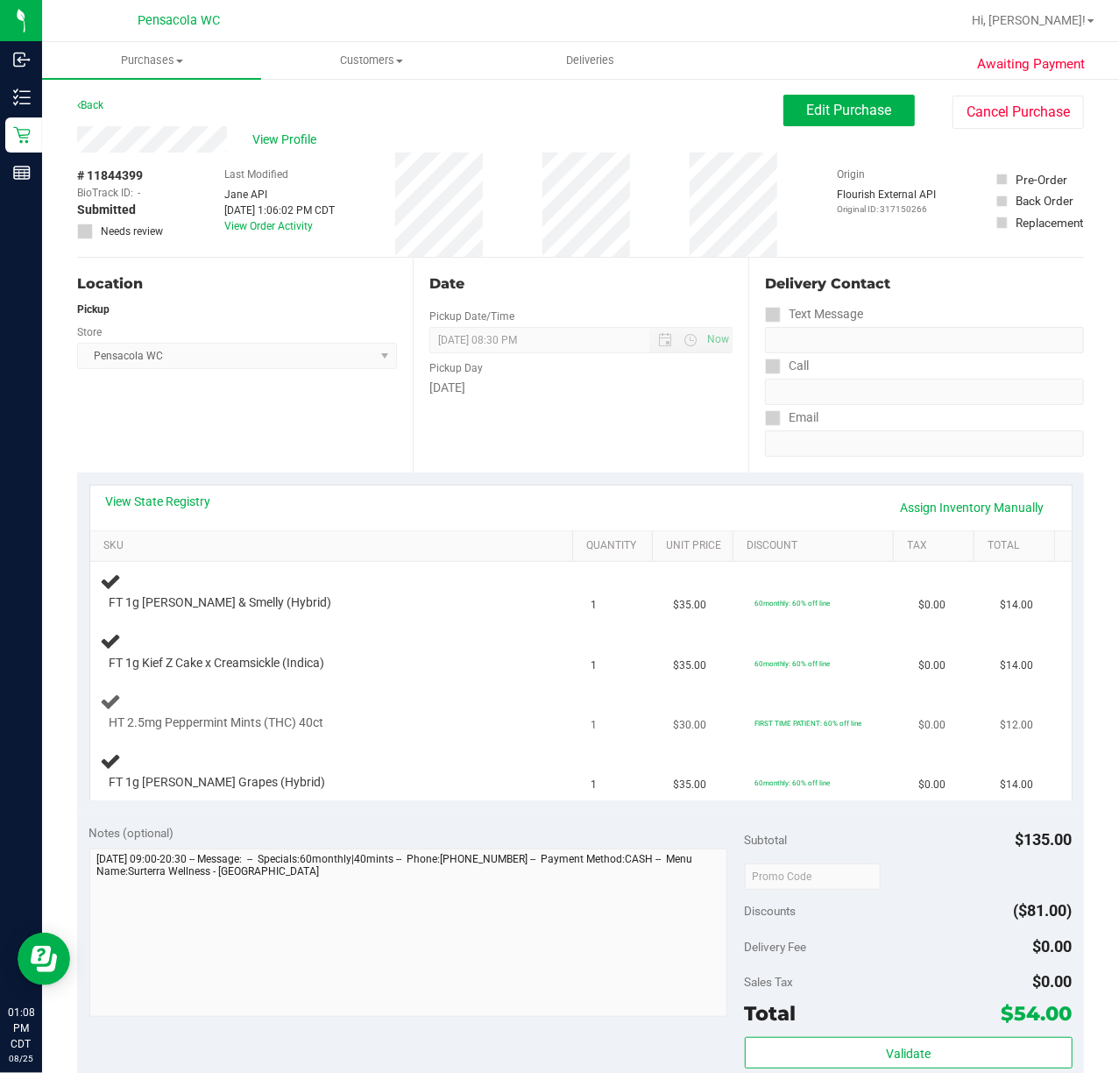
click at [405, 701] on div "HT 2.5mg Peppermint Mints (THC) 40ct" at bounding box center [336, 711] width 470 height 41
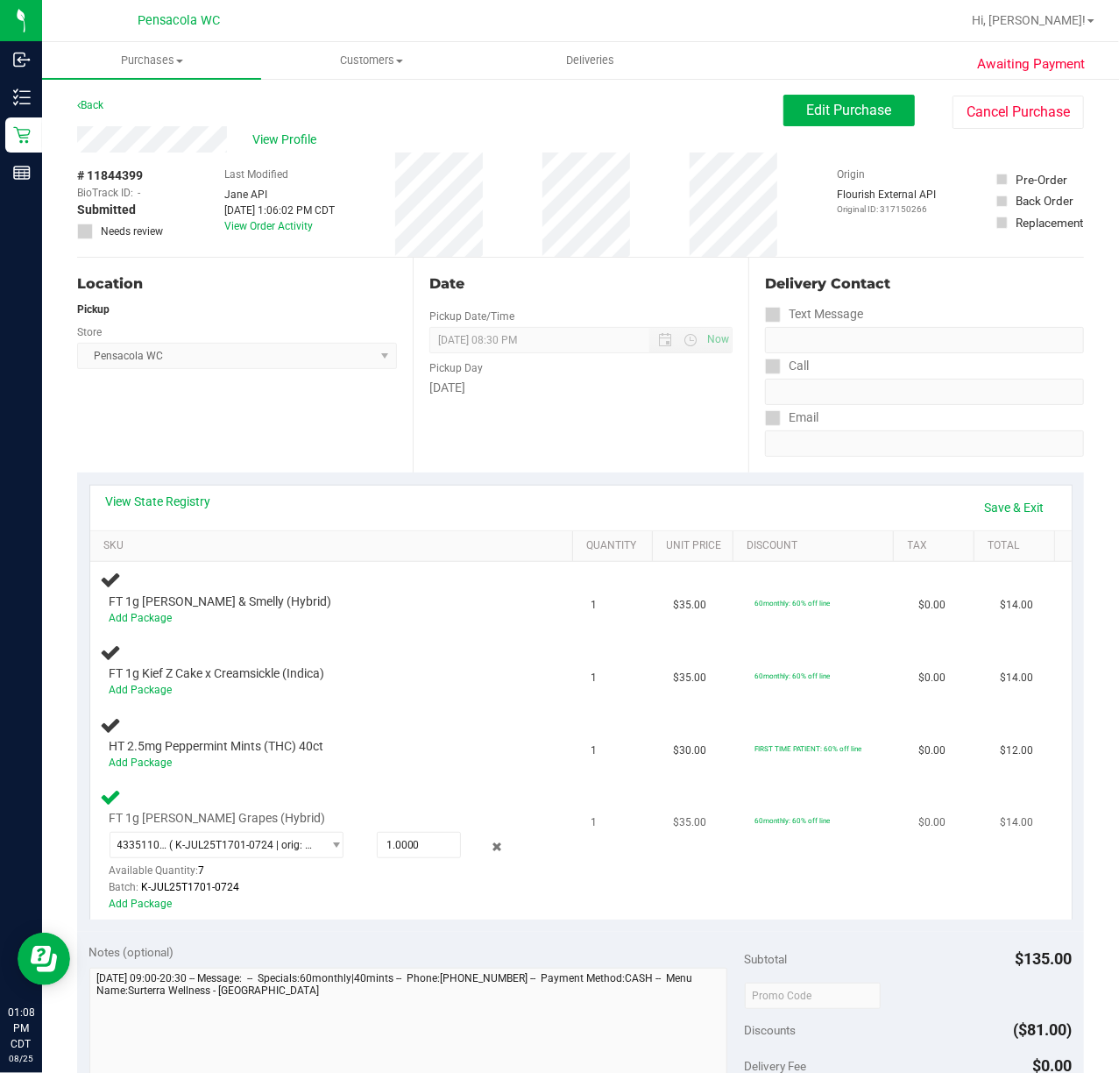
click at [639, 903] on td "1" at bounding box center [622, 849] width 82 height 140
click at [506, 692] on div "Add Package" at bounding box center [321, 690] width 422 height 17
click at [1022, 507] on link "Save & Exit" at bounding box center [1015, 508] width 82 height 30
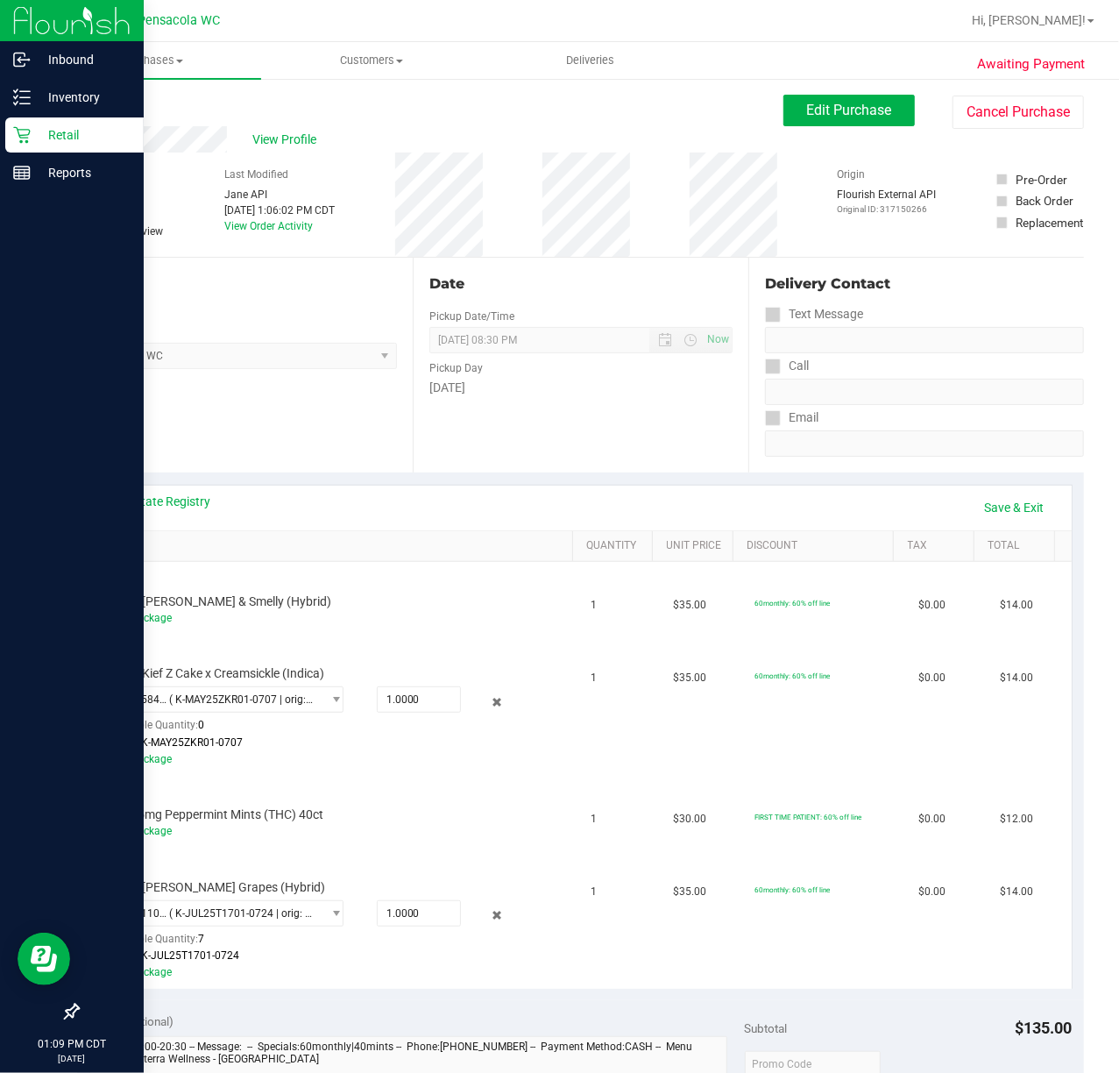
click at [21, 137] on icon at bounding box center [22, 135] width 18 height 18
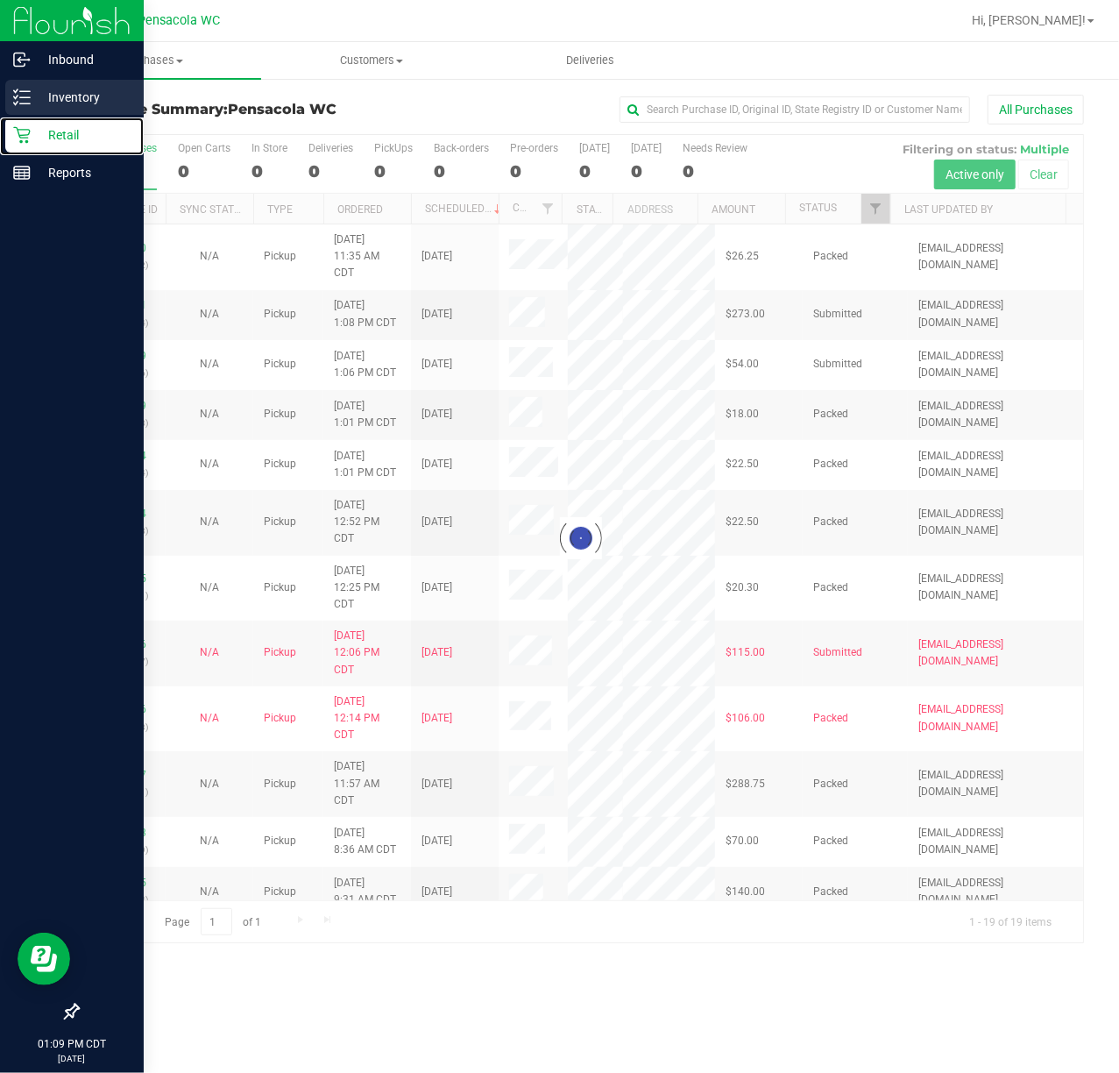
click at [103, 99] on p "Inventory" at bounding box center [83, 97] width 105 height 21
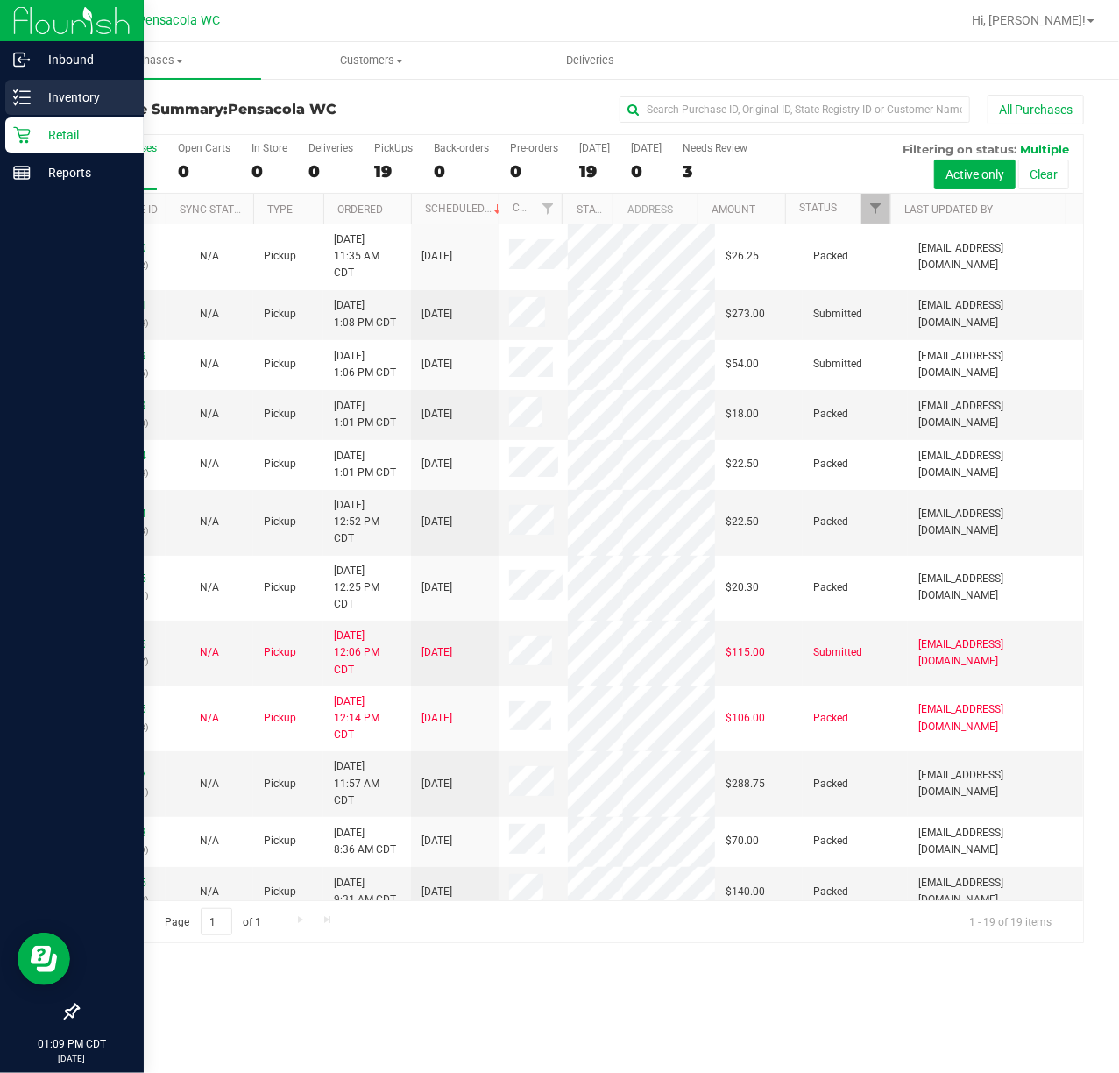
click at [84, 95] on p "Inventory" at bounding box center [83, 97] width 105 height 21
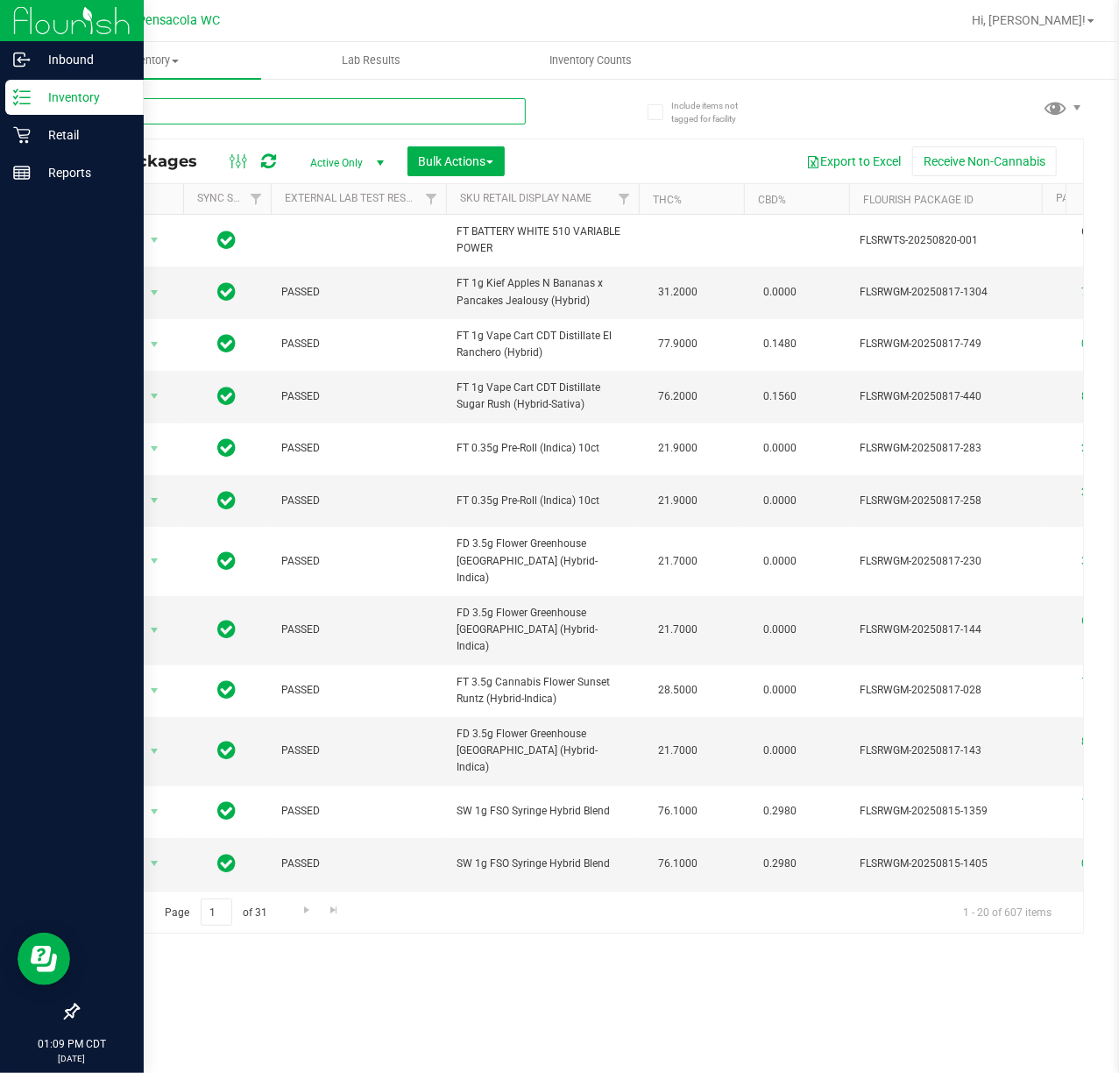
click at [398, 117] on input "text" at bounding box center [301, 111] width 449 height 26
type input "9208"
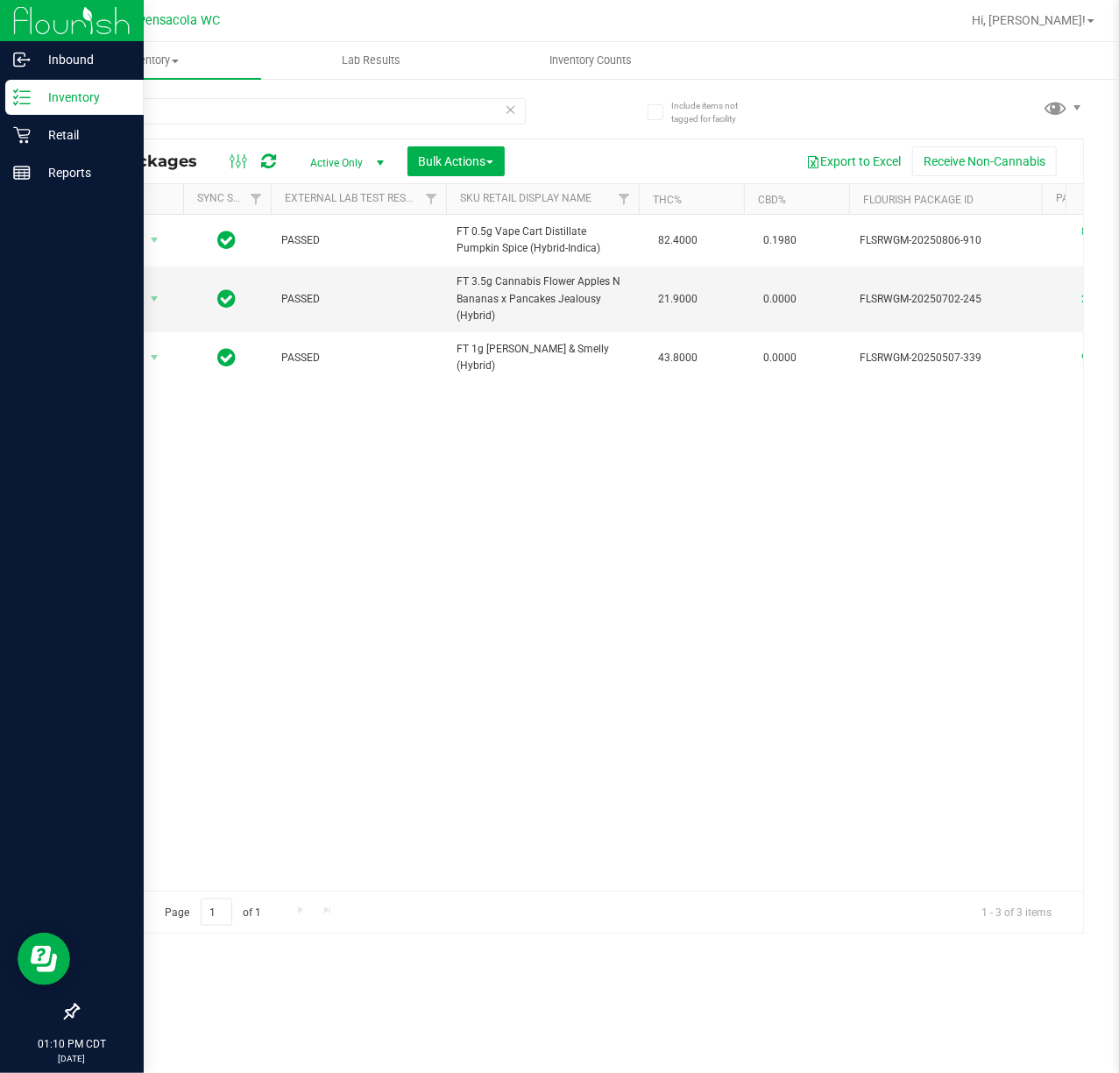
click at [366, 557] on div "Action Action Edit attributes Global inventory Locate package Package audit log…" at bounding box center [580, 553] width 1005 height 676
click at [340, 549] on div "Action Action Edit attributes Global inventory Locate package Package audit log…" at bounding box center [580, 553] width 1005 height 676
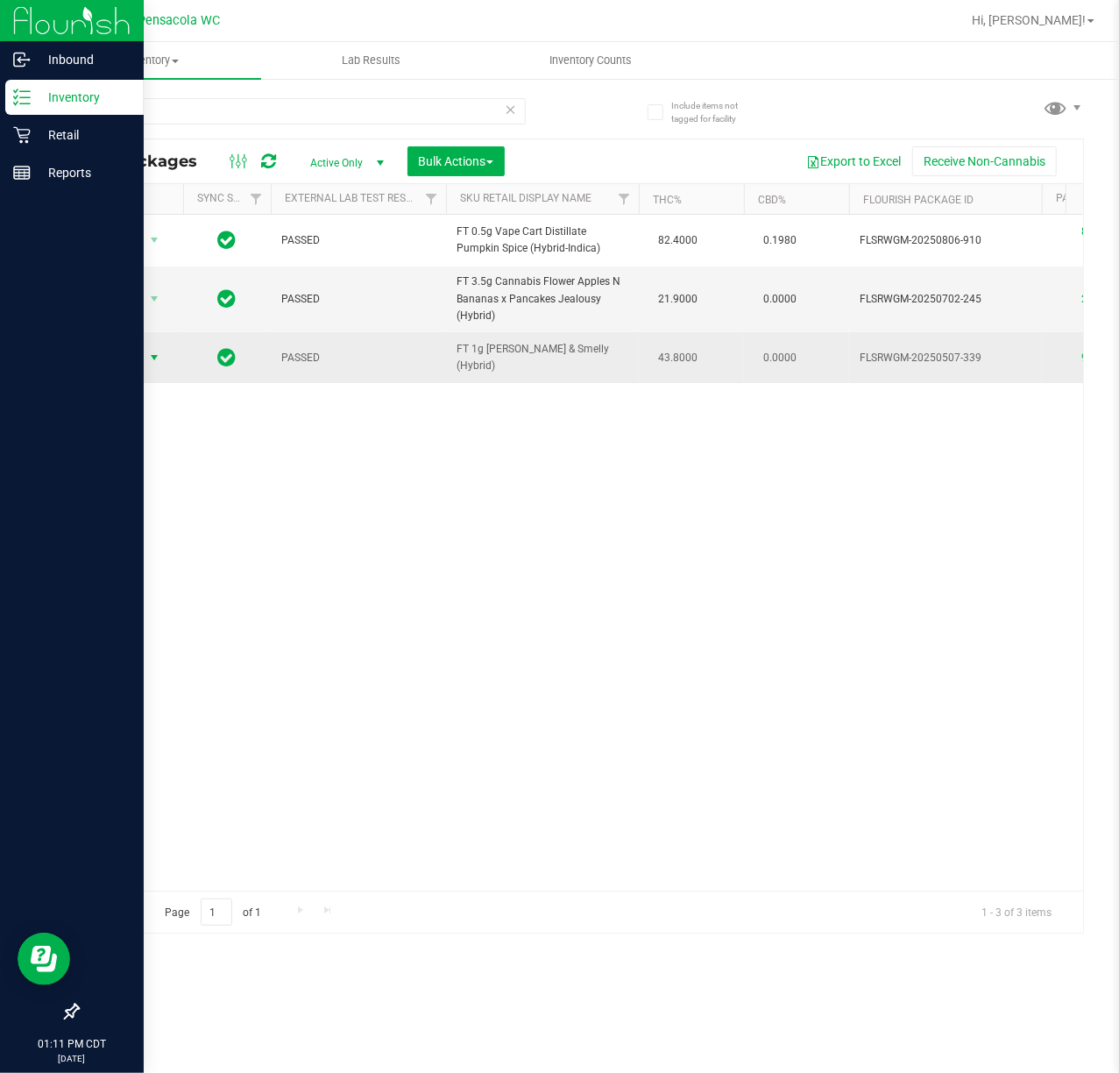
click at [153, 358] on span "select" at bounding box center [154, 358] width 14 height 14
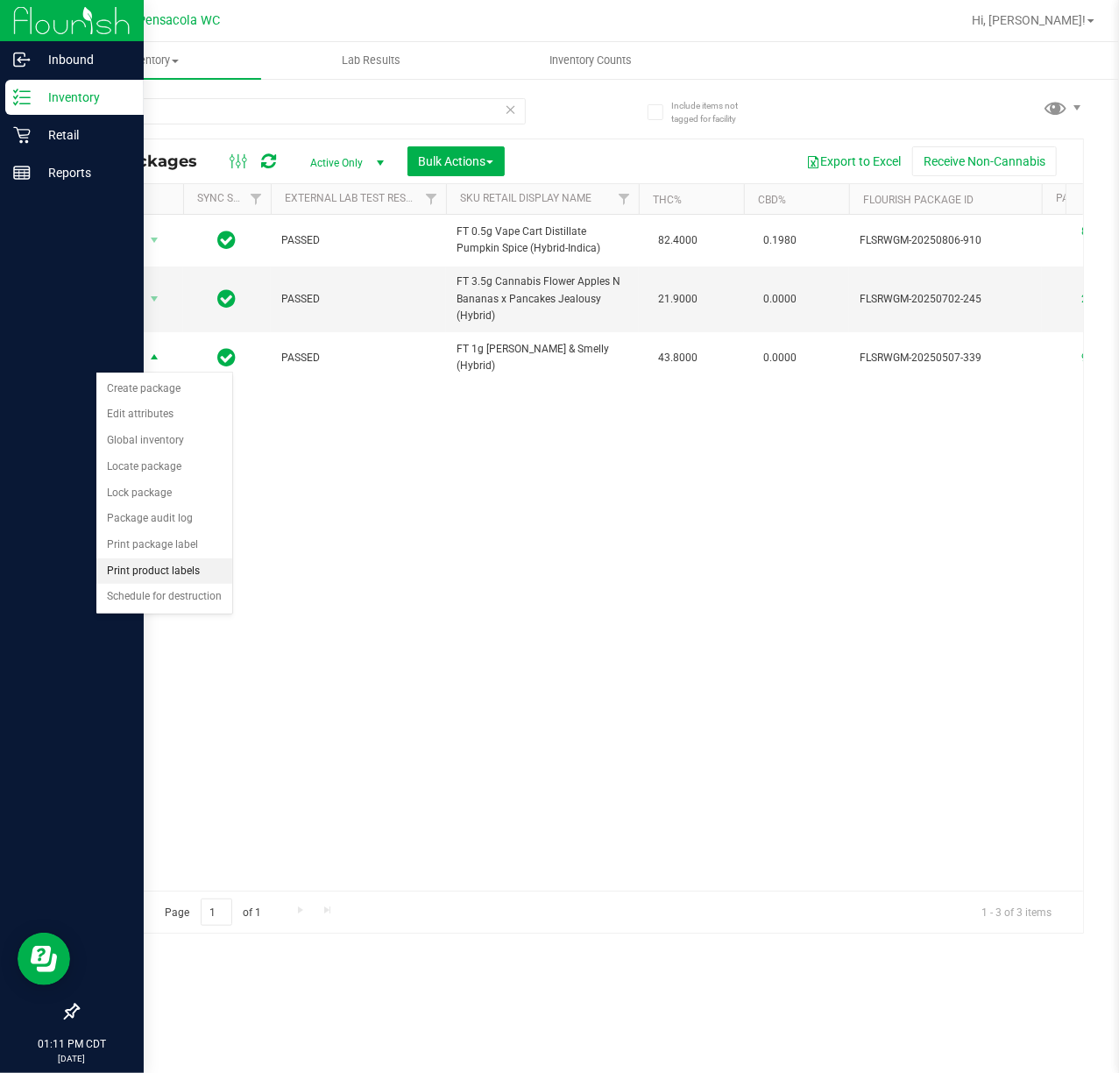
click at [161, 580] on li "Print product labels" at bounding box center [164, 571] width 136 height 26
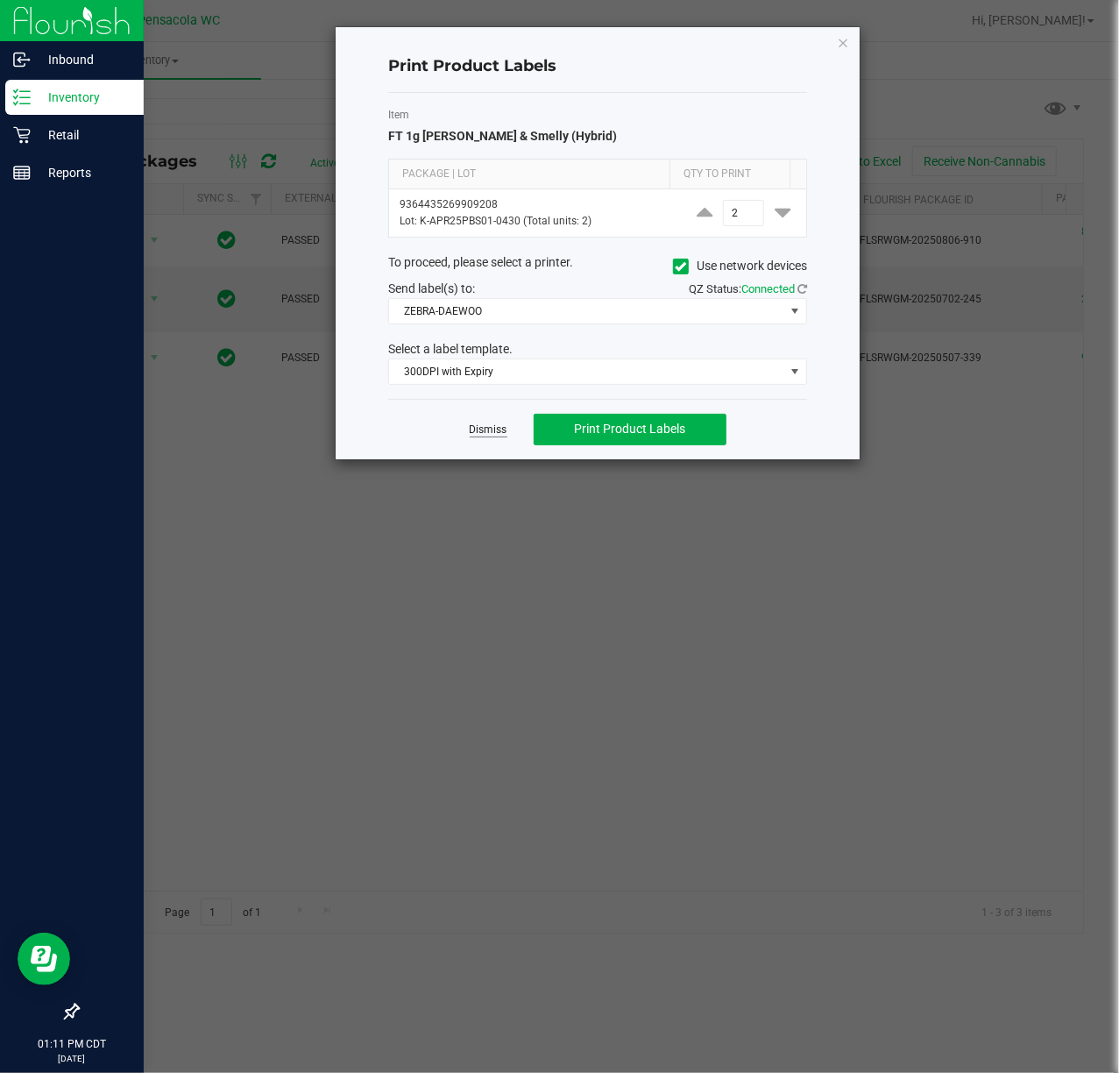
click at [472, 432] on link "Dismiss" at bounding box center [489, 429] width 38 height 15
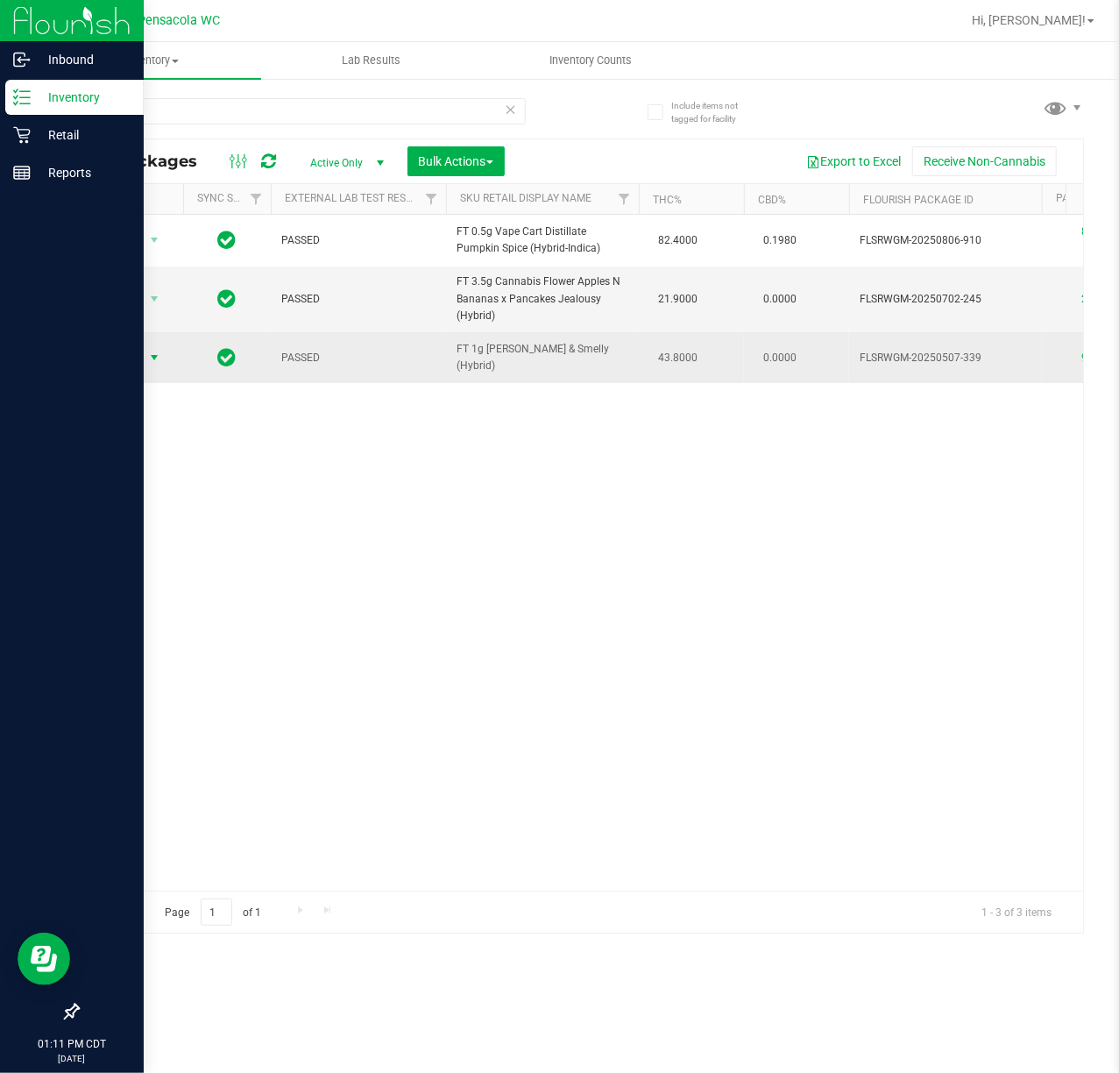
click at [154, 358] on span "select" at bounding box center [154, 358] width 14 height 14
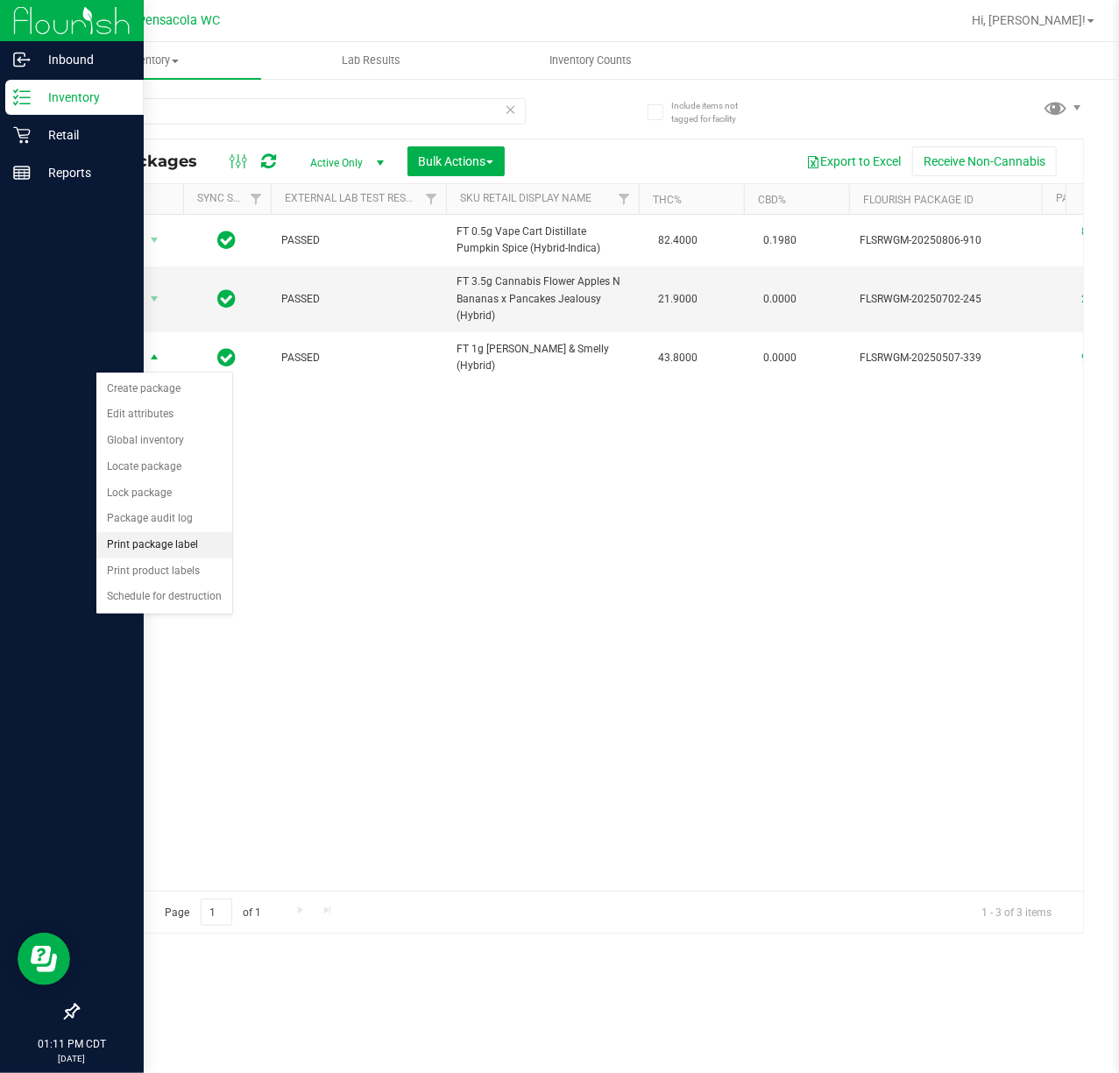
click at [179, 548] on li "Print package label" at bounding box center [164, 545] width 136 height 26
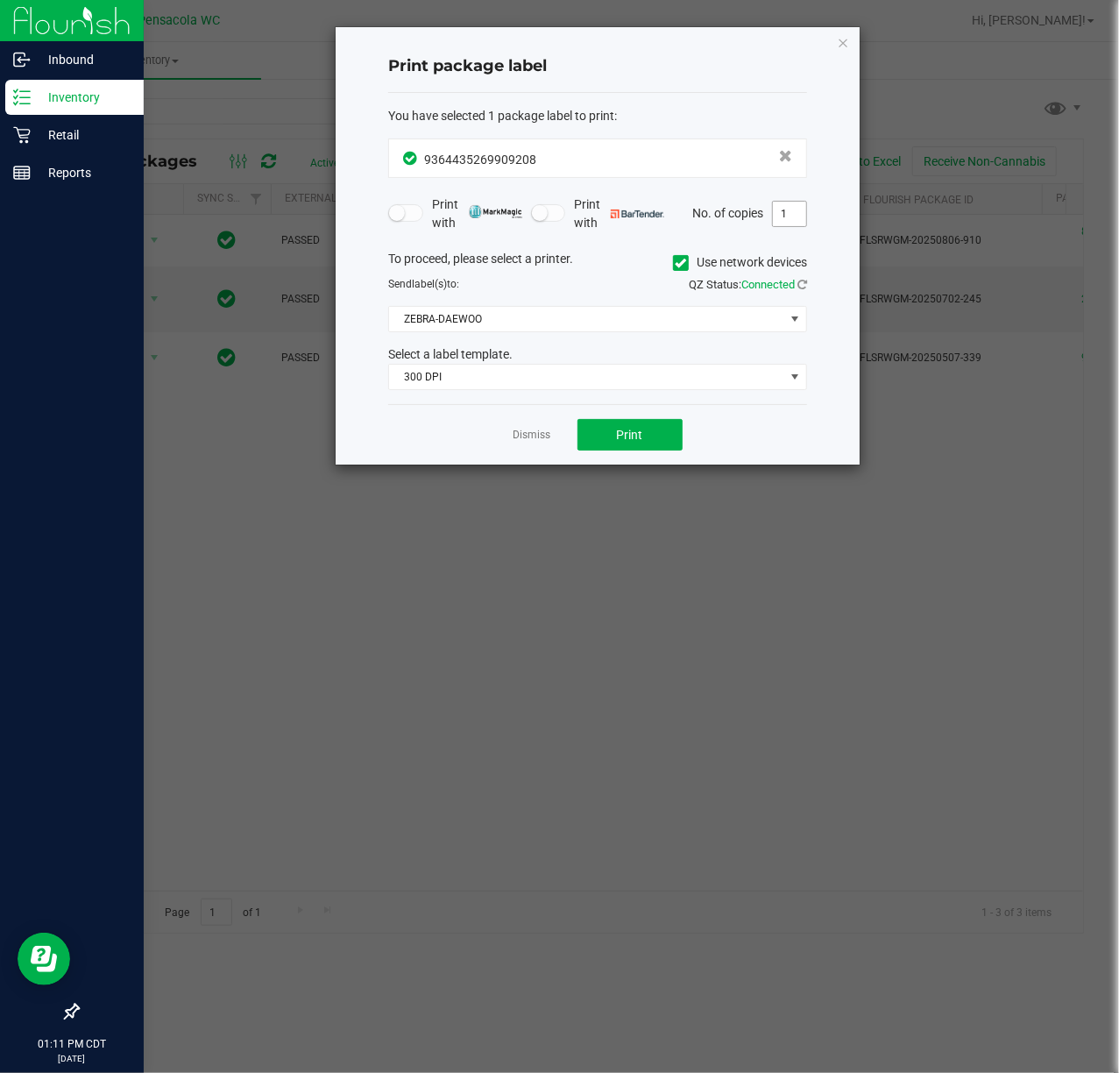
click at [785, 216] on input "1" at bounding box center [789, 214] width 33 height 25
type input "2"
click at [671, 443] on button "Print" at bounding box center [630, 435] width 105 height 32
click at [534, 380] on span "300 DPI" at bounding box center [586, 377] width 395 height 25
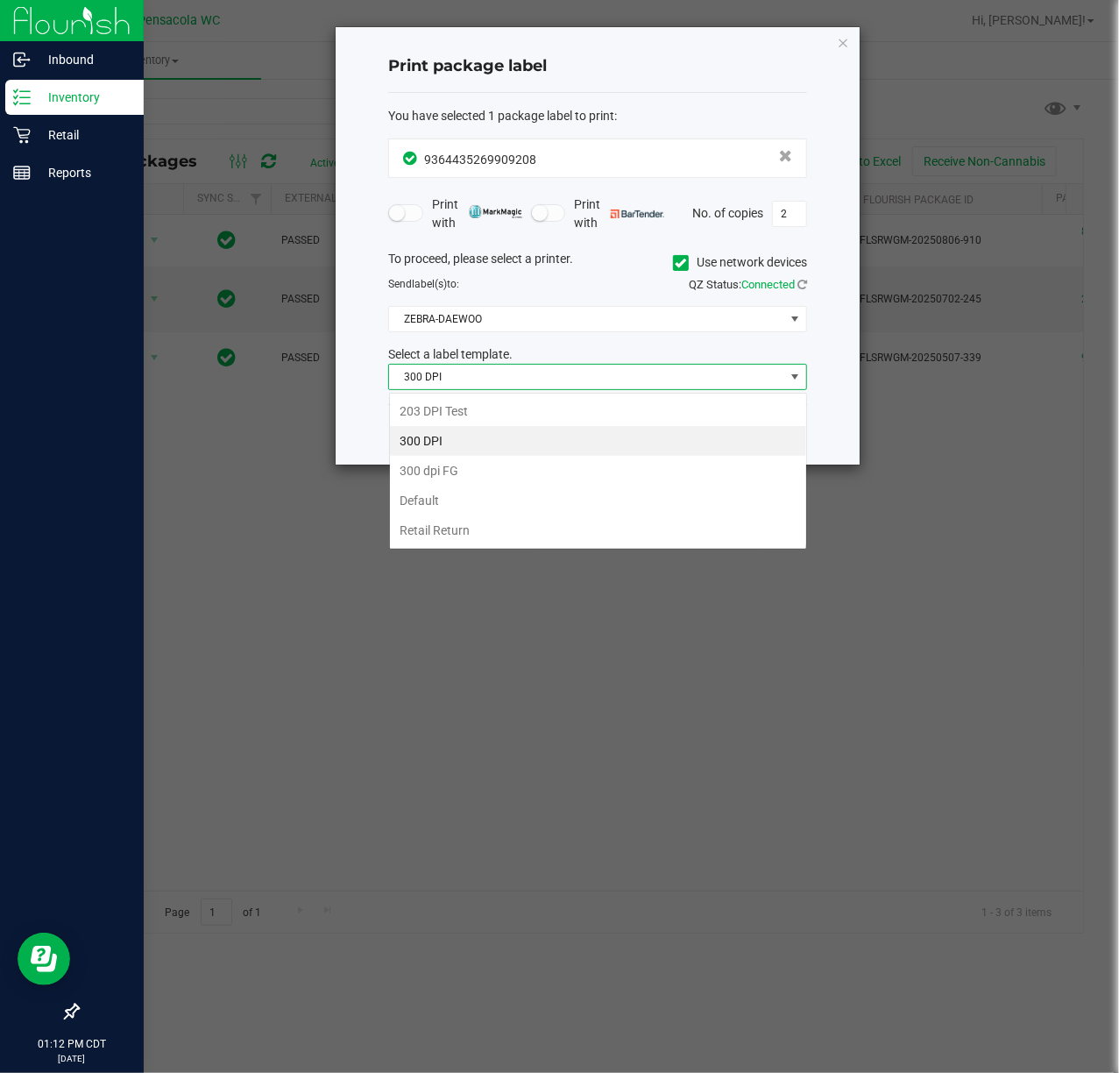
scroll to position [26, 418]
click at [512, 415] on li "203 DPI Test" at bounding box center [598, 411] width 416 height 30
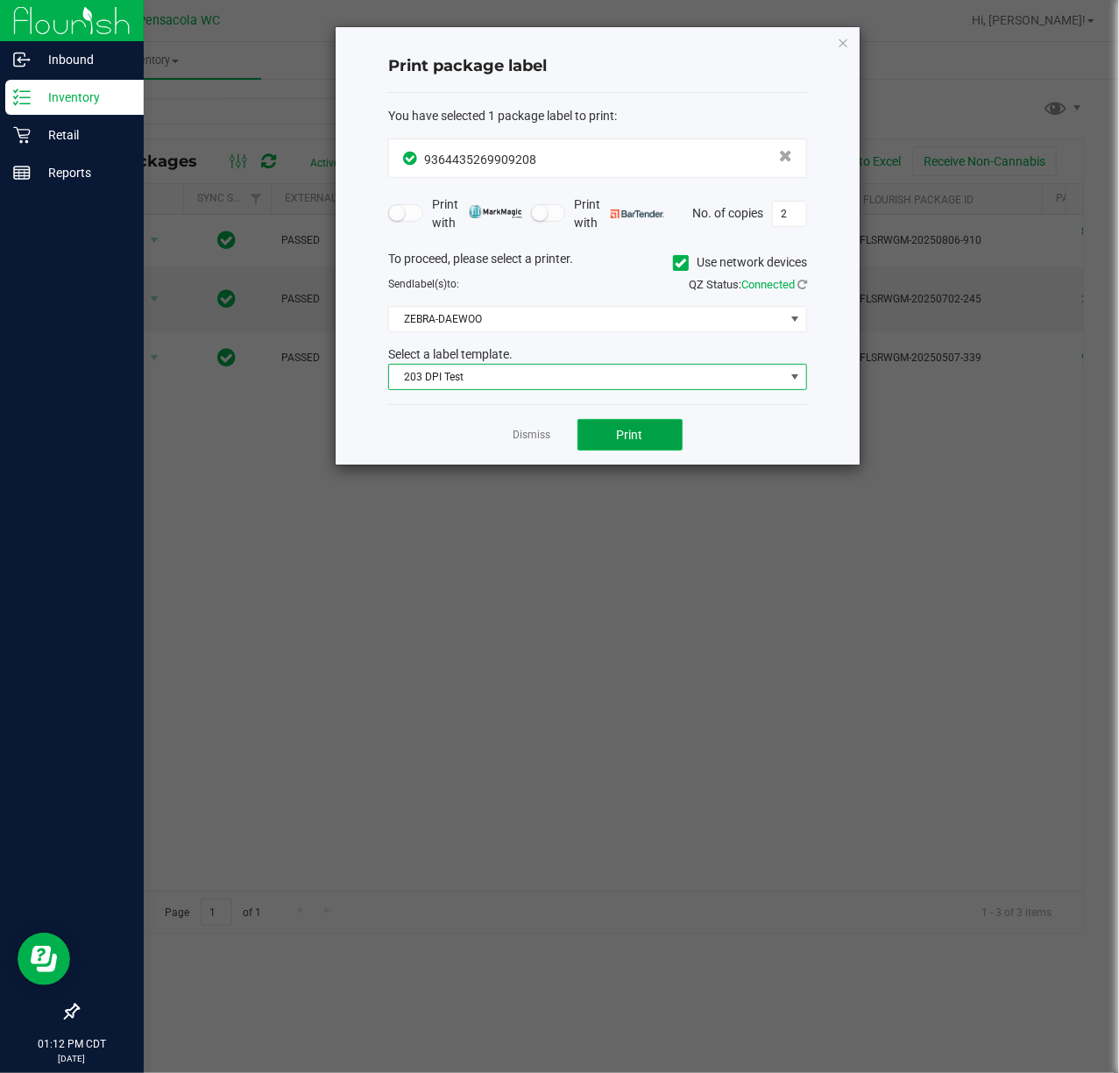
click at [650, 435] on button "Print" at bounding box center [630, 435] width 105 height 32
click at [529, 438] on link "Dismiss" at bounding box center [533, 435] width 38 height 15
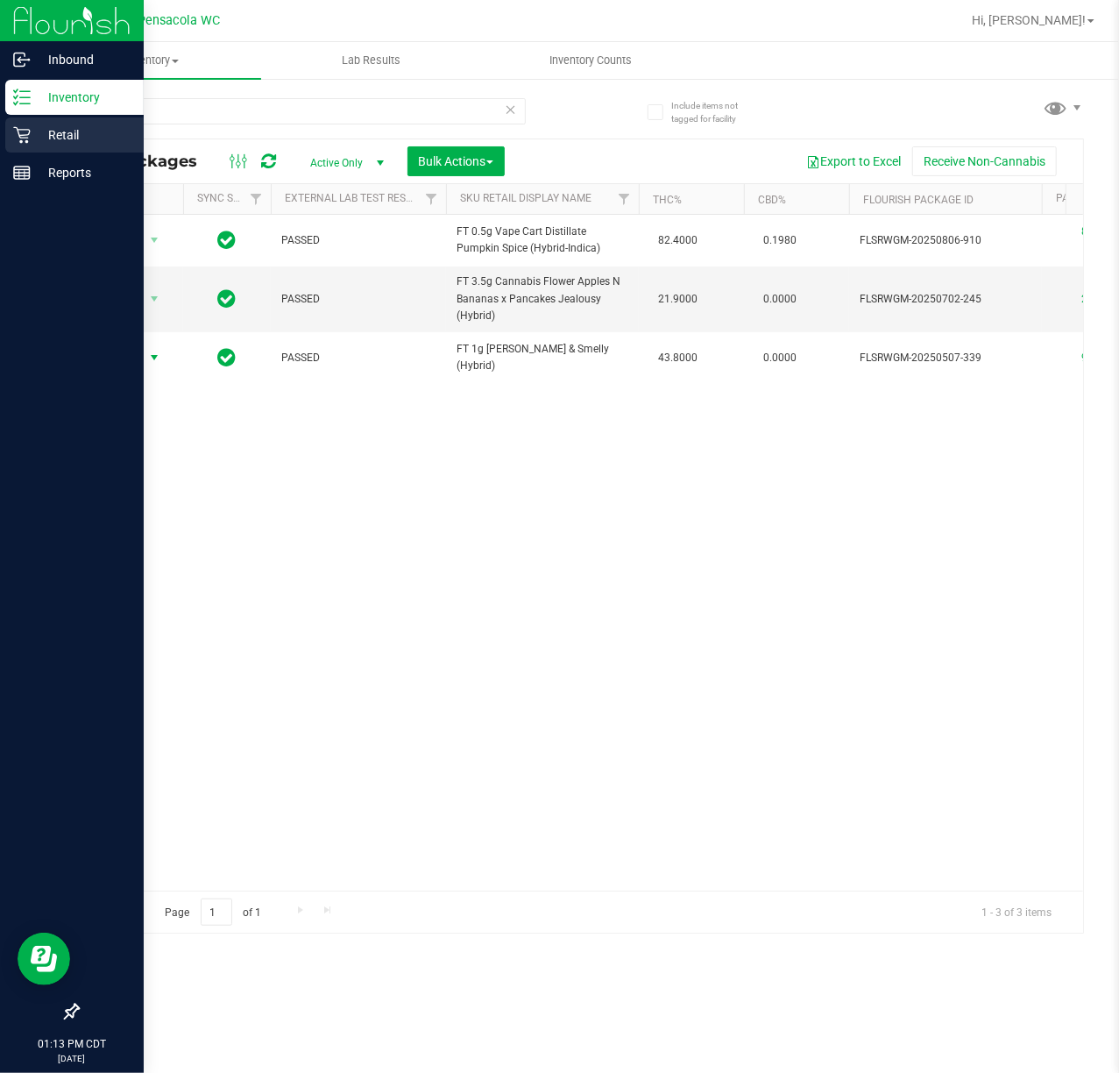
click at [25, 134] on icon at bounding box center [22, 135] width 18 height 18
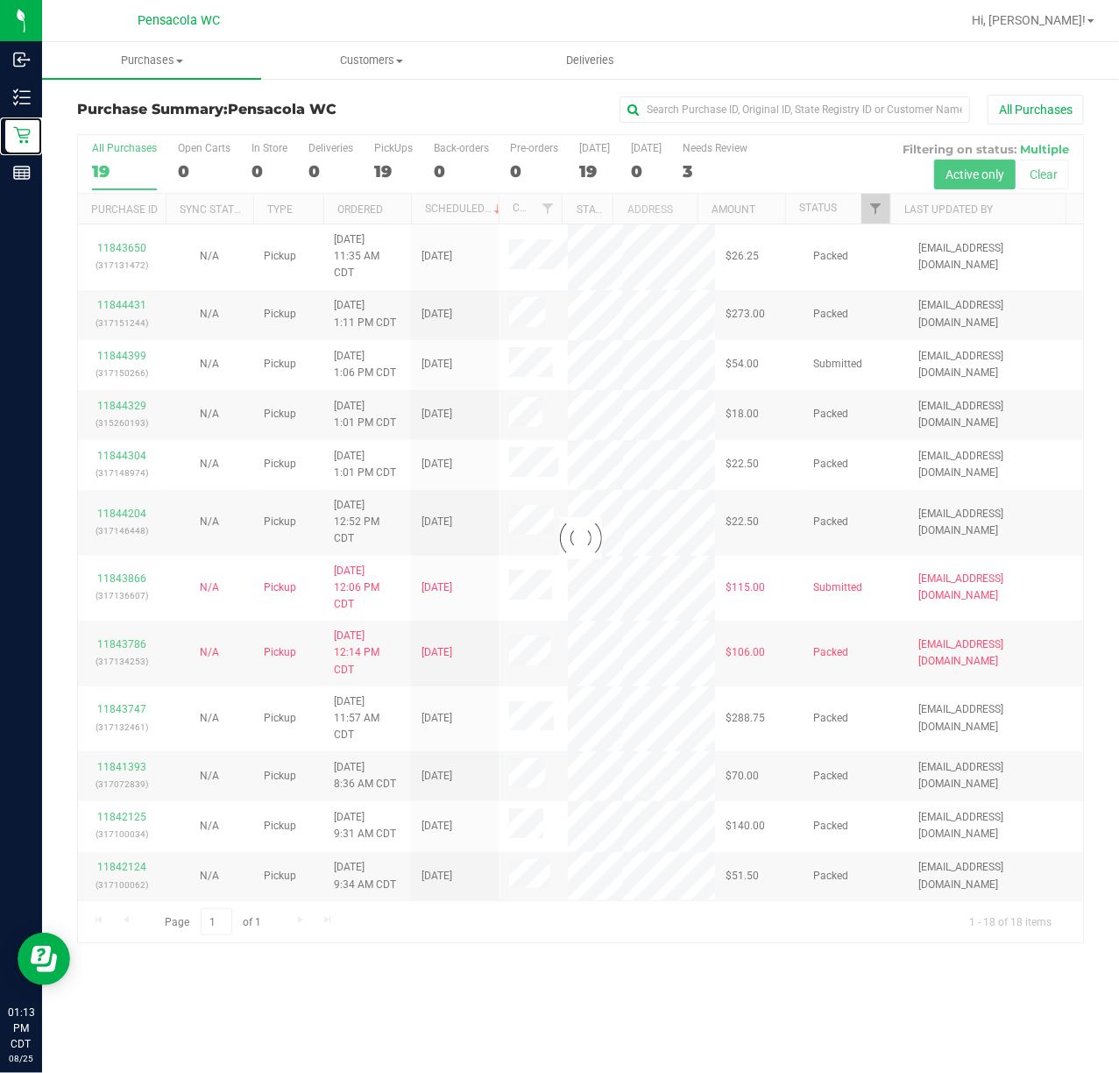
click at [875, 204] on span "Filter" at bounding box center [876, 209] width 14 height 14
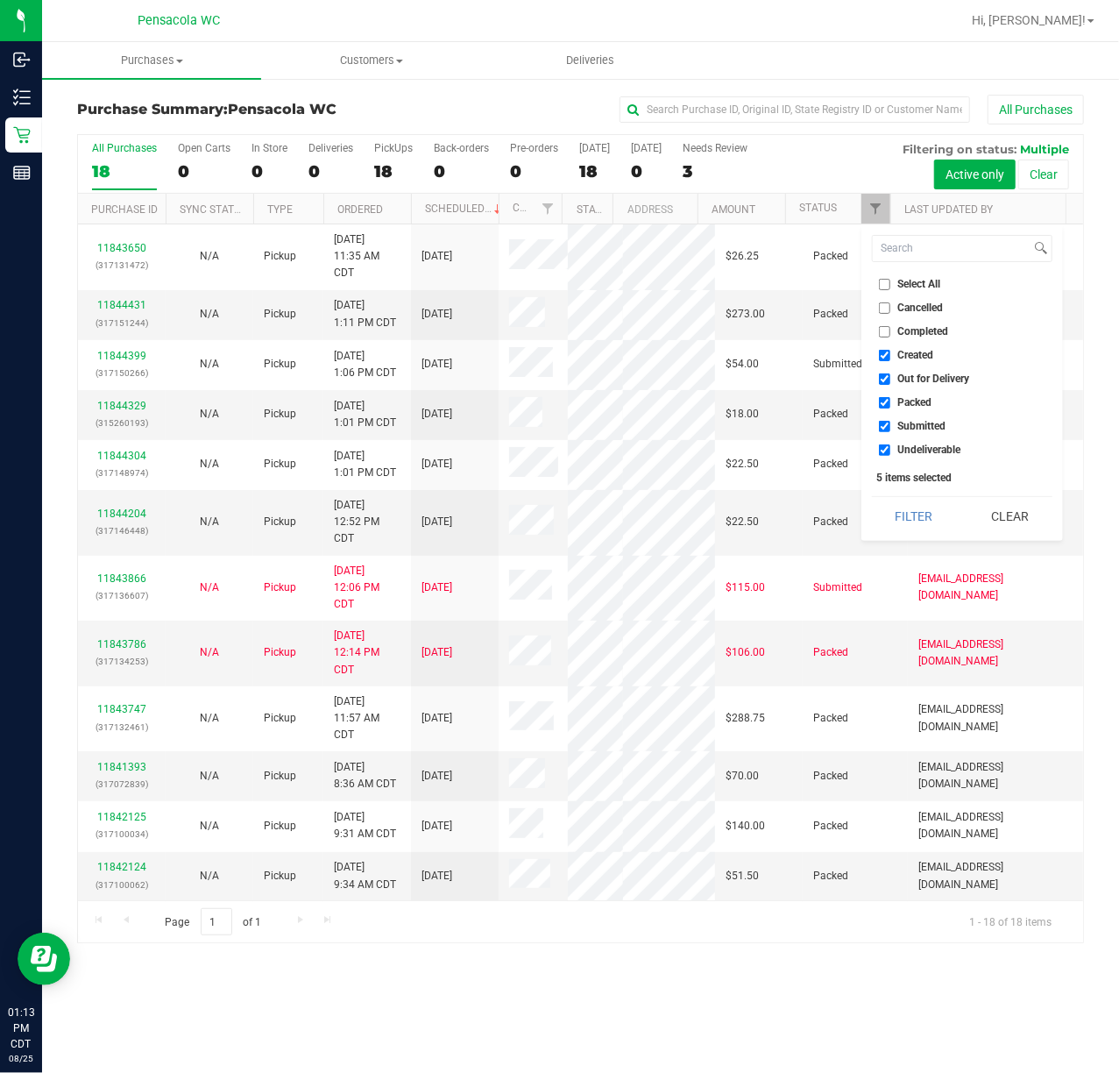
click at [923, 285] on span "Select All" at bounding box center [919, 284] width 43 height 11
click at [891, 285] on input "Select All" at bounding box center [884, 284] width 11 height 11
checkbox input "true"
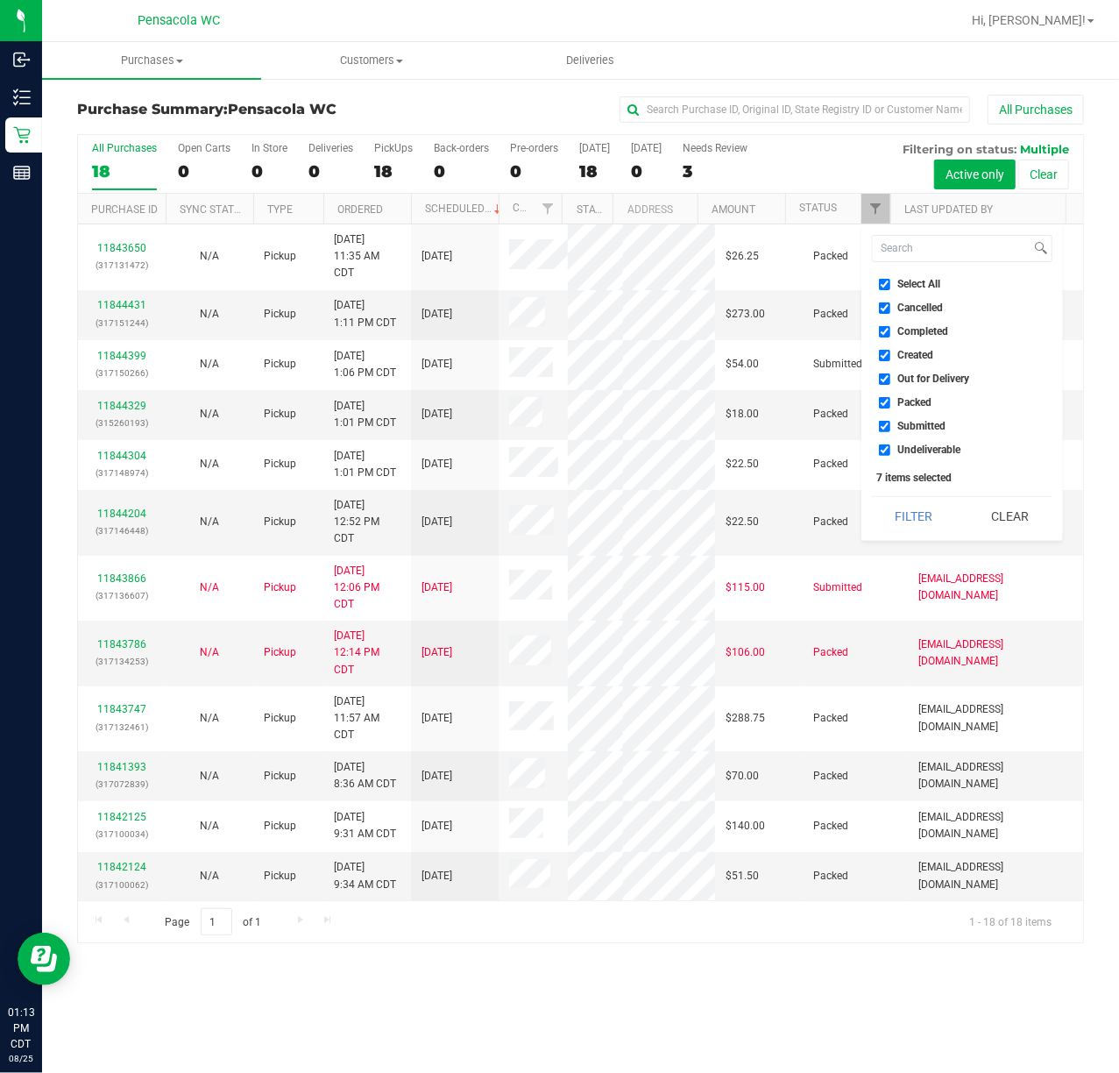
click at [926, 285] on span "Select All" at bounding box center [919, 284] width 43 height 11
click at [891, 285] on input "Select All" at bounding box center [884, 284] width 11 height 11
checkbox input "false"
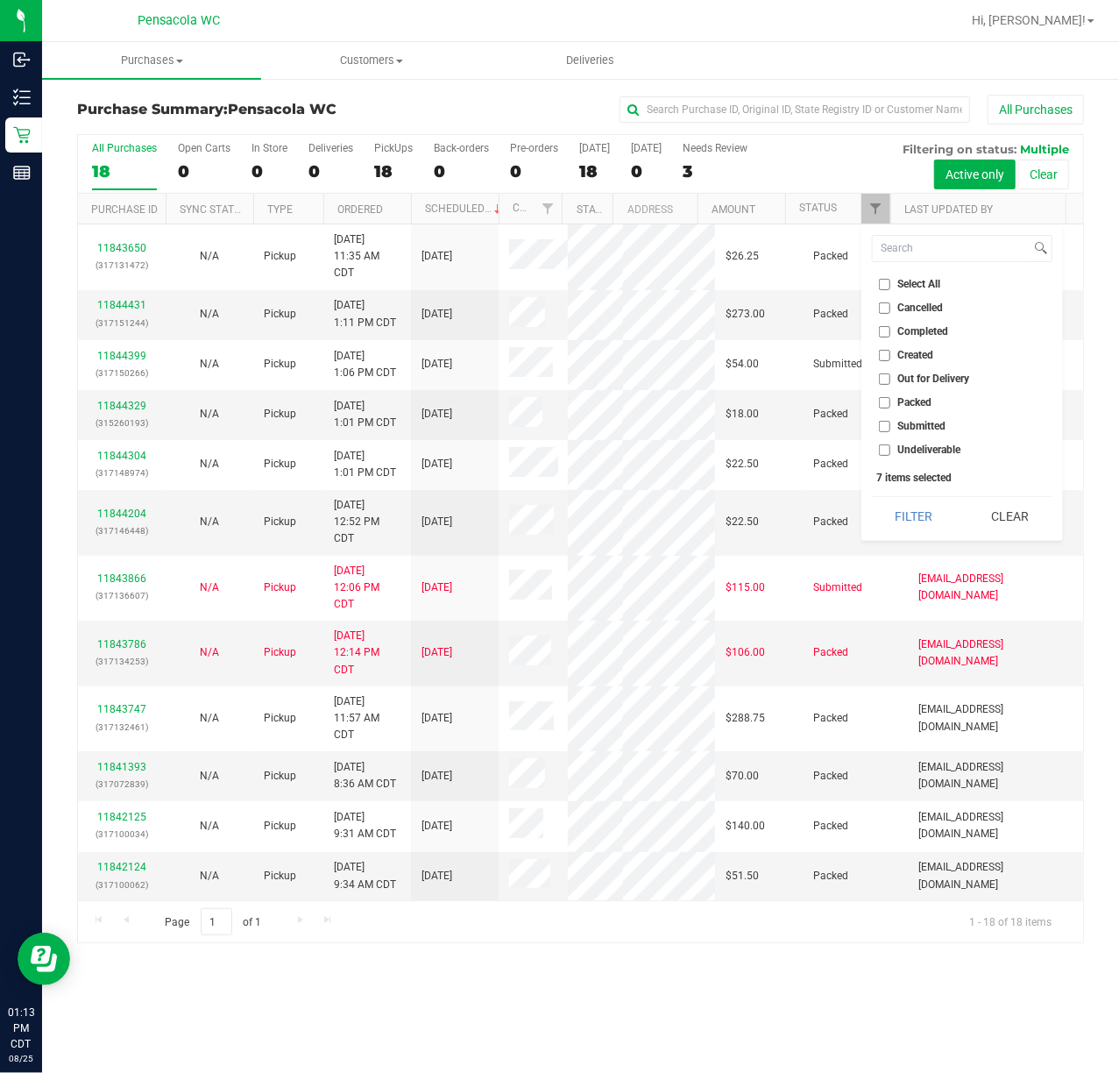
checkbox input "false"
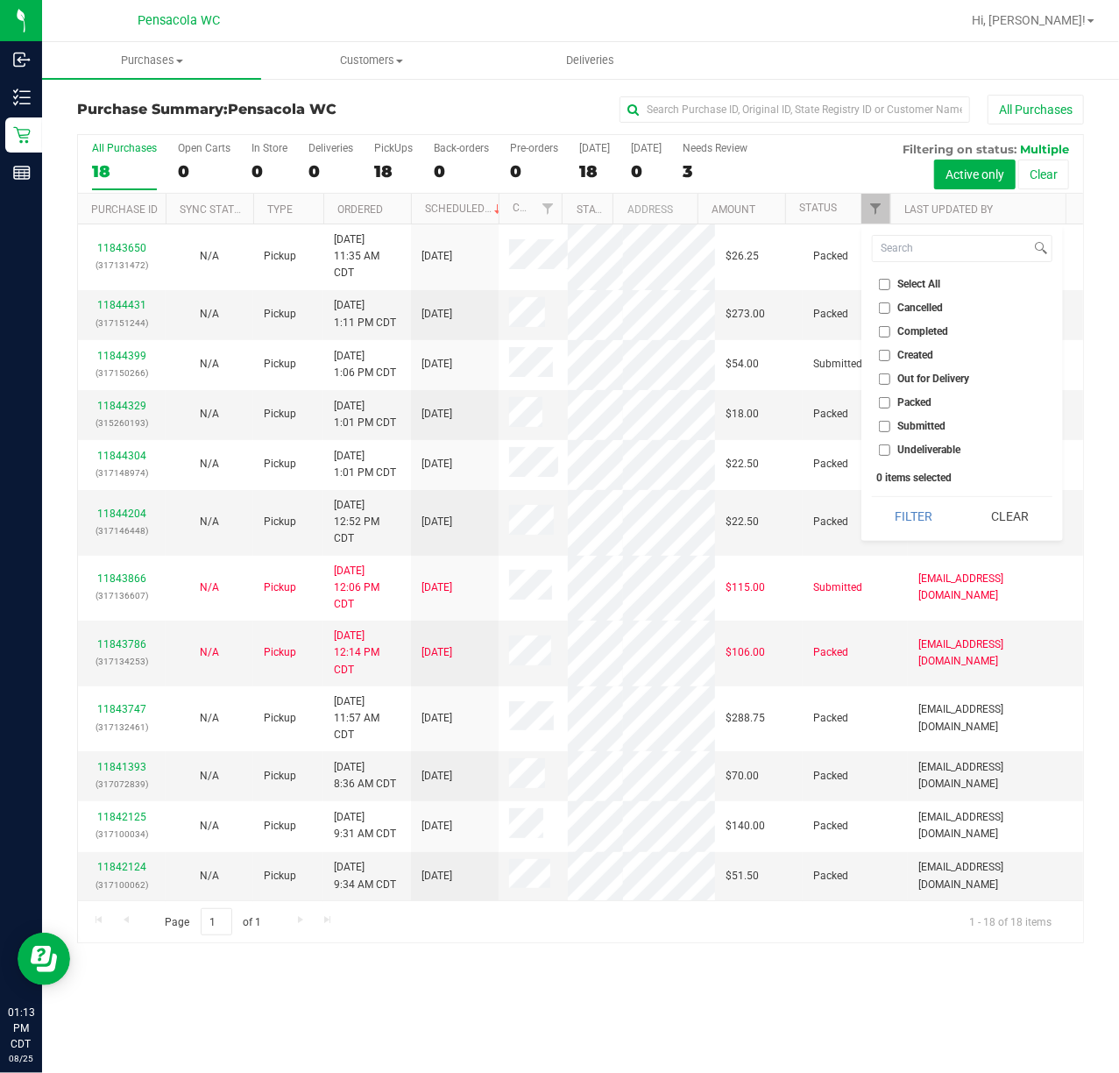
click at [923, 422] on span "Submitted" at bounding box center [922, 426] width 48 height 11
click at [891, 422] on input "Submitted" at bounding box center [884, 426] width 11 height 11
checkbox input "true"
click at [905, 531] on button "Filter" at bounding box center [914, 516] width 84 height 39
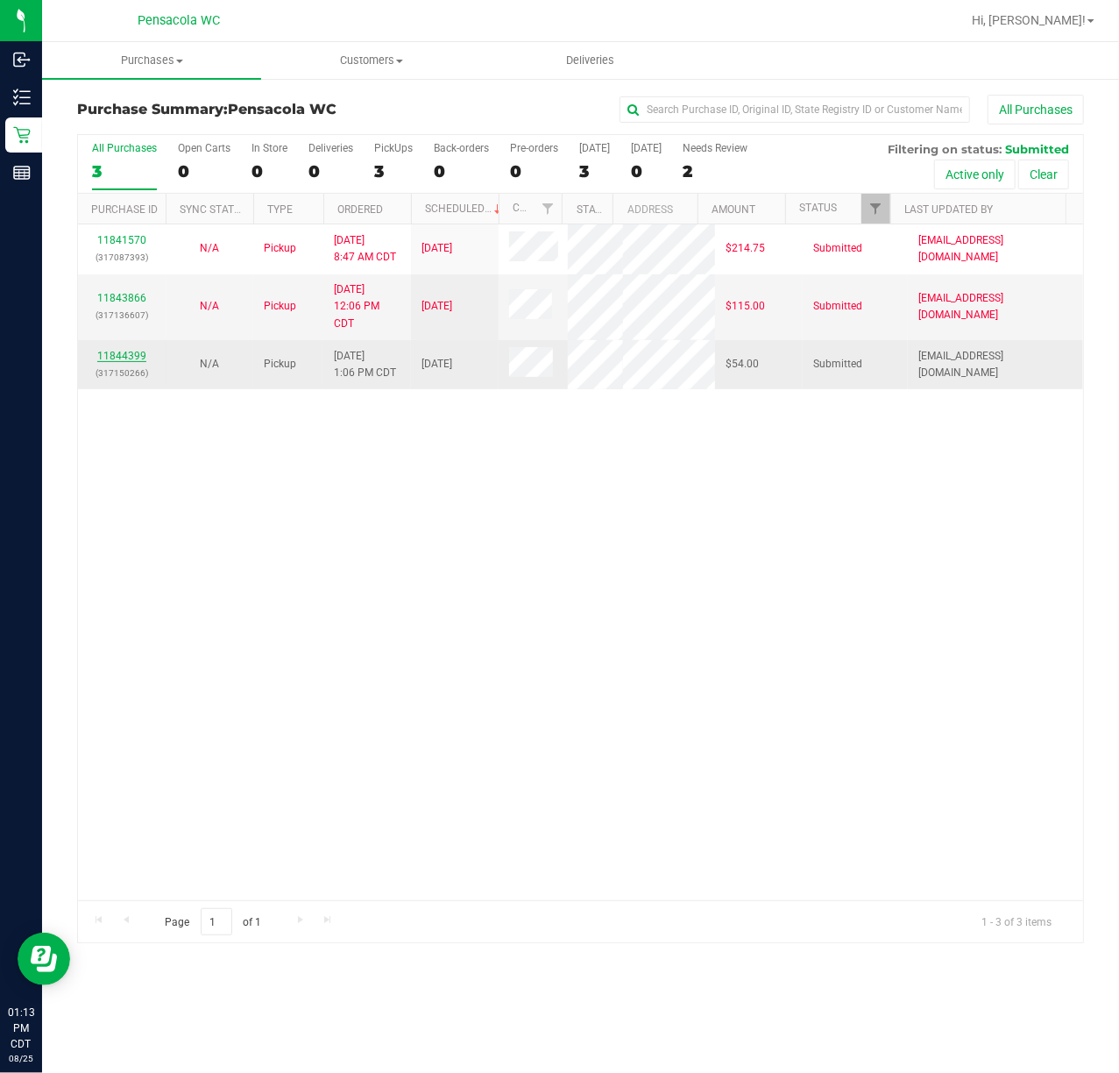
click at [130, 362] on link "11844399" at bounding box center [121, 356] width 49 height 12
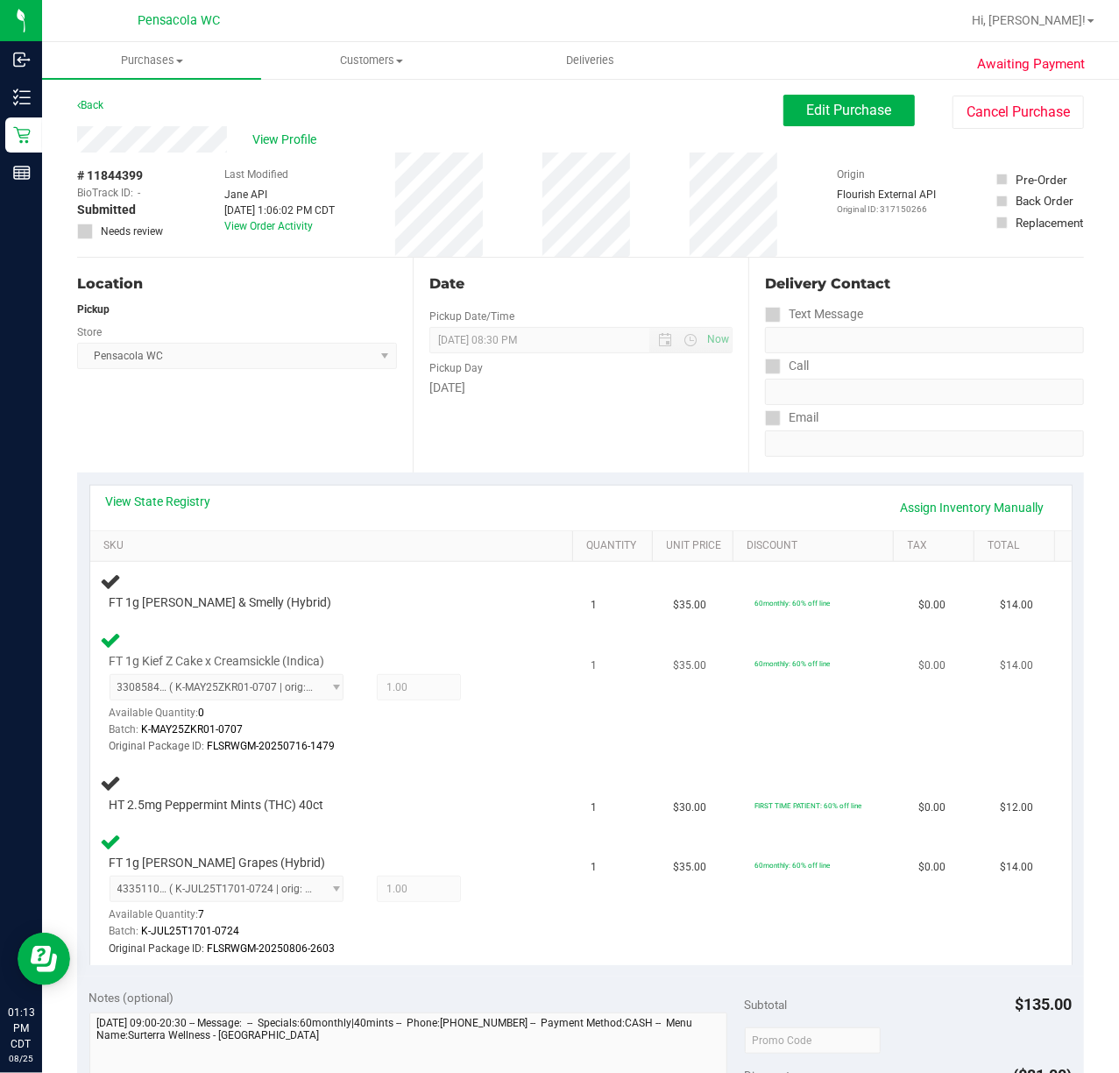
click at [481, 633] on div "FT 1g Kief Z Cake x Creamsickle (Indica) 3308584054835349 ( K-MAY25ZKR01-0707 |…" at bounding box center [336, 692] width 470 height 127
click at [507, 640] on div "FT 1g Kief Z Cake x Creamsickle (Indica) 3308584054835349 ( K-MAY25ZKR01-0707 |…" at bounding box center [336, 692] width 470 height 127
click at [506, 626] on td "FT 1g Kief Z Cake x Creamsickle (Indica) 3308584054835349 ( K-MAY25ZKR01-0707 |…" at bounding box center [335, 693] width 491 height 142
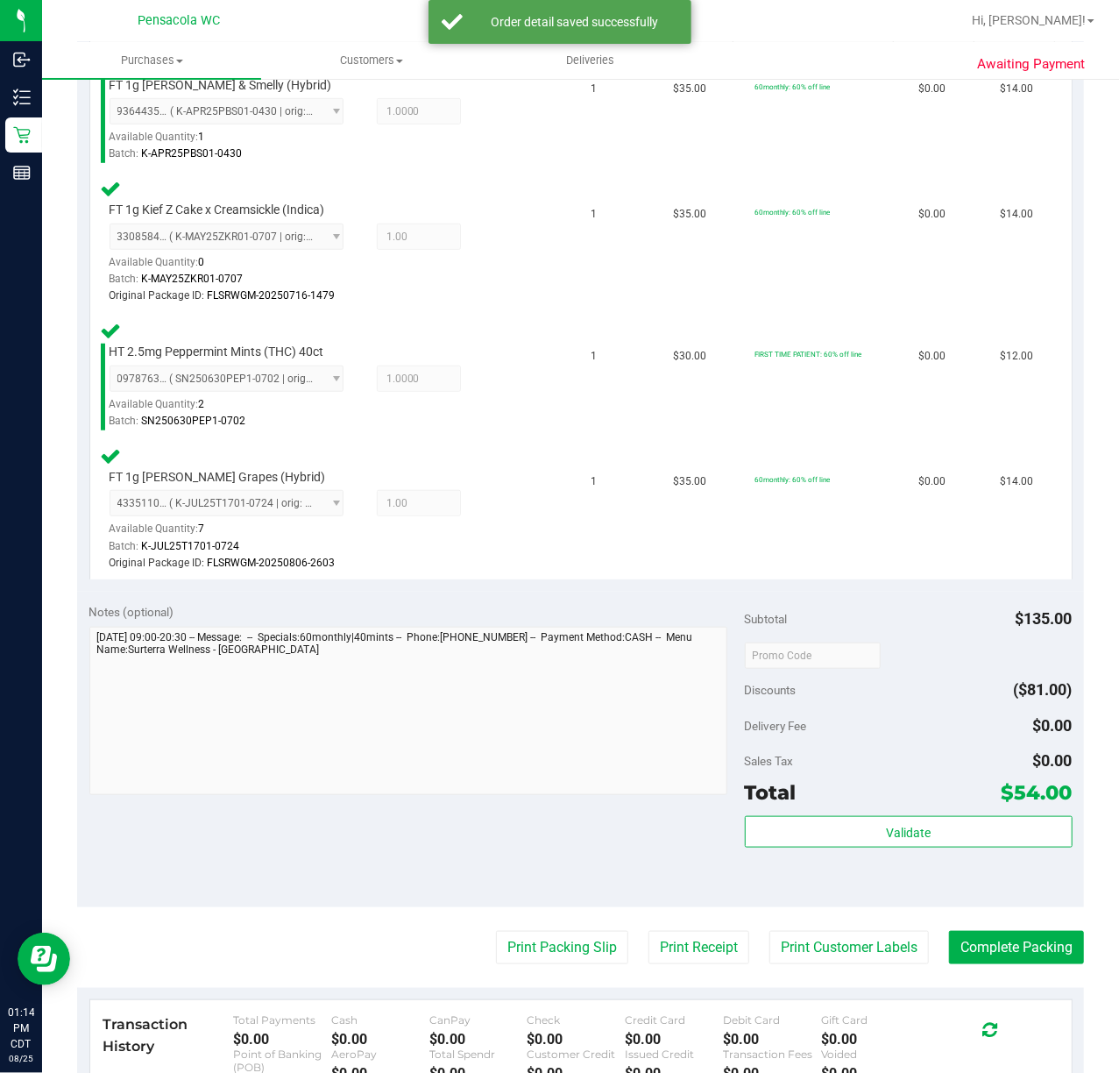
scroll to position [496, 0]
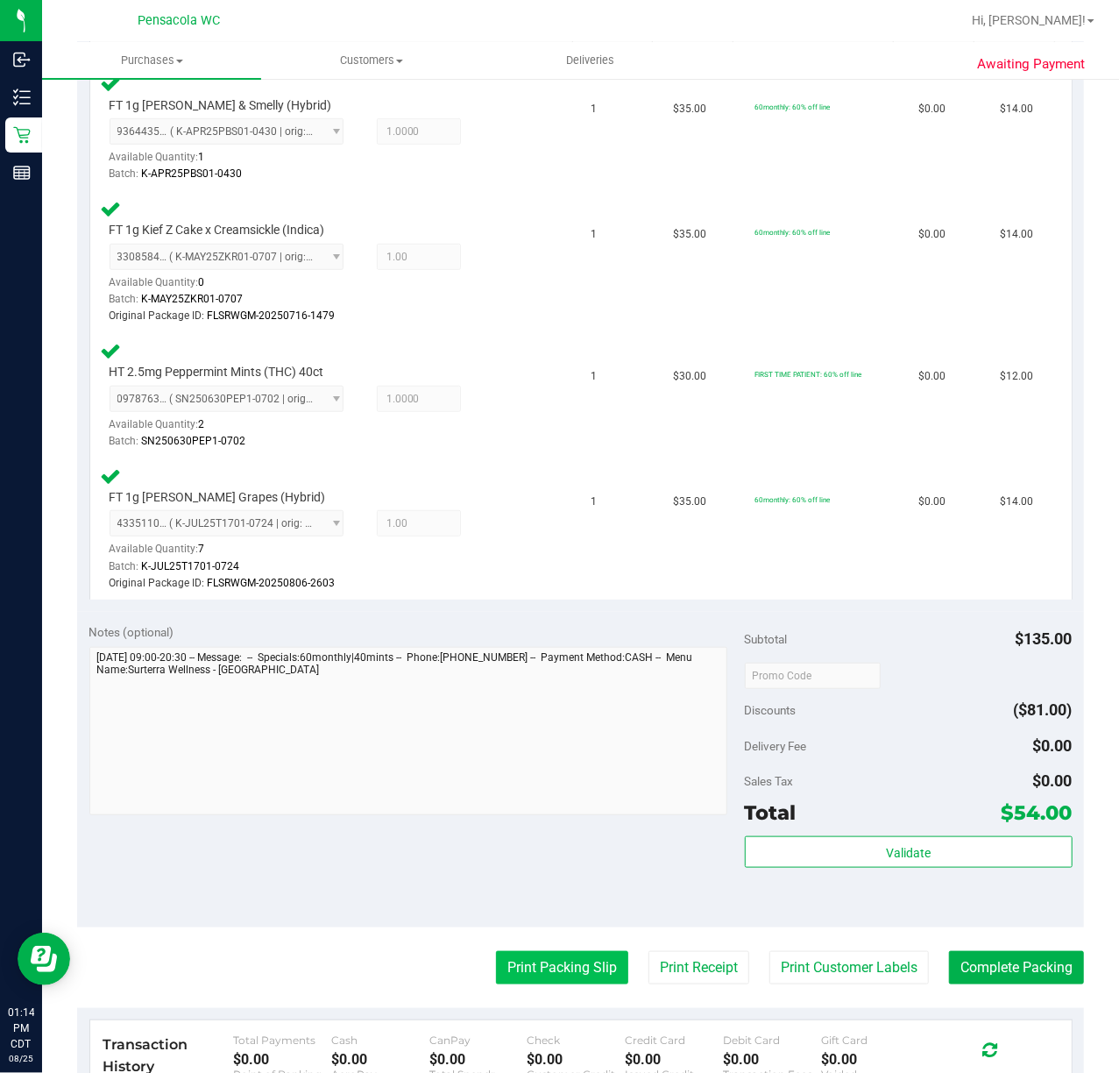
click at [543, 961] on button "Print Packing Slip" at bounding box center [562, 967] width 132 height 33
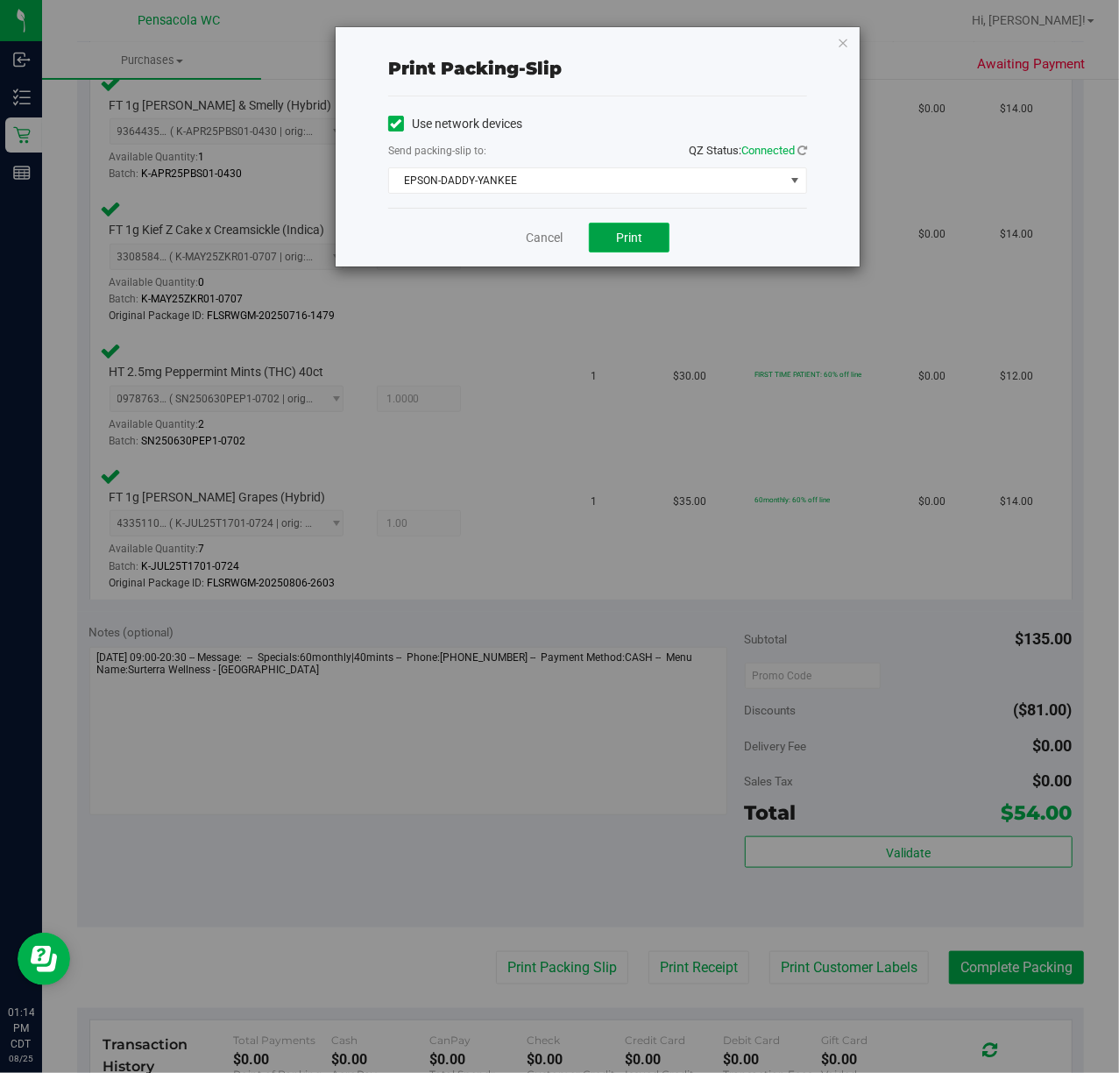
click at [640, 239] on span "Print" at bounding box center [629, 238] width 26 height 14
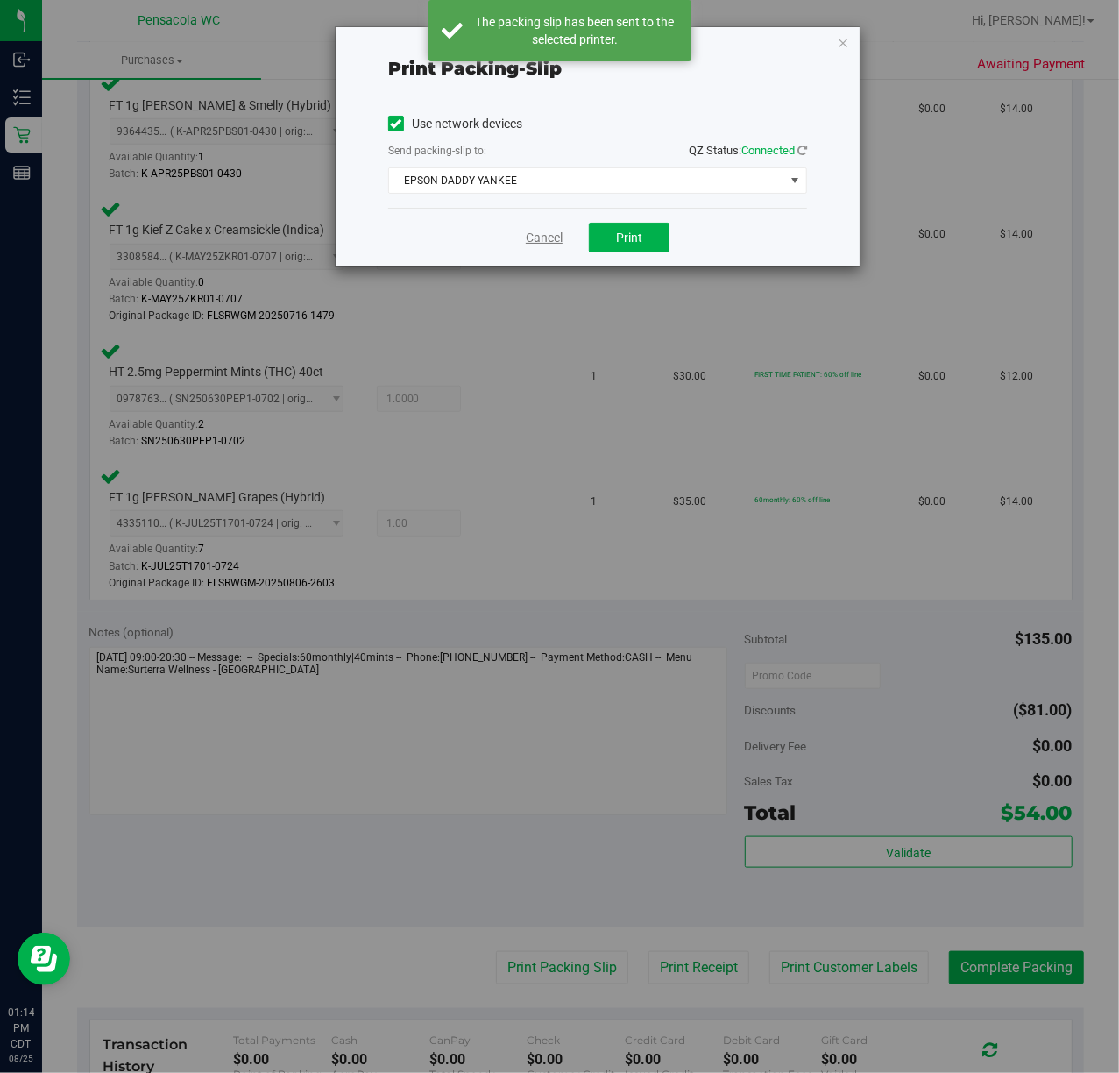
click at [540, 239] on link "Cancel" at bounding box center [544, 238] width 37 height 18
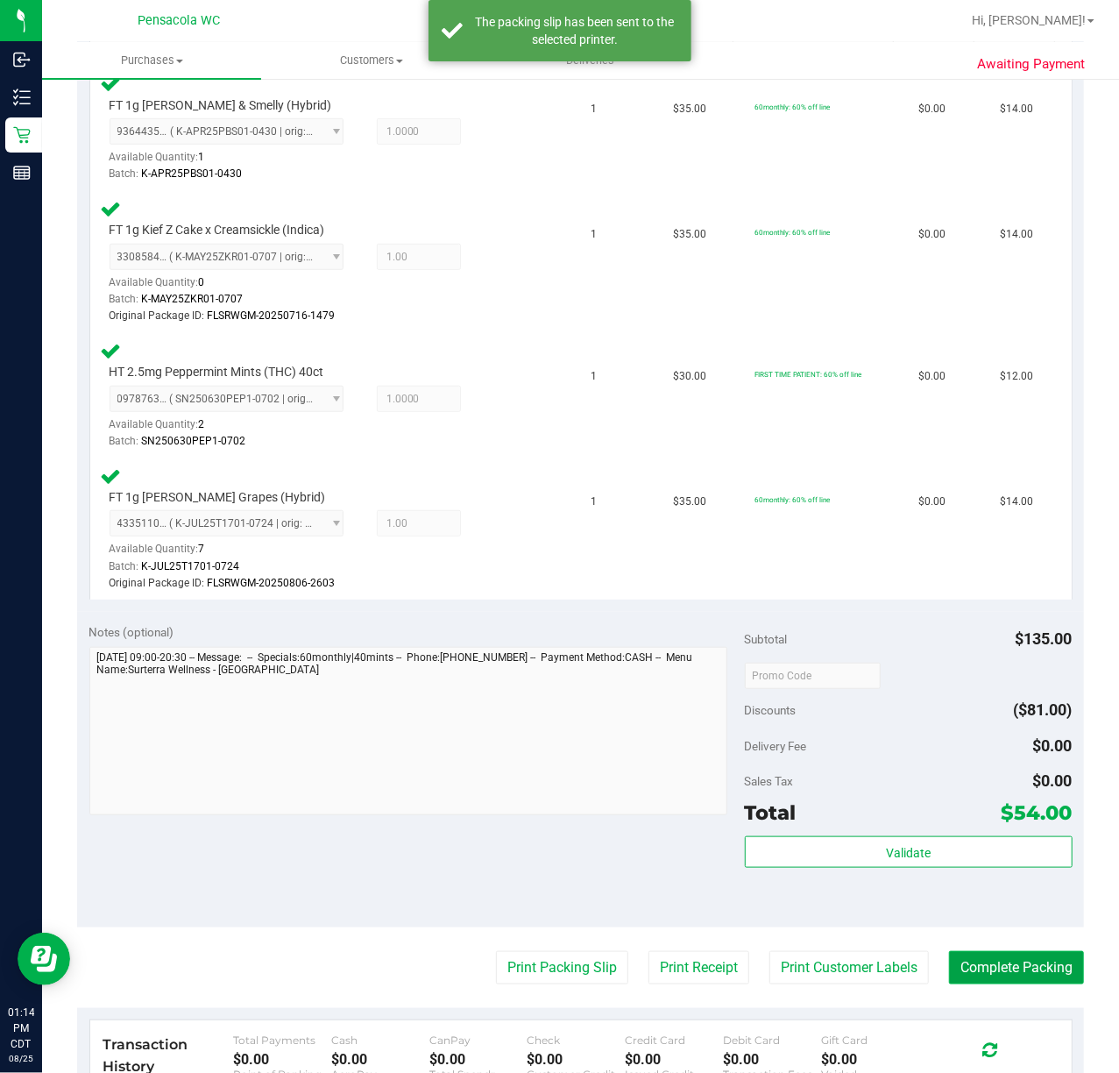
click at [1007, 969] on button "Complete Packing" at bounding box center [1016, 967] width 135 height 33
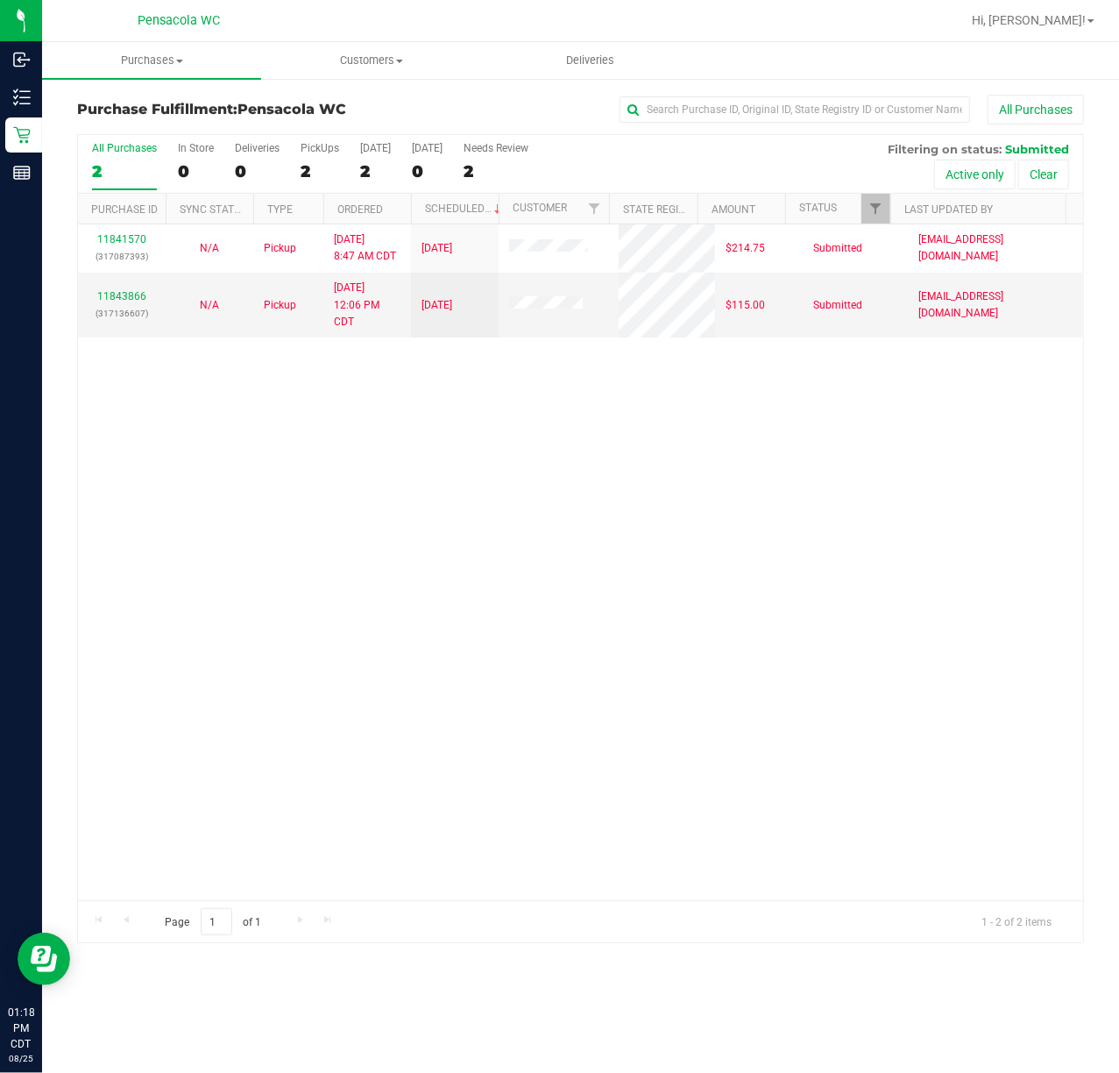
click at [116, 242] on link "11841570" at bounding box center [121, 239] width 49 height 12
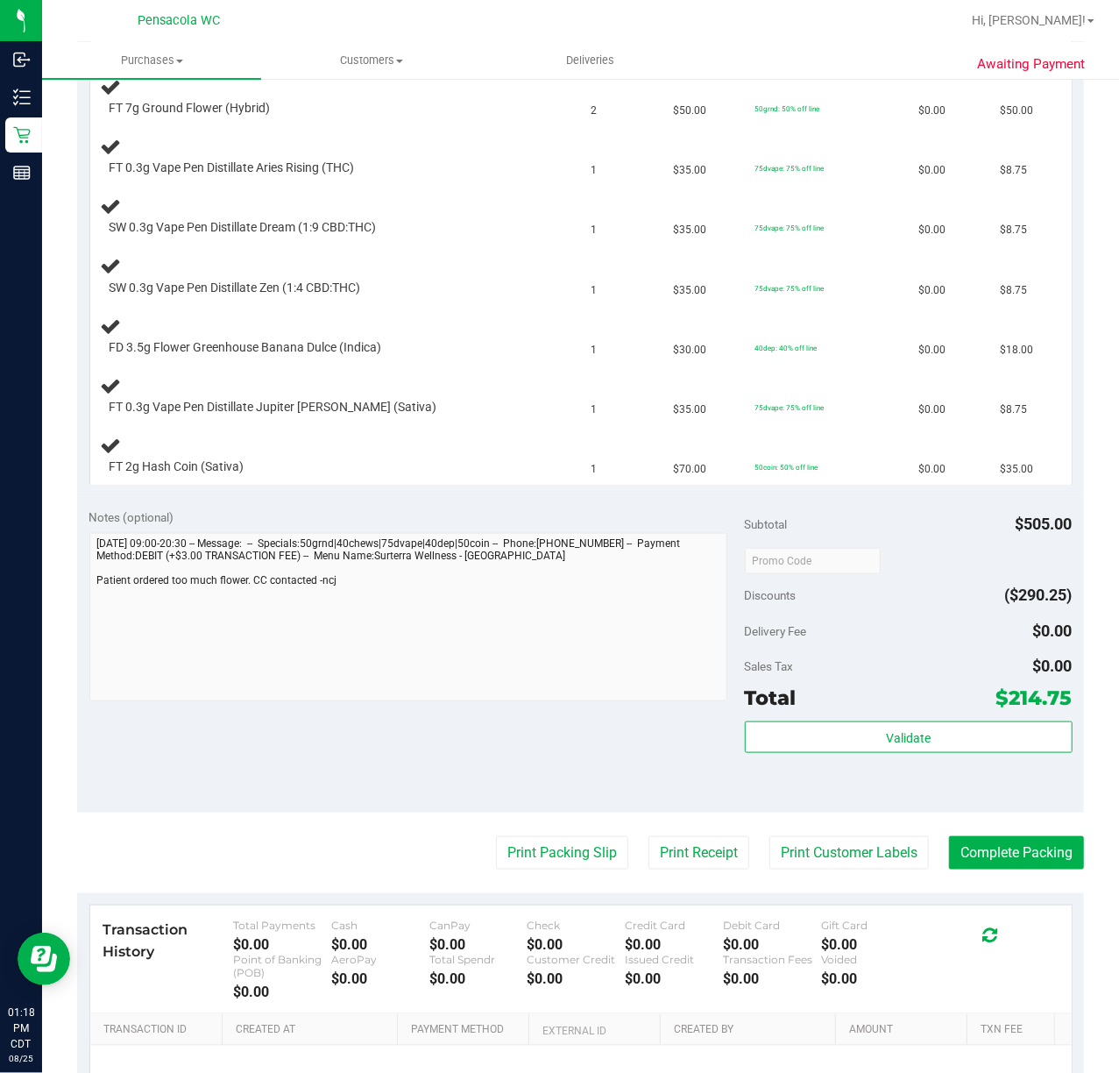
scroll to position [675, 0]
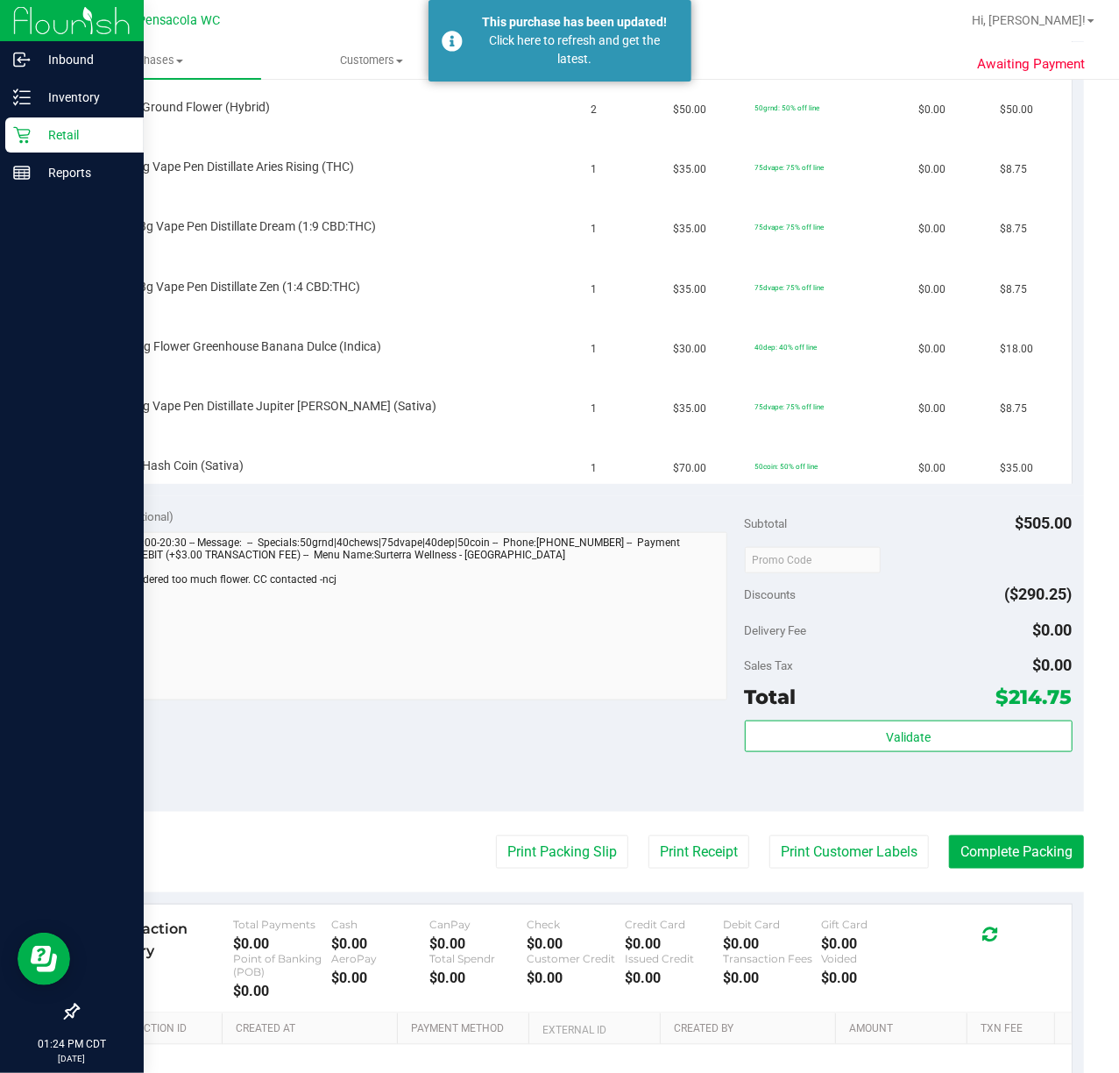
click at [36, 131] on p "Retail" at bounding box center [83, 134] width 105 height 21
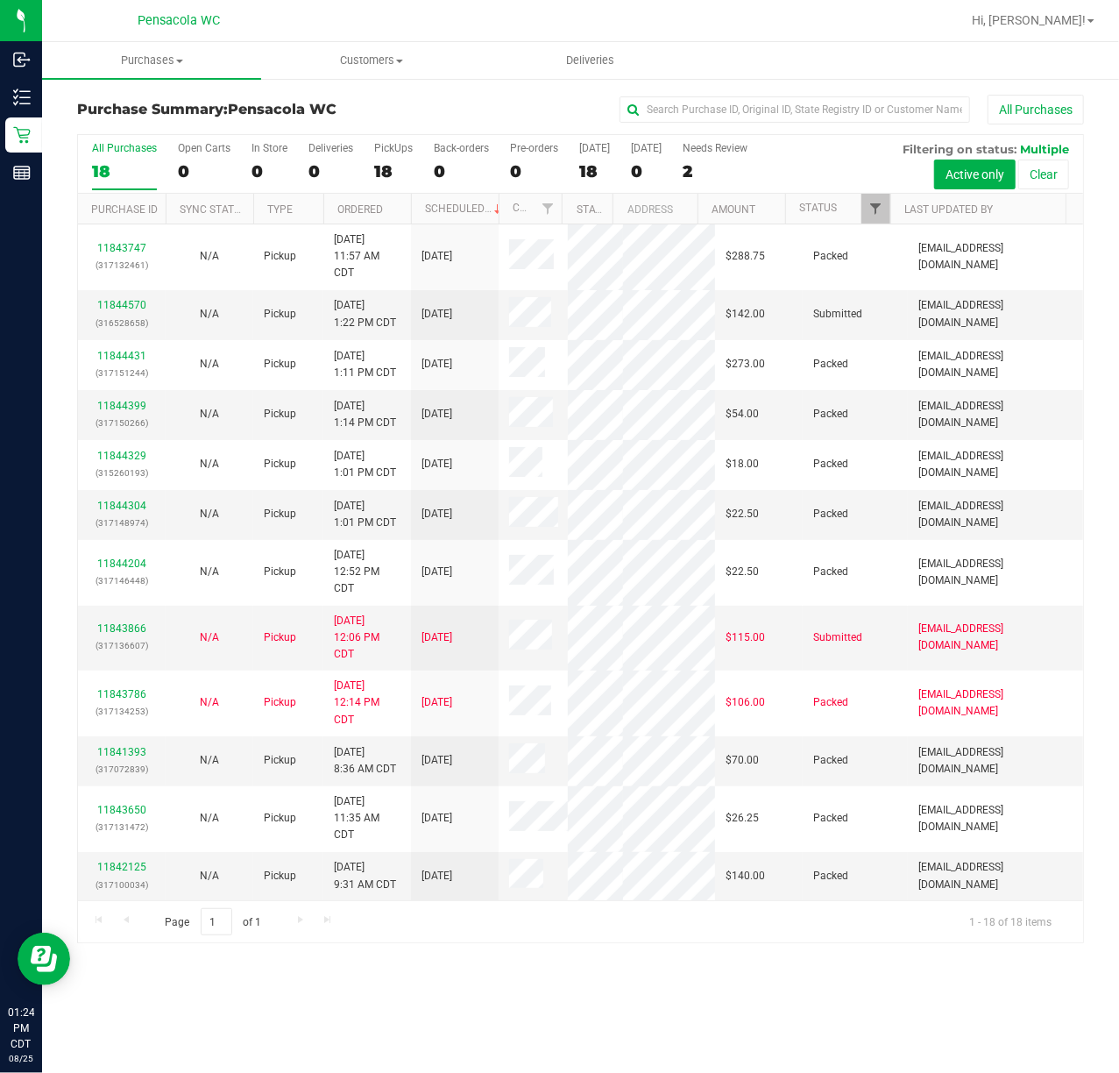
click at [875, 209] on span "Filter" at bounding box center [876, 209] width 14 height 14
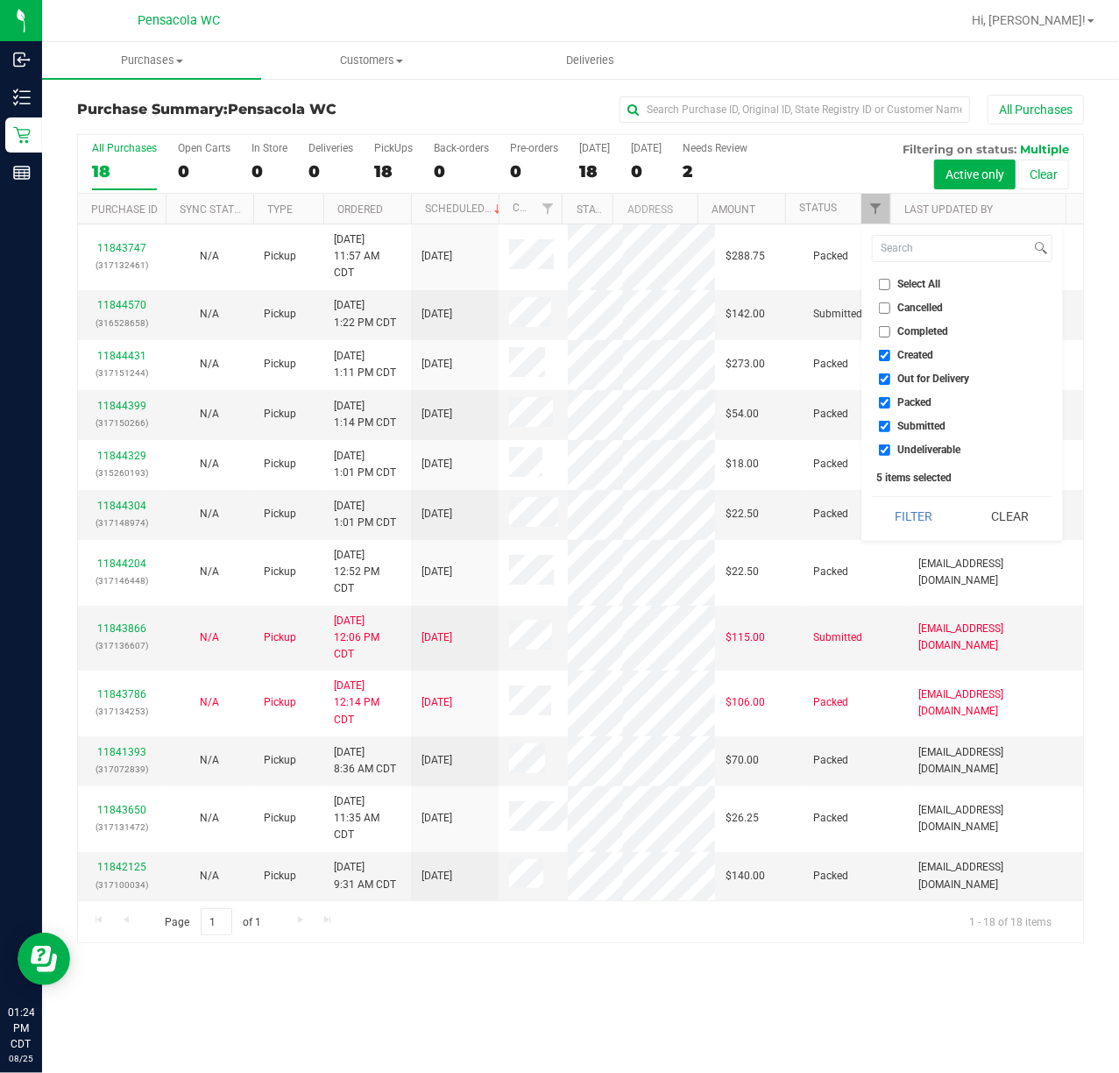
click at [917, 285] on span "Select All" at bounding box center [919, 284] width 43 height 11
click at [891, 285] on input "Select All" at bounding box center [884, 284] width 11 height 11
checkbox input "true"
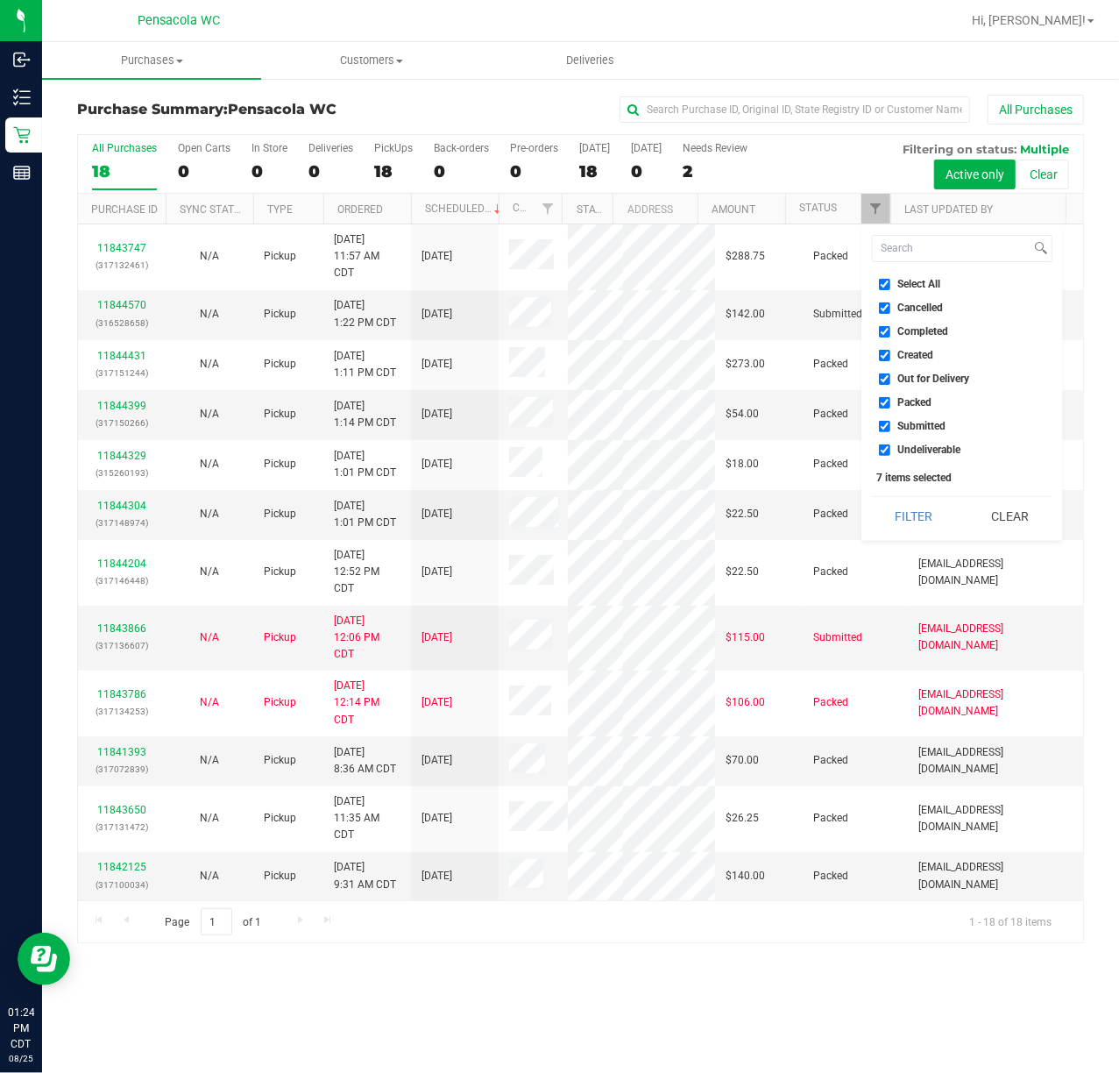
click at [919, 286] on span "Select All" at bounding box center [919, 284] width 43 height 11
click at [891, 286] on input "Select All" at bounding box center [884, 284] width 11 height 11
checkbox input "false"
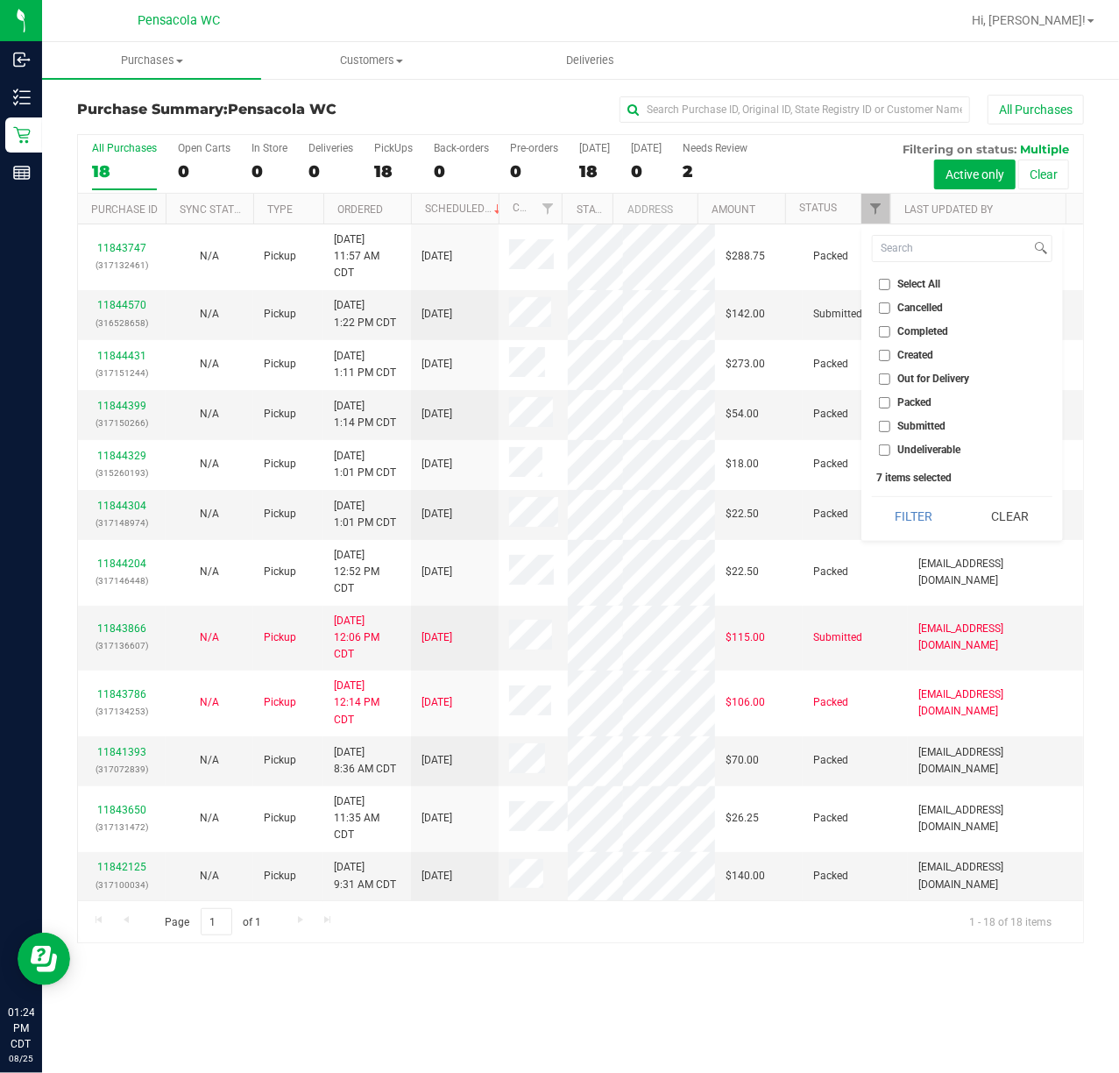
checkbox input "false"
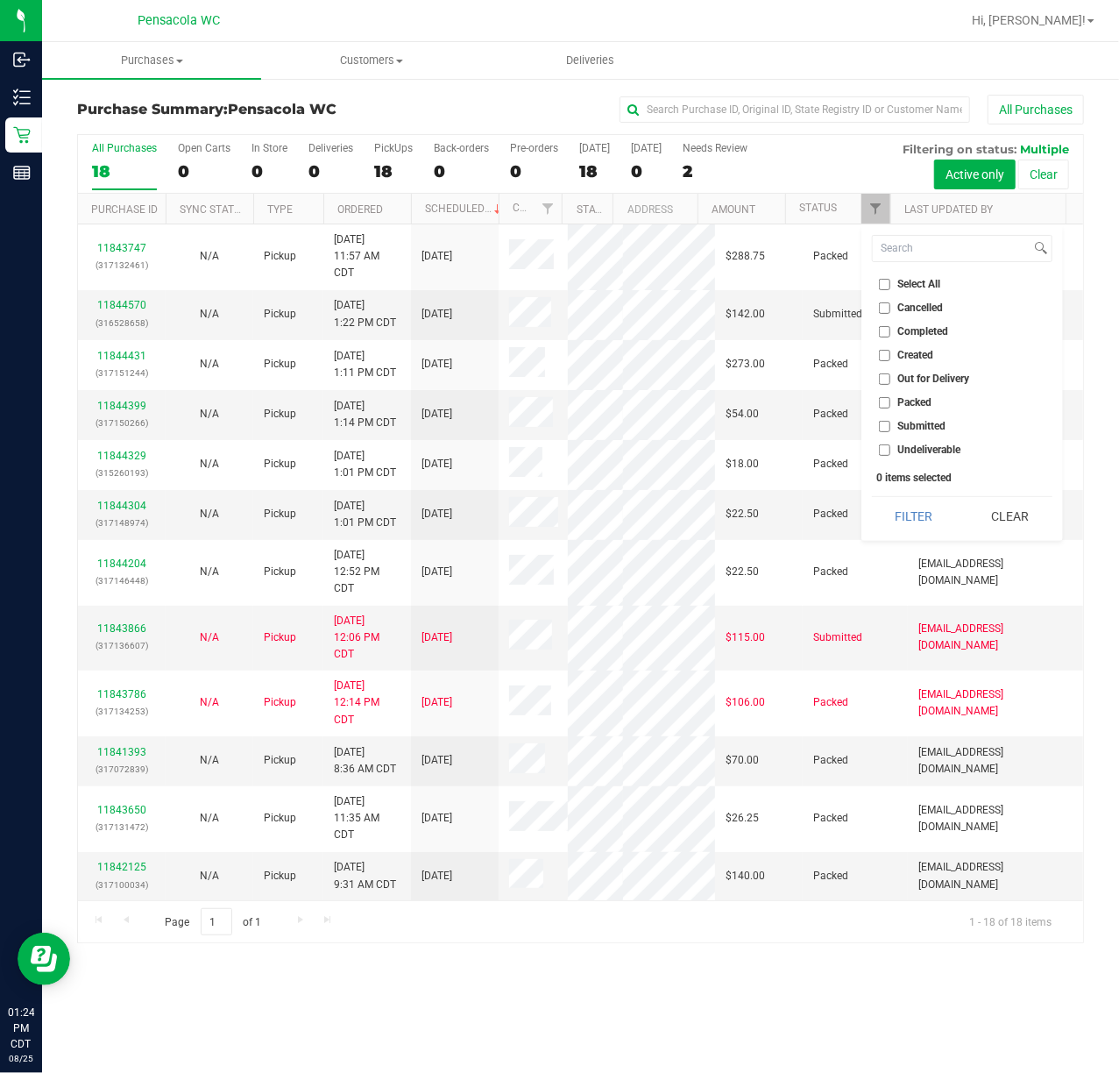
click at [923, 426] on span "Submitted" at bounding box center [922, 426] width 48 height 11
click at [891, 426] on input "Submitted" at bounding box center [884, 426] width 11 height 11
checkbox input "true"
click at [922, 529] on button "Filter" at bounding box center [914, 516] width 84 height 39
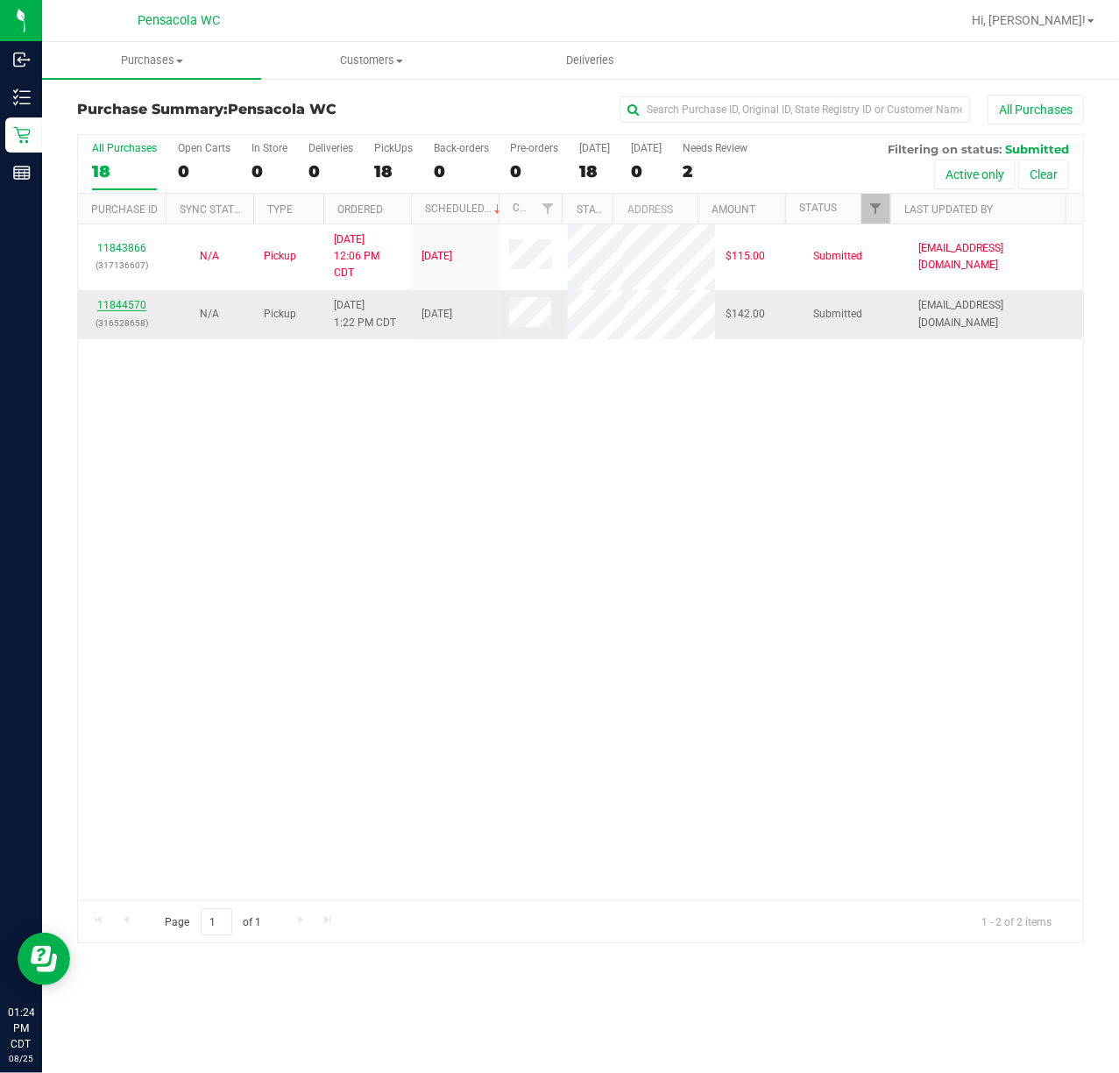
click at [124, 307] on link "11844570" at bounding box center [121, 305] width 49 height 12
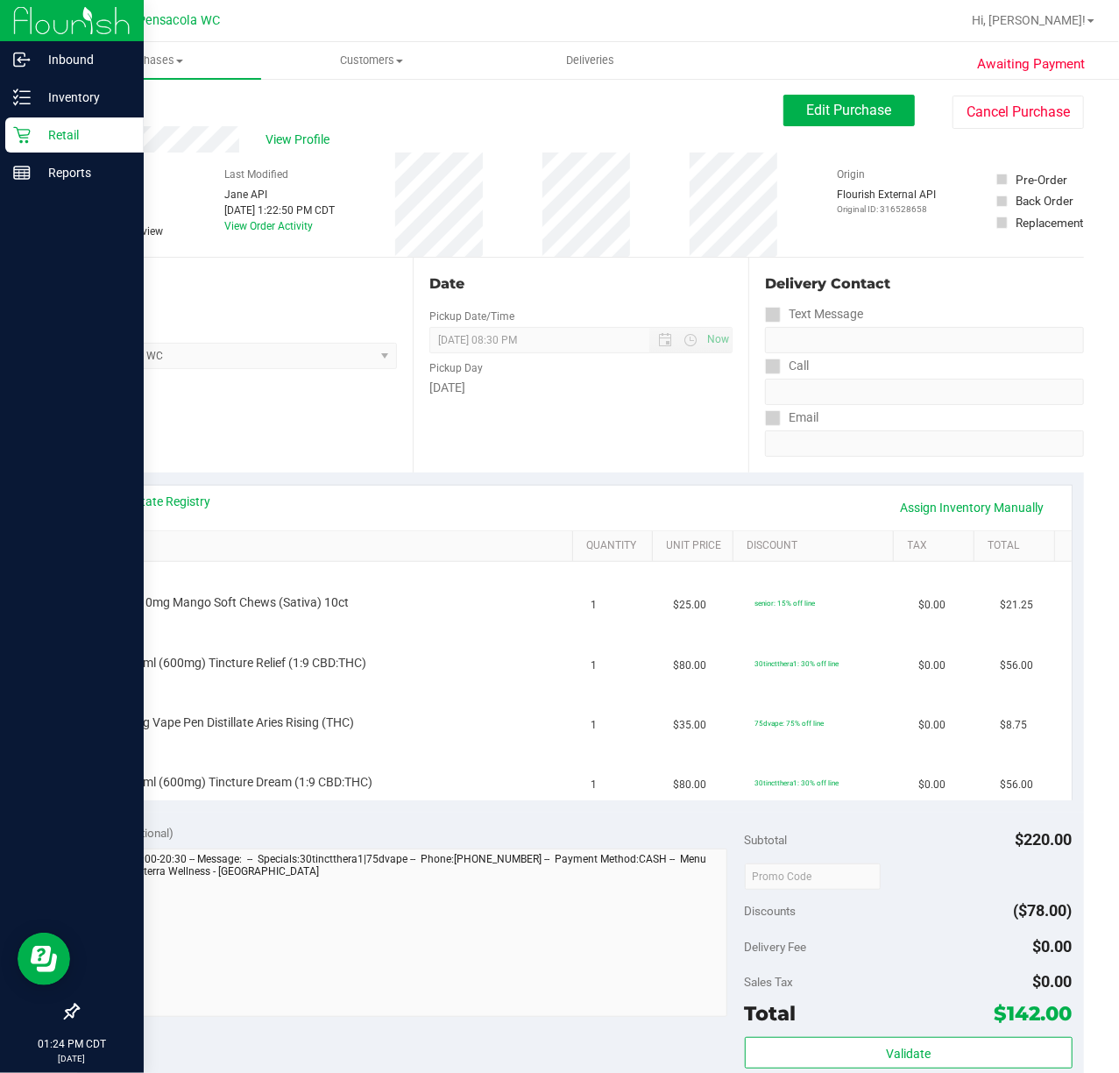
click at [22, 134] on icon at bounding box center [22, 135] width 18 height 18
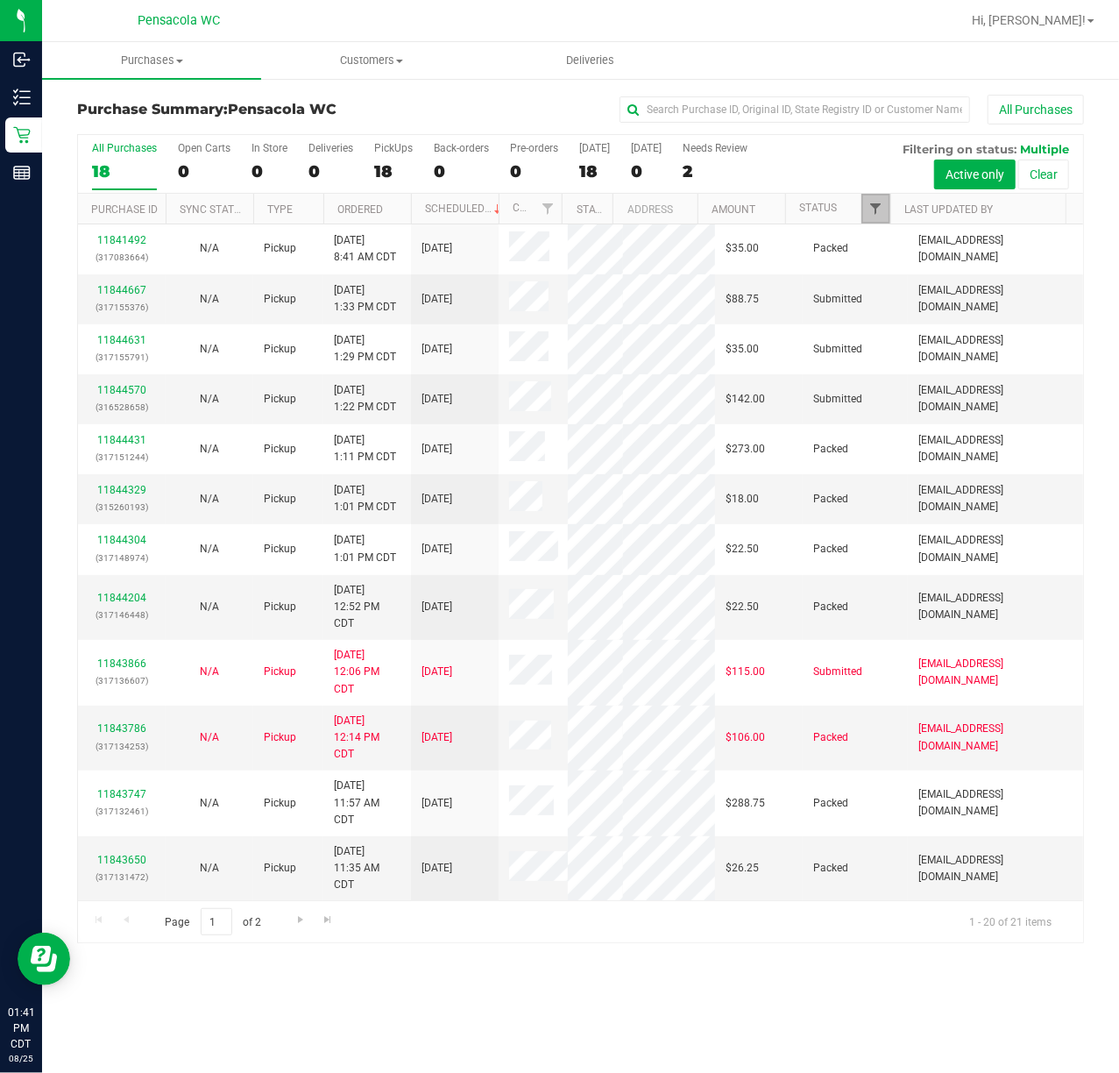
click at [876, 209] on span "Filter" at bounding box center [876, 209] width 14 height 14
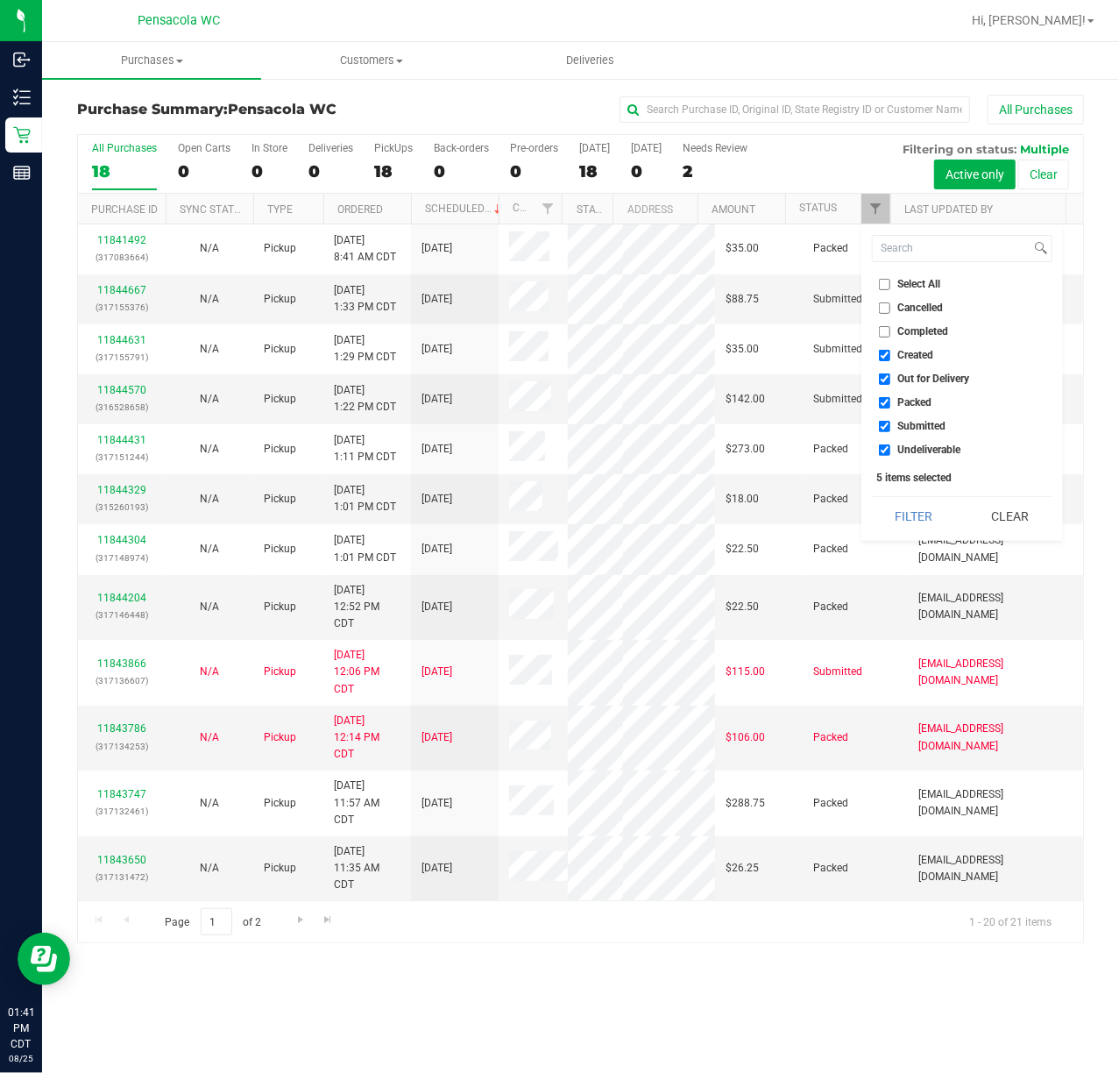
click at [889, 309] on input "Cancelled" at bounding box center [884, 307] width 11 height 11
checkbox input "true"
click at [919, 285] on span "Select All" at bounding box center [919, 284] width 43 height 11
click at [891, 285] on input "Select All" at bounding box center [884, 284] width 11 height 11
checkbox input "true"
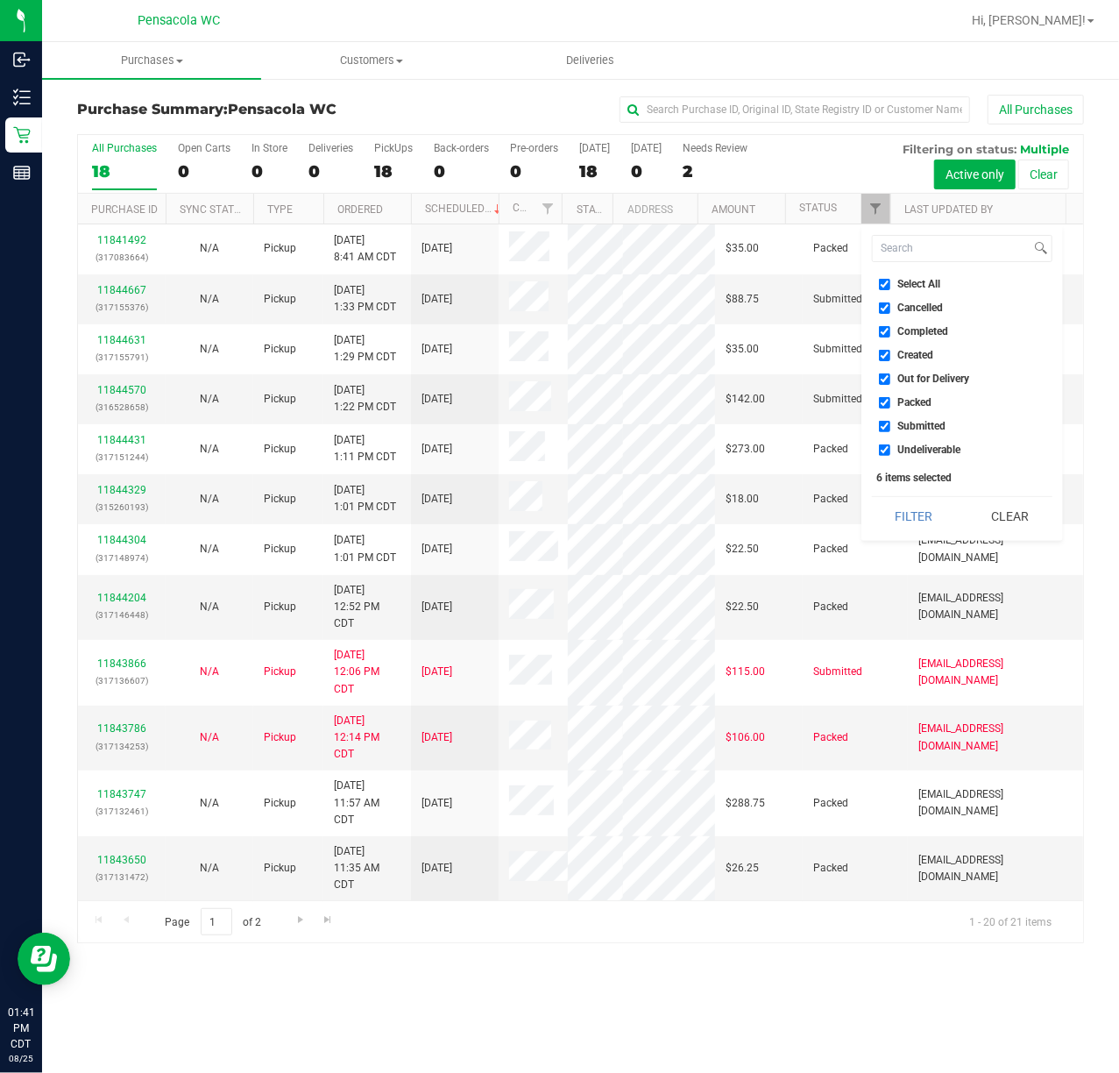
checkbox input "true"
click at [889, 279] on input "Select All" at bounding box center [884, 284] width 11 height 11
checkbox input "false"
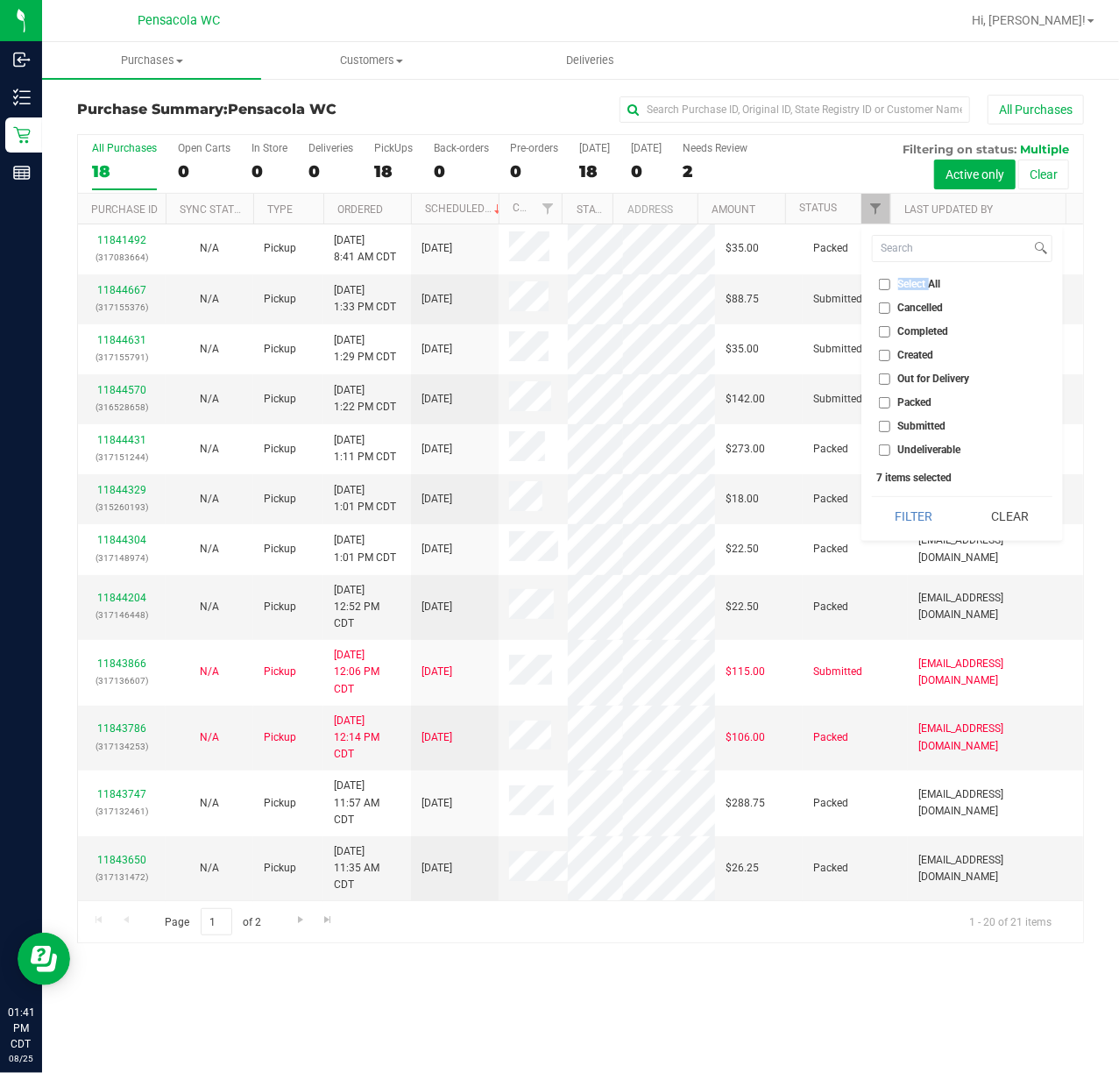
checkbox input "false"
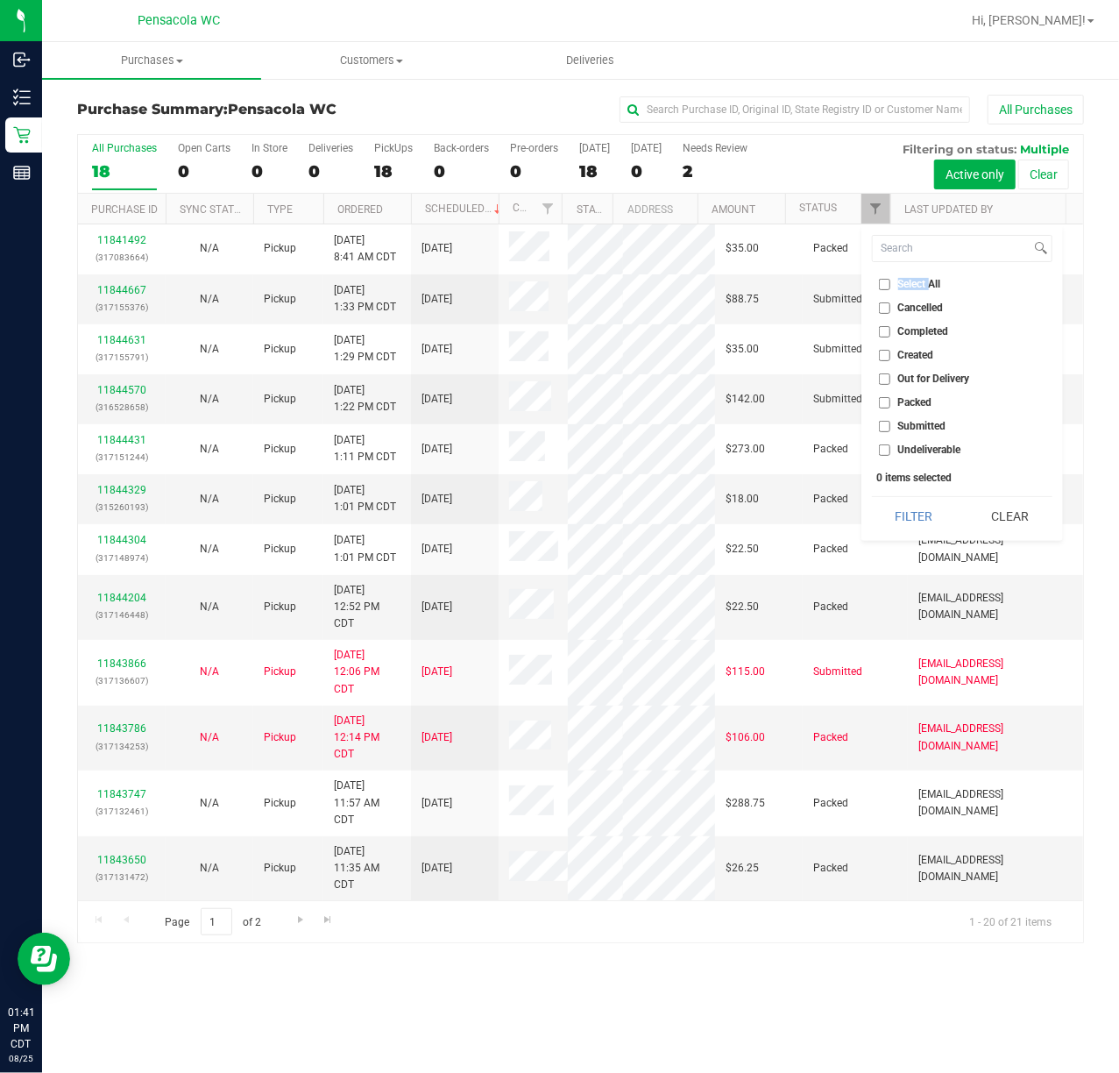
click at [884, 426] on input "Submitted" at bounding box center [884, 426] width 11 height 11
checkbox input "true"
click at [922, 519] on button "Filter" at bounding box center [914, 516] width 84 height 39
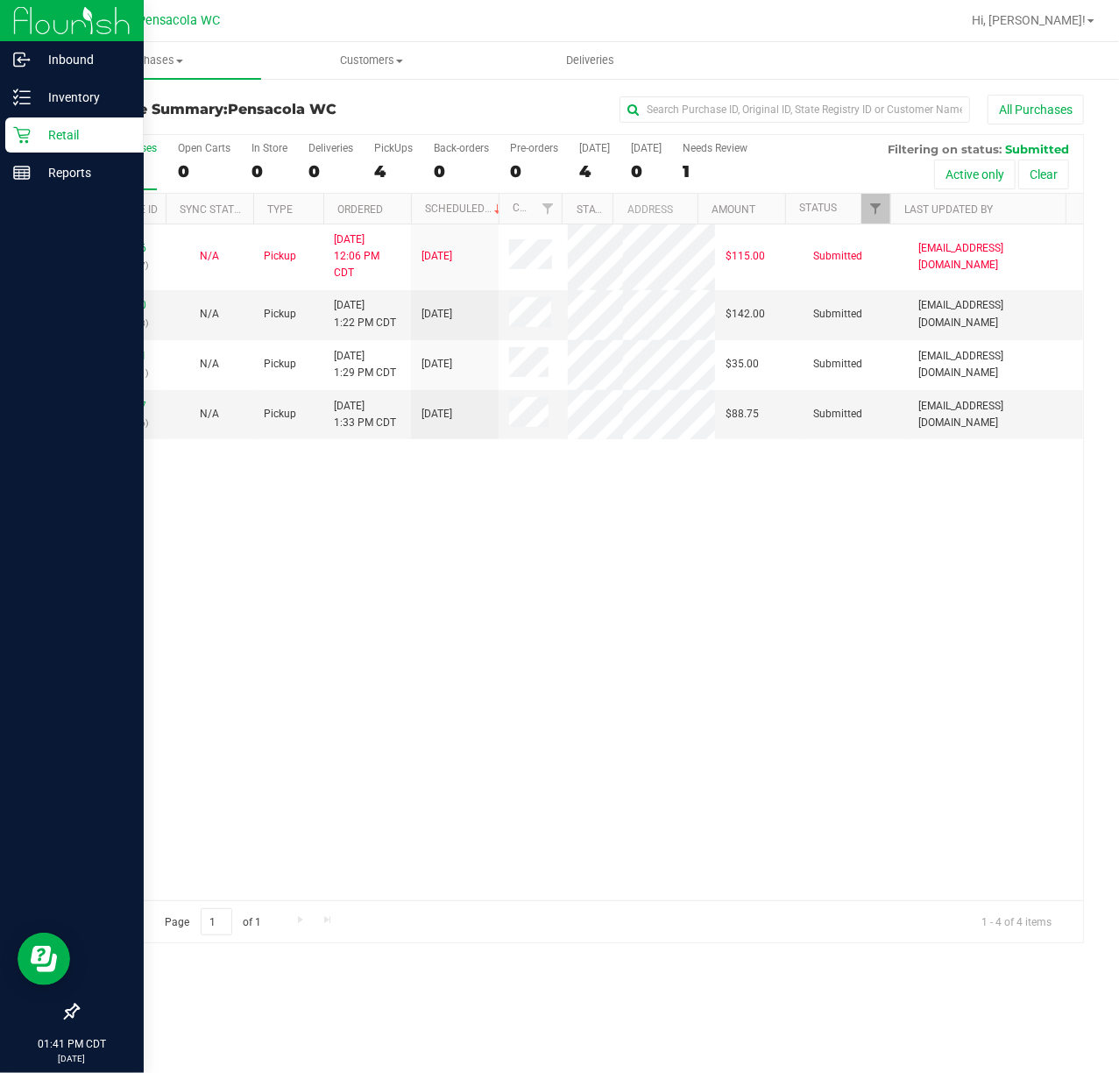
click at [33, 134] on p "Retail" at bounding box center [83, 134] width 105 height 21
